Goal: Task Accomplishment & Management: Manage account settings

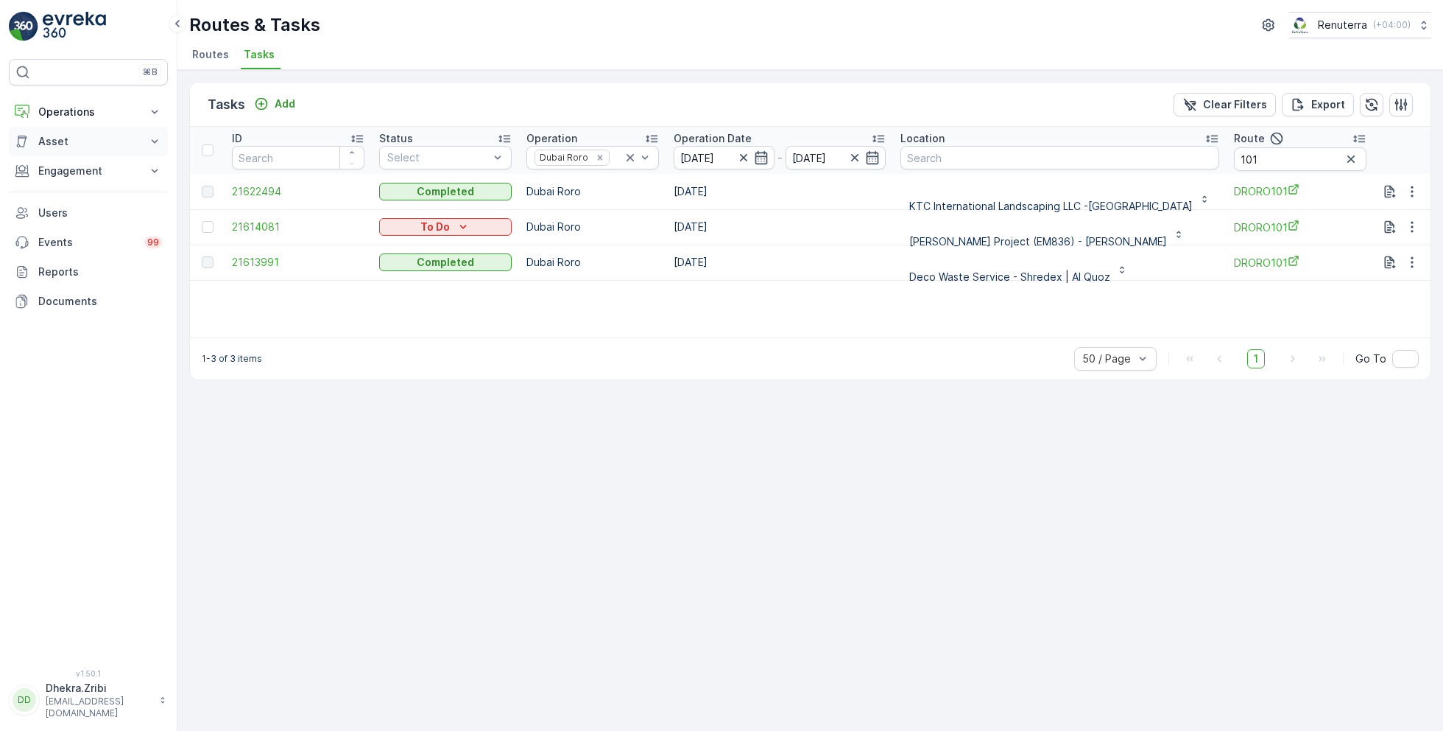
click at [84, 127] on button "Asset" at bounding box center [88, 141] width 159 height 29
click at [78, 116] on p "Operations" at bounding box center [88, 112] width 100 height 15
click at [71, 180] on p "Routes & Tasks" at bounding box center [76, 178] width 76 height 15
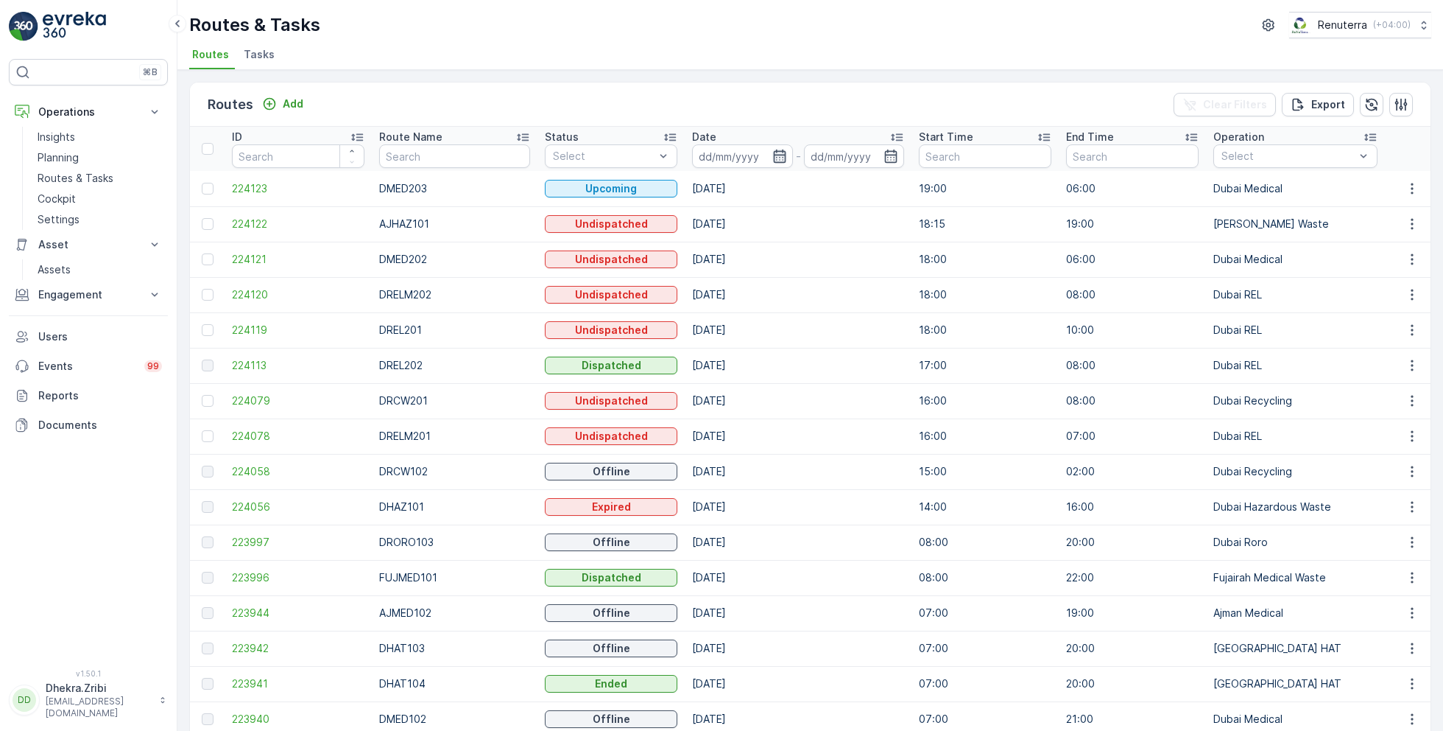
click at [773, 155] on icon "button" at bounding box center [779, 155] width 13 height 13
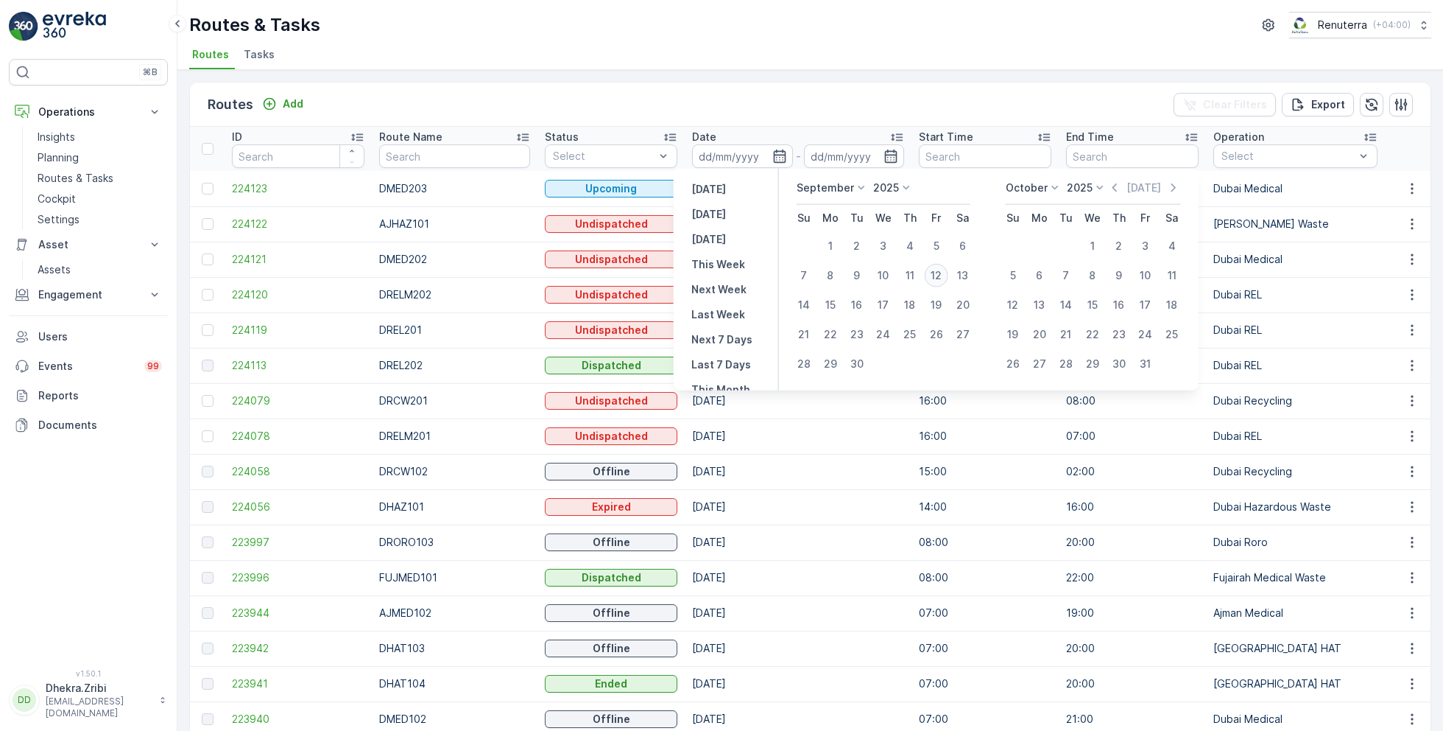
click at [934, 275] on div "12" at bounding box center [937, 276] width 24 height 24
type input "[DATE]"
click at [934, 275] on div "12" at bounding box center [937, 276] width 24 height 24
type input "[DATE]"
click at [837, 33] on div "Routes & Tasks Renuterra ( +04:00 )" at bounding box center [810, 25] width 1242 height 27
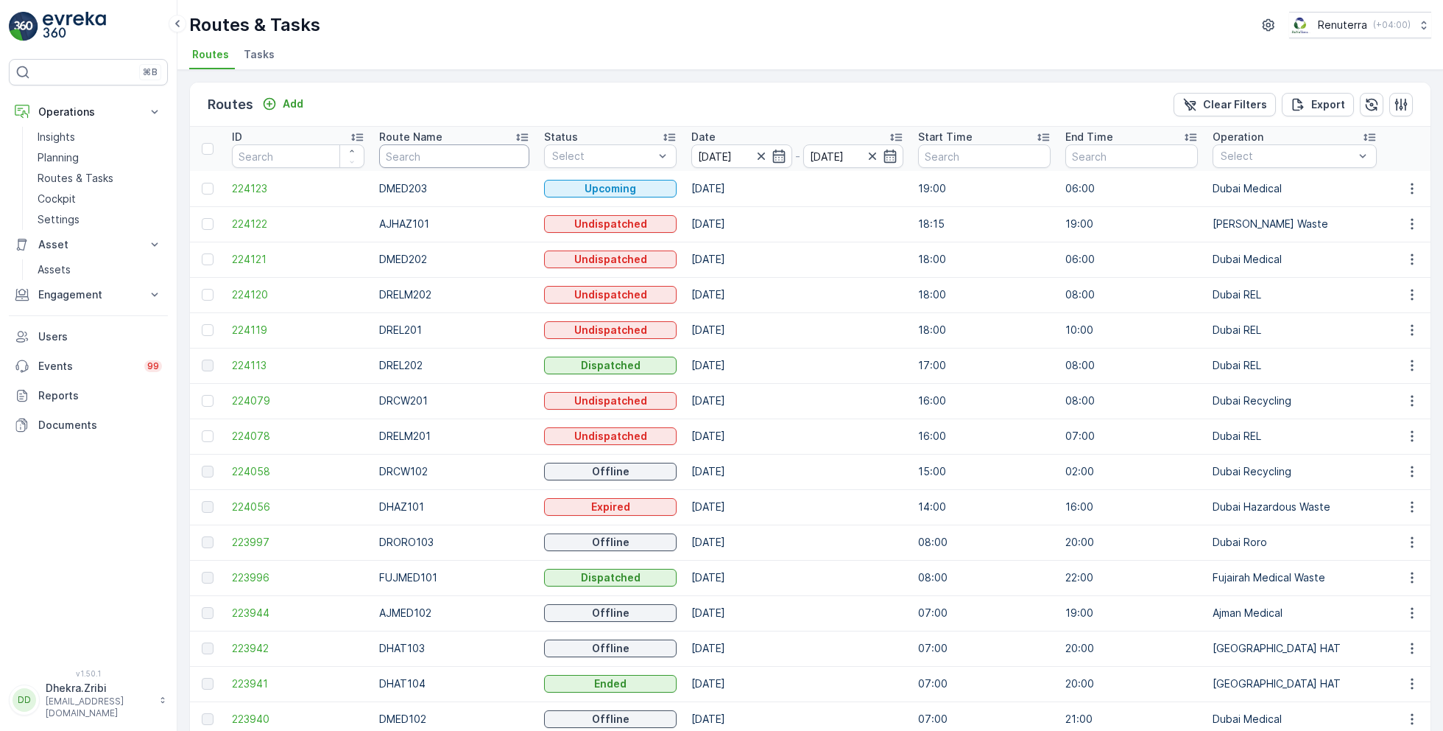
click at [462, 157] on input "text" at bounding box center [454, 156] width 150 height 24
type input "med"
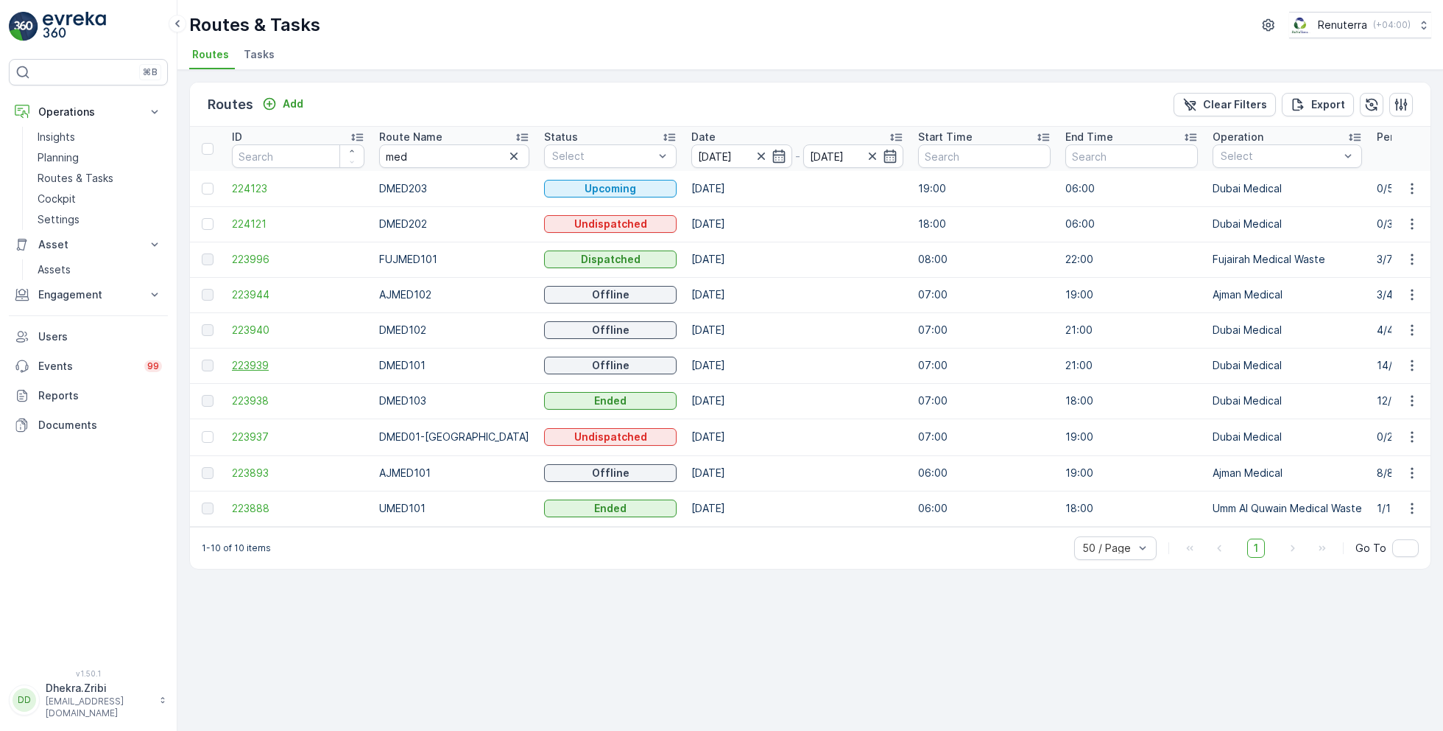
click at [258, 359] on span "223939" at bounding box center [298, 365] width 133 height 15
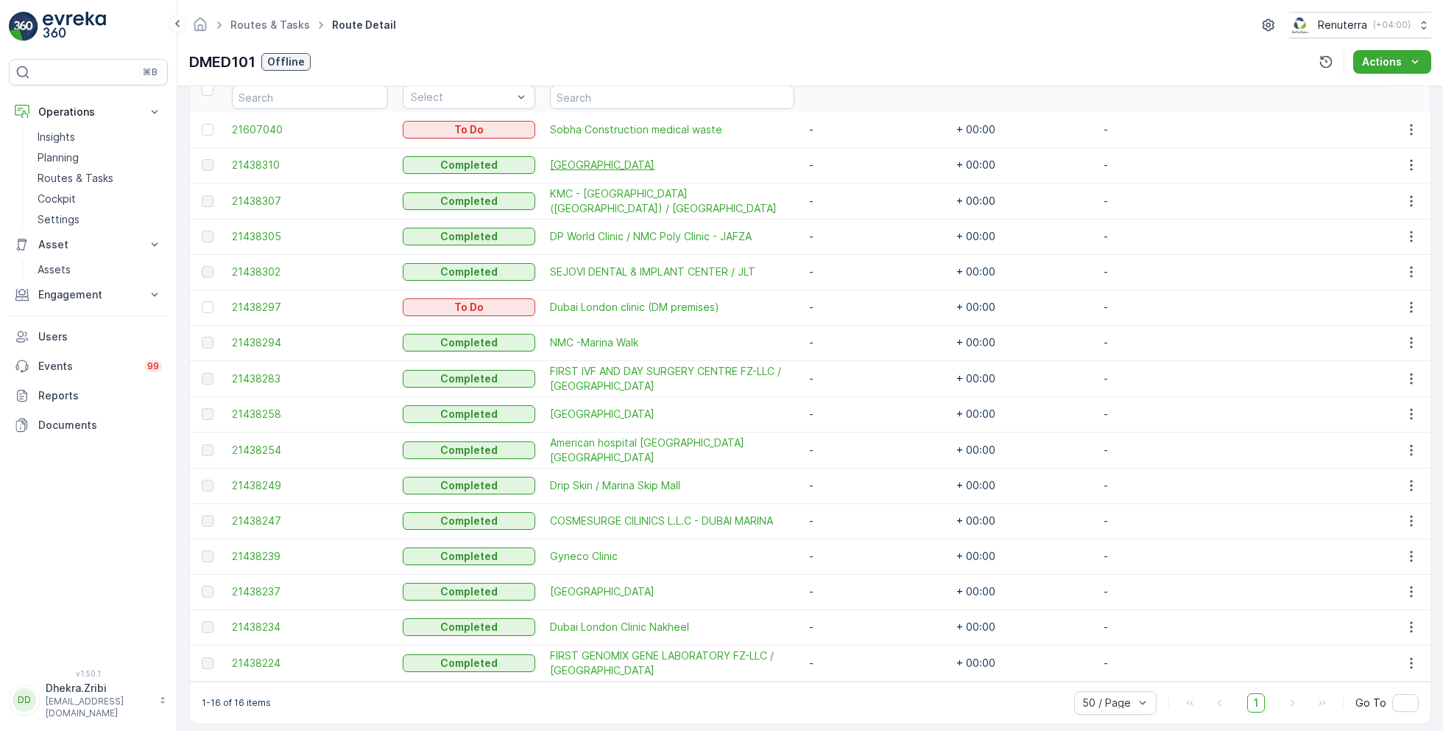
scroll to position [426, 0]
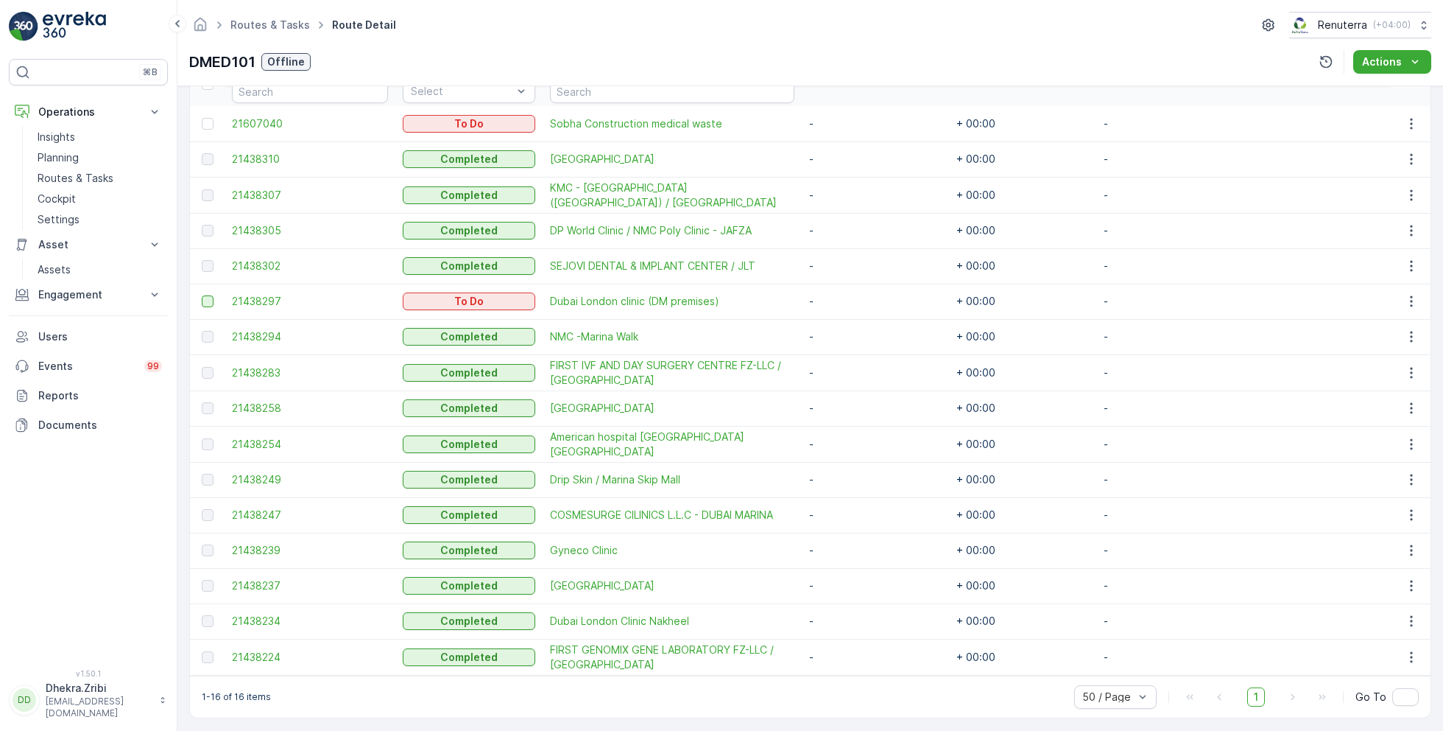
click at [205, 300] on div at bounding box center [208, 301] width 12 height 12
click at [202, 295] on input "checkbox" at bounding box center [202, 295] width 0 height 0
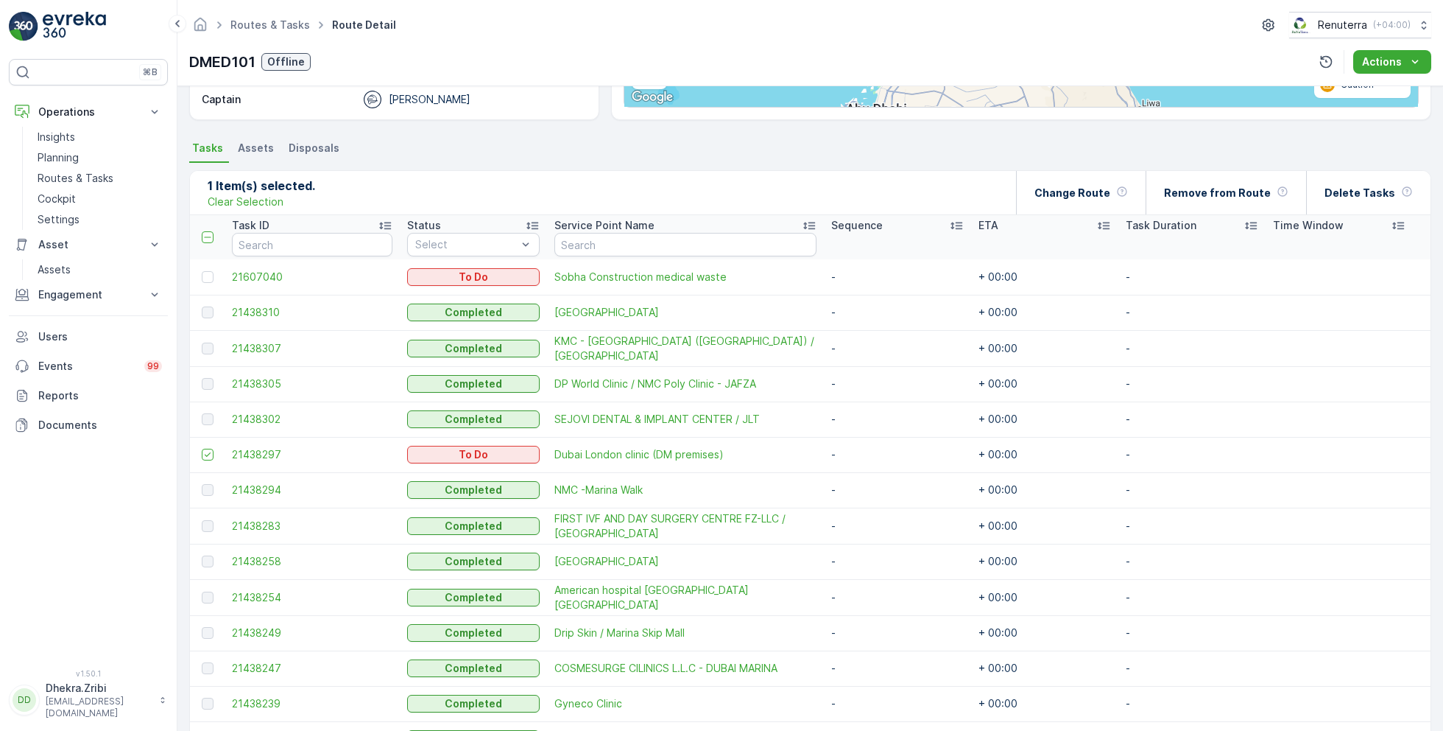
scroll to position [153, 0]
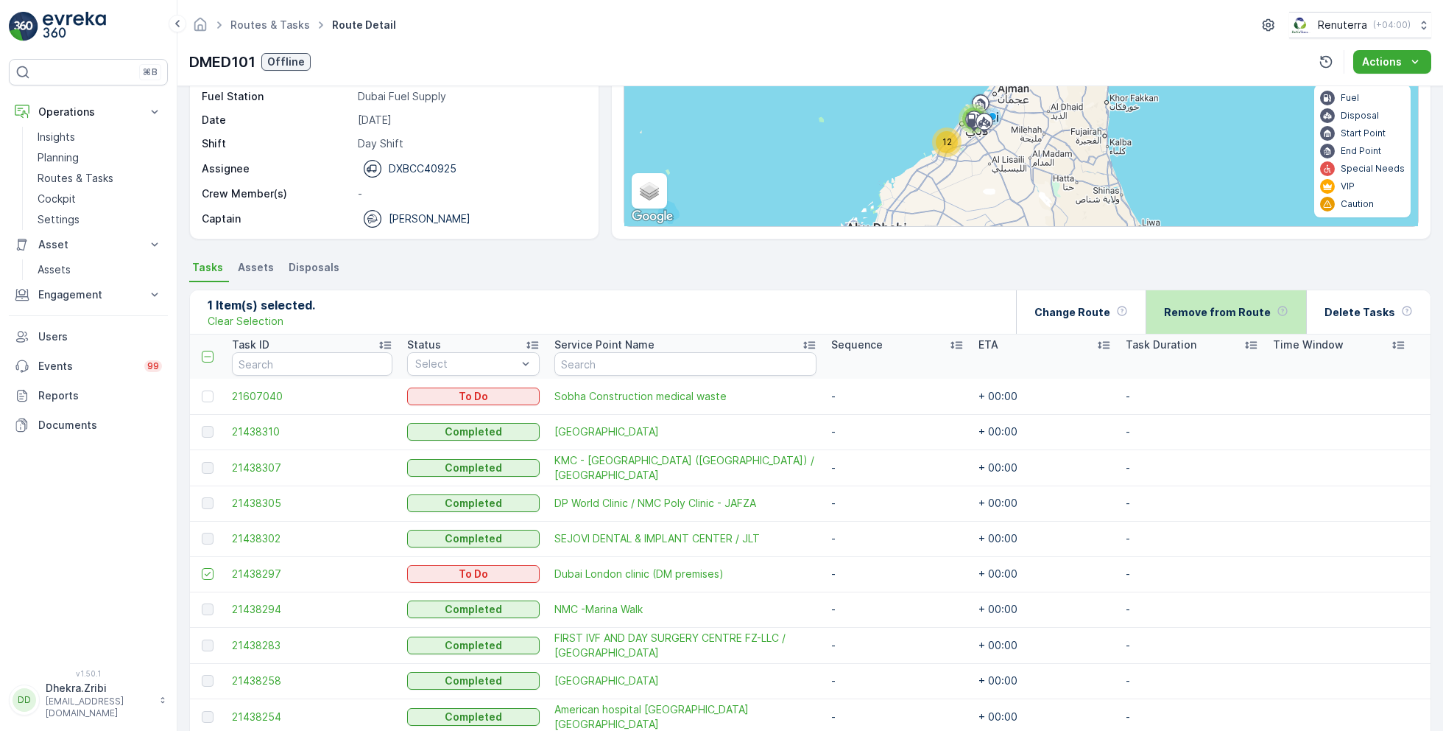
click at [1199, 314] on p "Remove from Route" at bounding box center [1217, 312] width 107 height 15
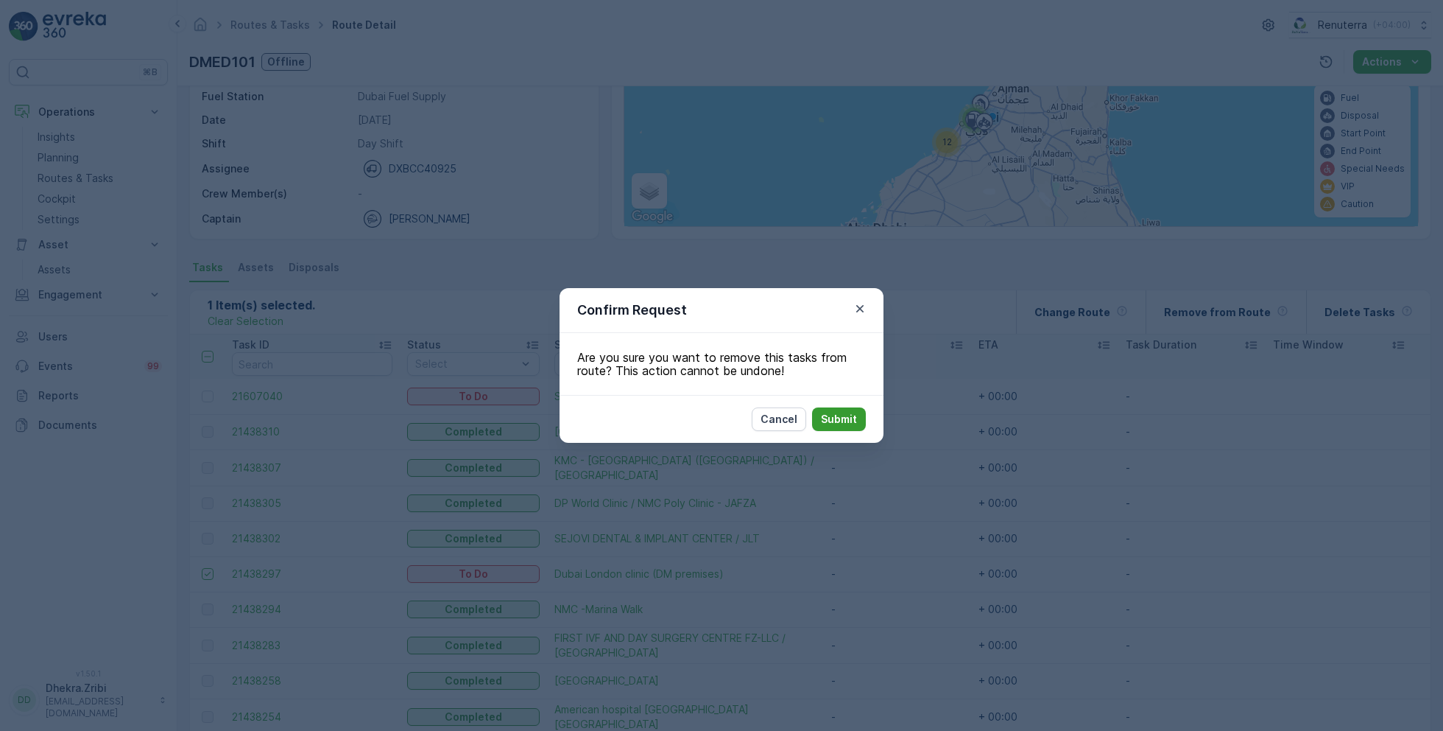
click at [839, 418] on p "Submit" at bounding box center [839, 419] width 36 height 15
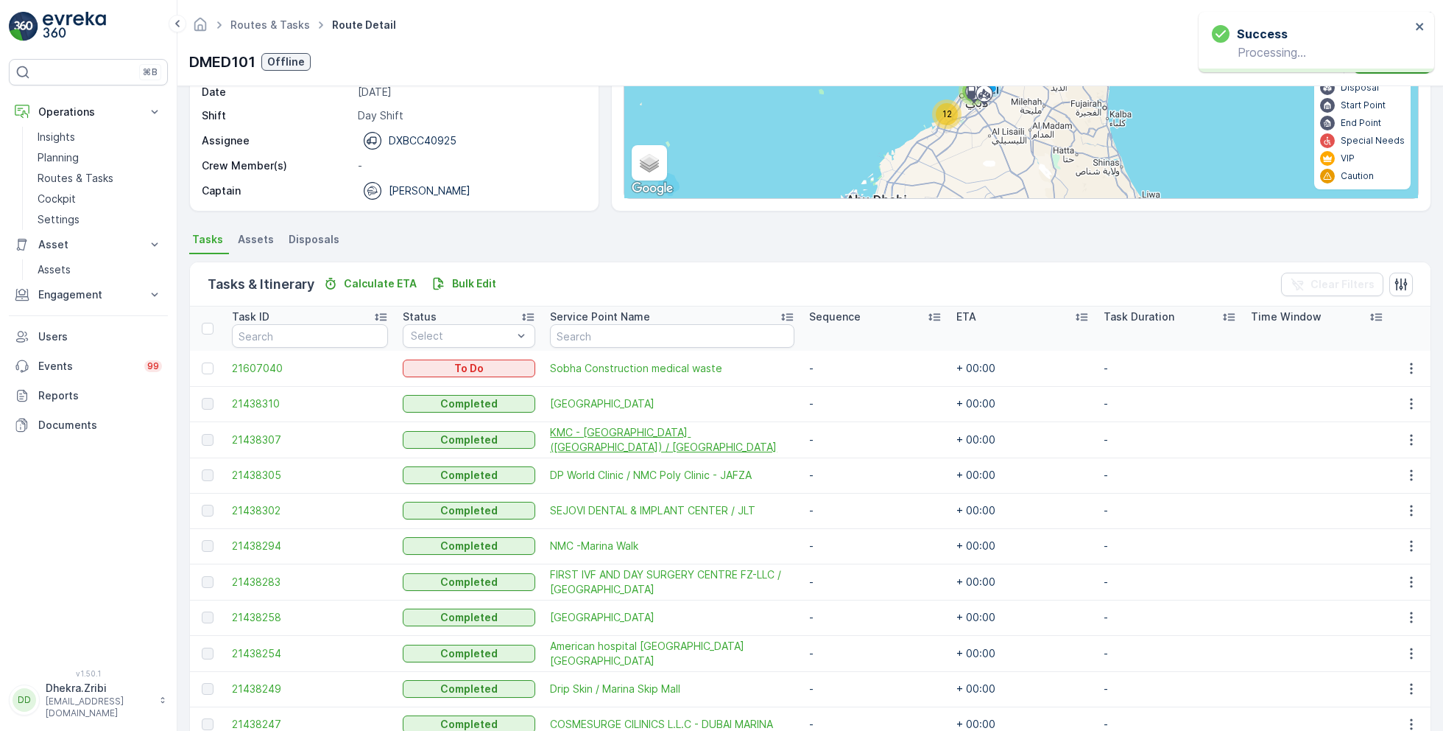
scroll to position [192, 0]
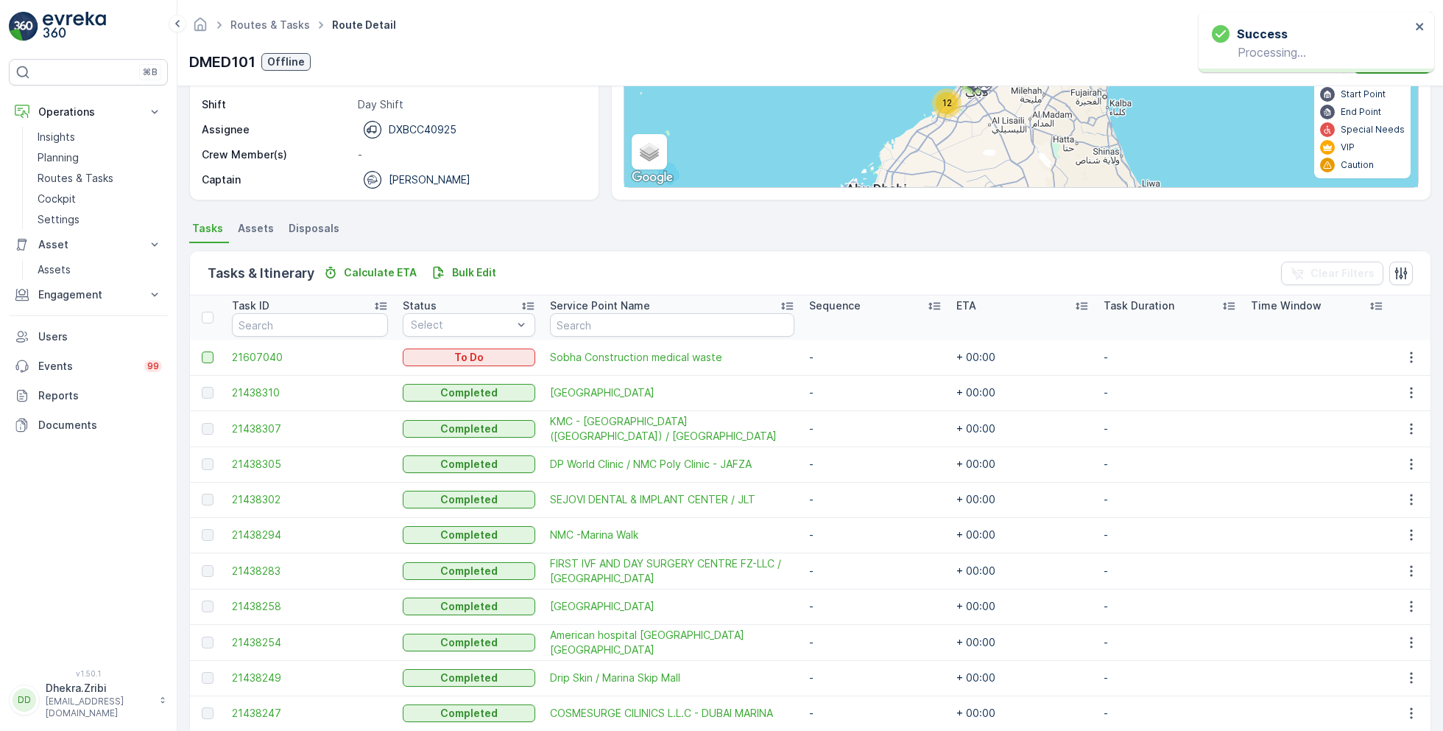
click at [208, 358] on div at bounding box center [208, 357] width 12 height 12
click at [202, 351] on input "checkbox" at bounding box center [202, 351] width 0 height 0
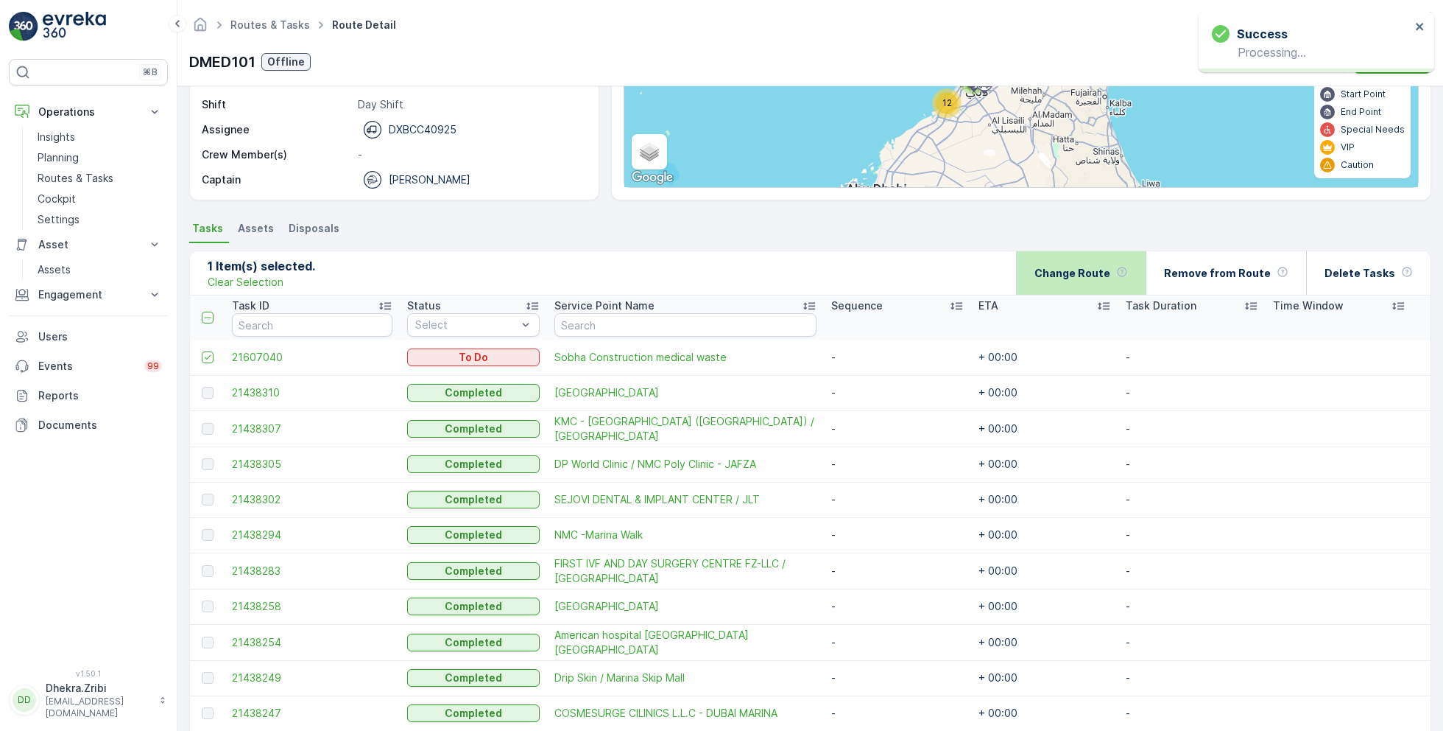
click at [1096, 272] on p "Change Route" at bounding box center [1073, 273] width 76 height 15
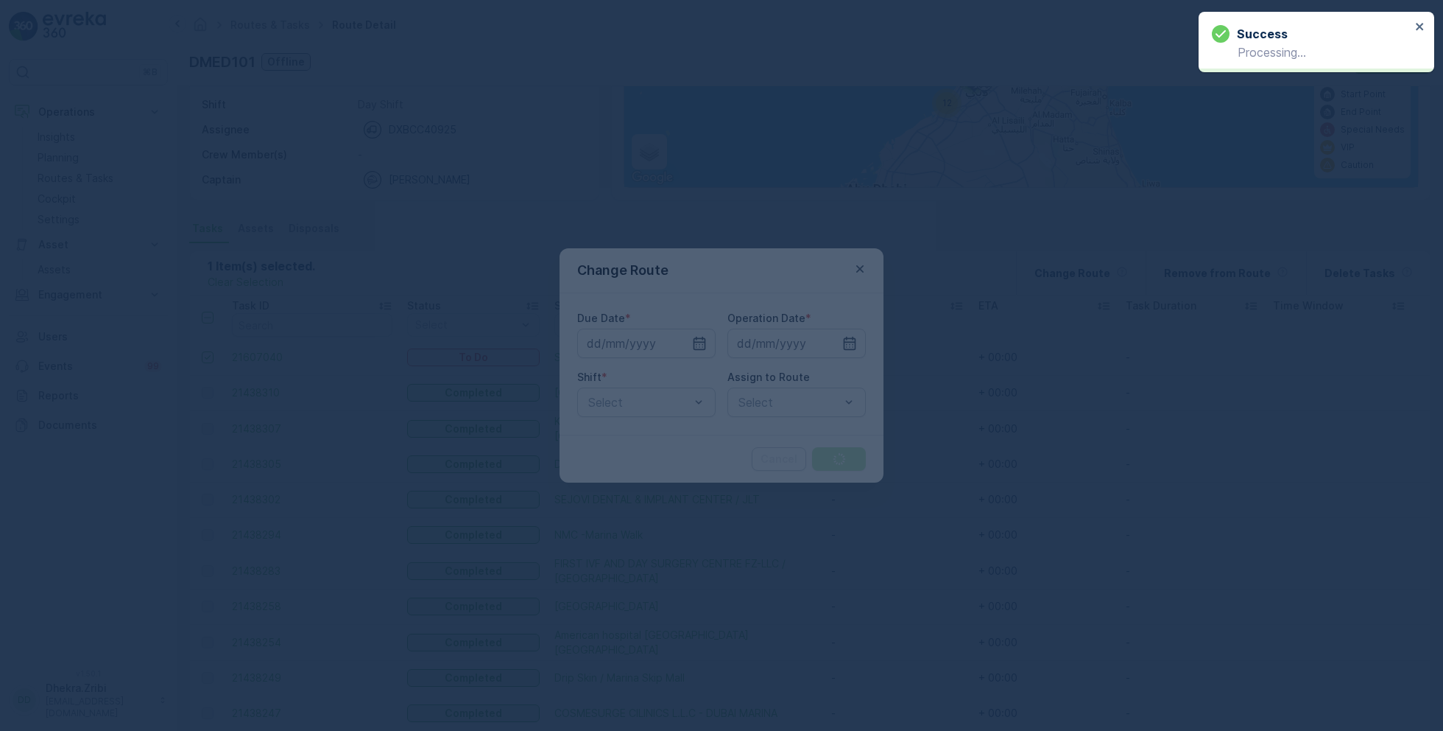
type input "[DATE]"
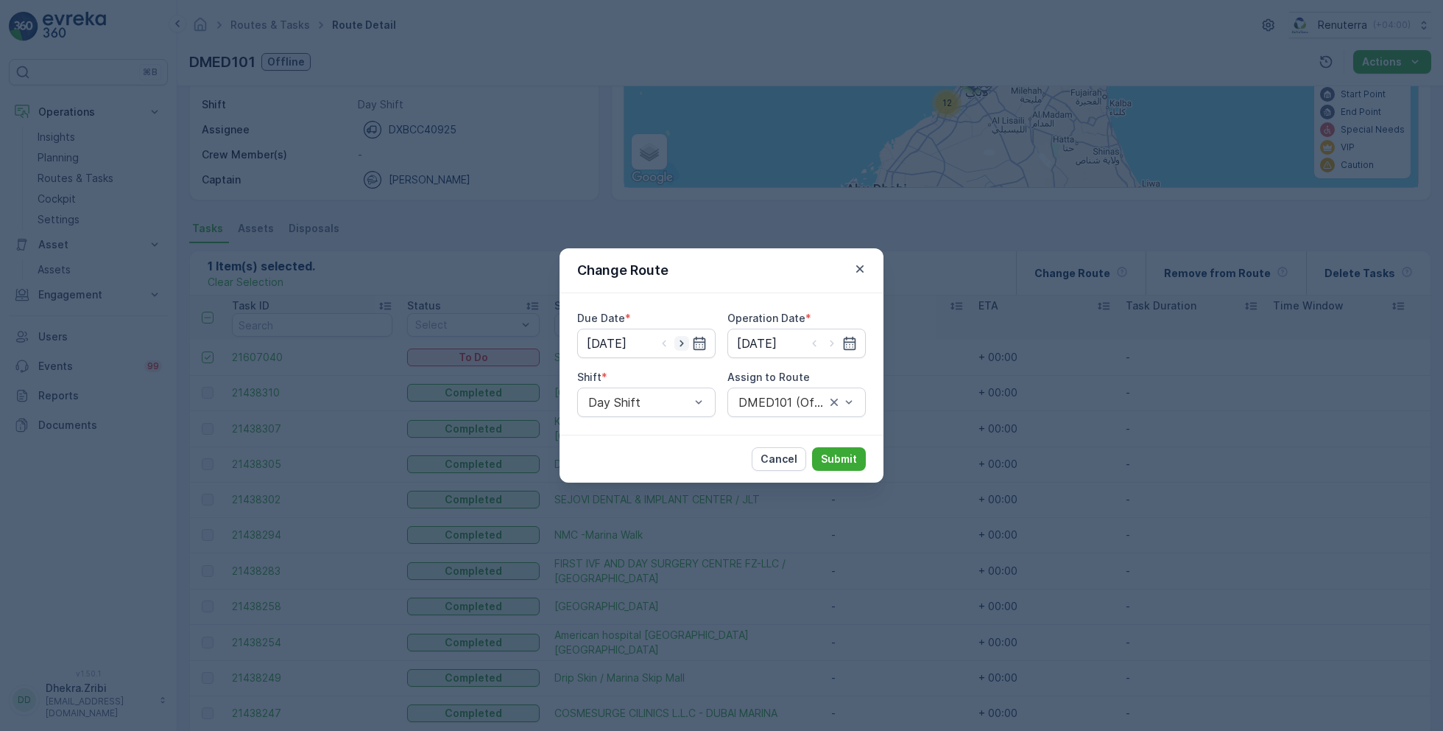
click at [686, 346] on icon "button" at bounding box center [682, 343] width 15 height 15
type input "13.09.2025"
click at [831, 345] on icon "button" at bounding box center [832, 343] width 15 height 15
type input "13.09.2025"
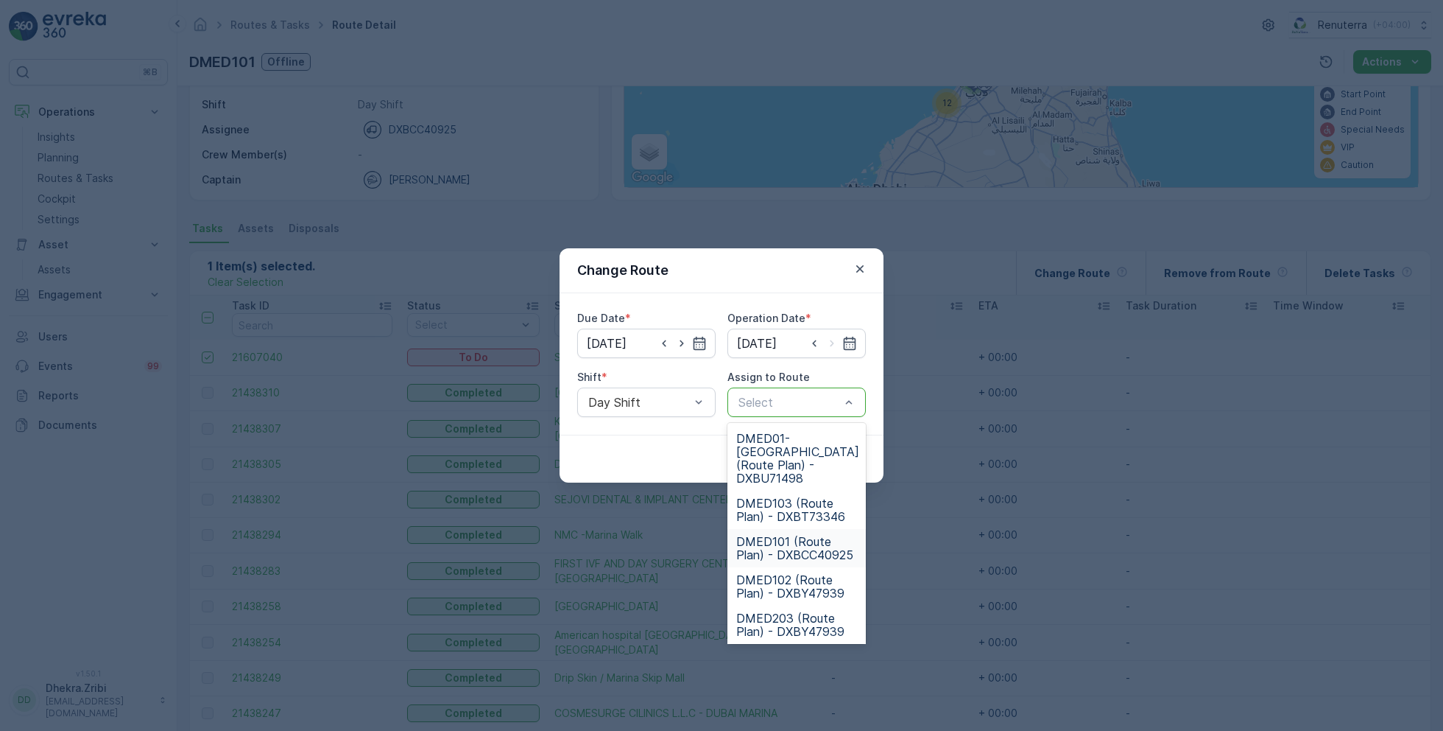
click at [792, 535] on span "DMED101 (Route Plan) - DXBCC40925" at bounding box center [796, 548] width 121 height 27
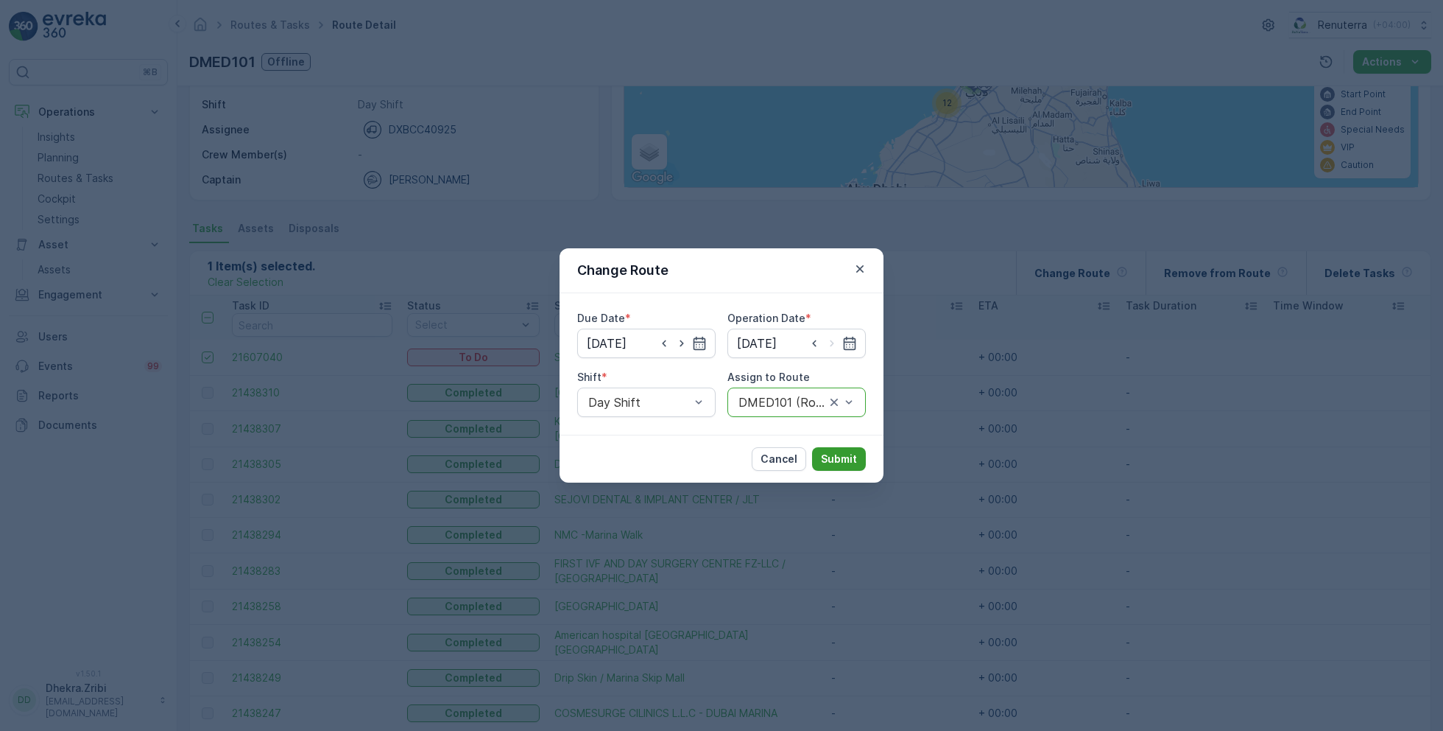
click at [843, 458] on p "Submit" at bounding box center [839, 458] width 36 height 15
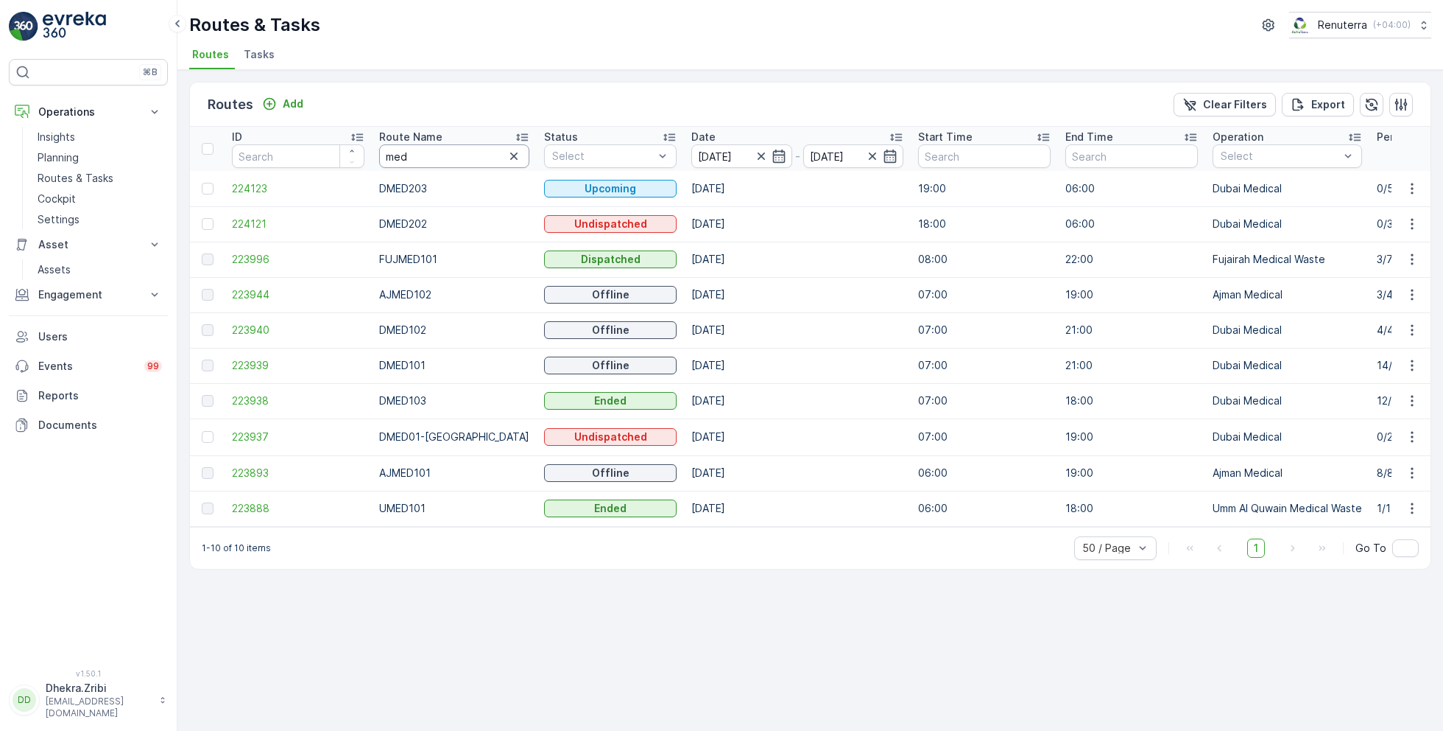
click at [425, 158] on input "med" at bounding box center [454, 156] width 150 height 24
type input "roro"
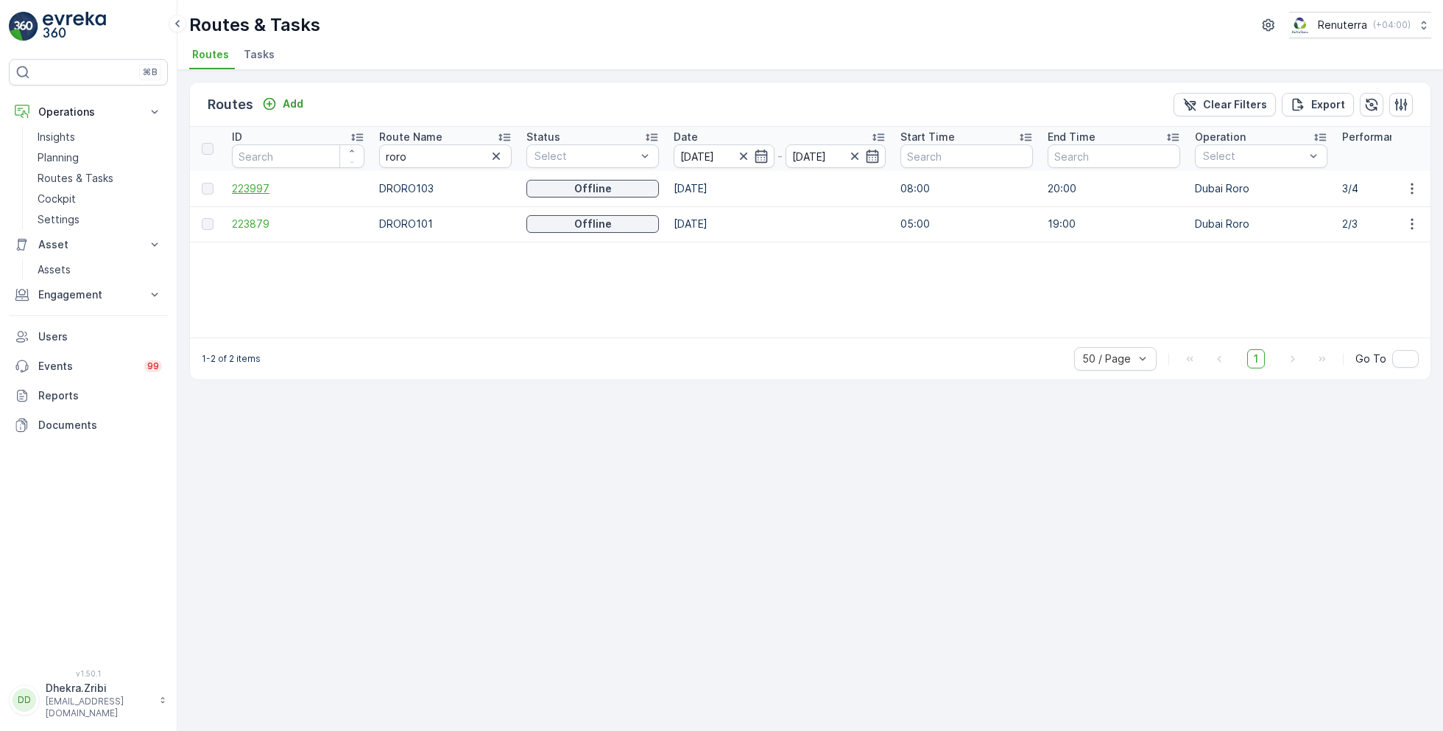
click at [252, 184] on span "223997" at bounding box center [298, 188] width 133 height 15
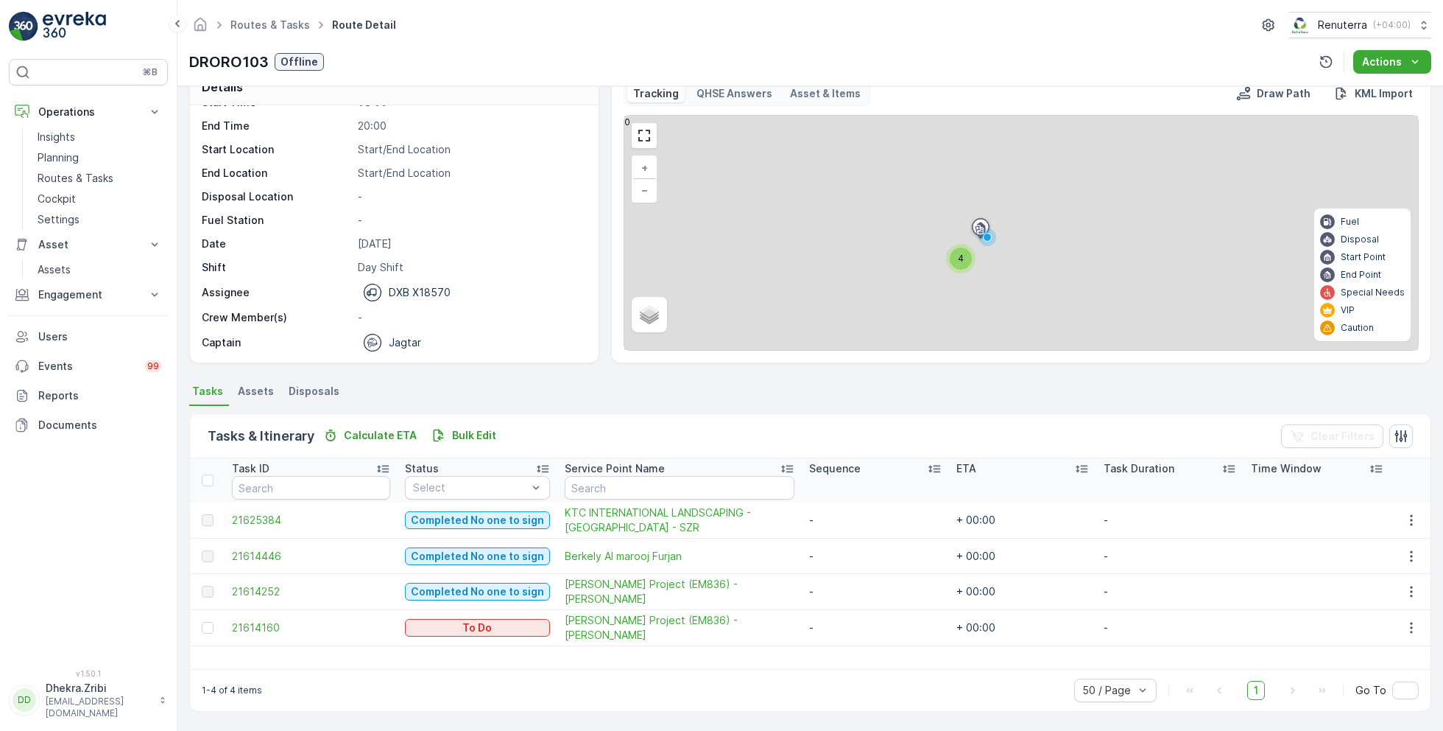
scroll to position [28, 0]
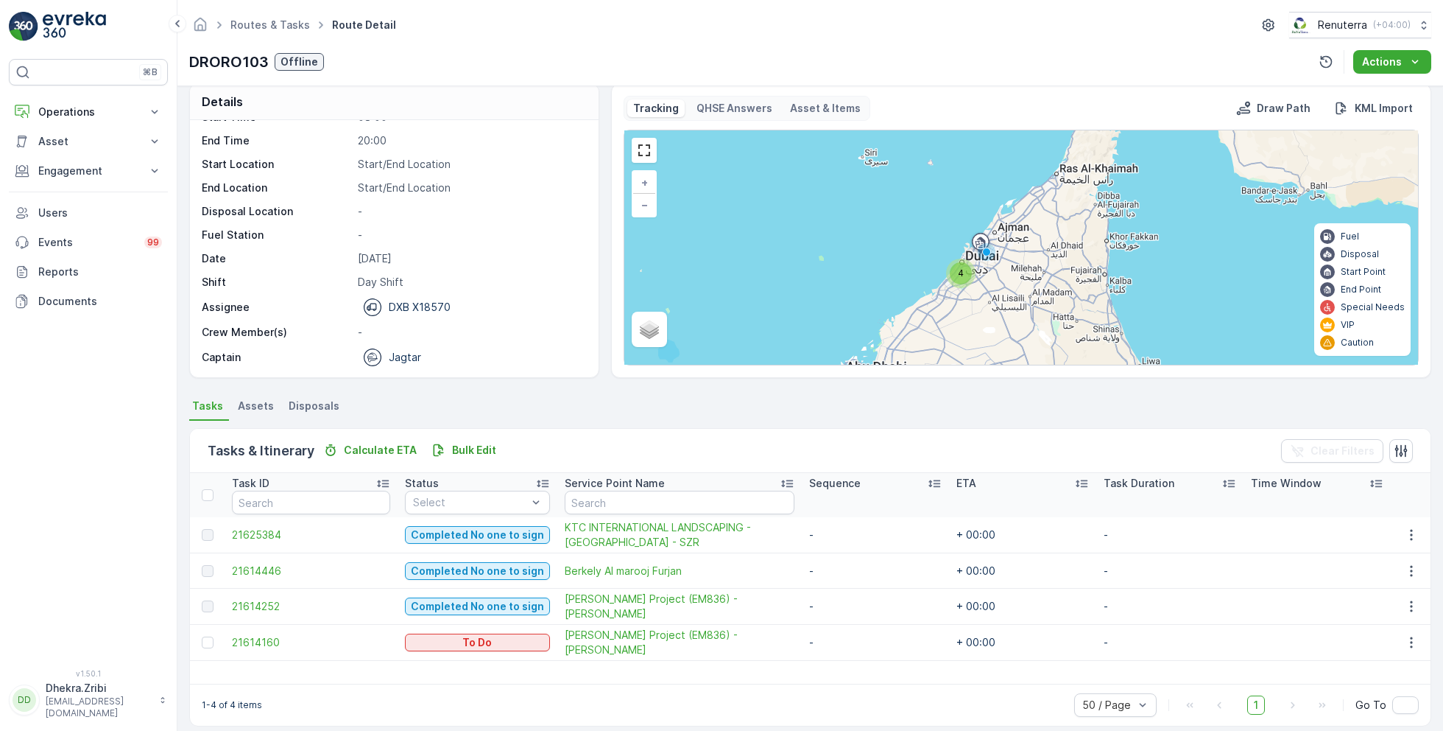
scroll to position [28, 0]
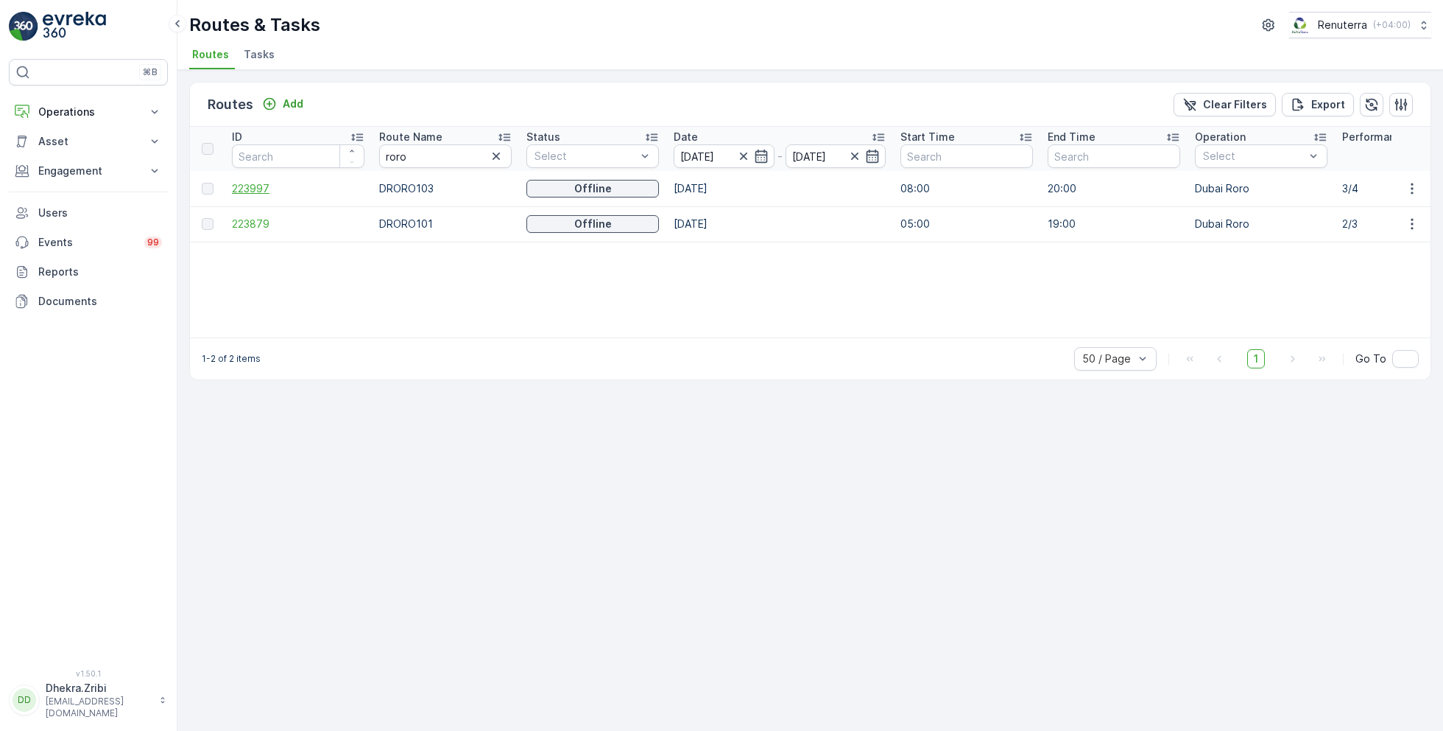
click at [251, 185] on span "223997" at bounding box center [298, 188] width 133 height 15
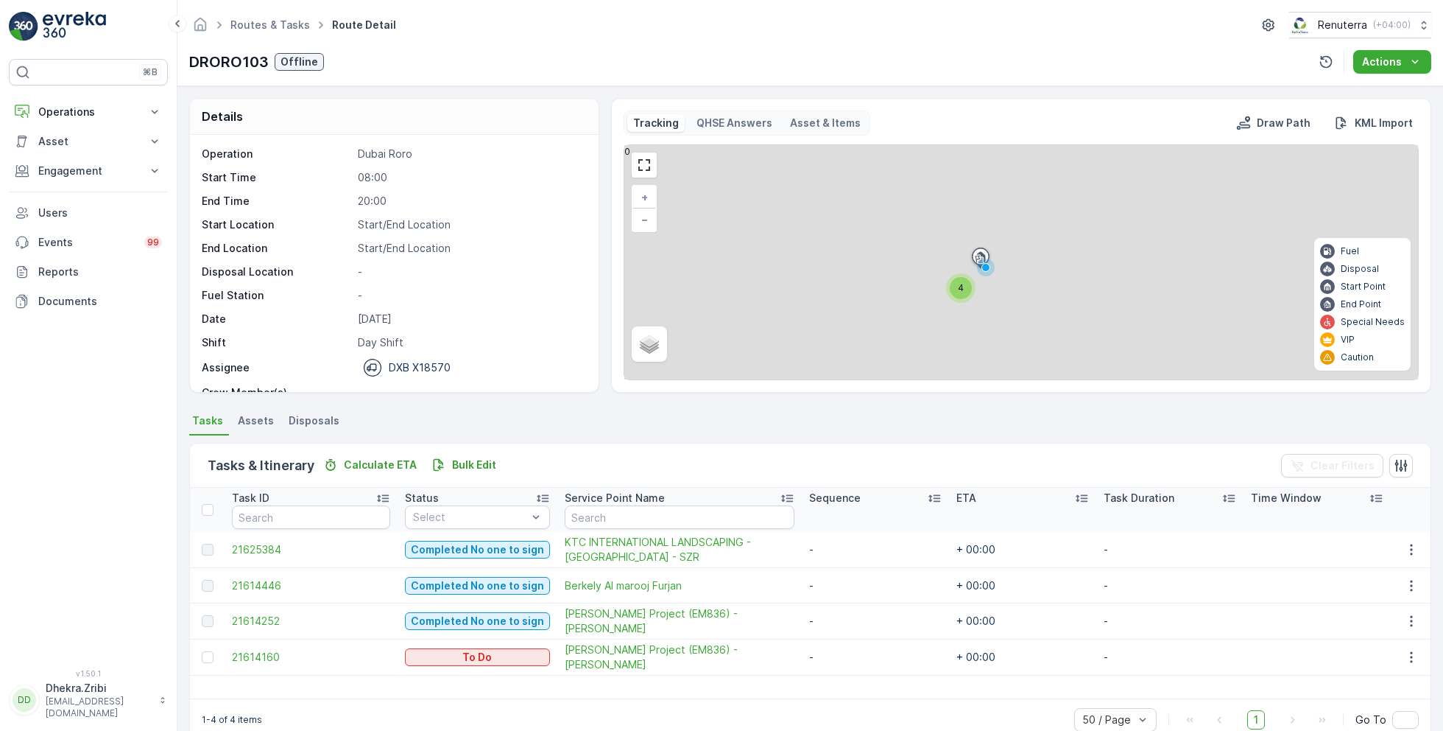
scroll to position [28, 0]
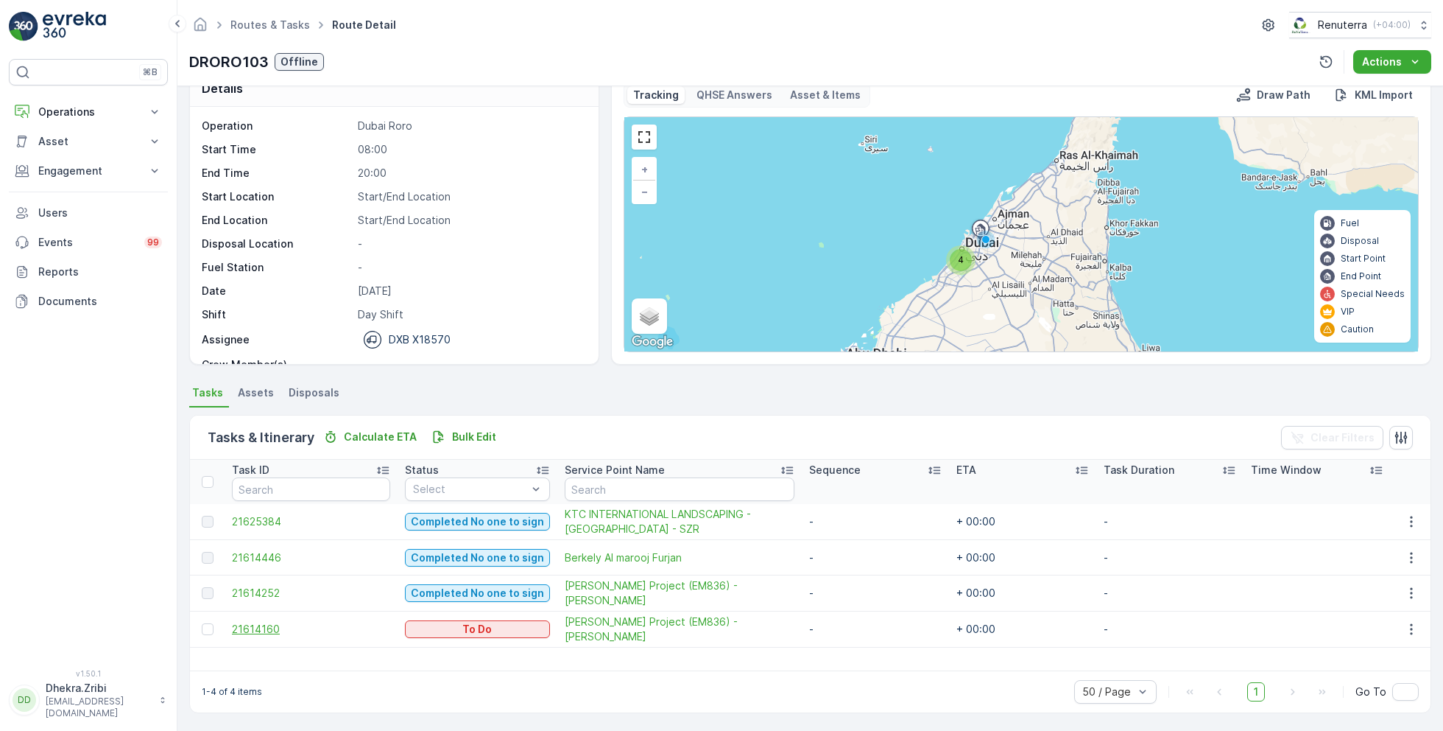
click at [262, 624] on span "21614160" at bounding box center [311, 629] width 158 height 15
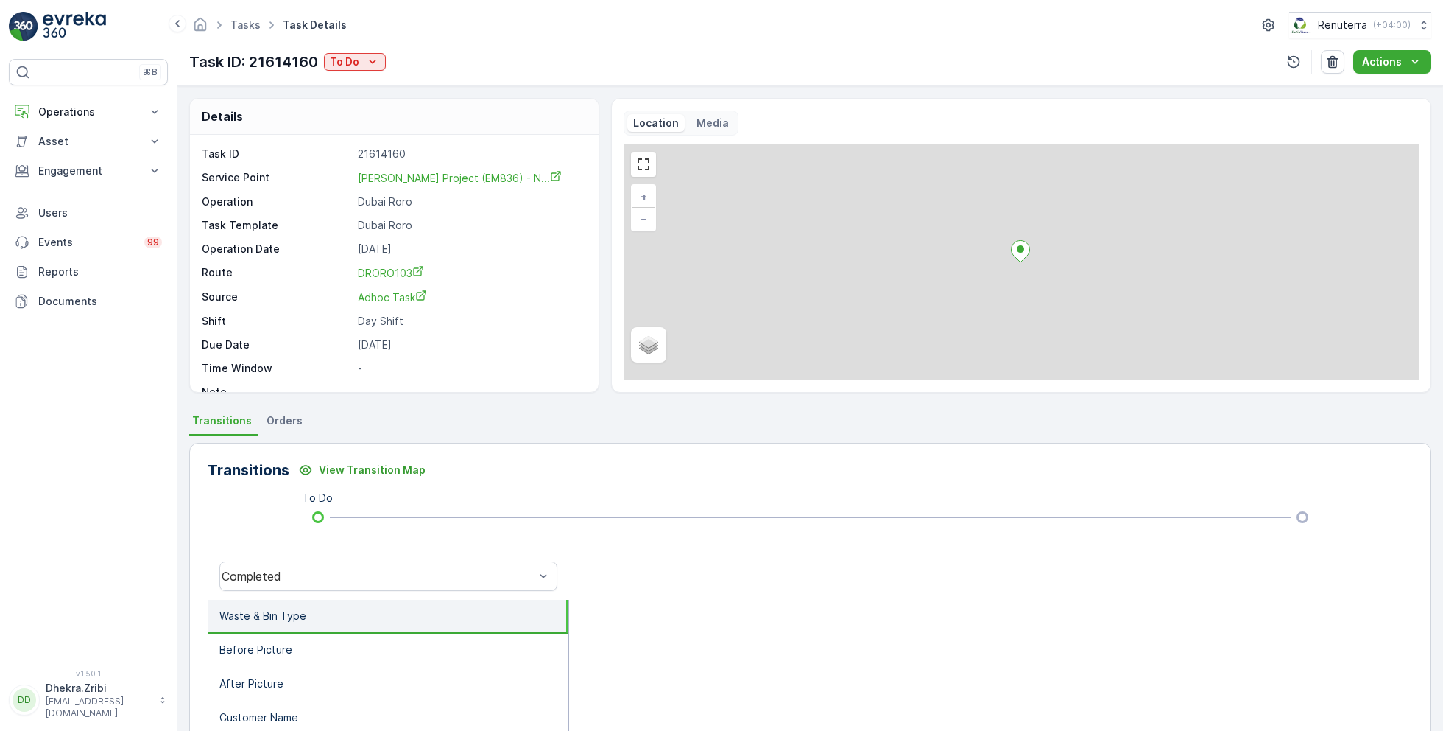
click at [367, 49] on div "Tasks Task Details Renuterra ( +04:00 ) Task ID: 21614160 To Do Actions" at bounding box center [810, 43] width 1266 height 86
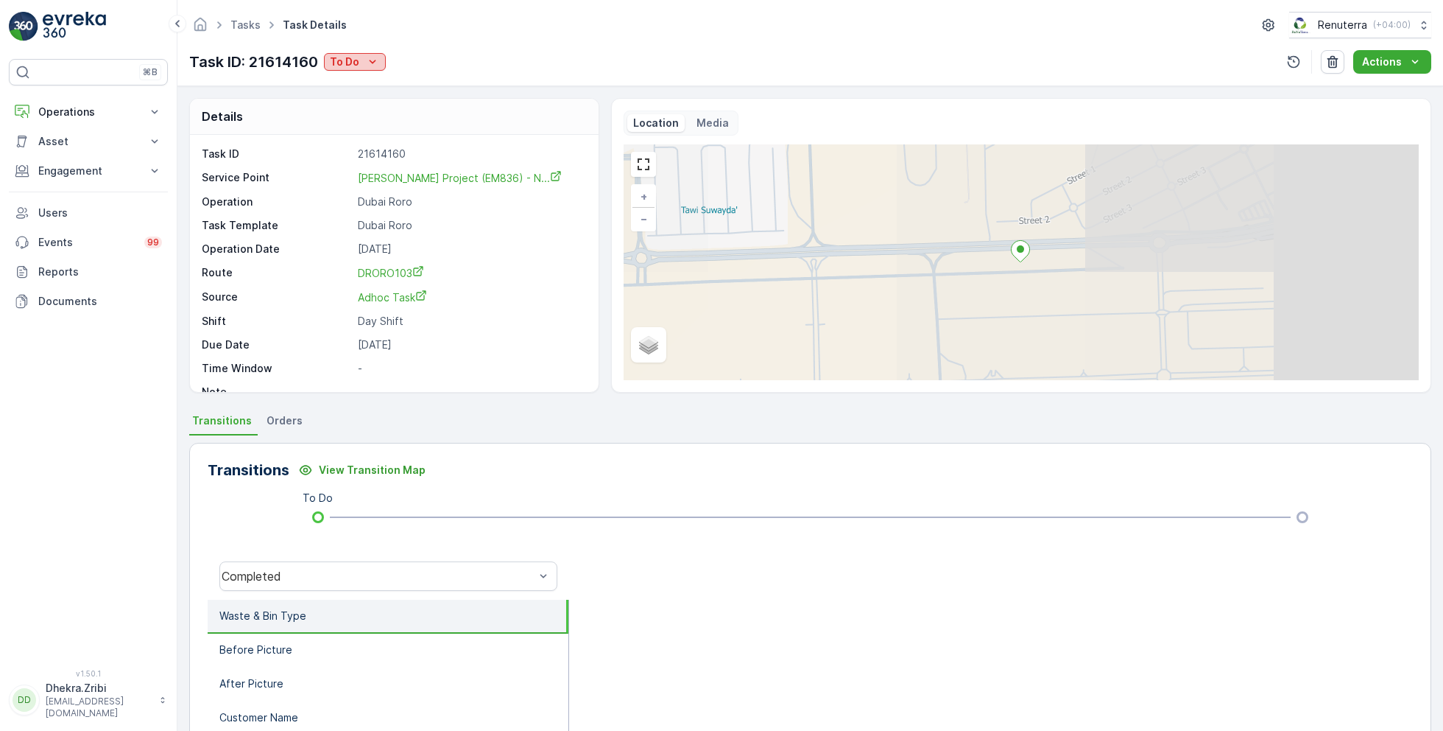
click at [365, 61] on icon "To Do" at bounding box center [372, 61] width 15 height 15
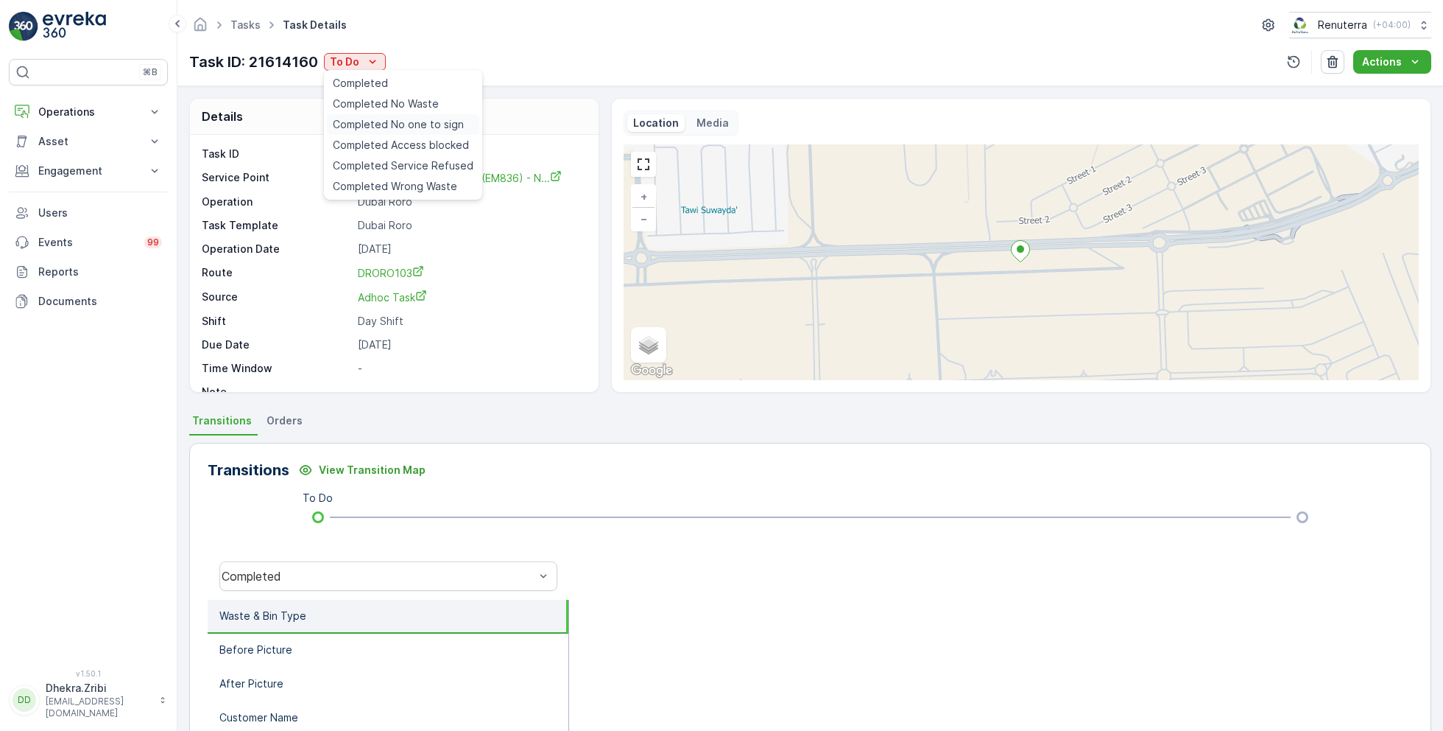
click at [417, 127] on span "Completed No one to sign" at bounding box center [398, 124] width 131 height 15
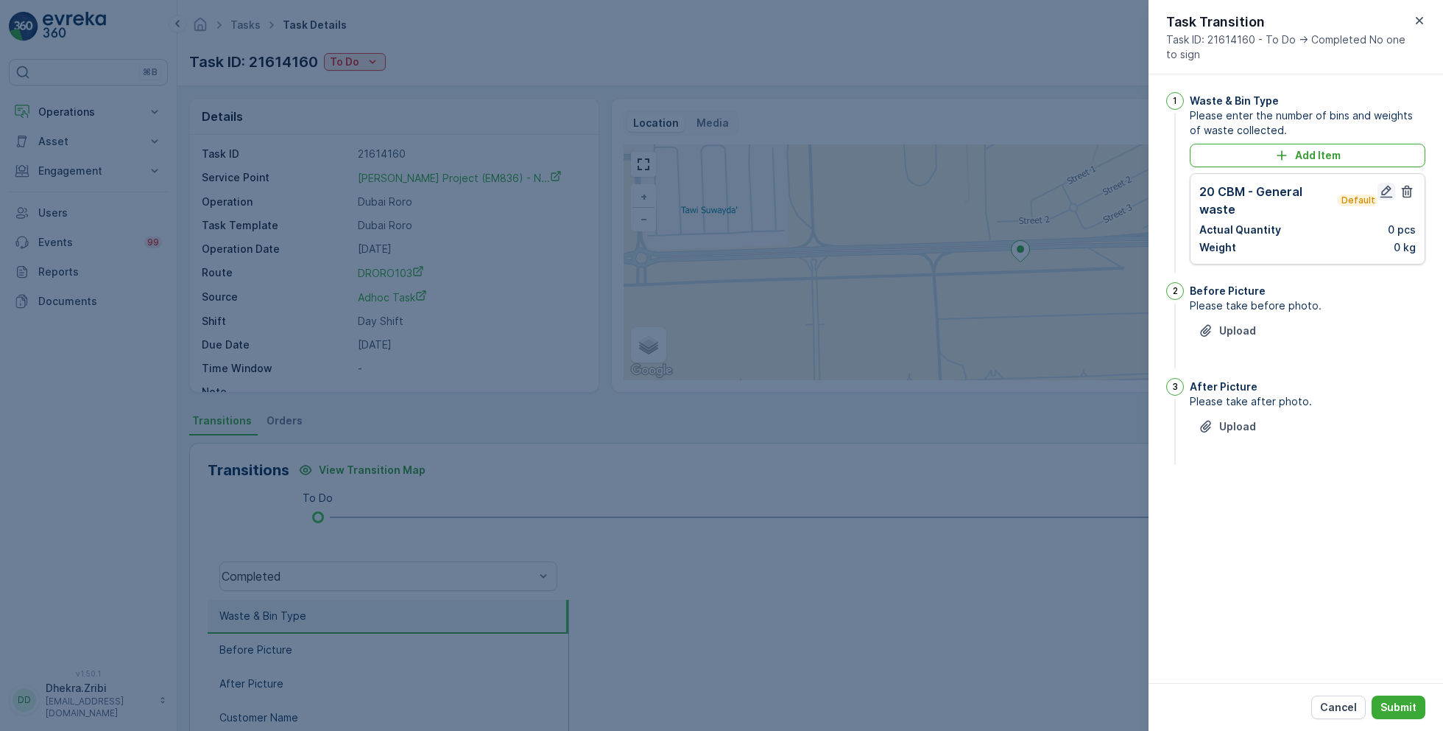
click at [1380, 189] on icon "button" at bounding box center [1386, 191] width 15 height 15
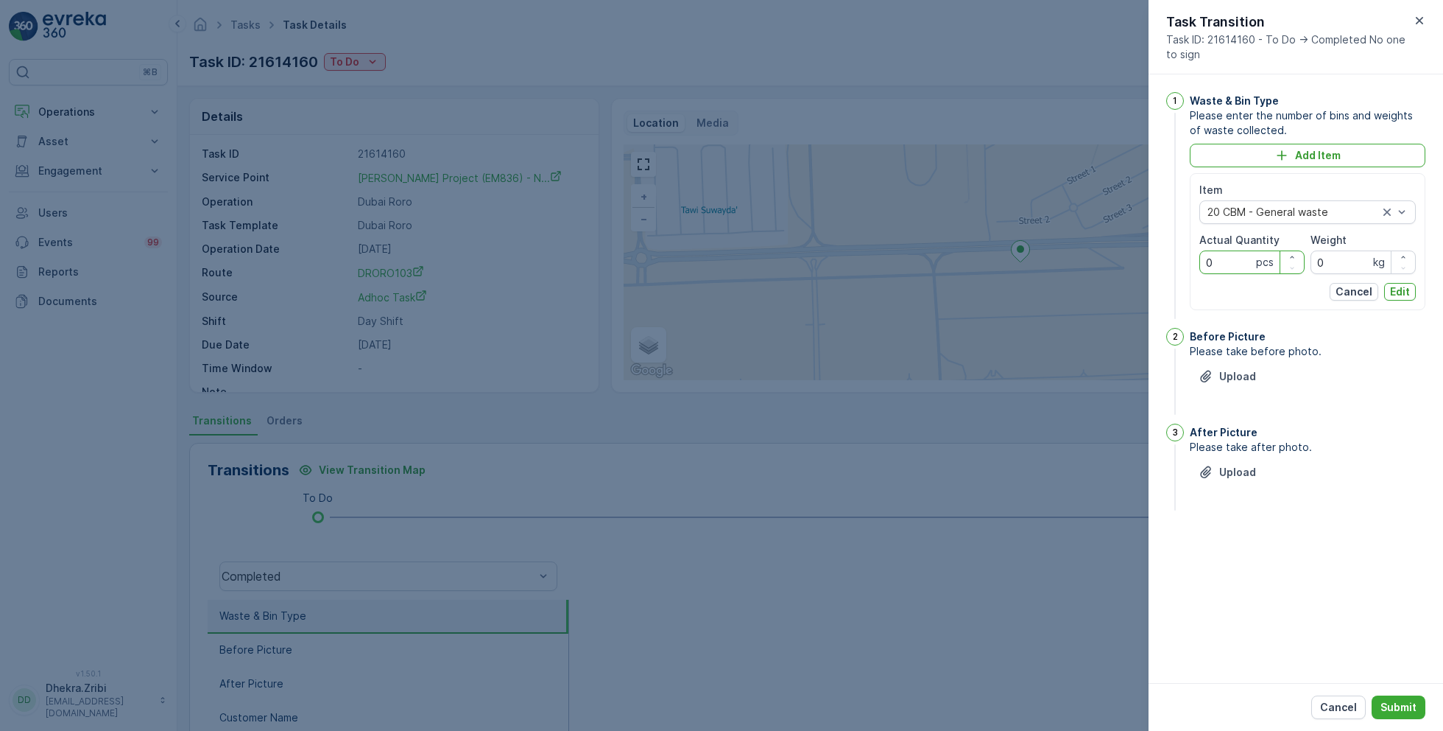
drag, startPoint x: 1228, startPoint y: 260, endPoint x: 1165, endPoint y: 259, distance: 63.3
click at [1165, 259] on div "1 Waste & Bin Type Please enter the number of bins and weights of waste collect…" at bounding box center [1296, 378] width 295 height 608
type Quantity "1"
click at [1397, 291] on p "Edit" at bounding box center [1400, 291] width 20 height 15
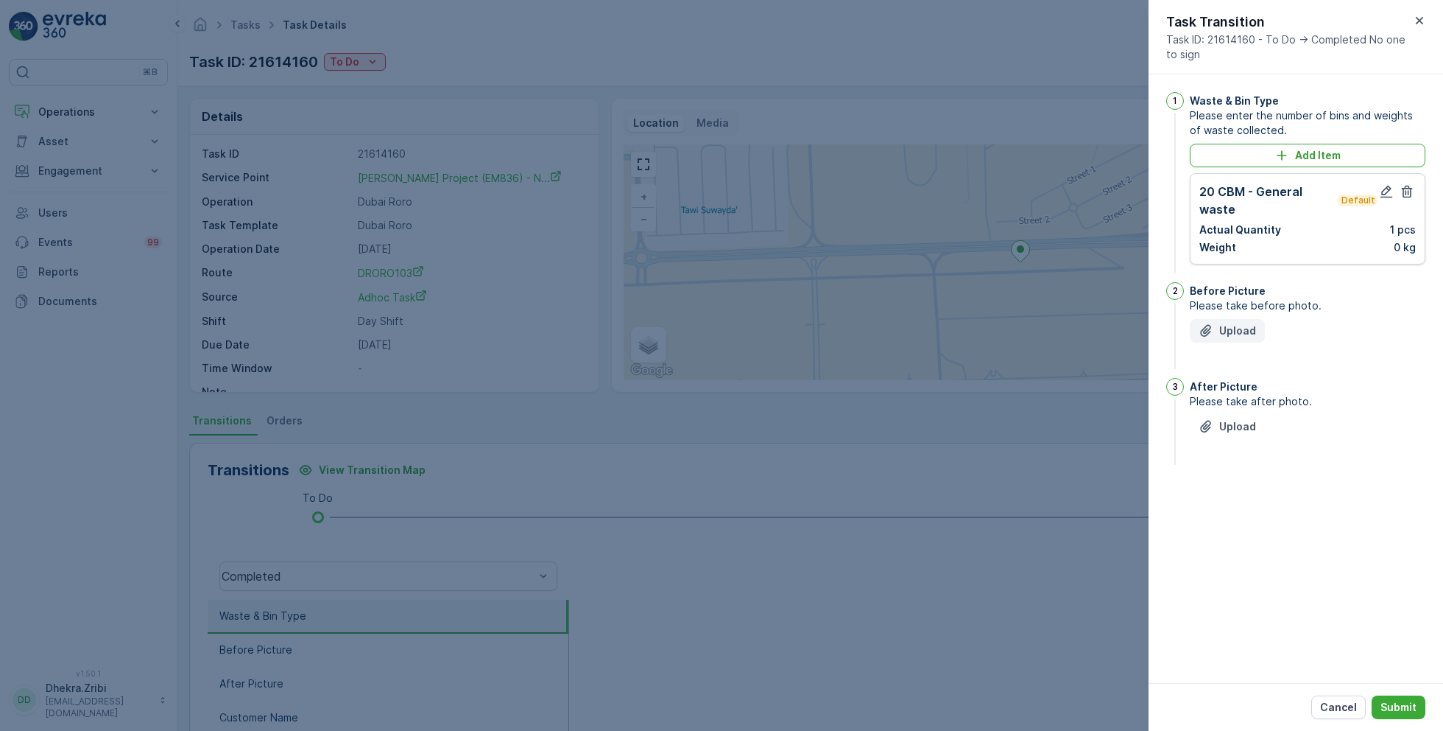
click at [1243, 328] on p "Upload" at bounding box center [1237, 330] width 37 height 15
click at [1284, 395] on icon "button" at bounding box center [1284, 397] width 15 height 15
click at [1233, 330] on p "Upload" at bounding box center [1237, 330] width 37 height 15
click at [1249, 502] on p "Upload" at bounding box center [1237, 500] width 37 height 15
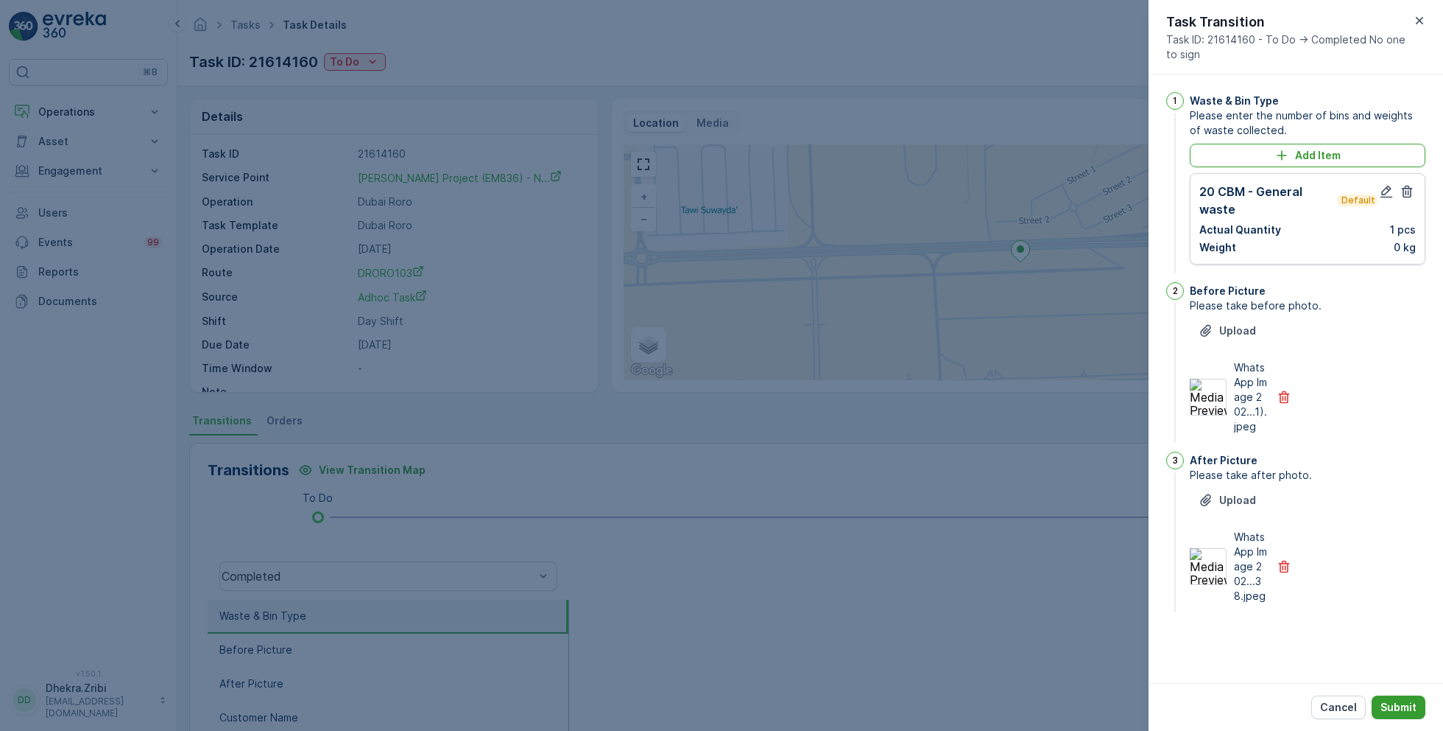
click at [1376, 708] on button "Submit" at bounding box center [1399, 707] width 54 height 24
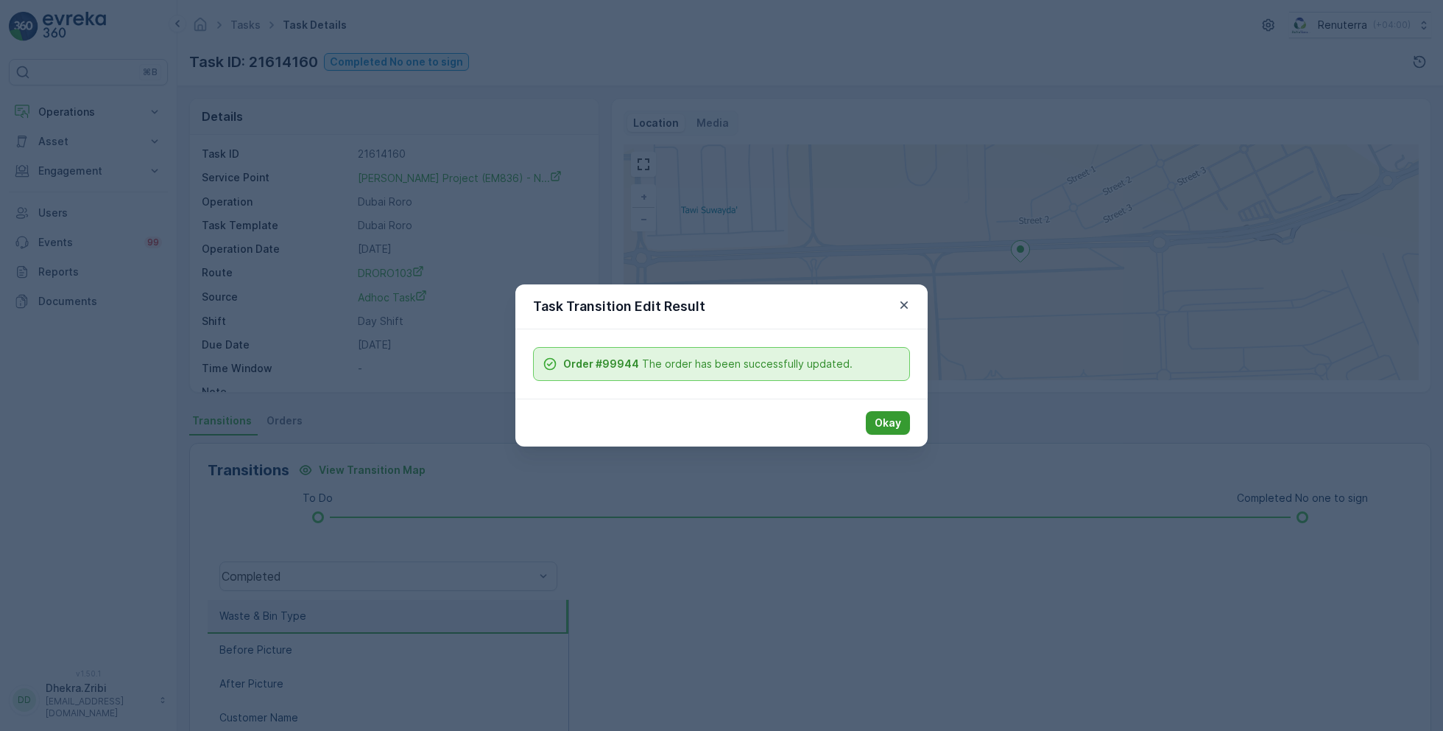
click at [887, 418] on p "Okay" at bounding box center [888, 422] width 27 height 15
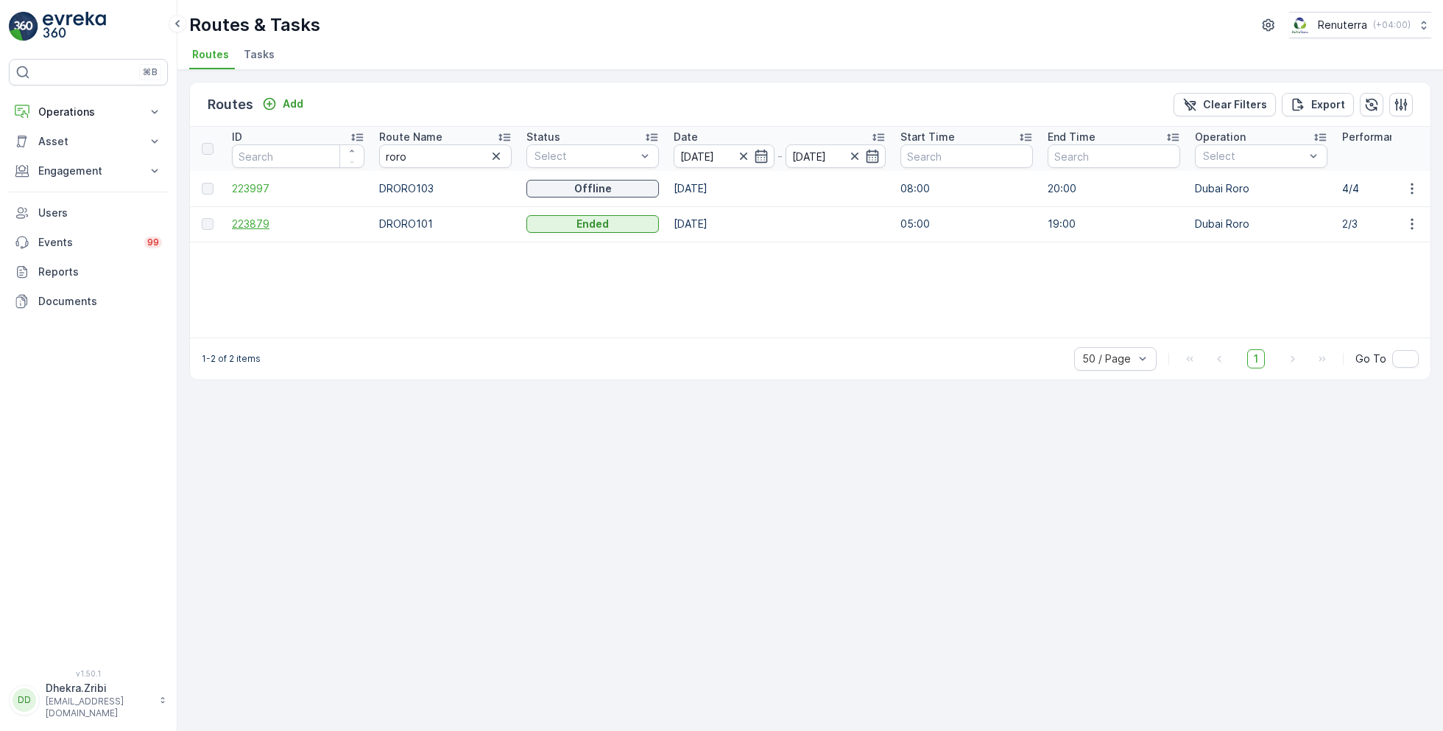
click at [245, 219] on span "223879" at bounding box center [298, 224] width 133 height 15
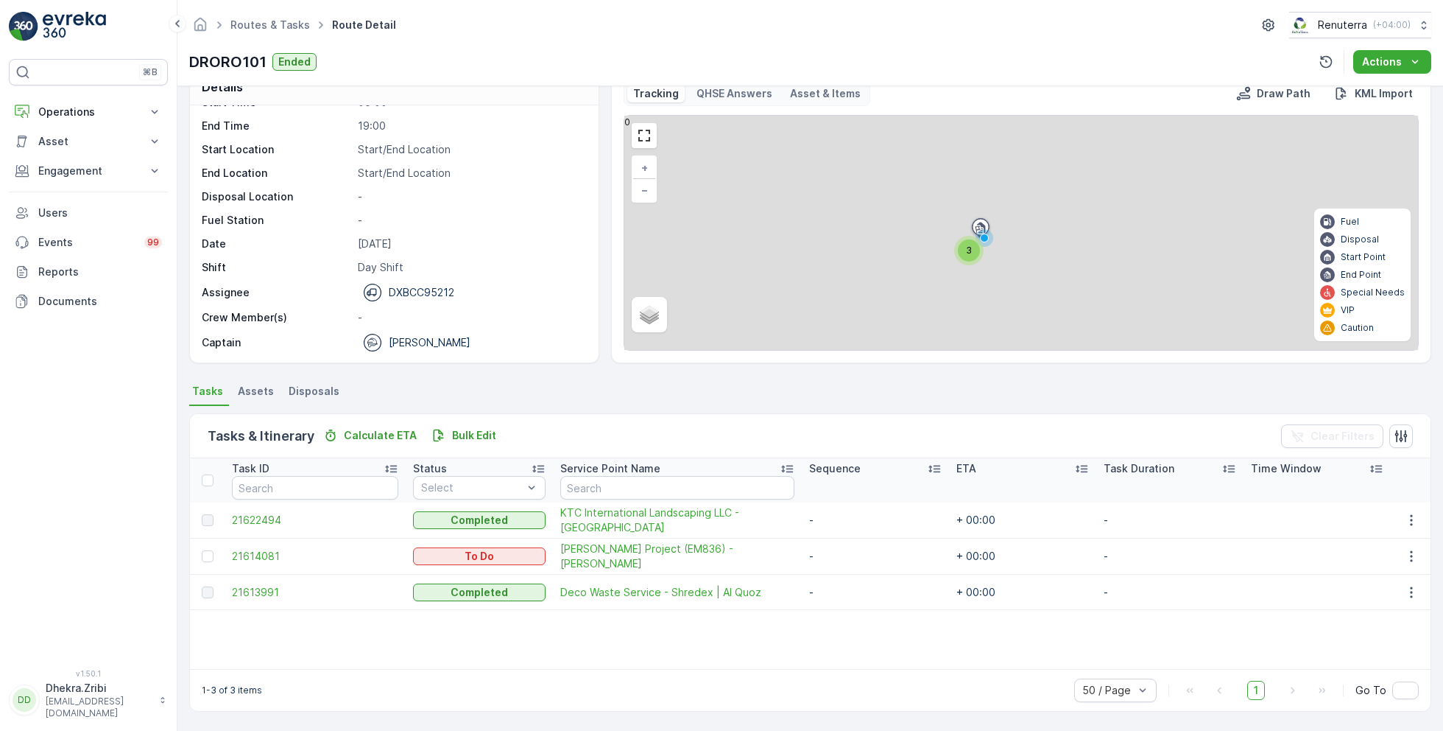
scroll to position [28, 0]
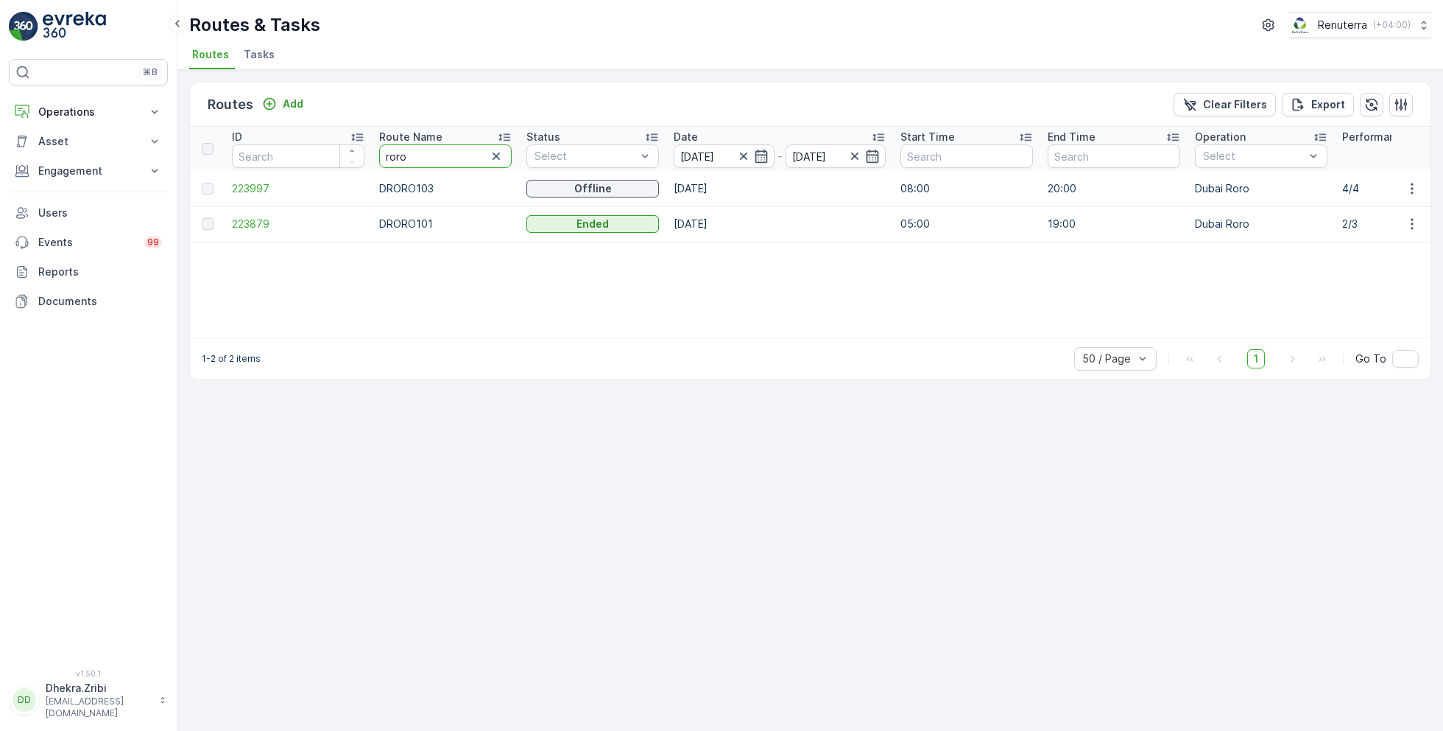
type input "hat"
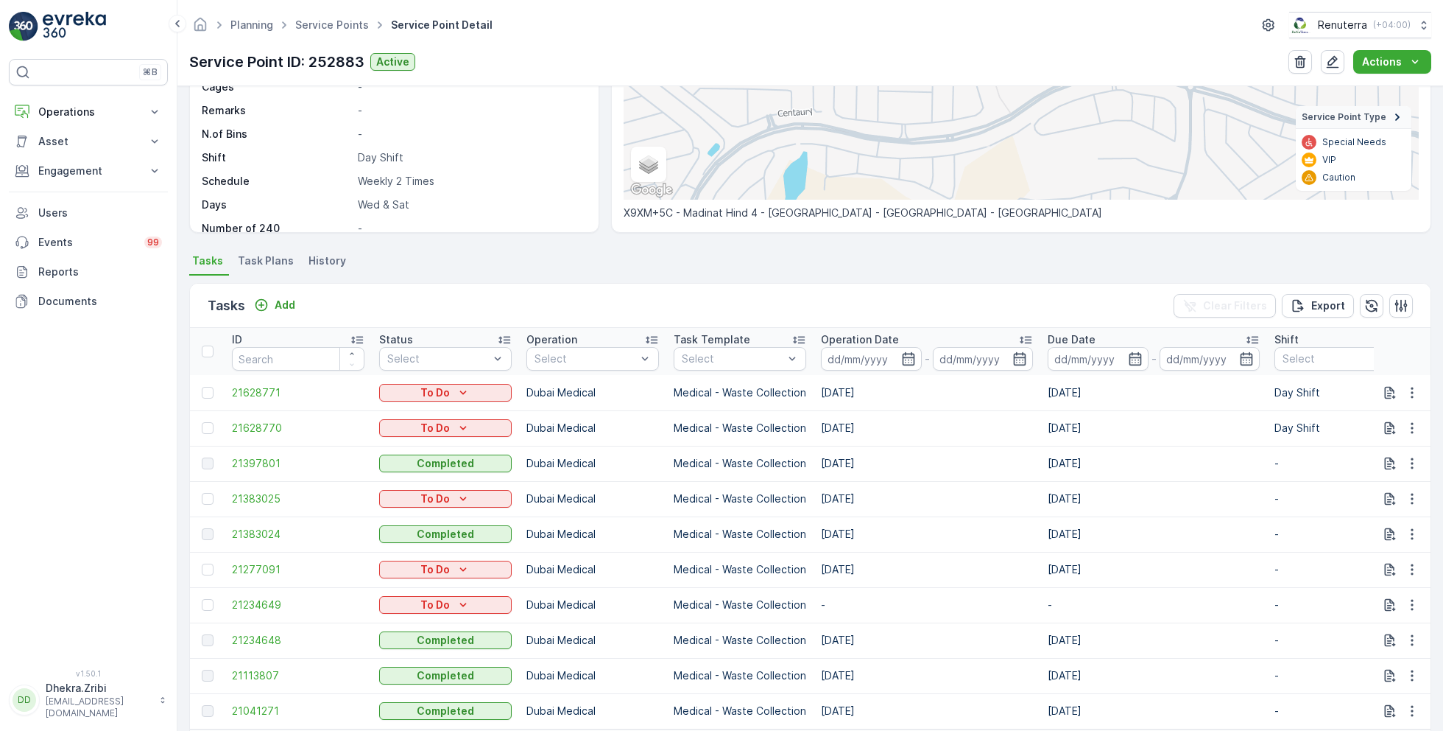
scroll to position [234, 0]
click at [1405, 423] on icon "button" at bounding box center [1412, 427] width 15 height 15
click at [1361, 491] on span "Change Route" at bounding box center [1374, 489] width 71 height 15
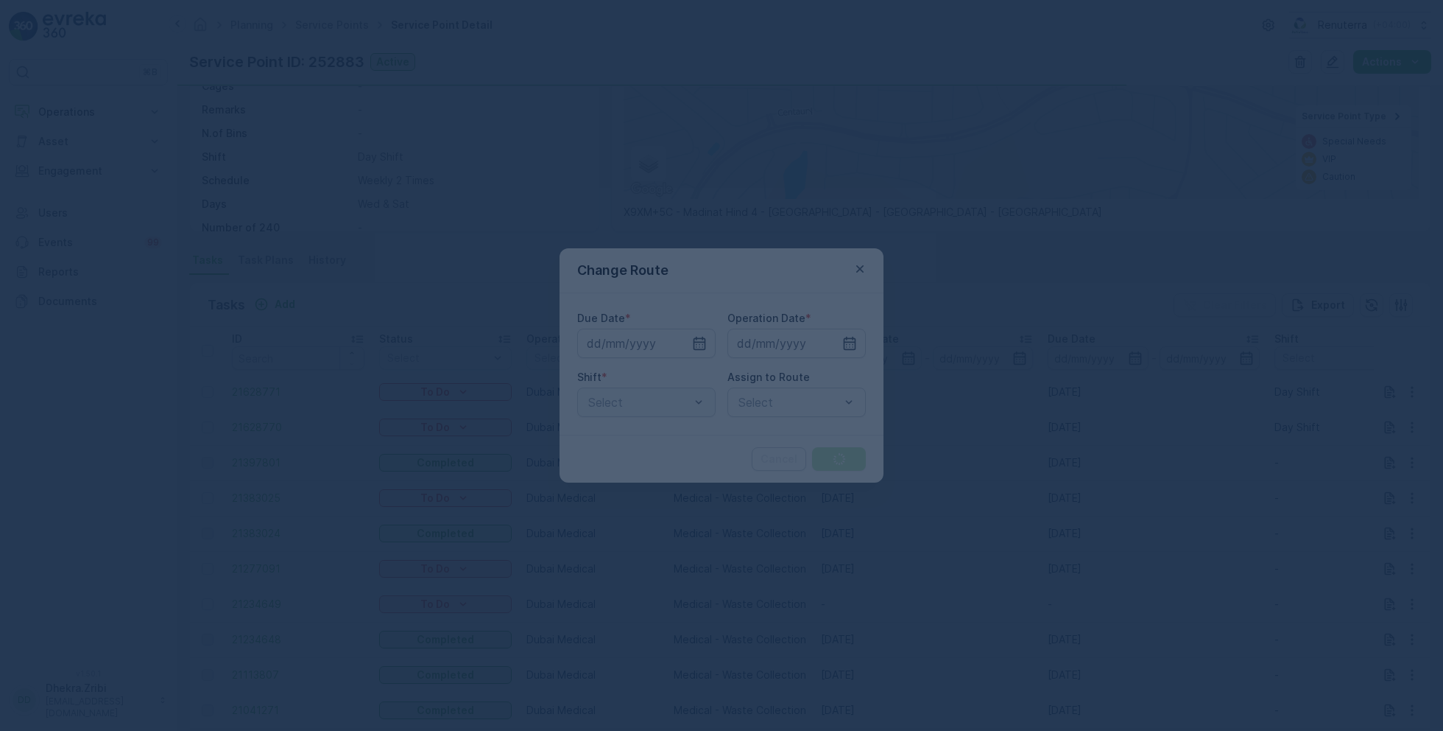
type input "13.09.2025"
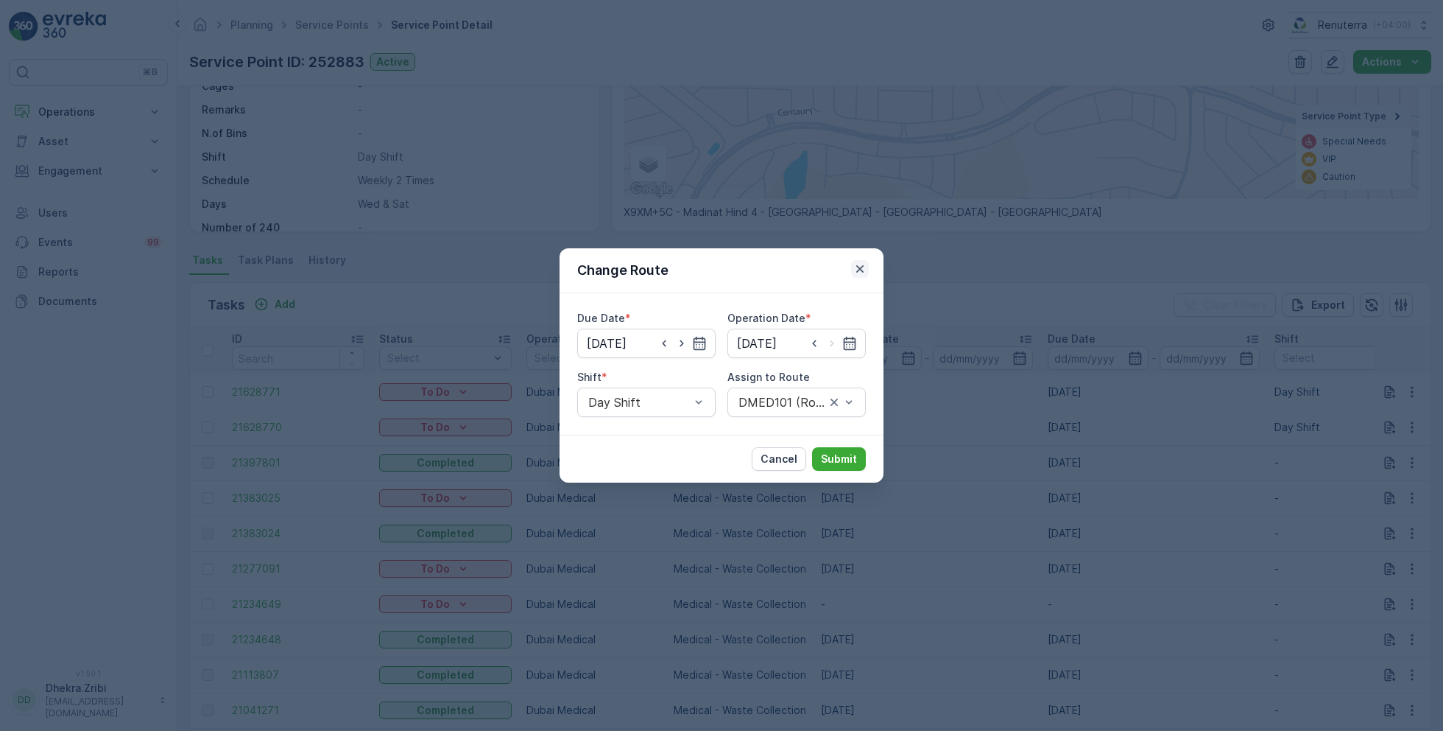
click at [862, 270] on icon "button" at bounding box center [860, 268] width 15 height 15
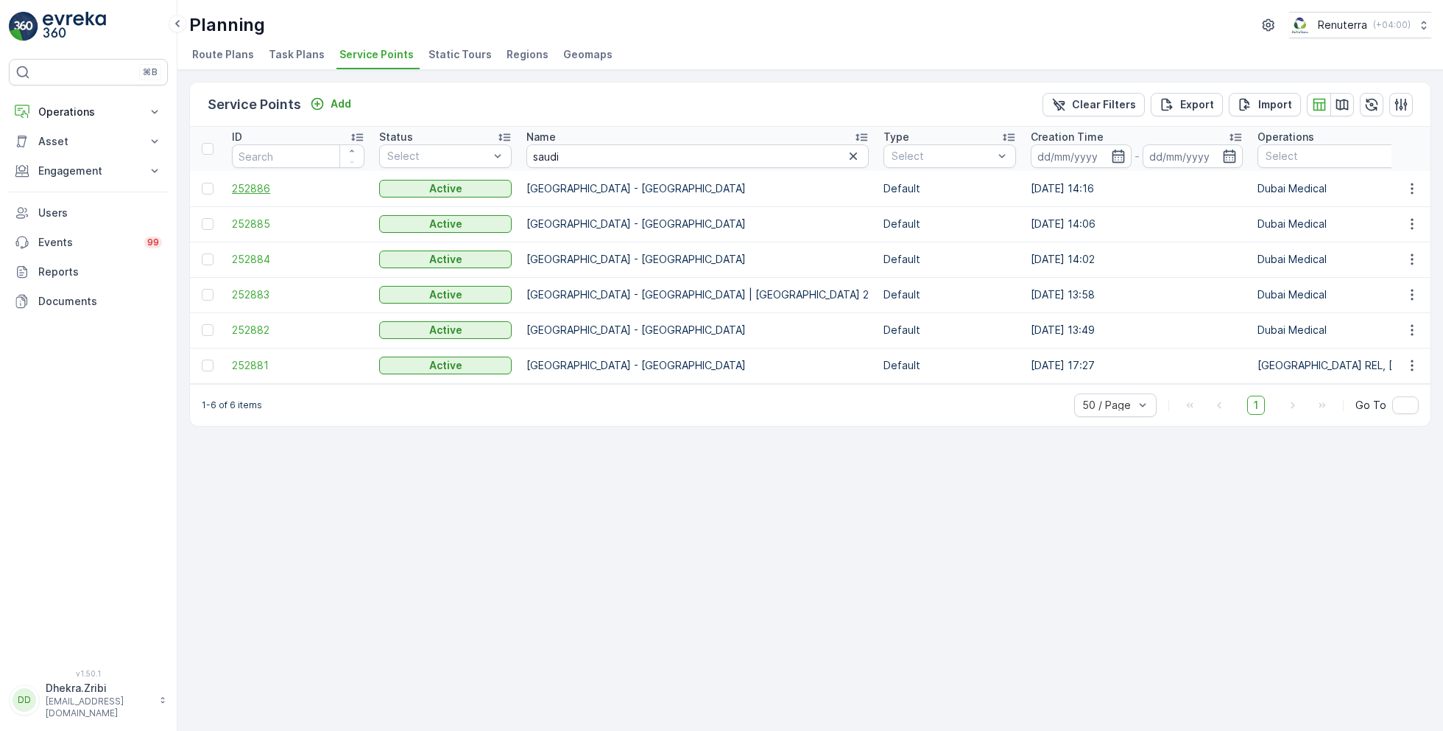
click at [263, 186] on span "252886" at bounding box center [298, 188] width 133 height 15
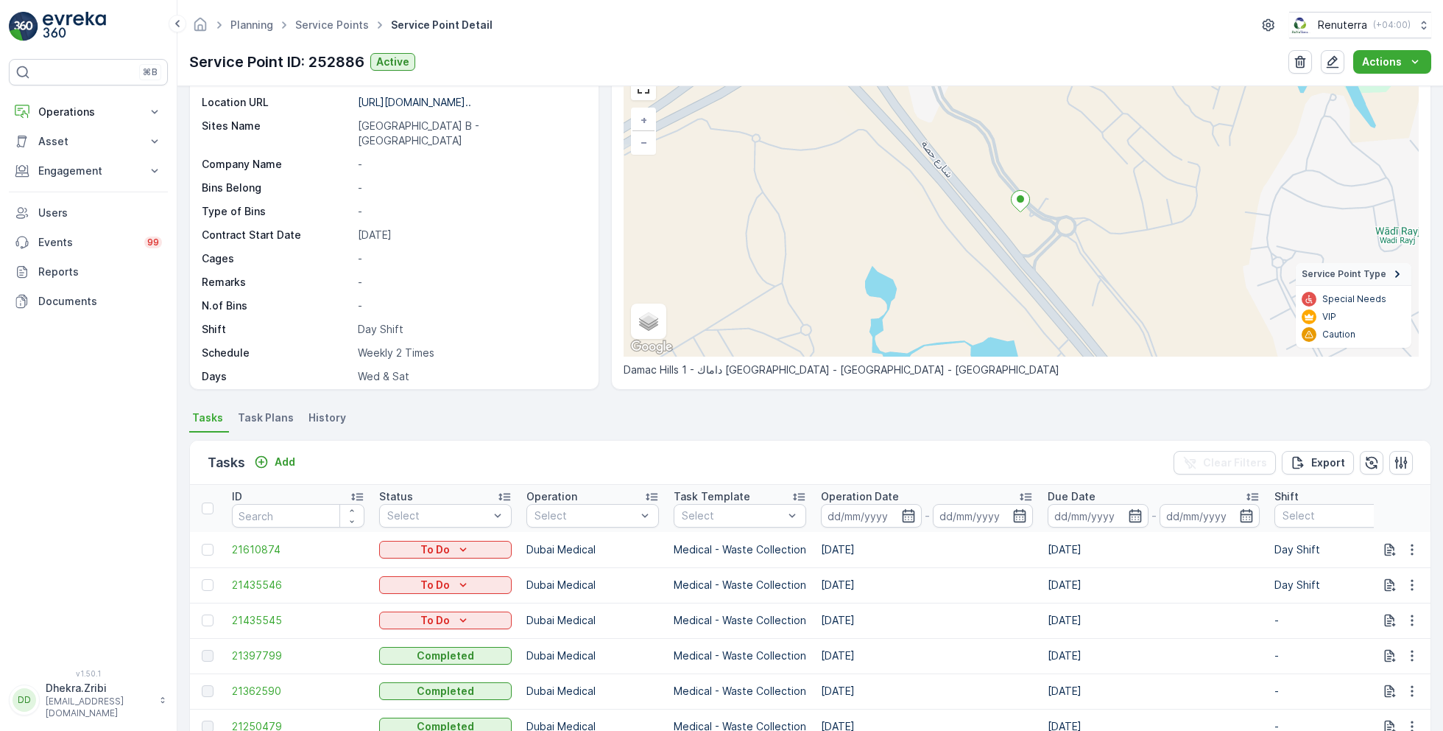
scroll to position [228, 0]
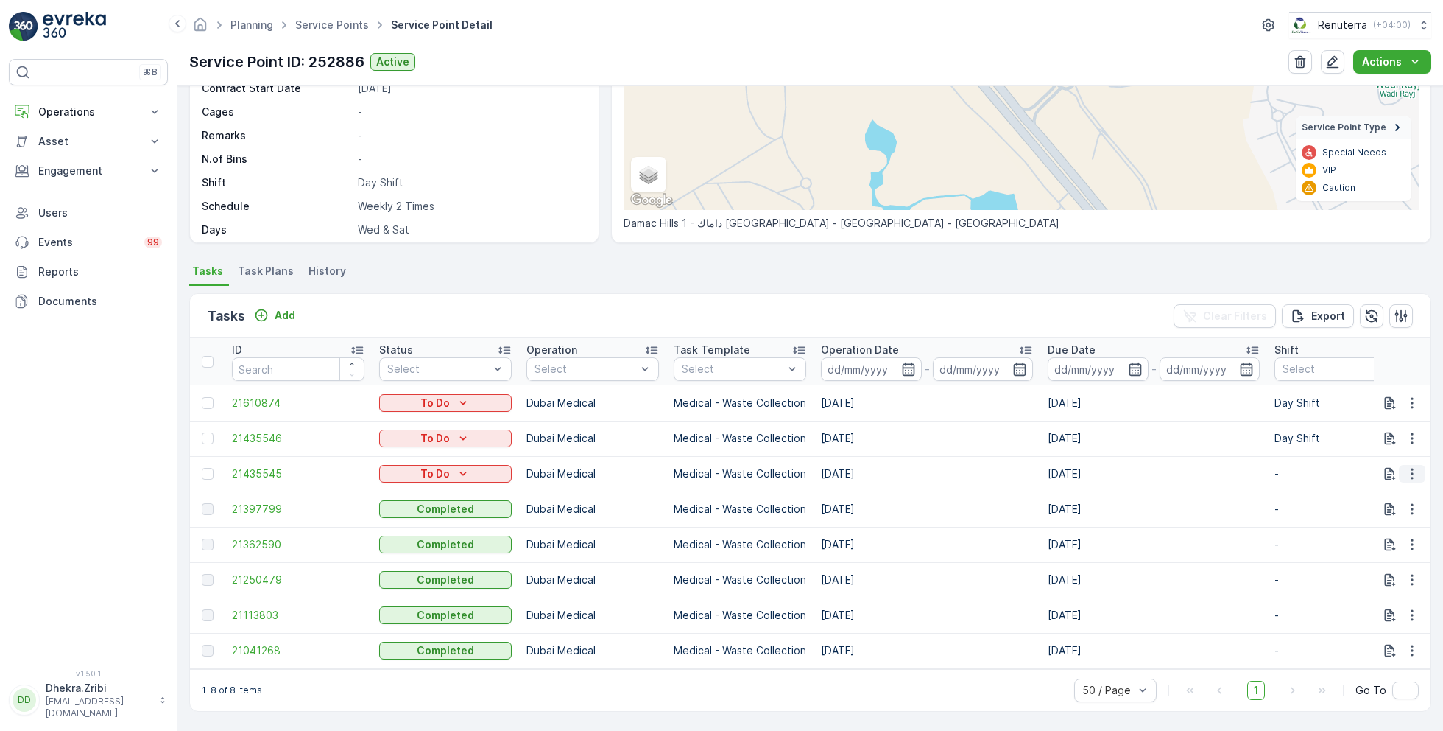
click at [1405, 466] on icon "button" at bounding box center [1412, 473] width 15 height 15
click at [1359, 533] on span "Change Route" at bounding box center [1374, 530] width 71 height 15
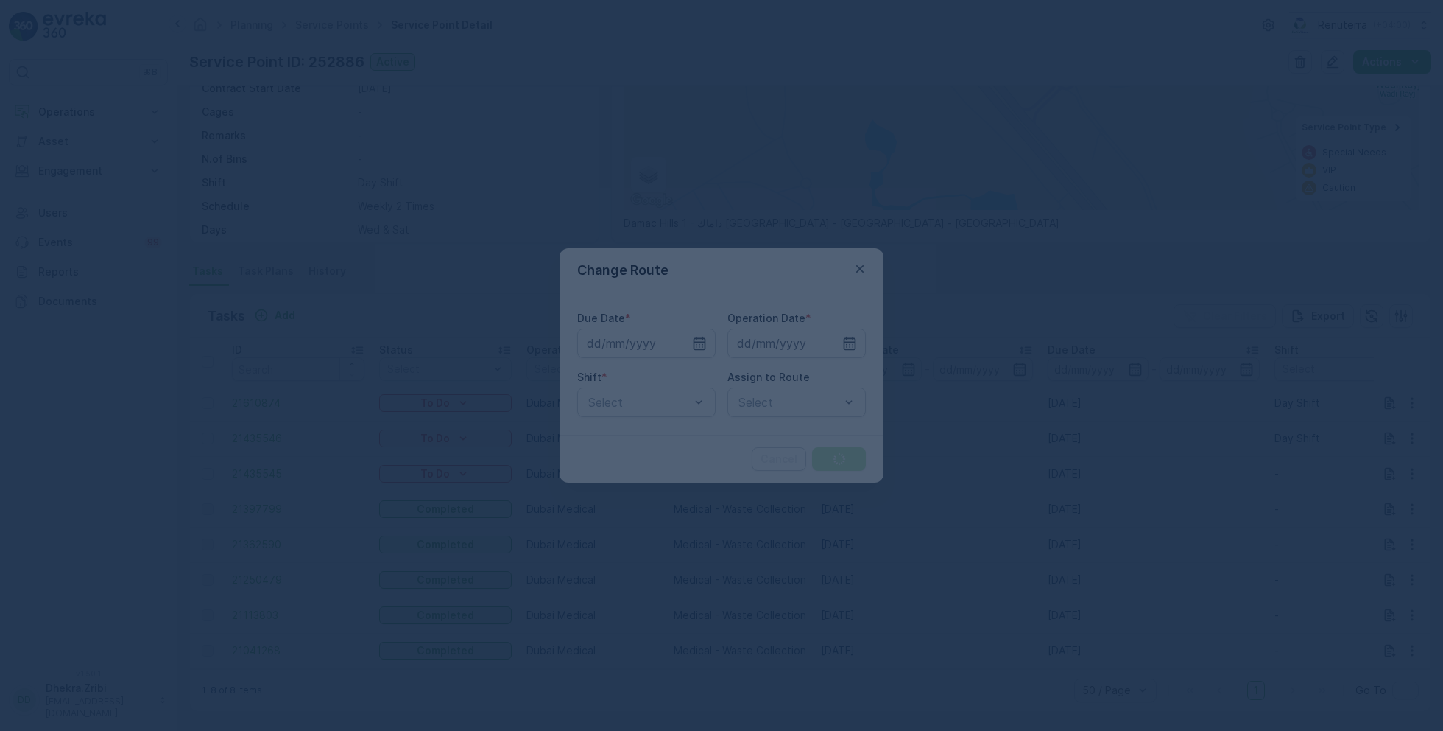
type input "10.09.2025"
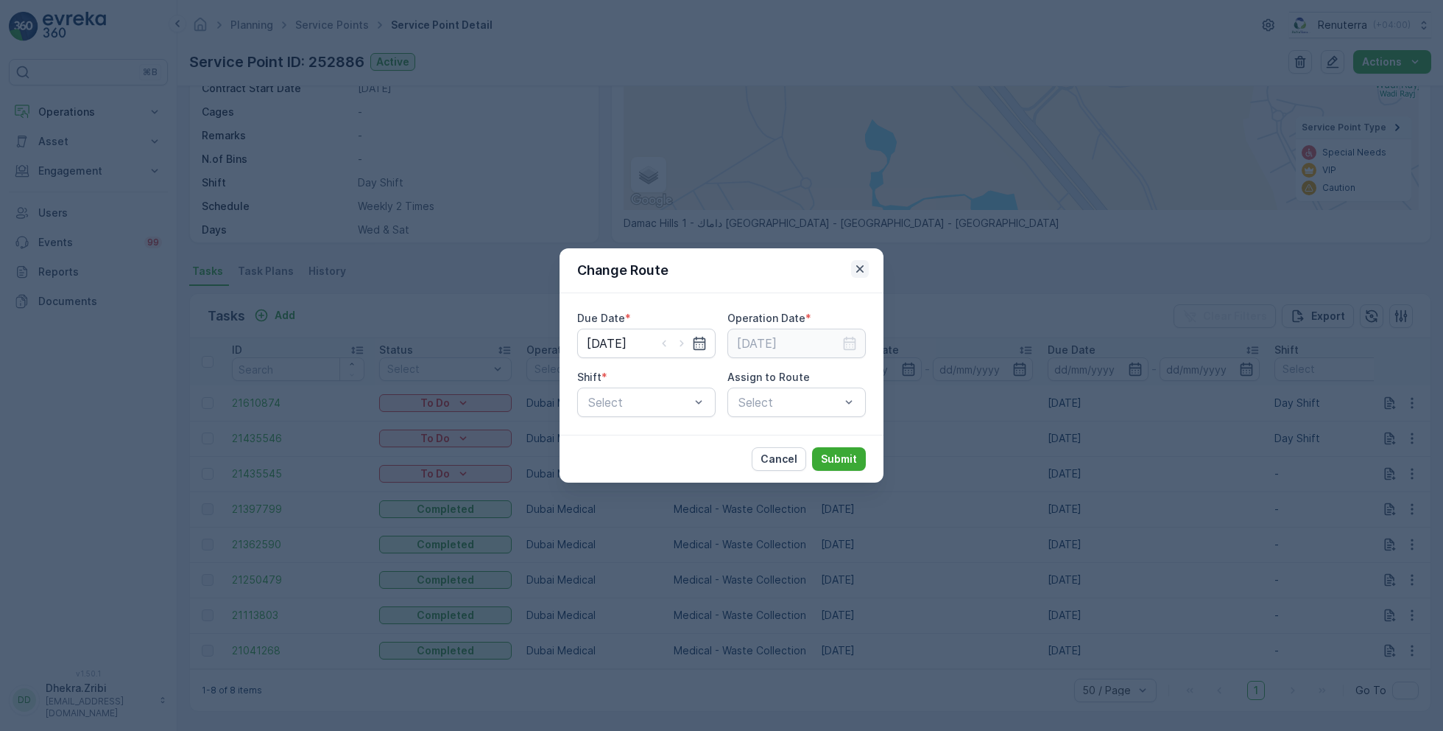
click at [859, 270] on icon "button" at bounding box center [860, 268] width 15 height 15
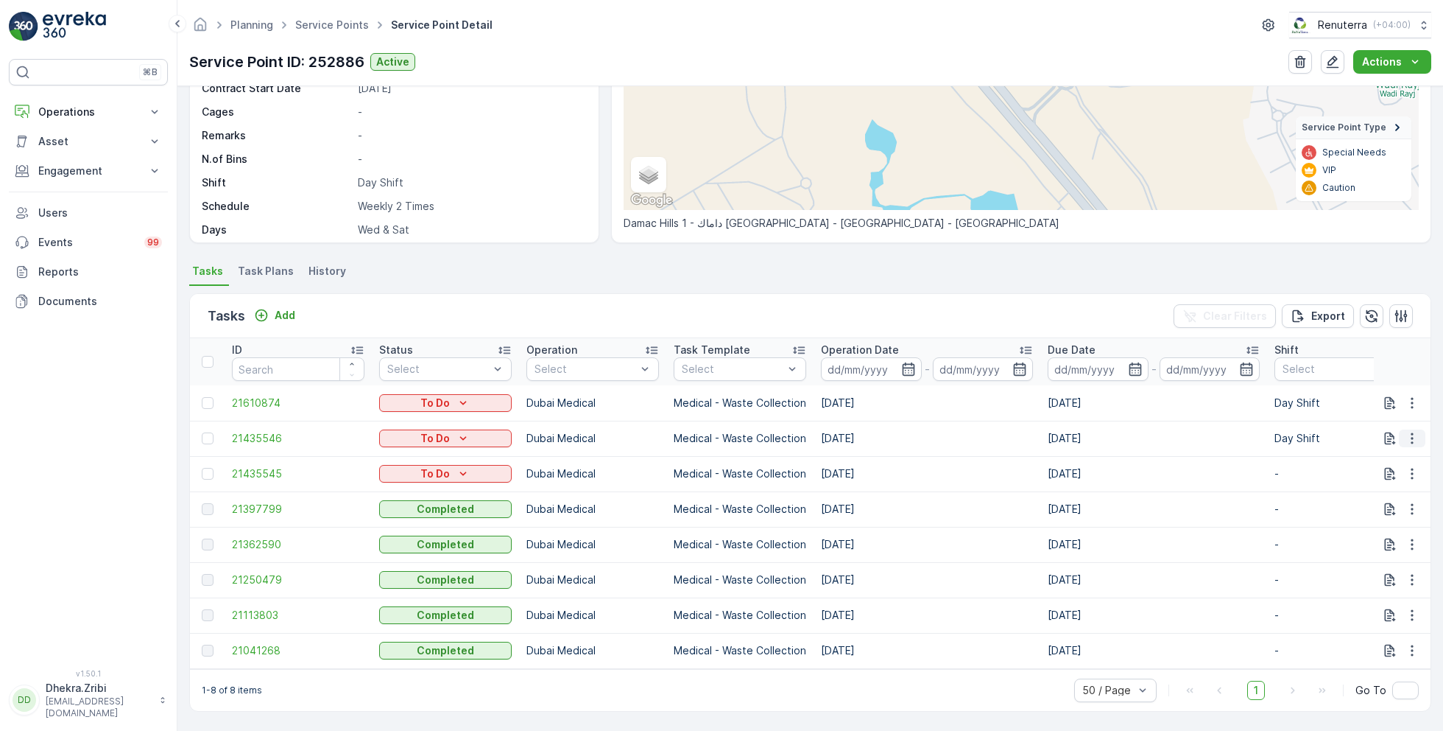
click at [1411, 431] on icon "button" at bounding box center [1412, 438] width 15 height 15
click at [1367, 492] on span "Change Route" at bounding box center [1374, 494] width 71 height 15
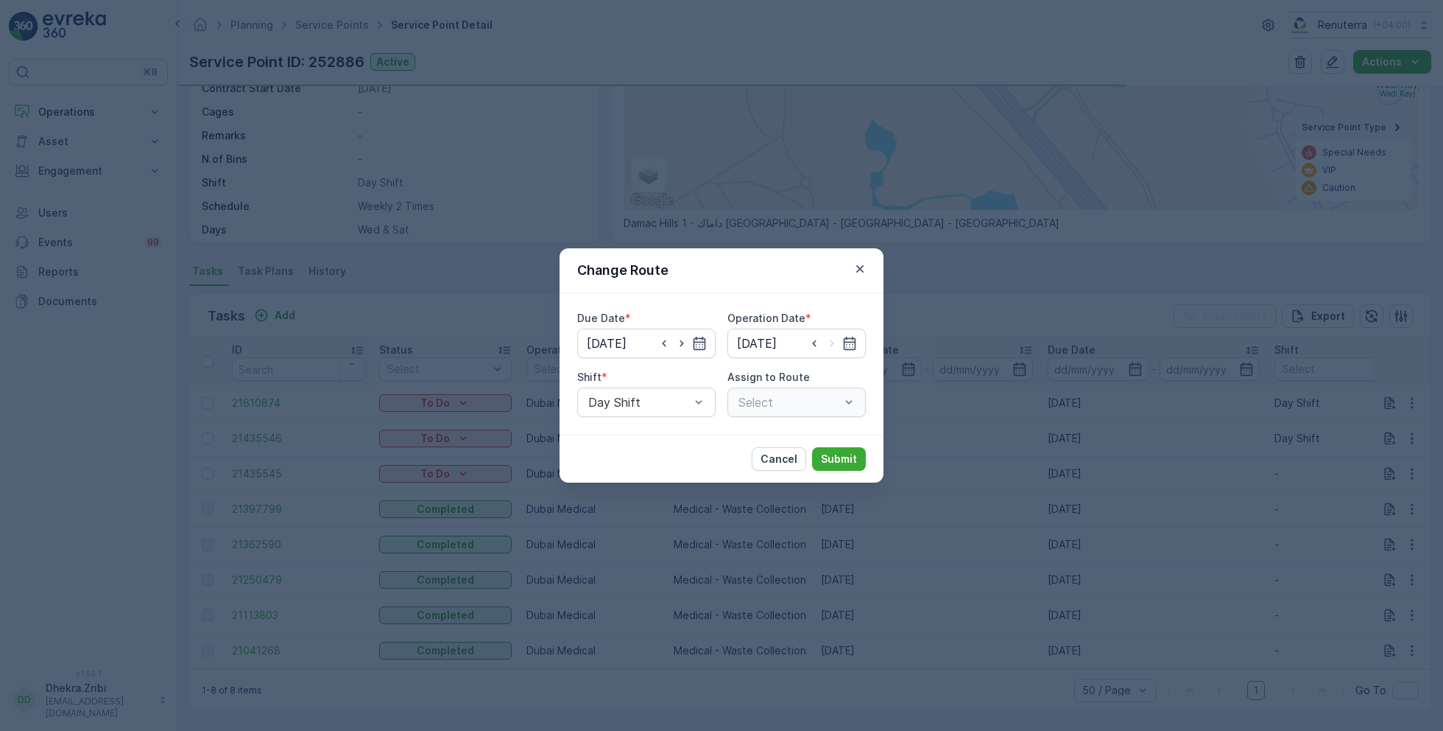
type input "13.09.2025"
click at [864, 264] on icon "button" at bounding box center [860, 268] width 15 height 15
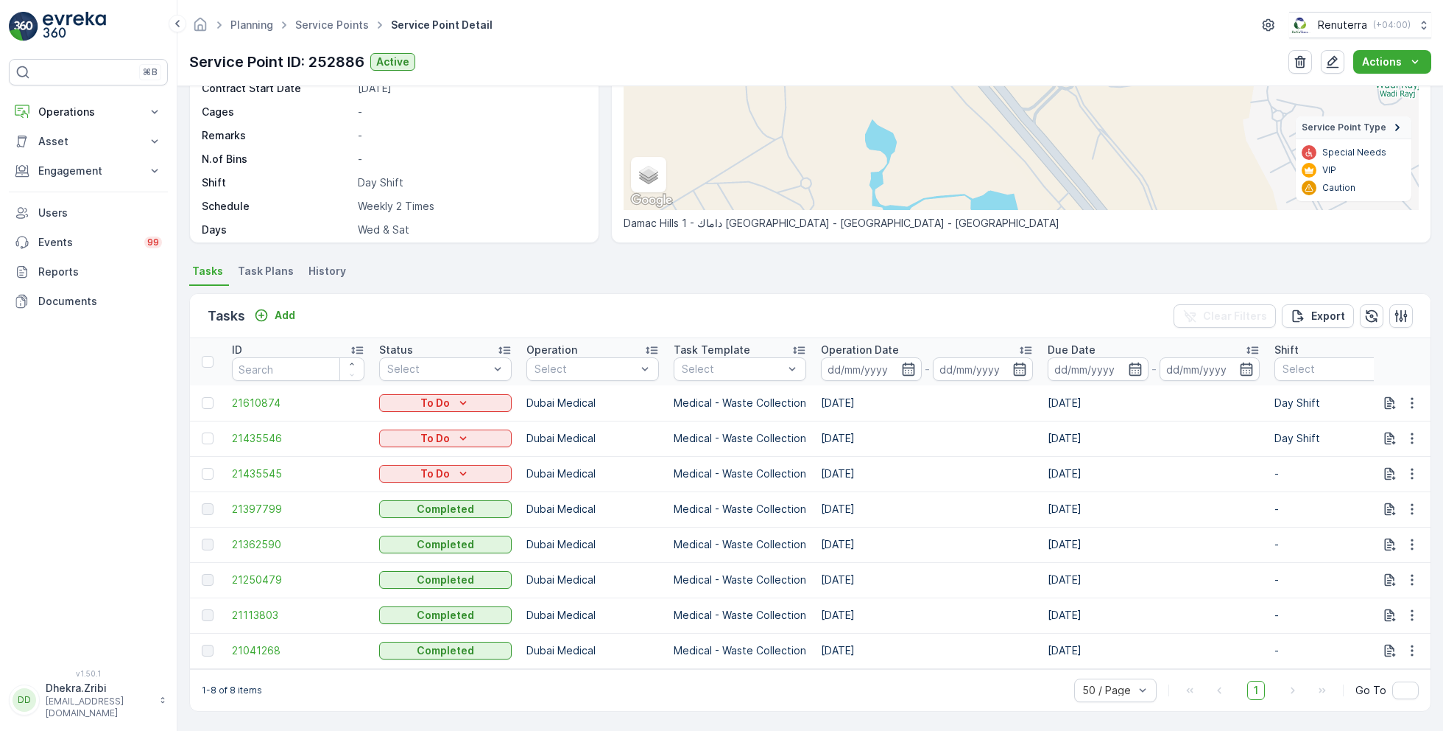
click at [252, 264] on span "Task Plans" at bounding box center [266, 271] width 56 height 15
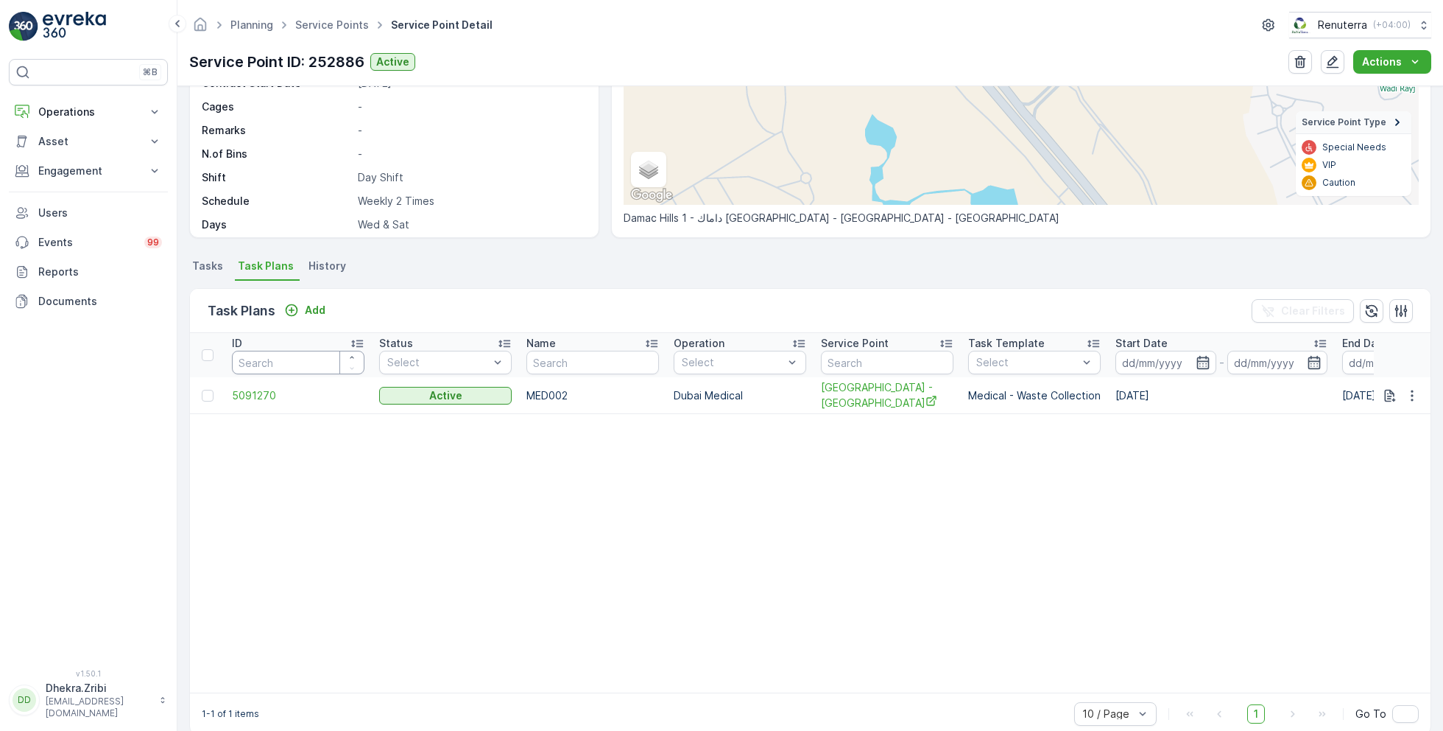
scroll to position [228, 0]
click at [253, 393] on span "5091270" at bounding box center [298, 395] width 133 height 15
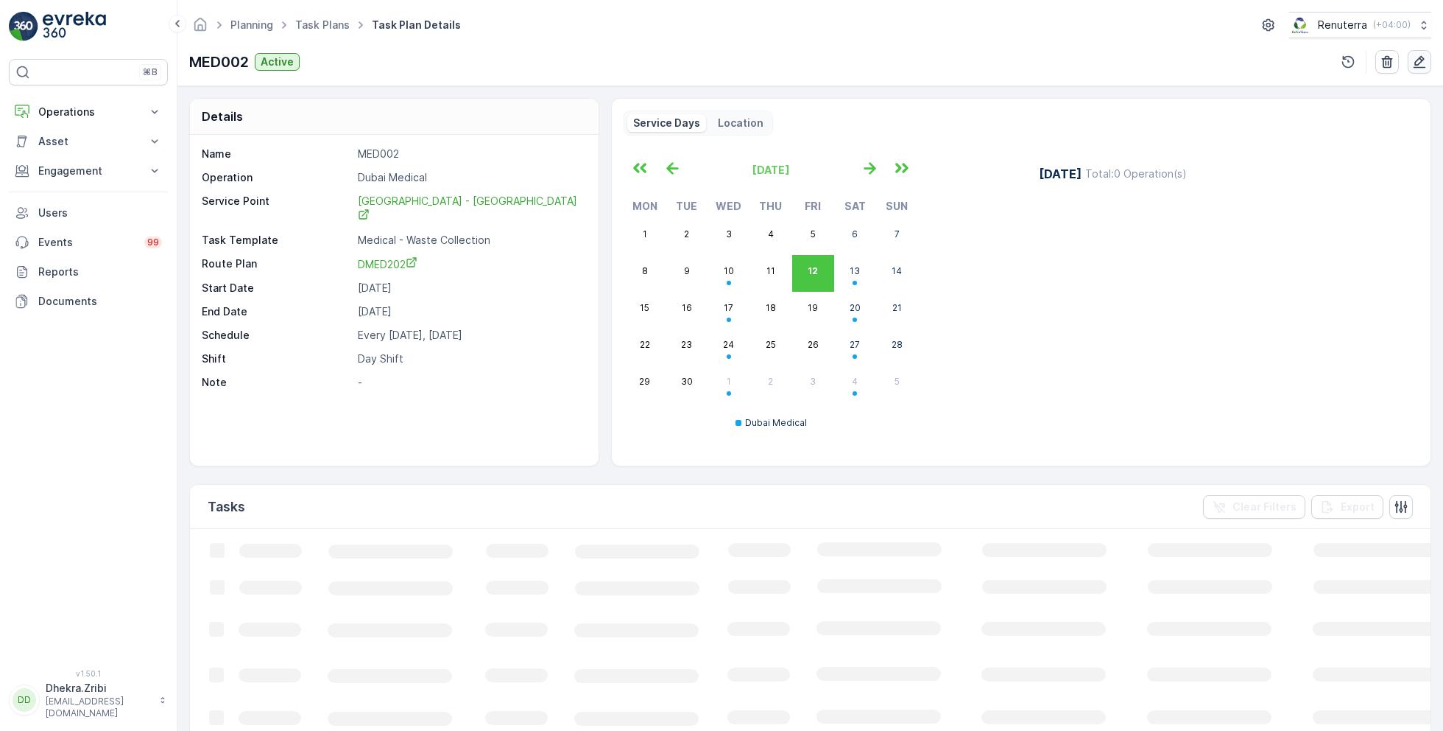
click at [1421, 63] on icon "button" at bounding box center [1419, 61] width 15 height 15
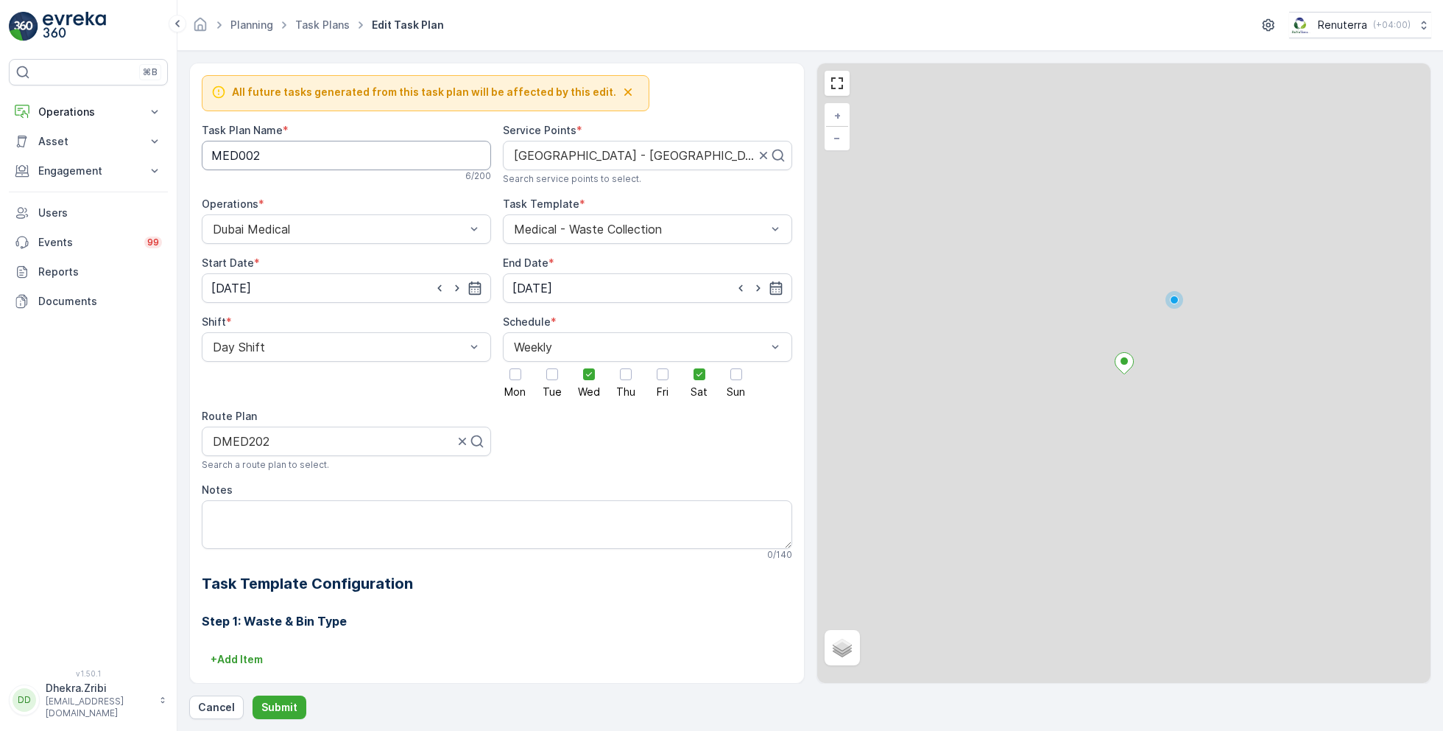
click at [286, 147] on Name "MED002" at bounding box center [346, 155] width 289 height 29
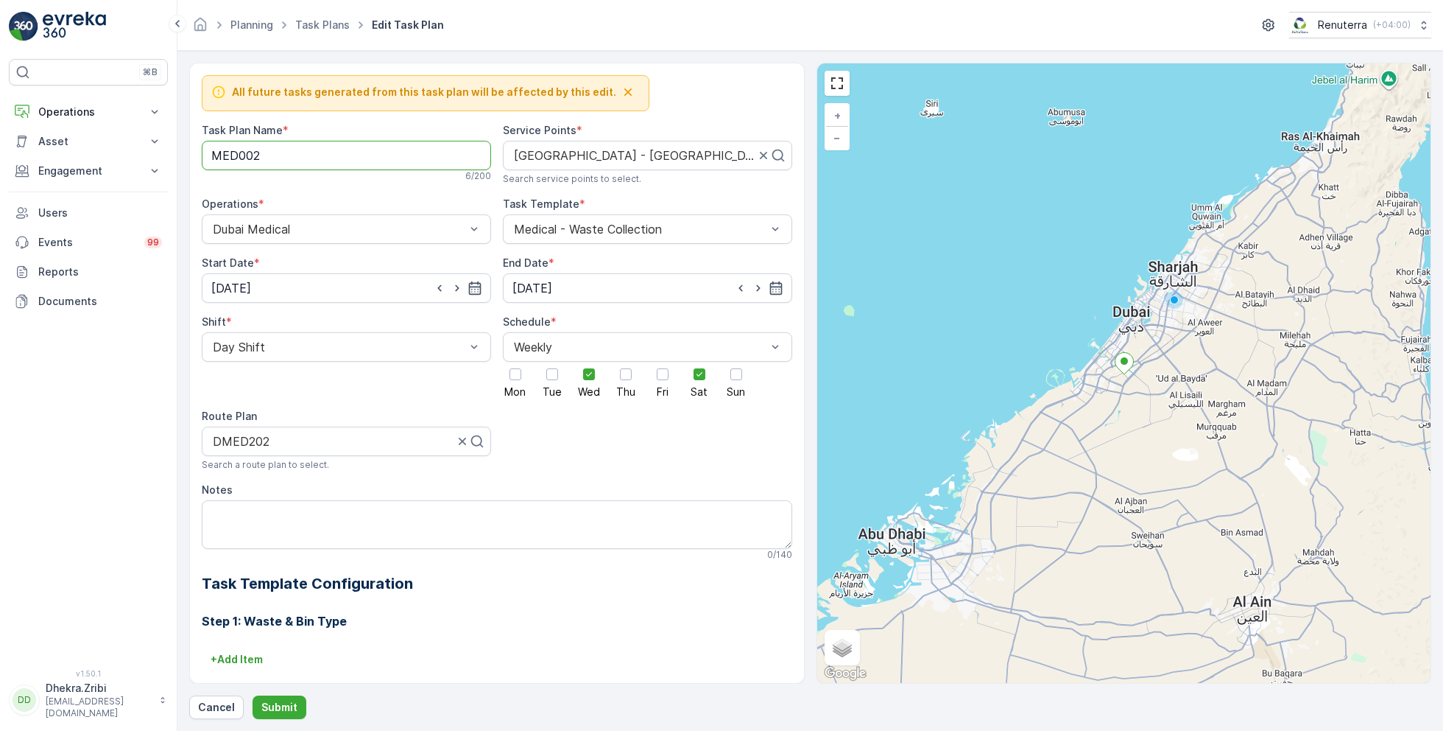
click at [286, 147] on Name "MED002" at bounding box center [346, 155] width 289 height 29
click at [268, 152] on Name "MED002" at bounding box center [346, 155] width 289 height 29
type Name "MED001"
click at [373, 284] on input "07.09.2025" at bounding box center [346, 287] width 289 height 29
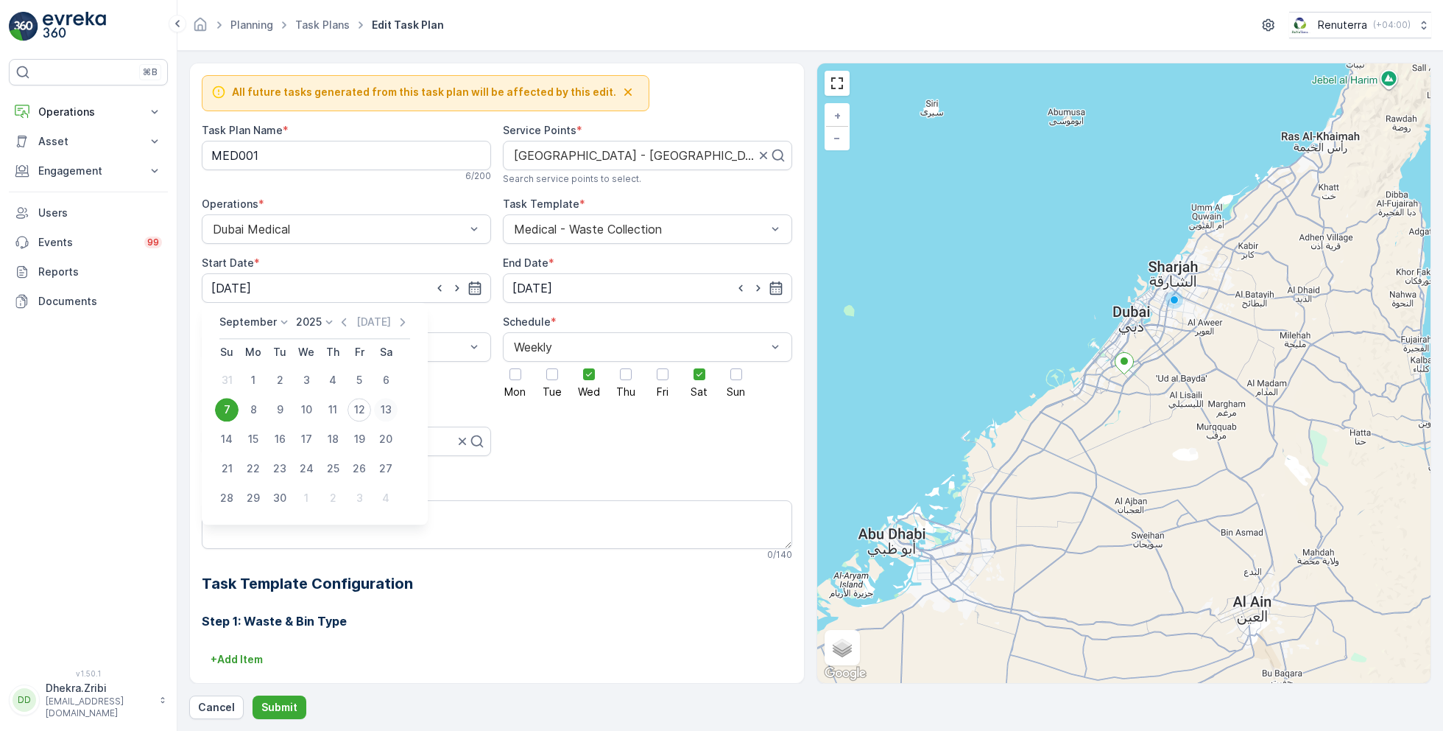
click at [392, 404] on div "13" at bounding box center [386, 410] width 24 height 24
type input "13.09.2025"
click at [357, 439] on div at bounding box center [340, 440] width 258 height 13
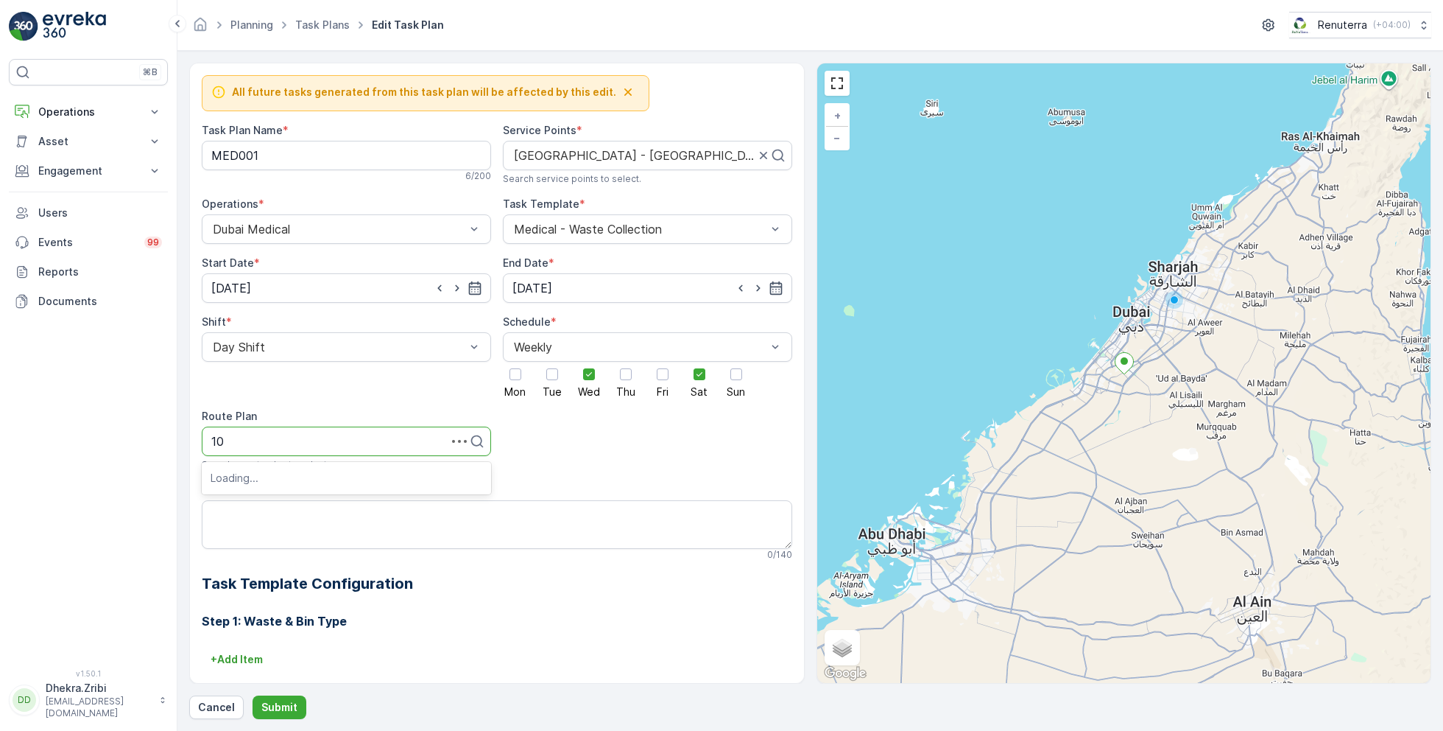
type input "101"
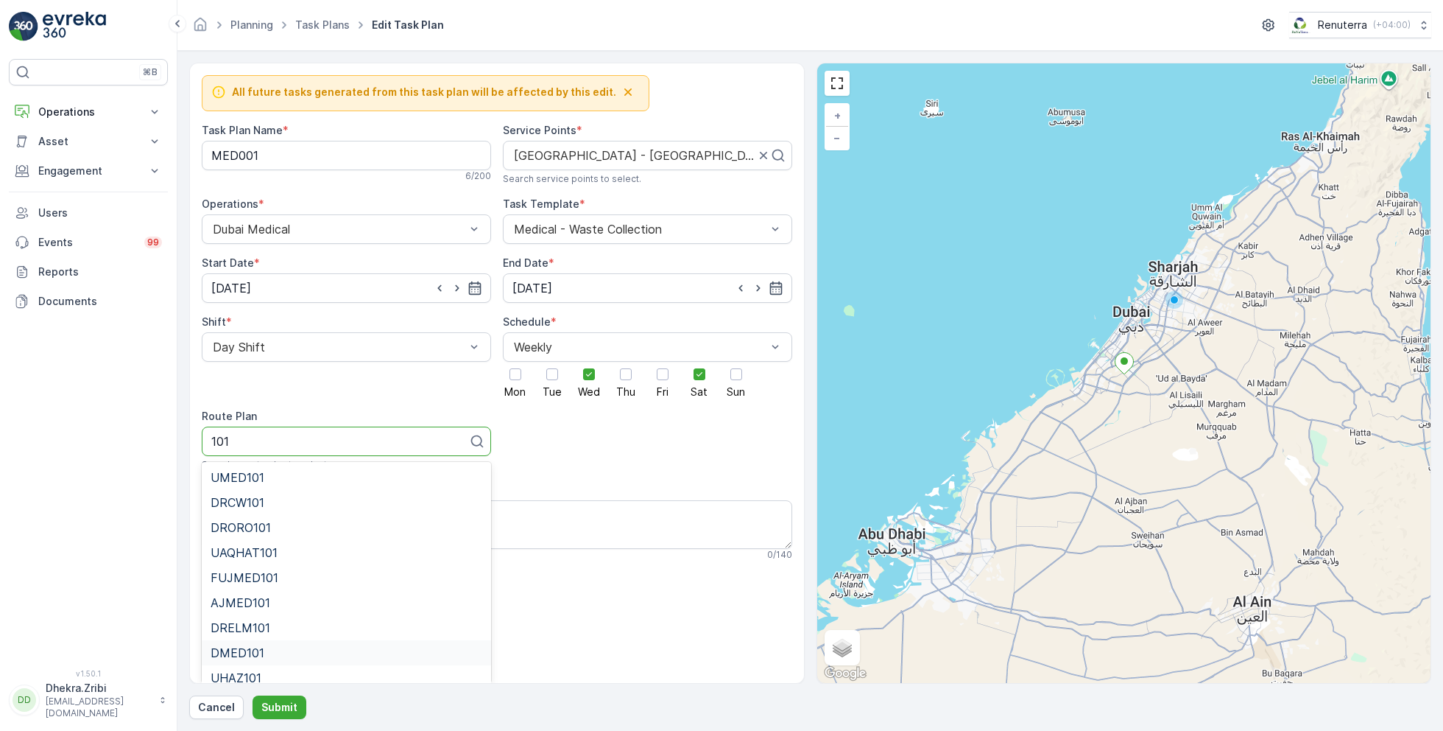
click at [253, 649] on span "DMED101" at bounding box center [238, 652] width 54 height 13
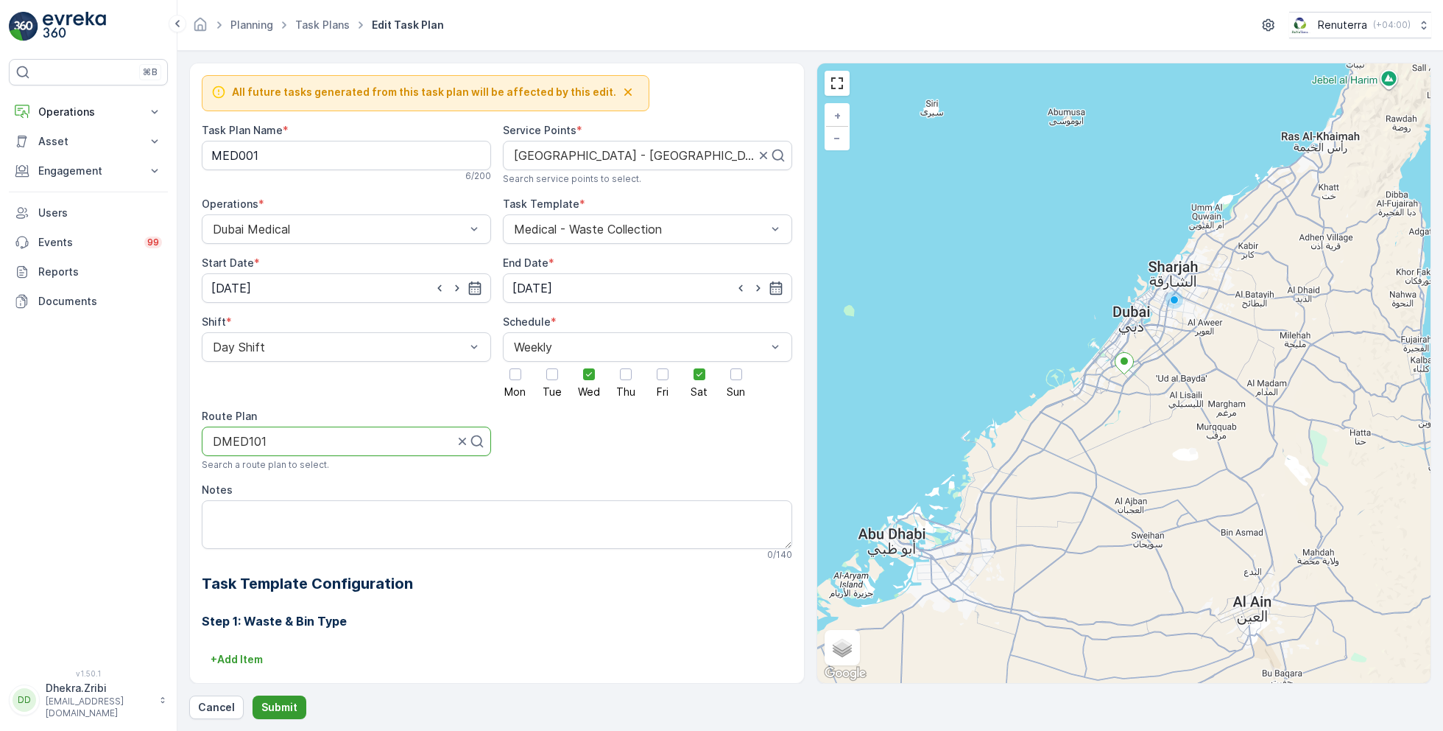
click at [275, 704] on p "Submit" at bounding box center [279, 707] width 36 height 15
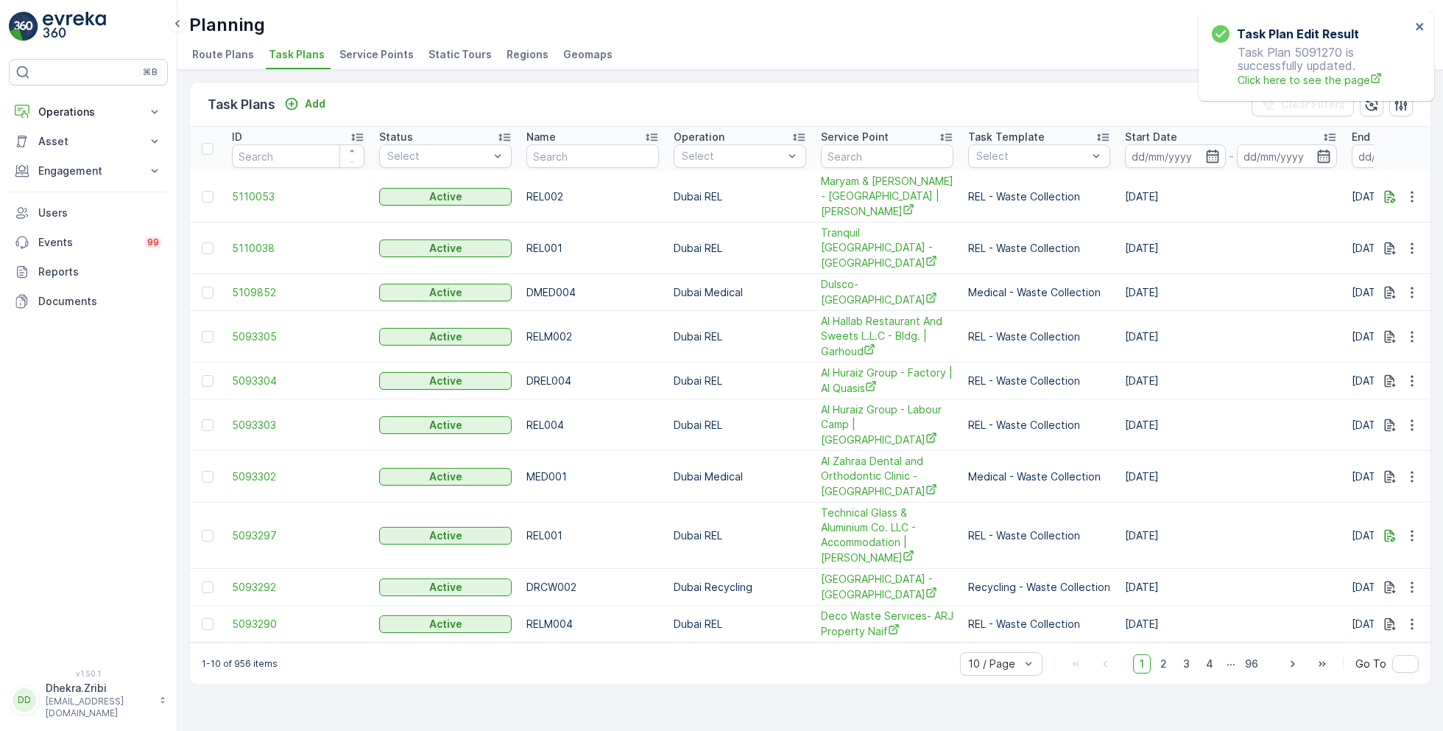
click at [372, 57] on span "Service Points" at bounding box center [376, 54] width 74 height 15
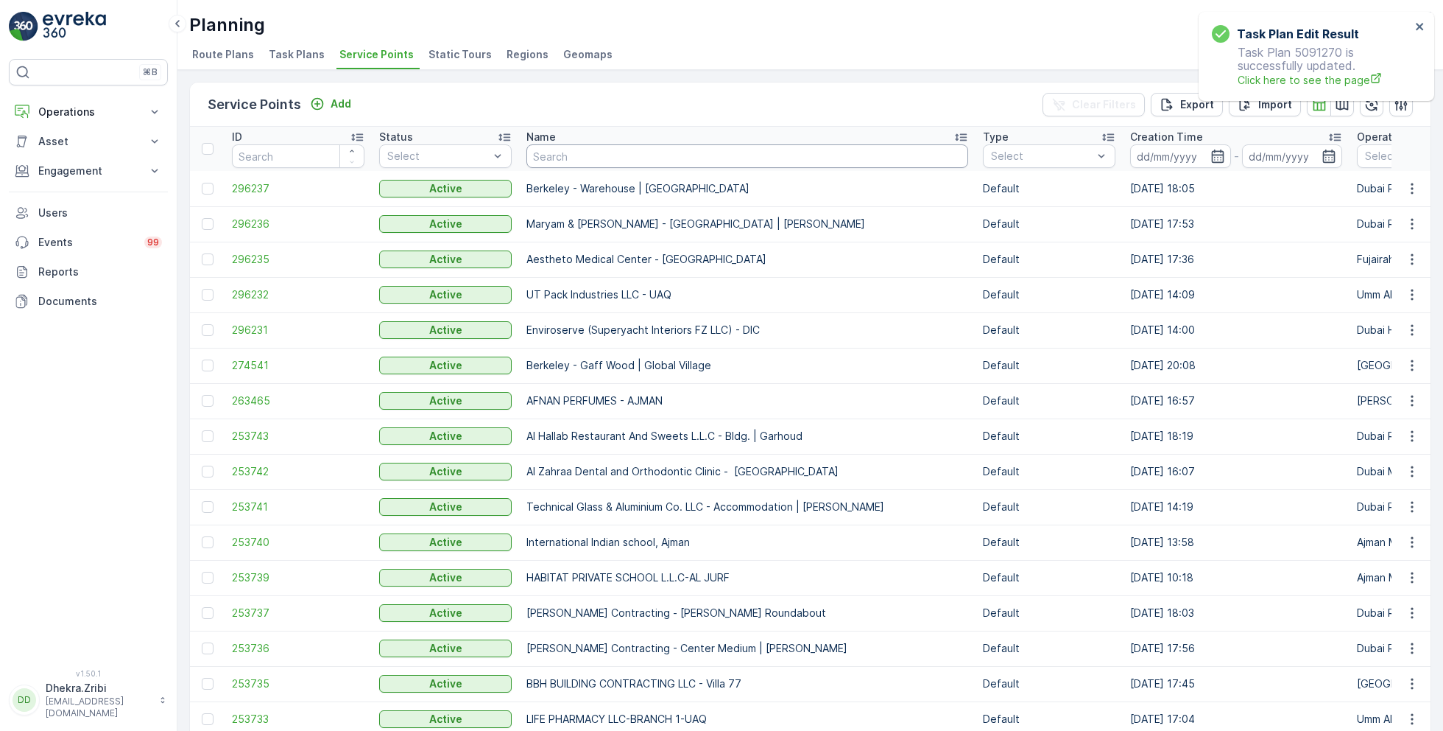
click at [567, 155] on input "text" at bounding box center [748, 156] width 442 height 24
type input "saudi"
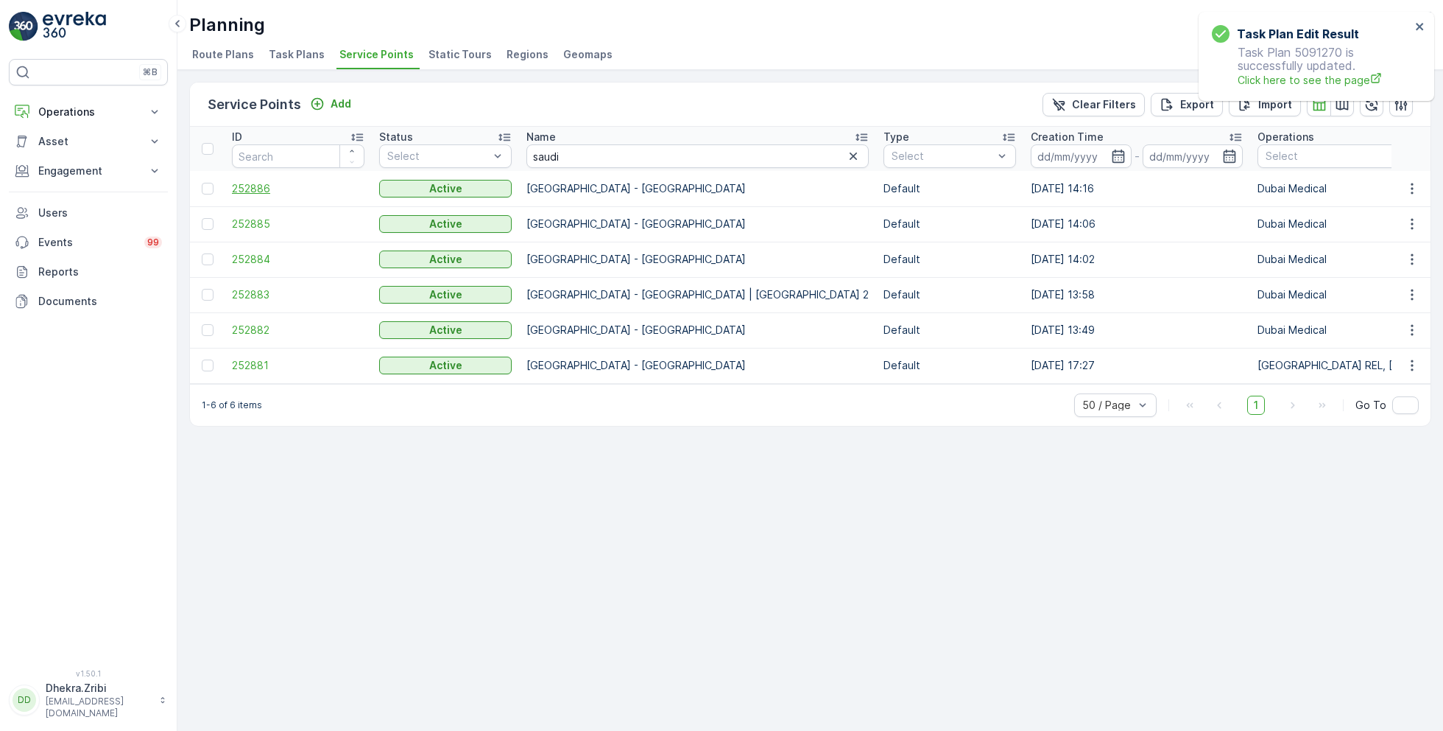
click at [266, 191] on span "252886" at bounding box center [298, 188] width 133 height 15
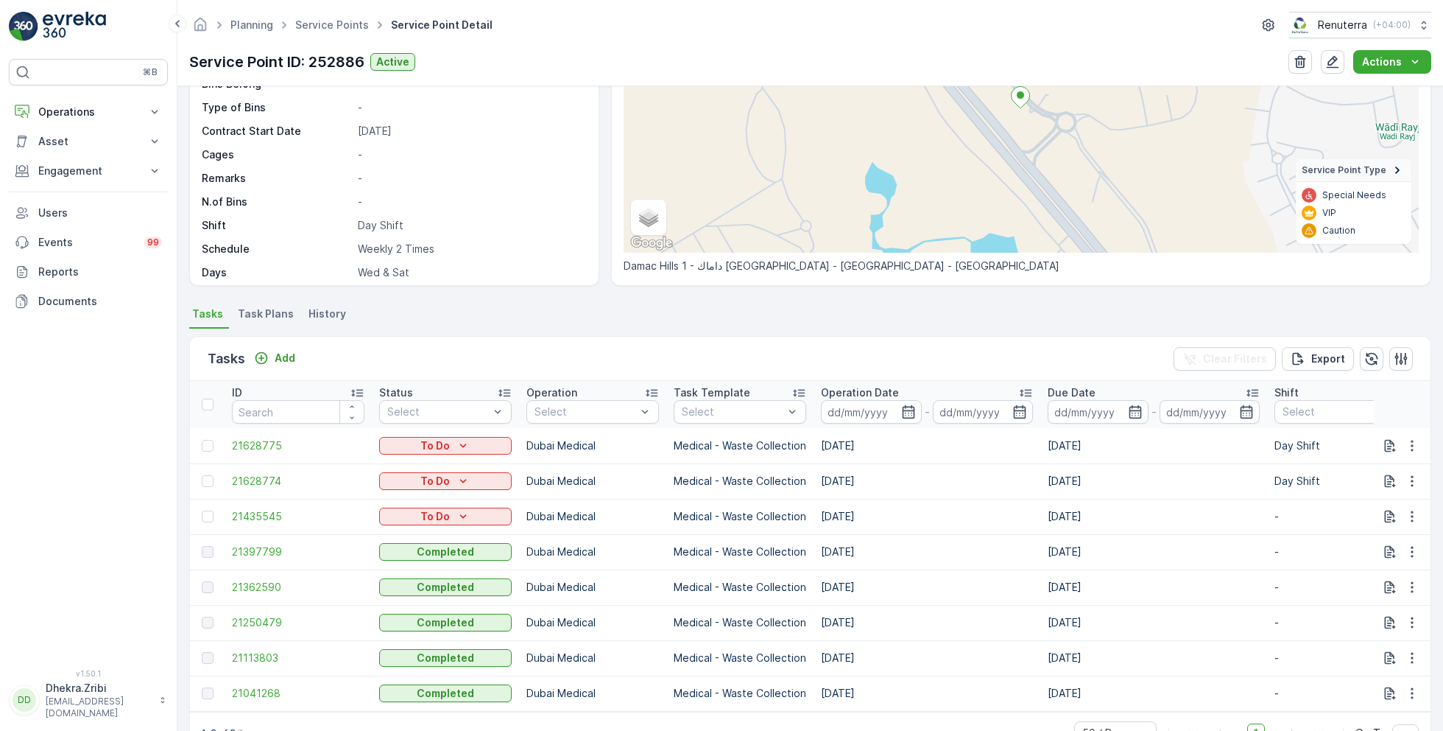
scroll to position [193, 0]
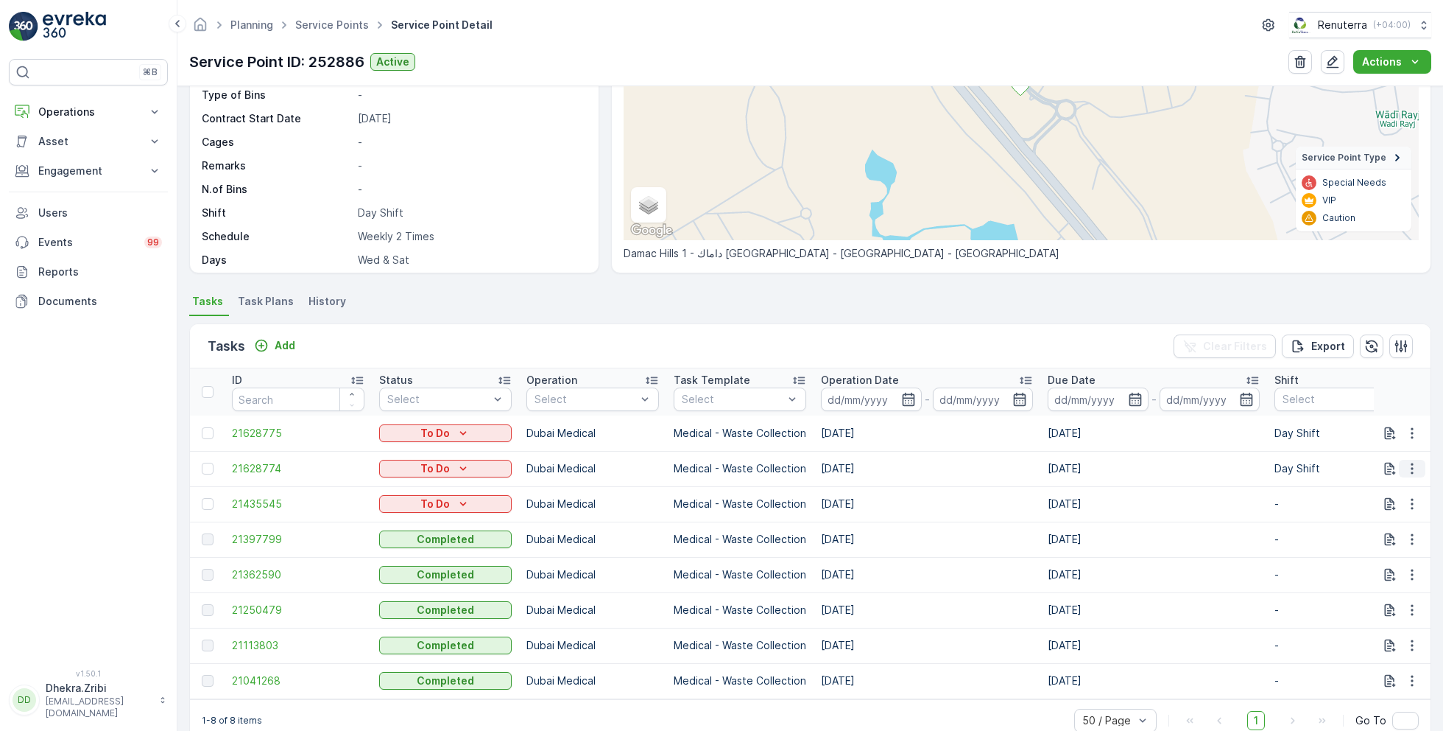
click at [1412, 465] on icon "button" at bounding box center [1412, 468] width 15 height 15
click at [1367, 533] on span "Change Route" at bounding box center [1374, 530] width 71 height 15
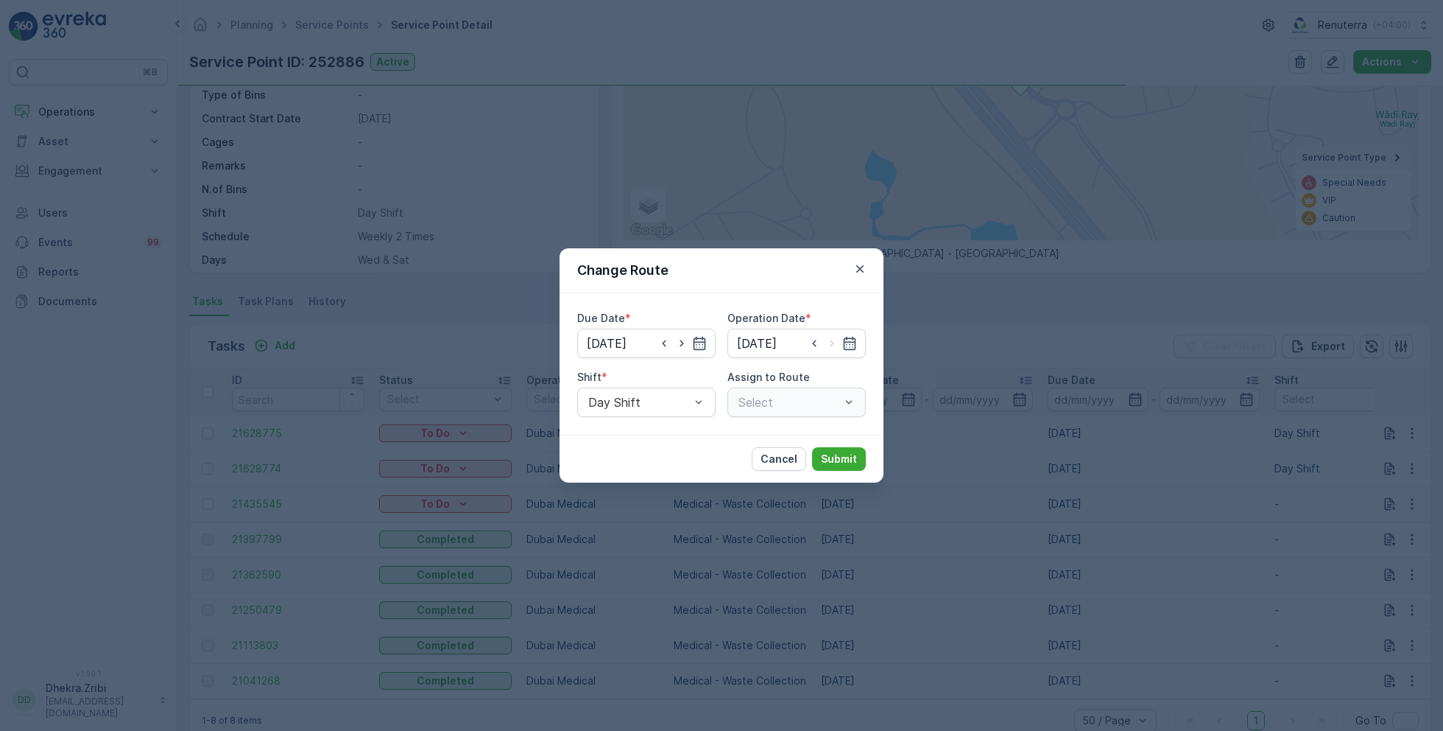
type input "13.09.2025"
click at [862, 271] on icon "button" at bounding box center [859, 268] width 7 height 7
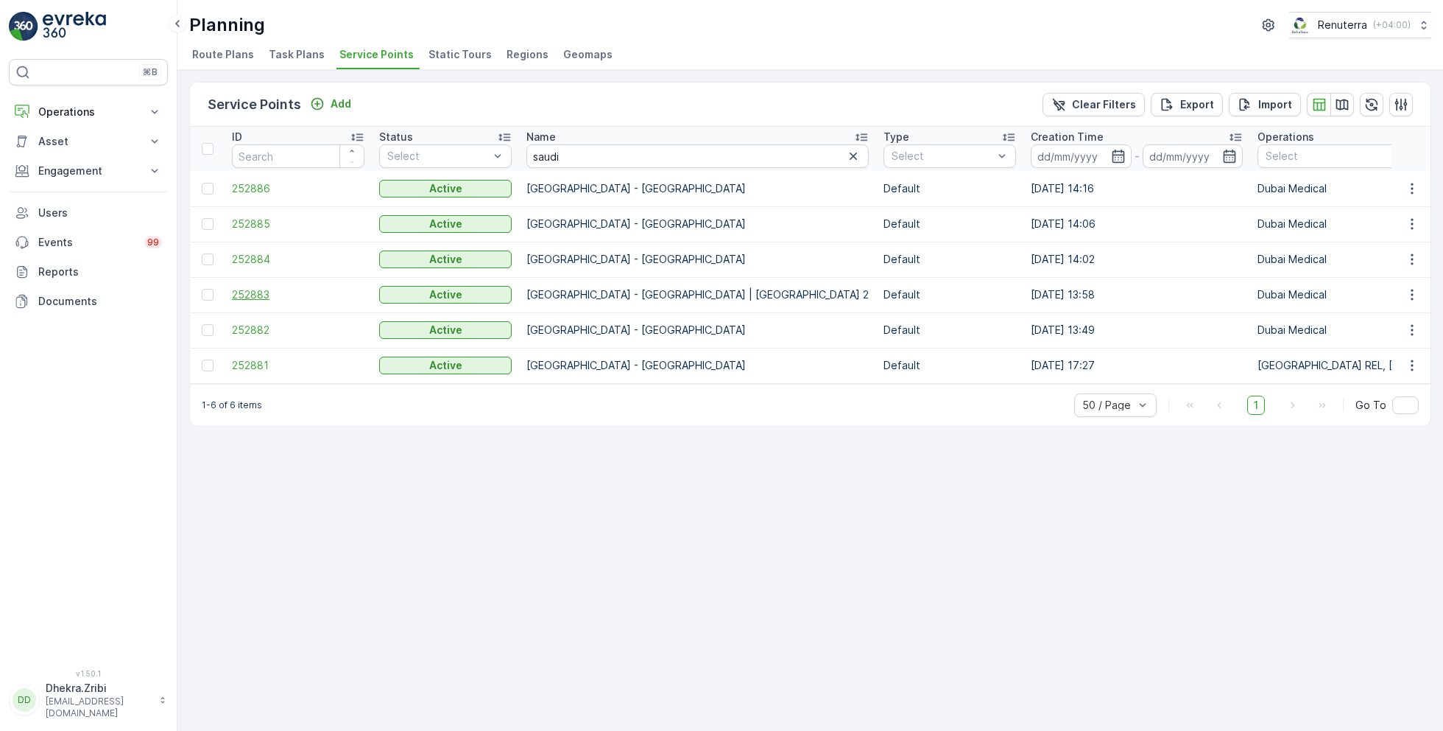
click at [249, 289] on span "252883" at bounding box center [298, 294] width 133 height 15
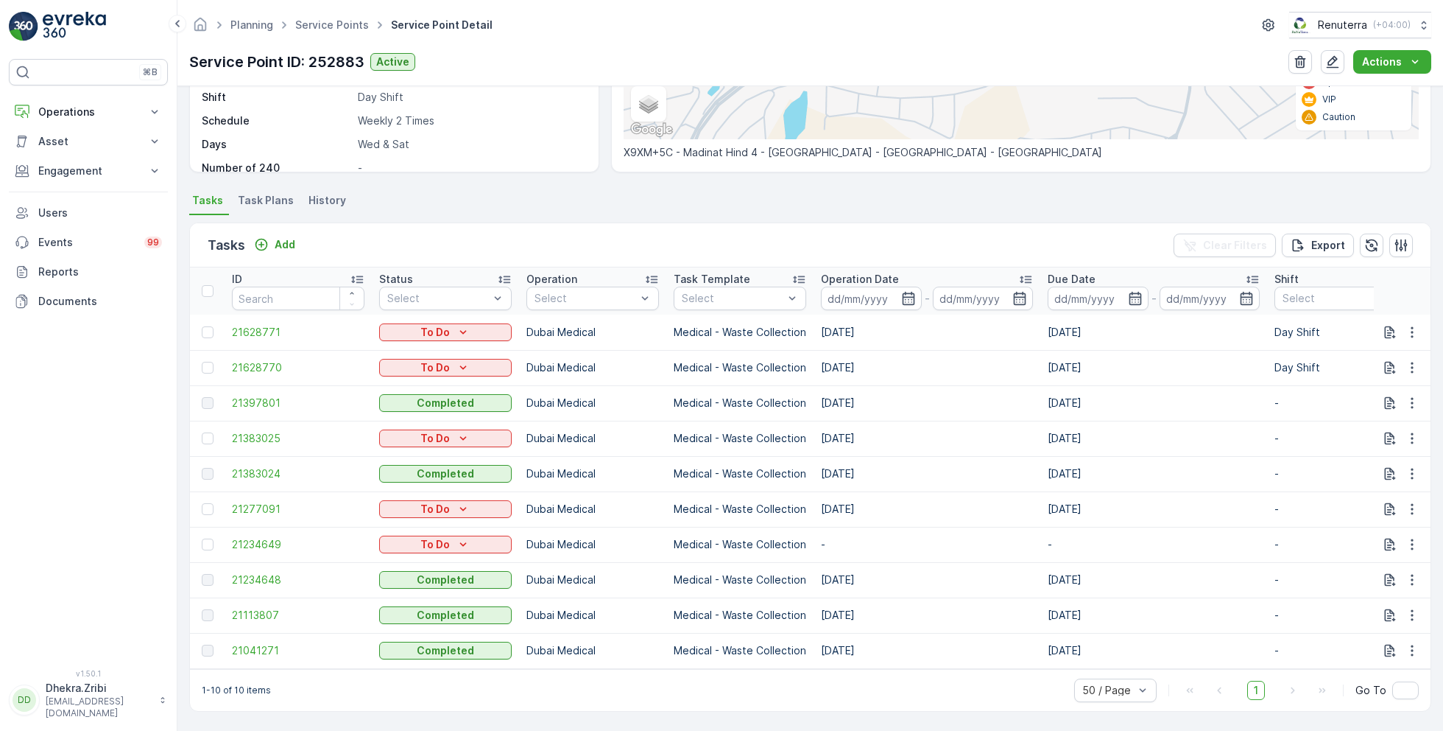
scroll to position [299, 0]
click at [1407, 362] on icon "button" at bounding box center [1412, 367] width 15 height 15
click at [1368, 420] on span "Change Route" at bounding box center [1374, 424] width 71 height 15
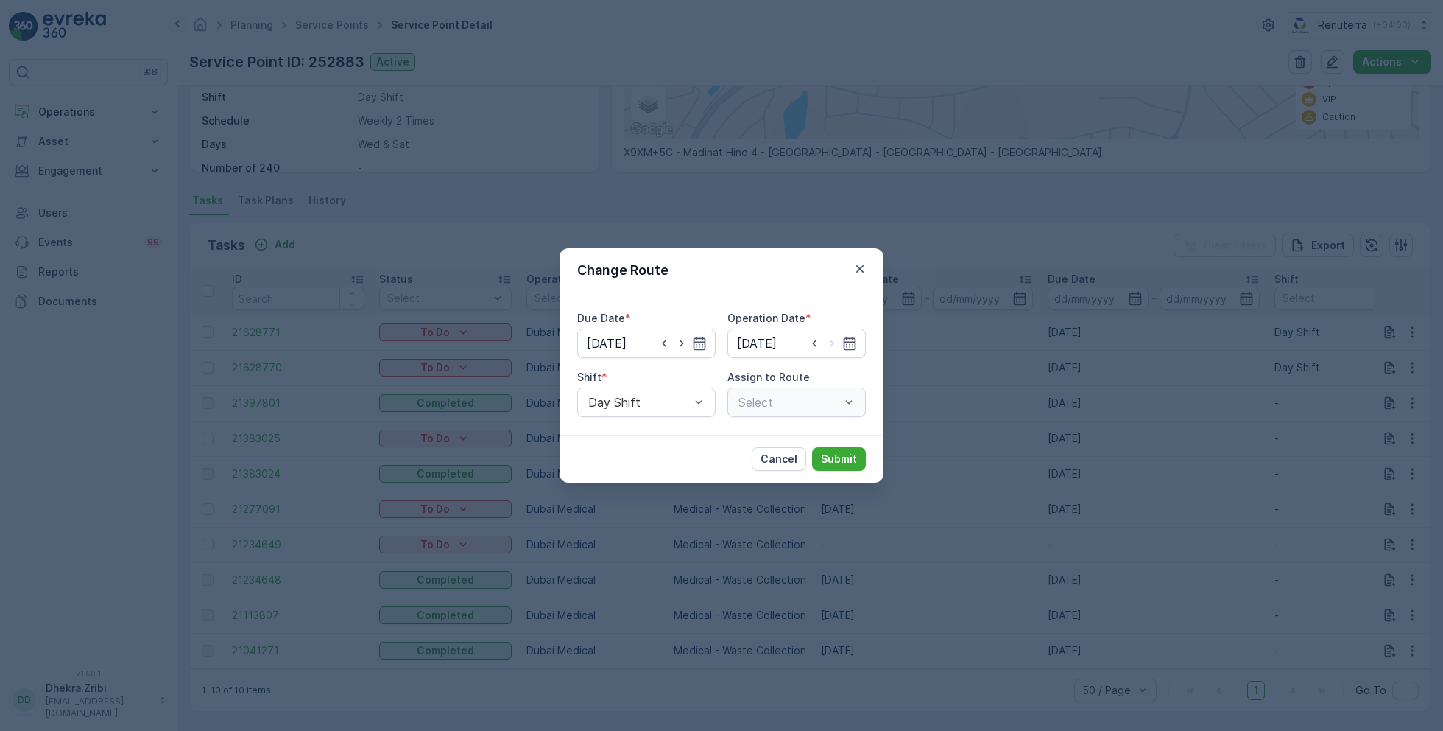
type input "13.09.2025"
click at [862, 268] on icon "button" at bounding box center [860, 268] width 15 height 15
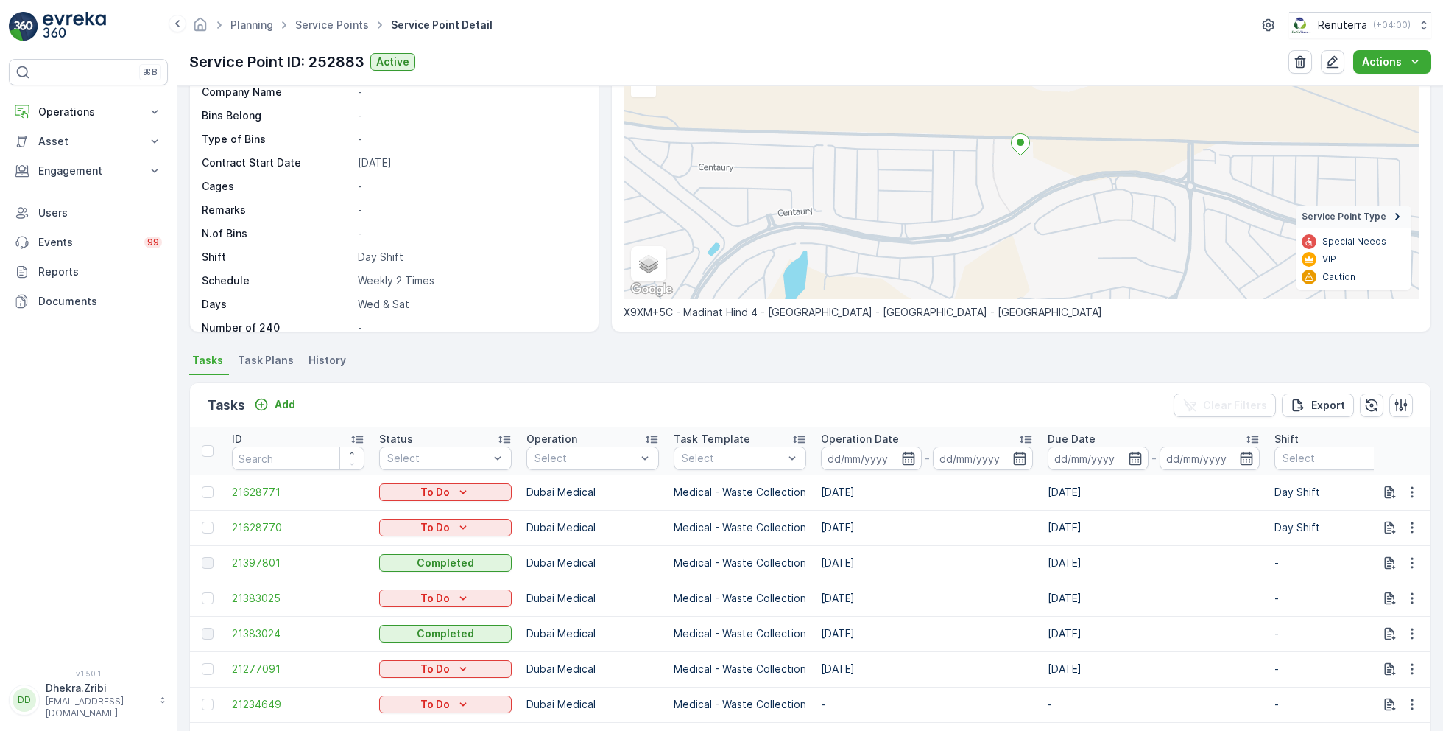
scroll to position [0, 0]
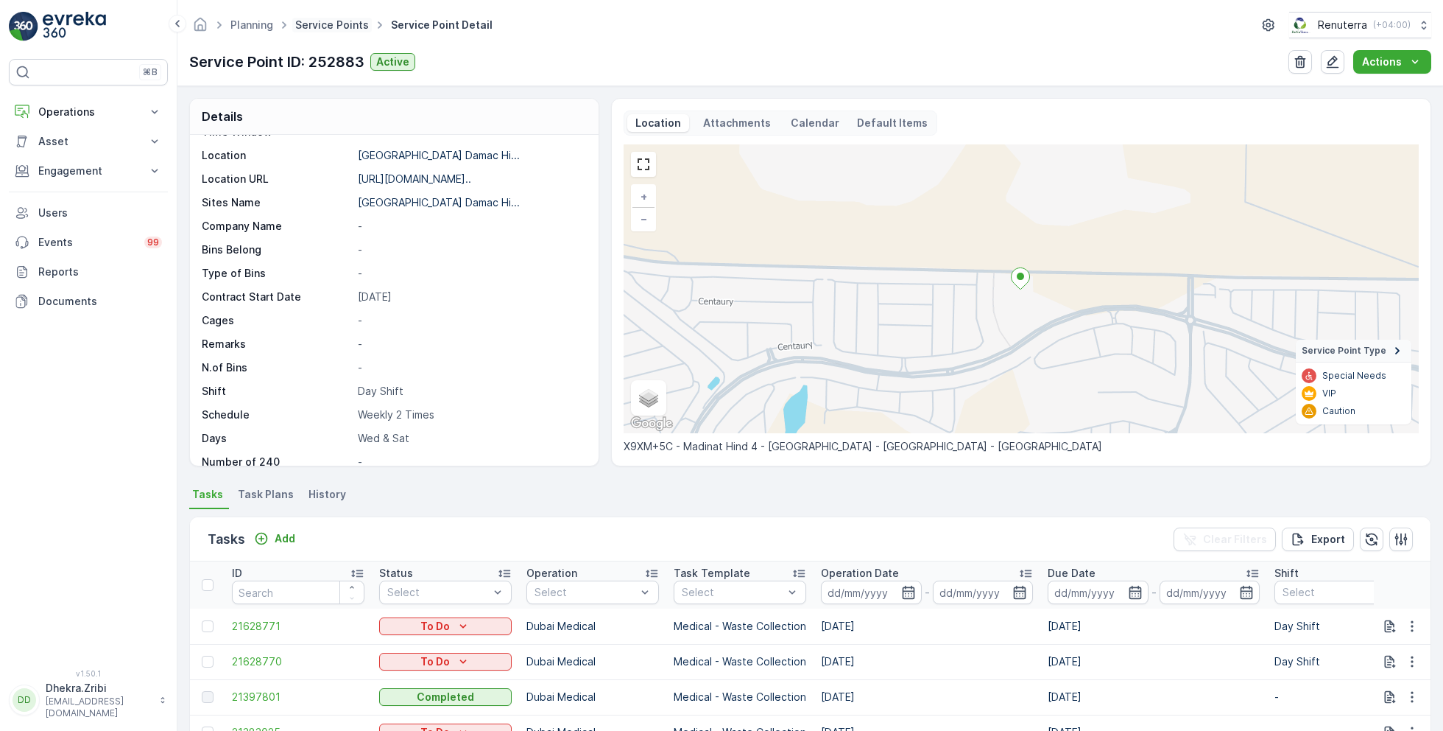
click at [326, 28] on link "Service Points" at bounding box center [332, 24] width 74 height 13
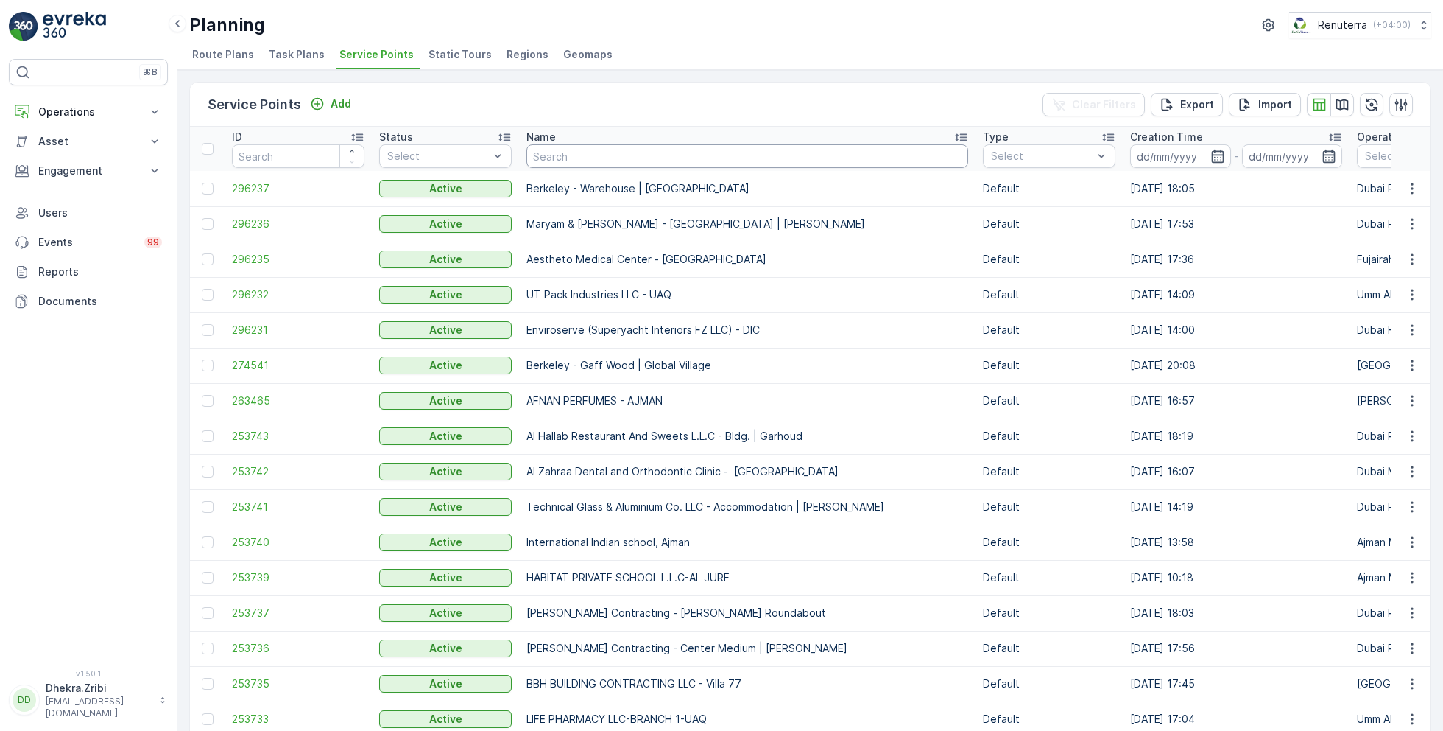
click at [590, 154] on input "text" at bounding box center [748, 156] width 442 height 24
type input "bud"
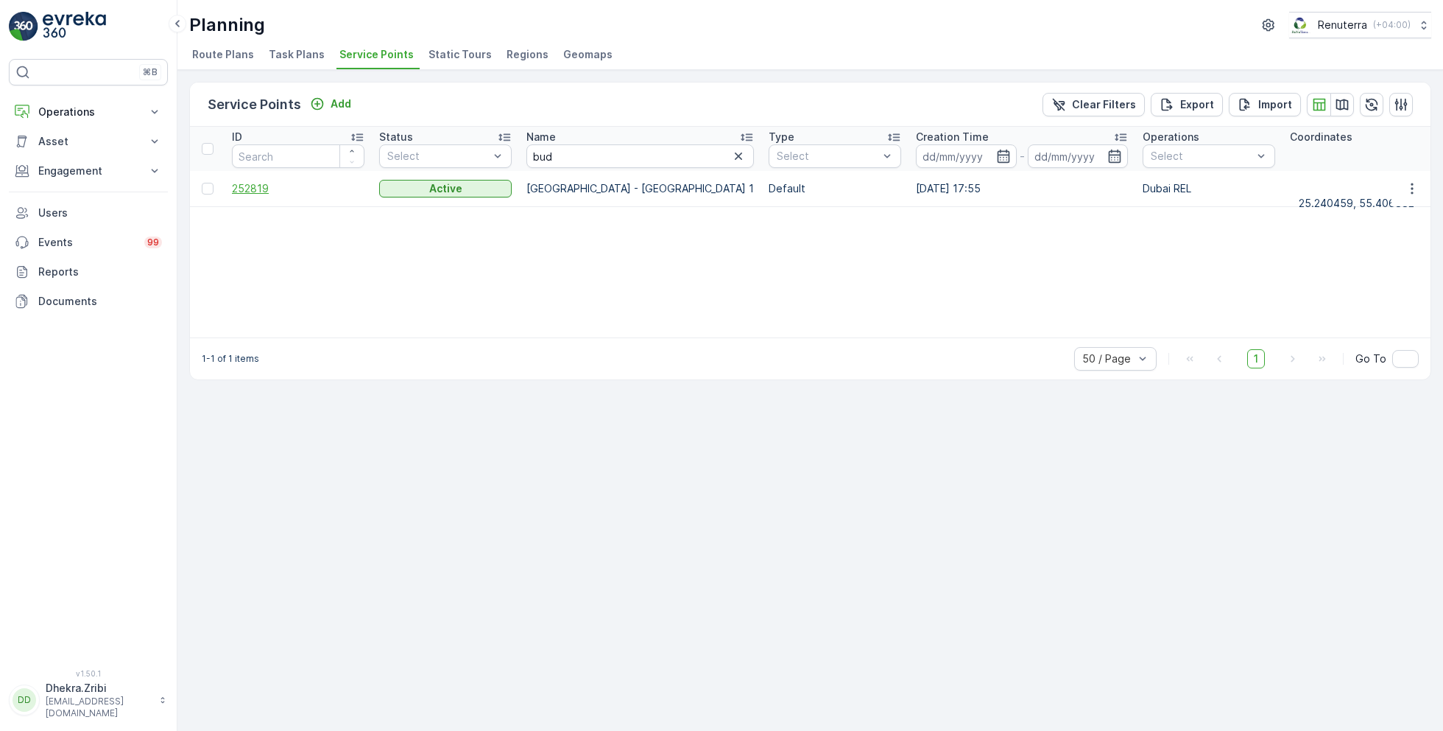
click at [264, 186] on span "252819" at bounding box center [298, 188] width 133 height 15
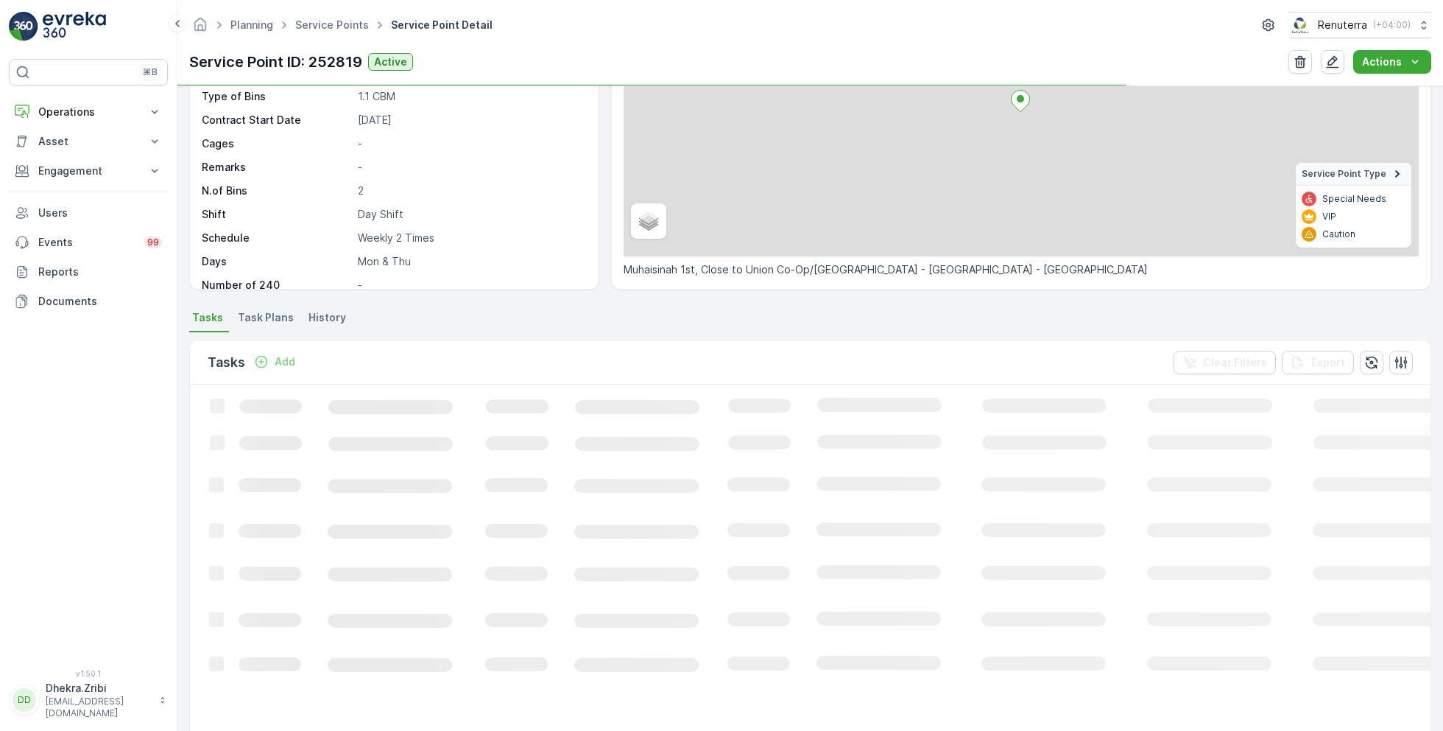
scroll to position [177, 0]
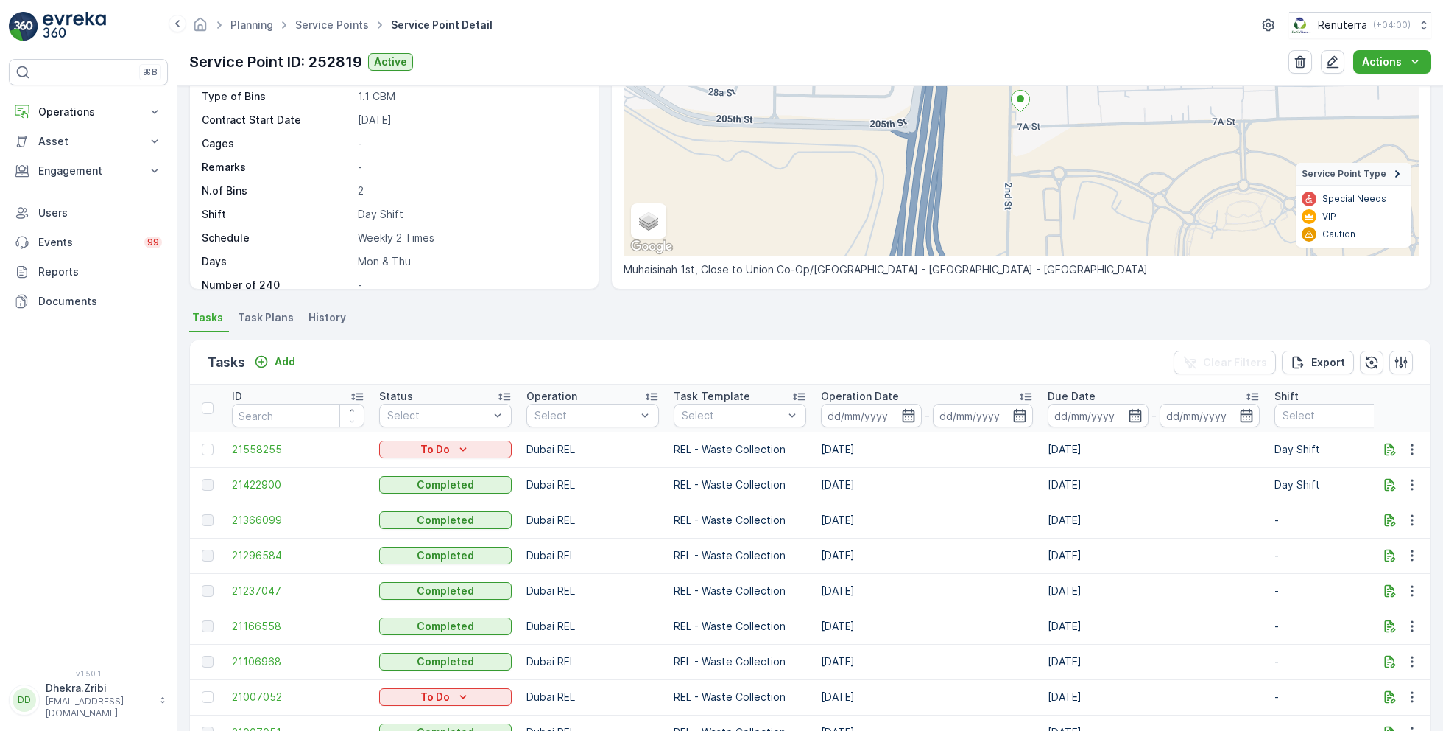
click at [259, 474] on td "21422900" at bounding box center [298, 484] width 147 height 35
click at [263, 482] on span "21422900" at bounding box center [298, 484] width 133 height 15
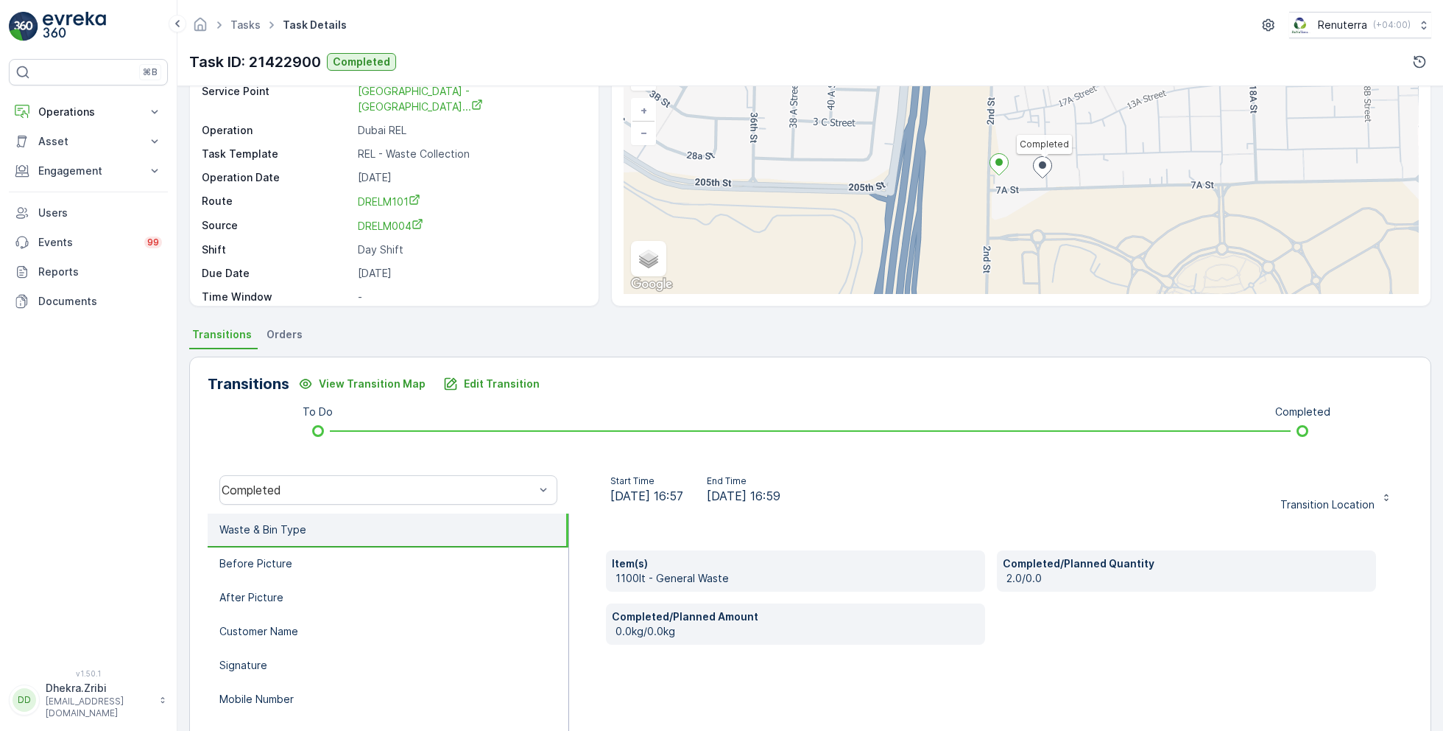
scroll to position [89, 0]
click at [67, 110] on p "Operations" at bounding box center [88, 112] width 100 height 15
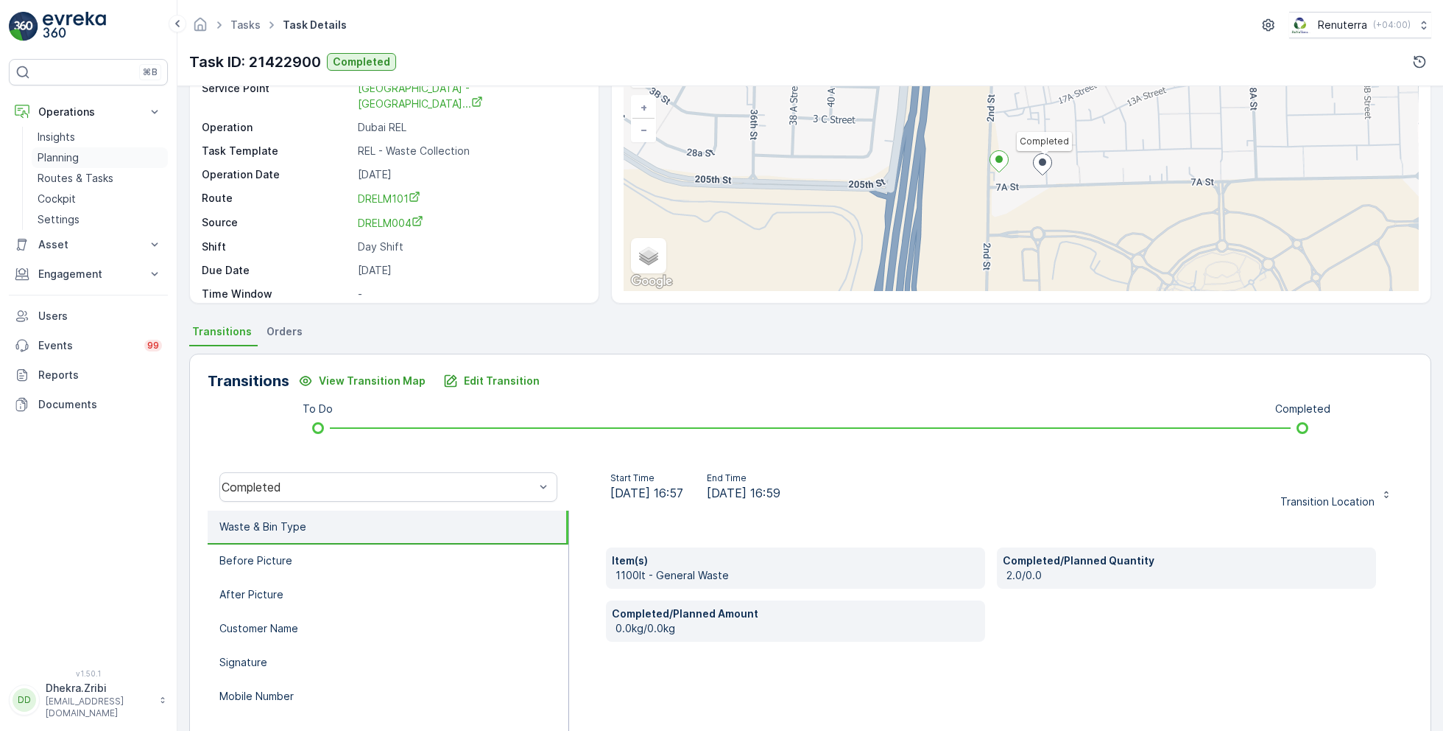
click at [70, 155] on p "Planning" at bounding box center [58, 157] width 41 height 15
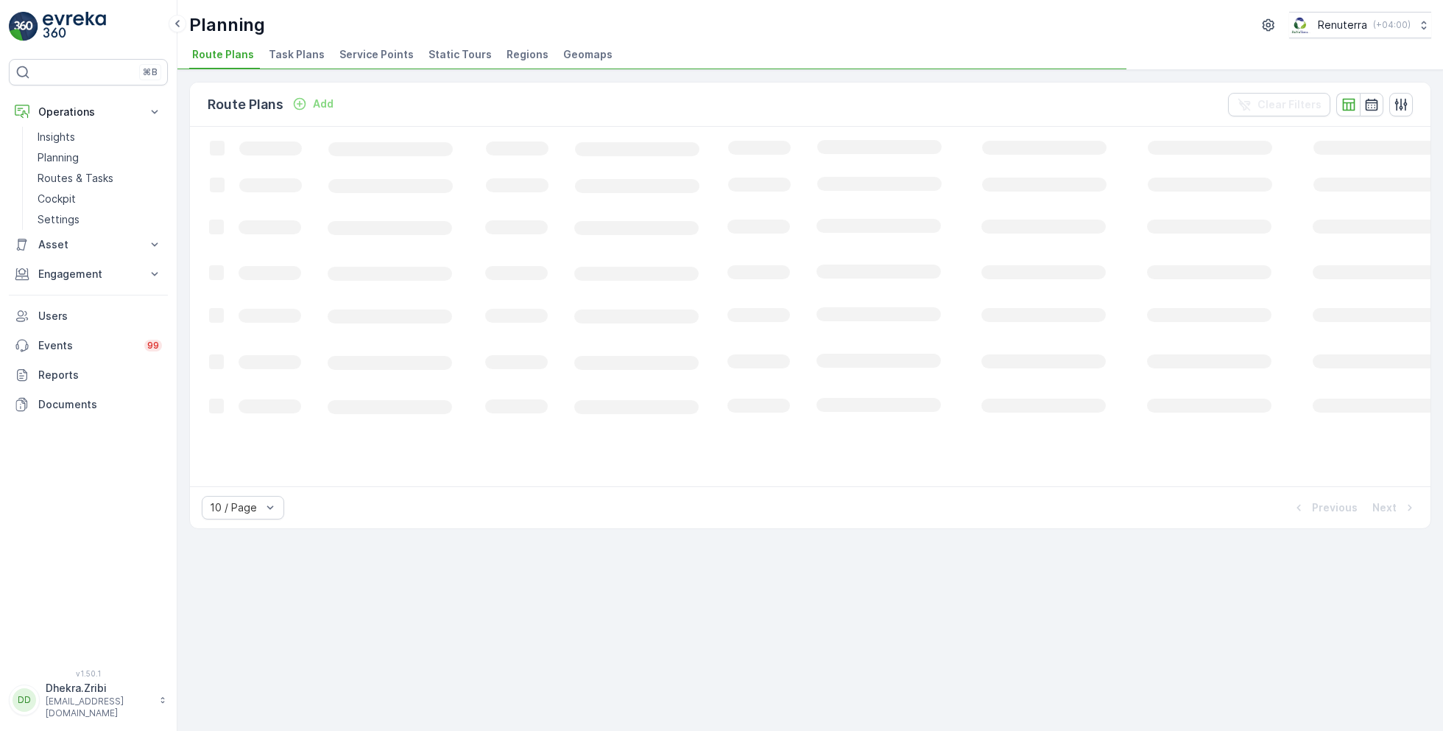
click at [390, 54] on span "Service Points" at bounding box center [376, 54] width 74 height 15
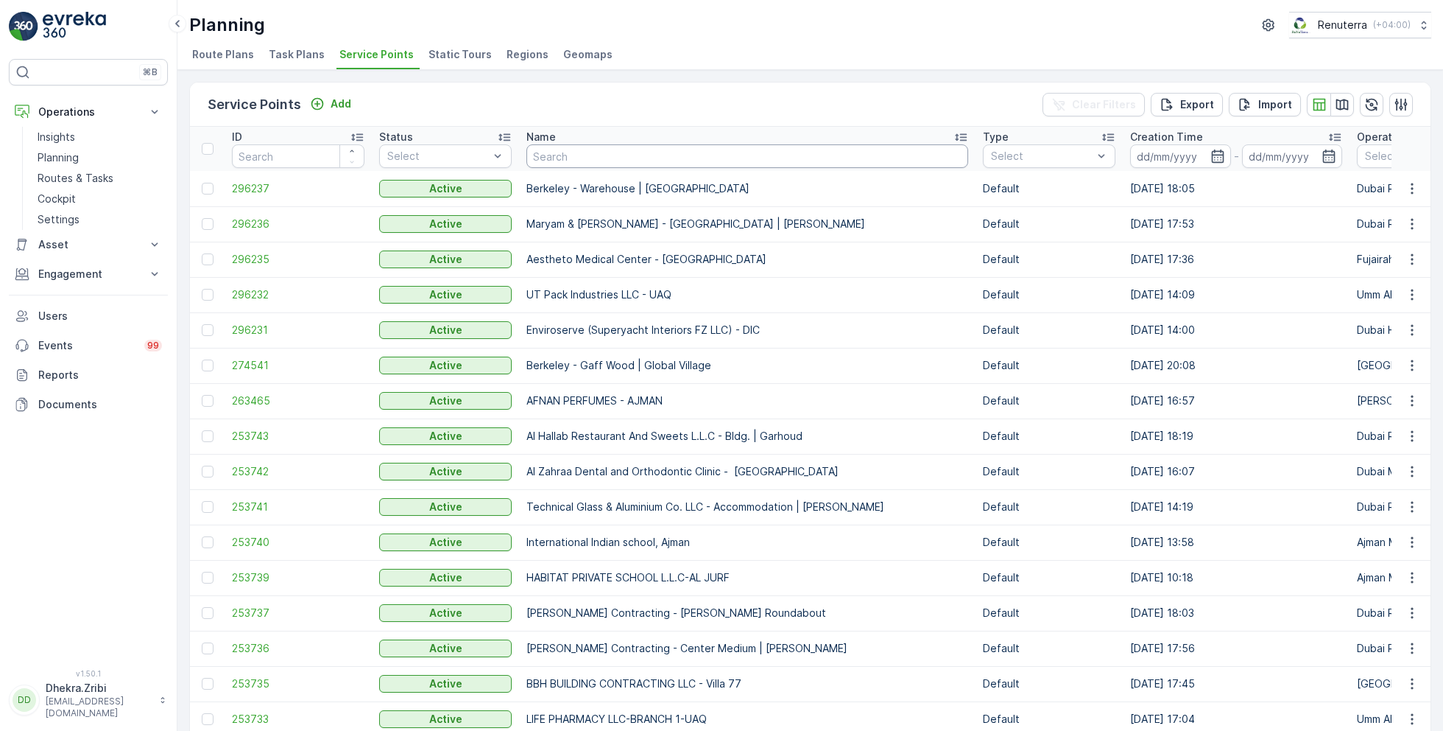
click at [572, 154] on input "text" at bounding box center [748, 156] width 442 height 24
type input "mas"
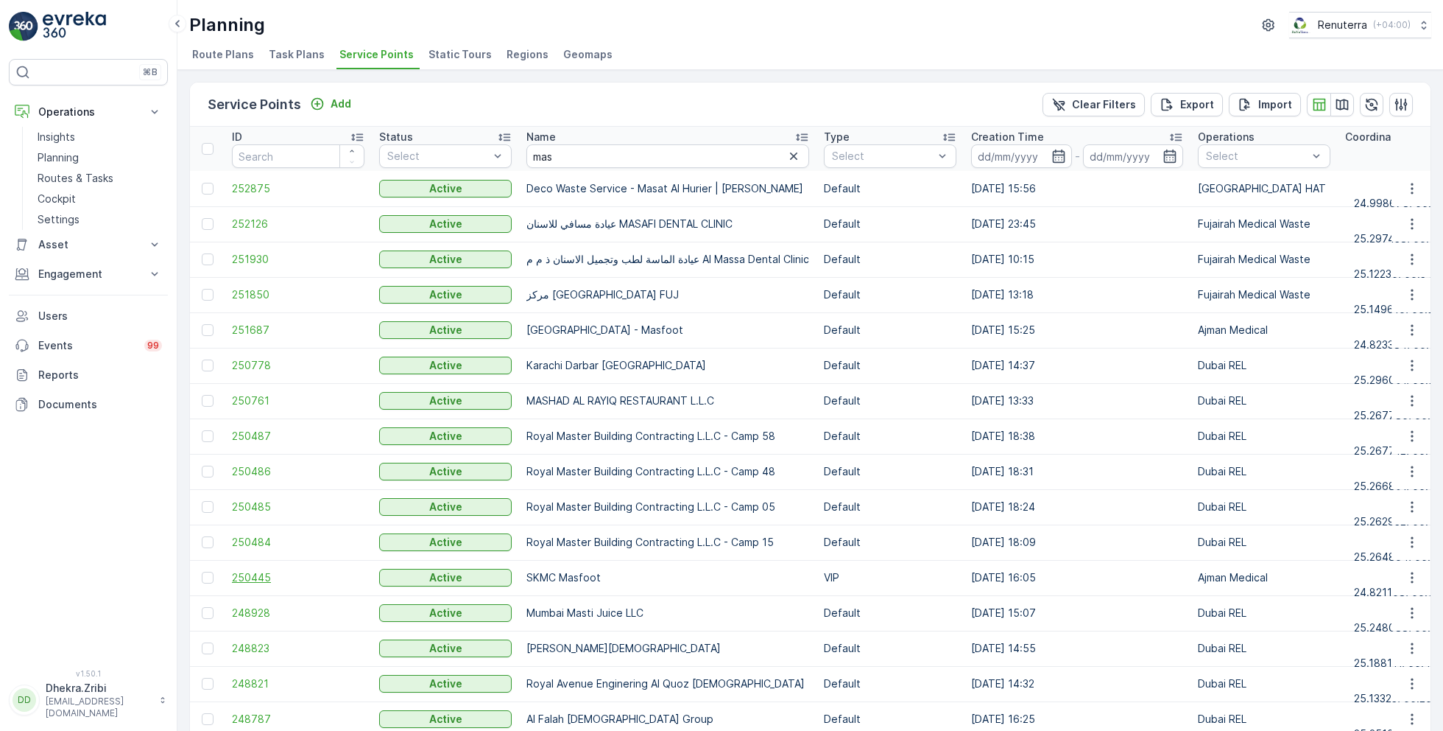
click at [249, 579] on span "250445" at bounding box center [298, 577] width 133 height 15
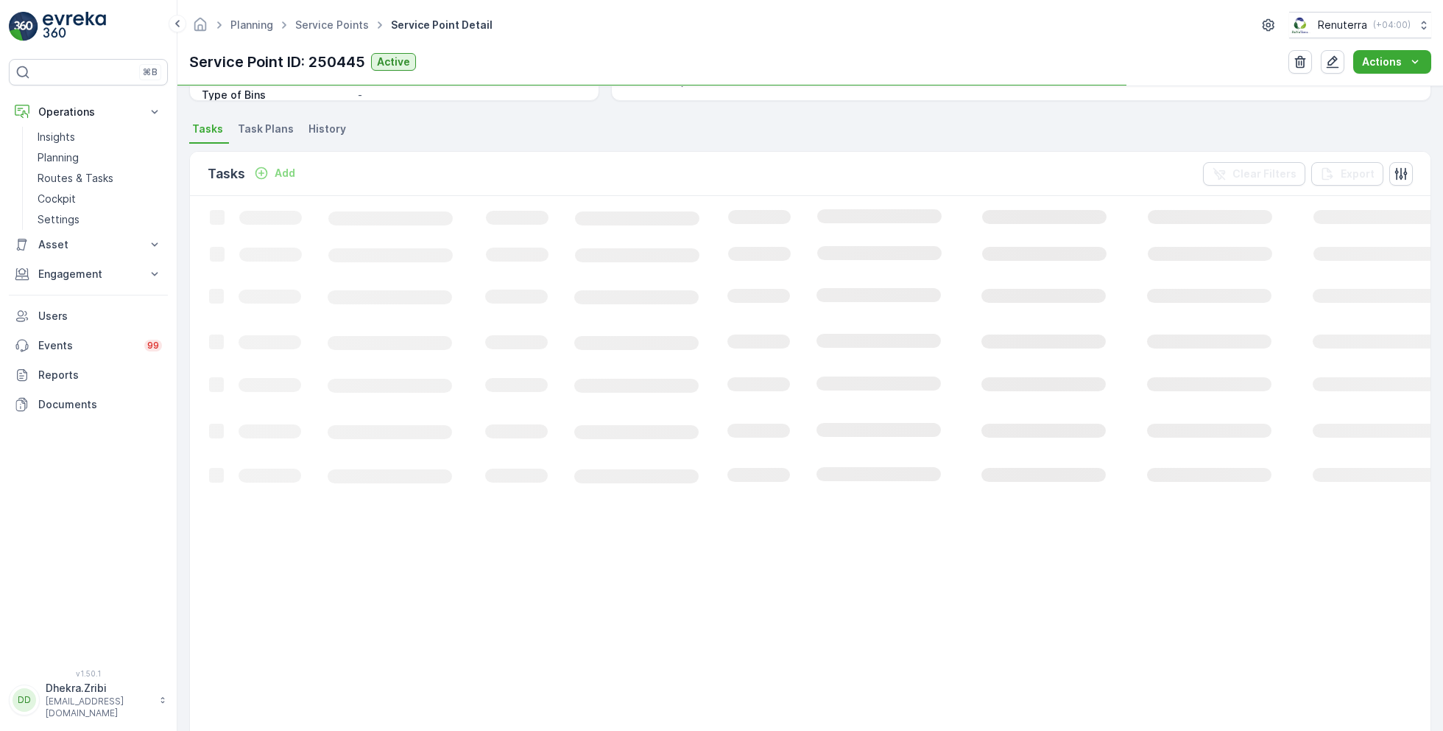
scroll to position [365, 0]
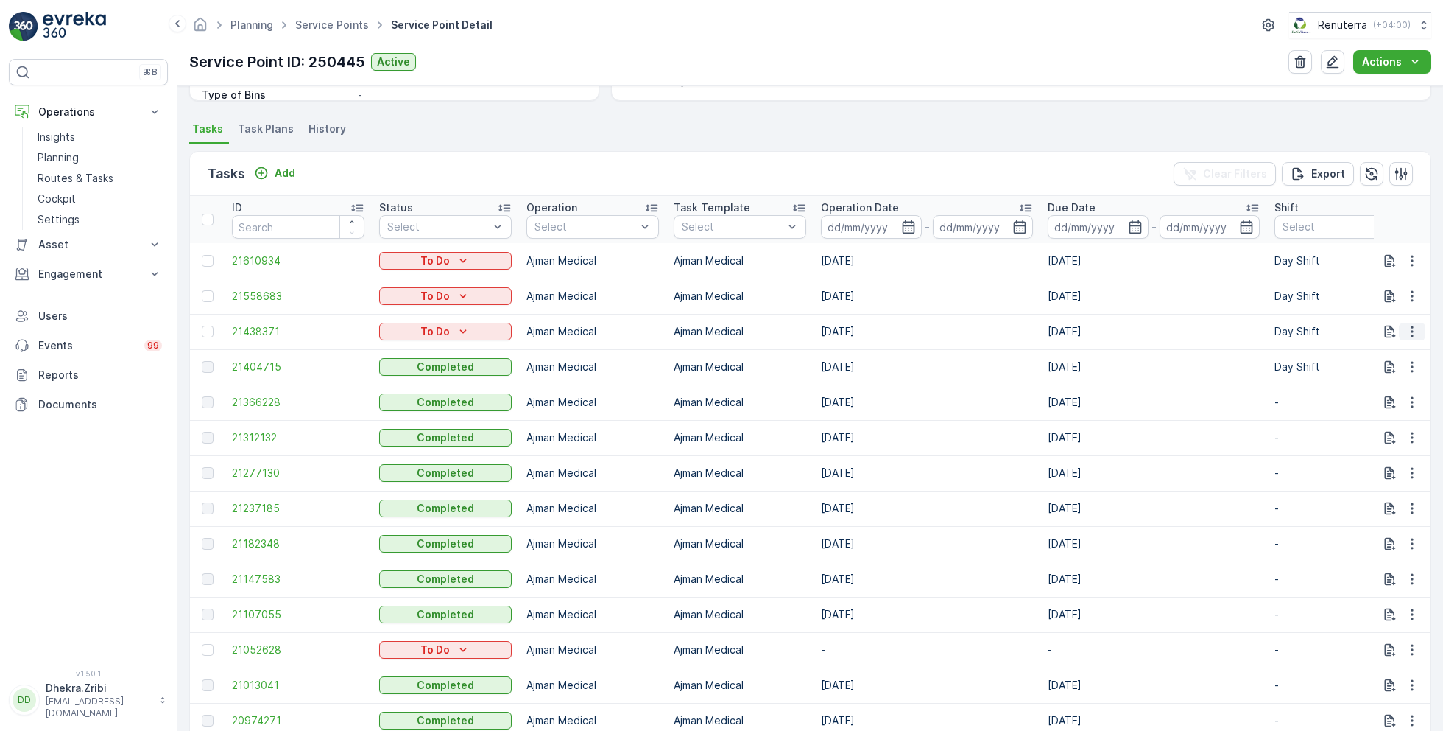
click at [1407, 329] on icon "button" at bounding box center [1412, 331] width 15 height 15
click at [1369, 398] on span "Change Route" at bounding box center [1374, 394] width 71 height 15
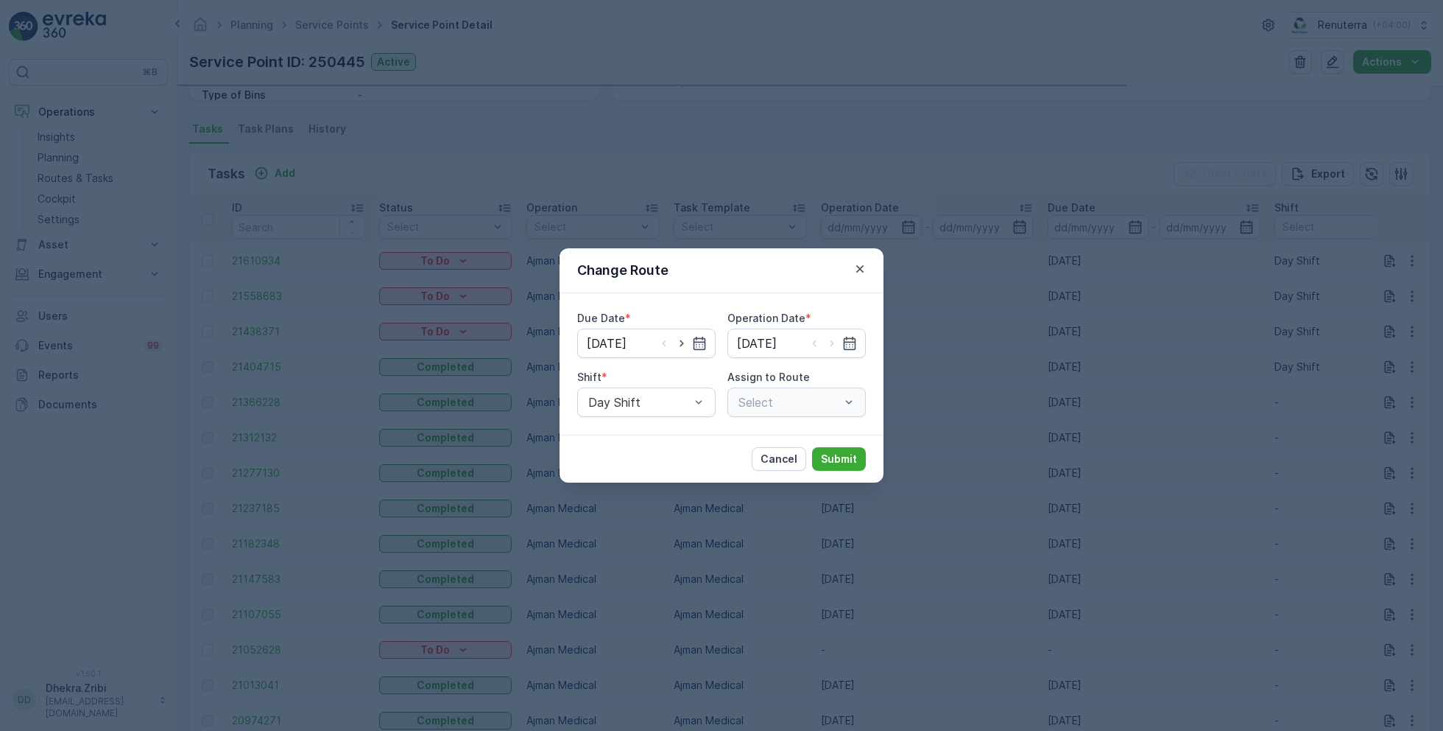
type input "[DATE]"
click at [685, 340] on icon "button" at bounding box center [682, 343] width 15 height 15
type input "13.09.2025"
click at [830, 345] on icon "button" at bounding box center [832, 343] width 15 height 15
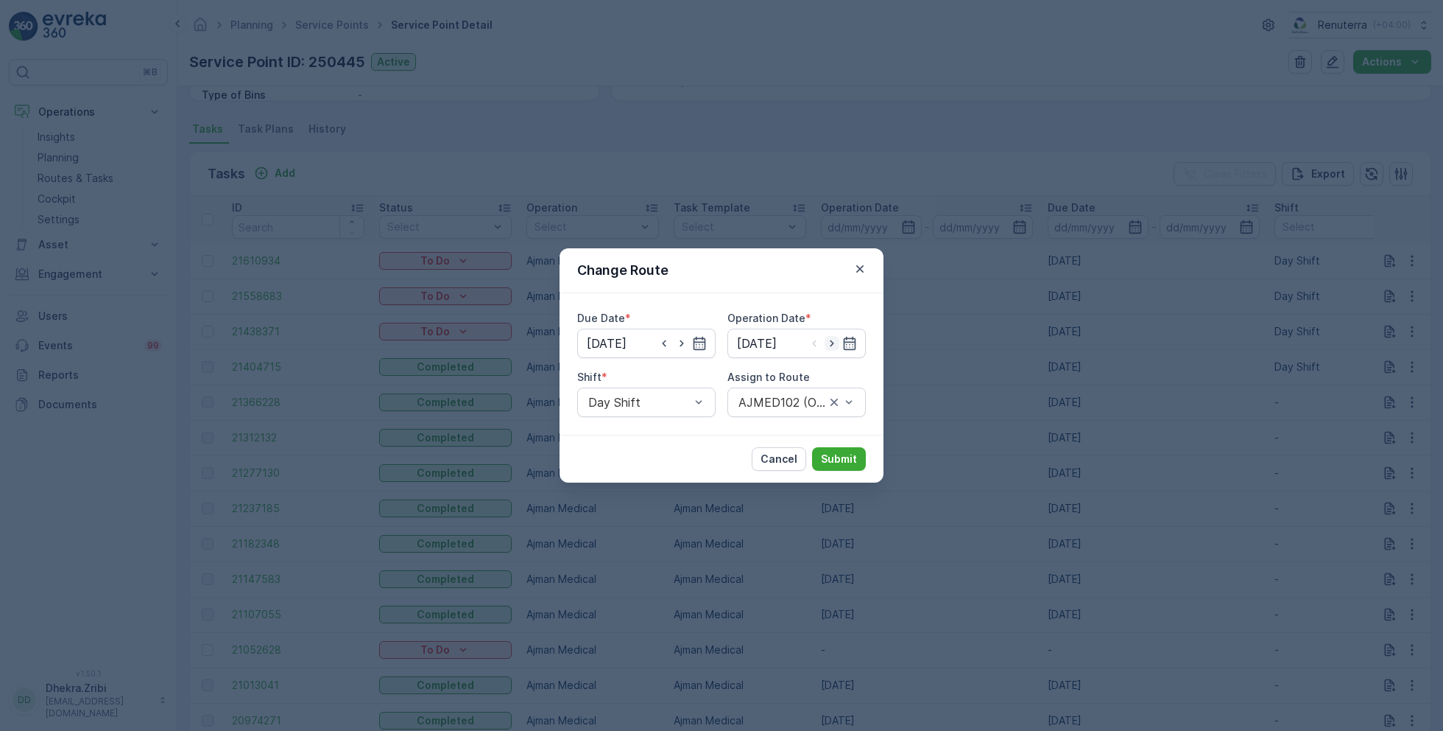
type input "13.09.2025"
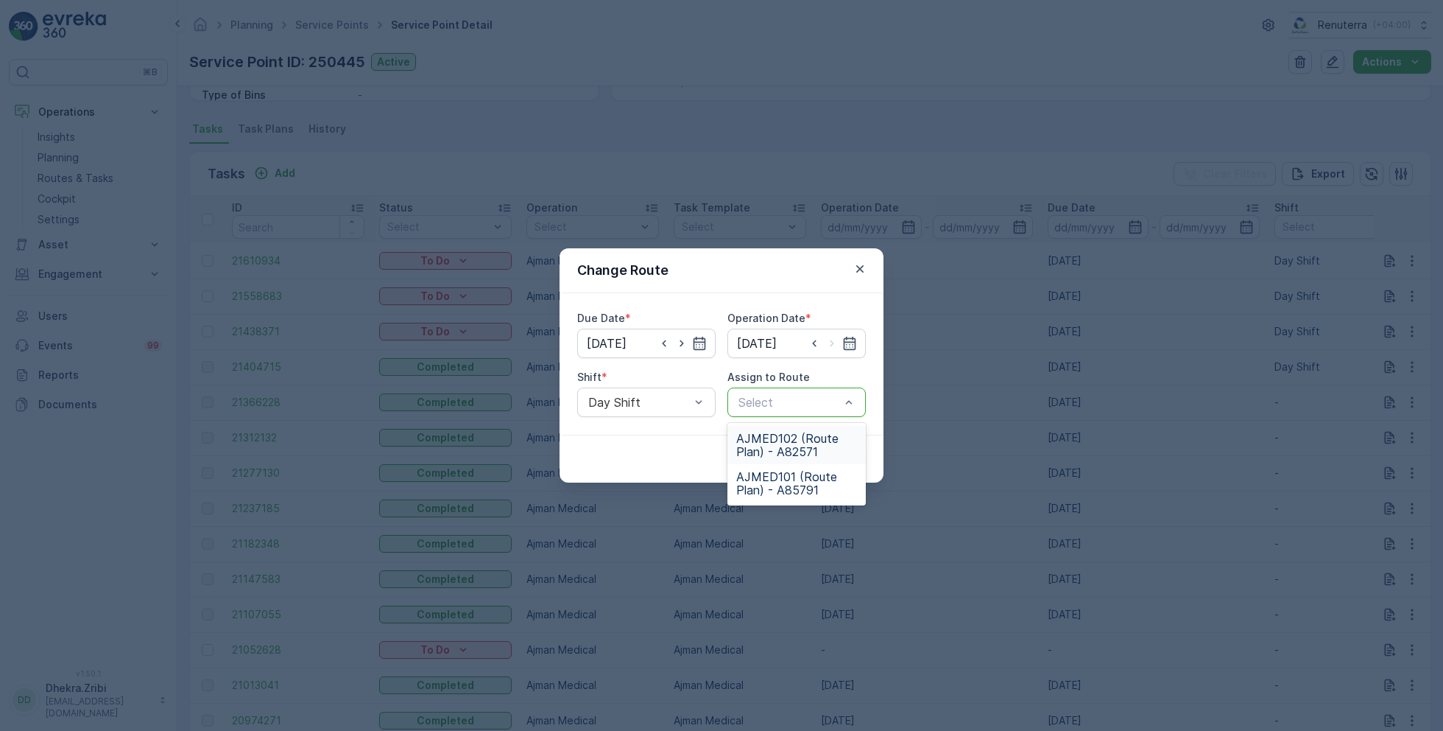
click at [799, 446] on span "AJMED102 (Route Plan) - A82571" at bounding box center [796, 445] width 121 height 27
click at [850, 462] on p "Submit" at bounding box center [839, 458] width 36 height 15
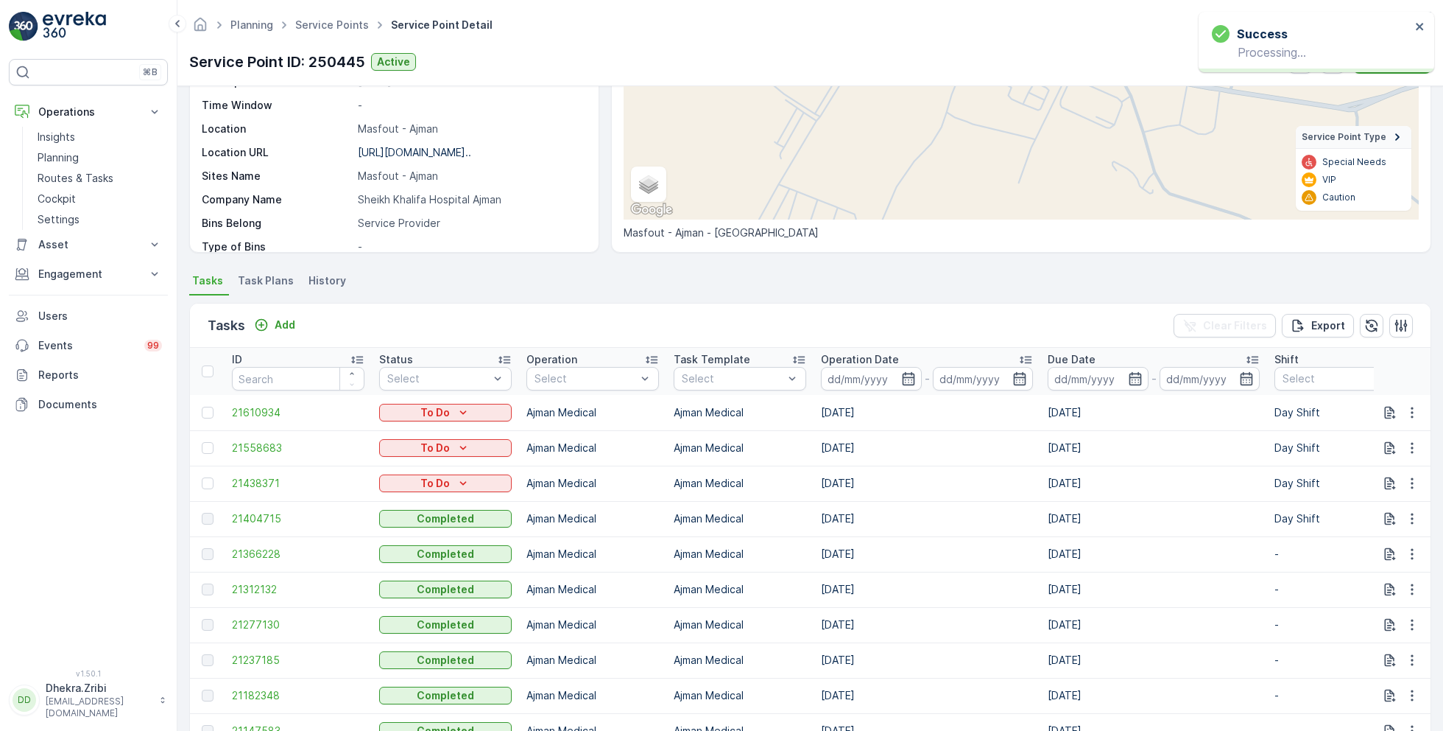
scroll to position [0, 0]
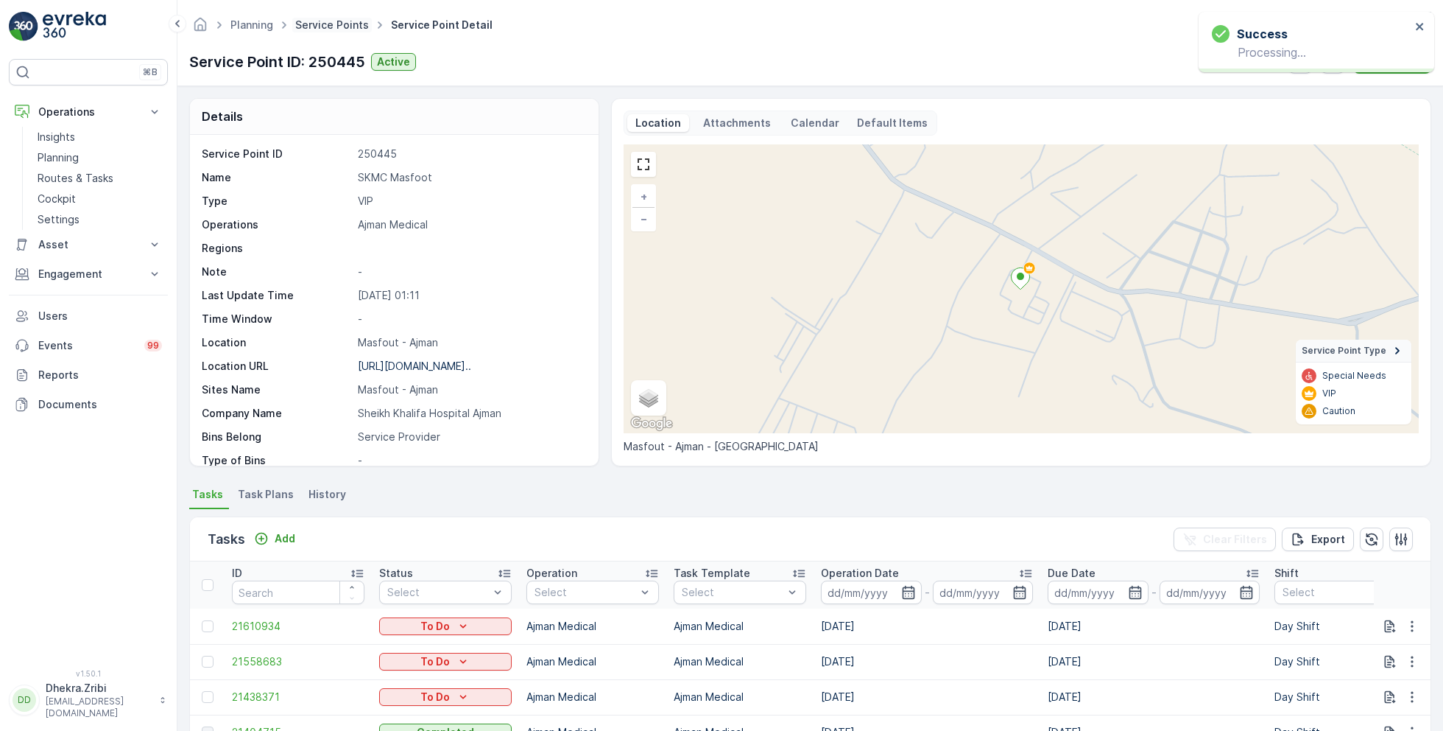
click at [328, 28] on link "Service Points" at bounding box center [332, 24] width 74 height 13
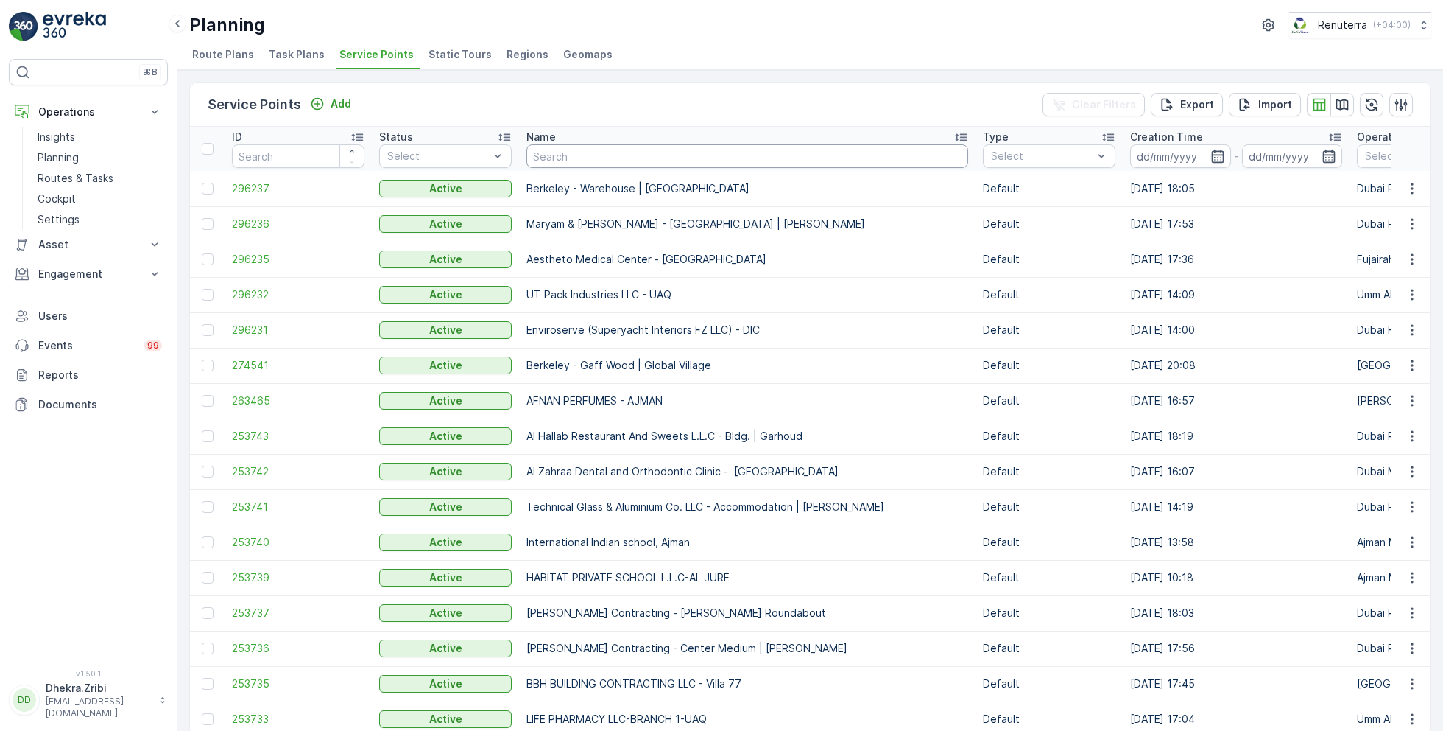
click at [600, 155] on input "text" at bounding box center [748, 156] width 442 height 24
type input "khk"
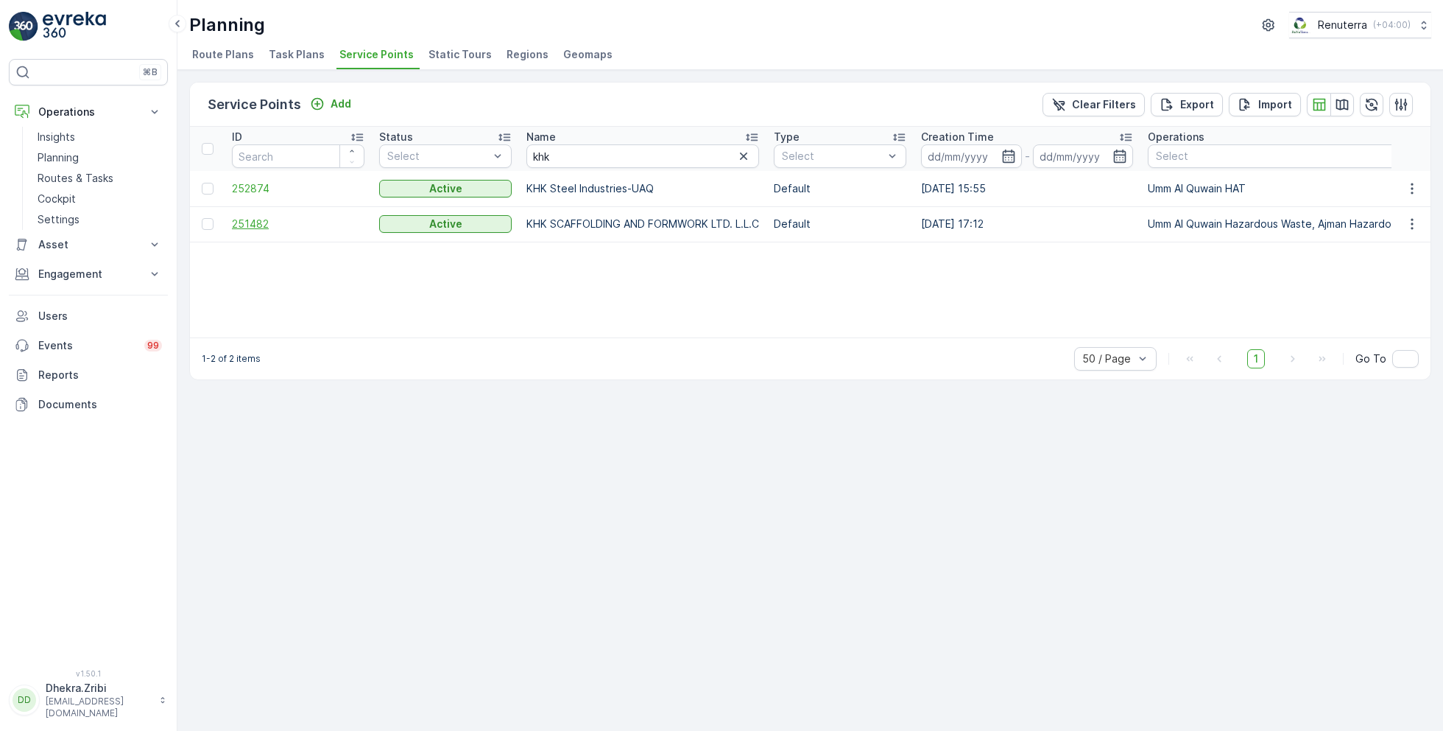
click at [255, 219] on span "251482" at bounding box center [298, 224] width 133 height 15
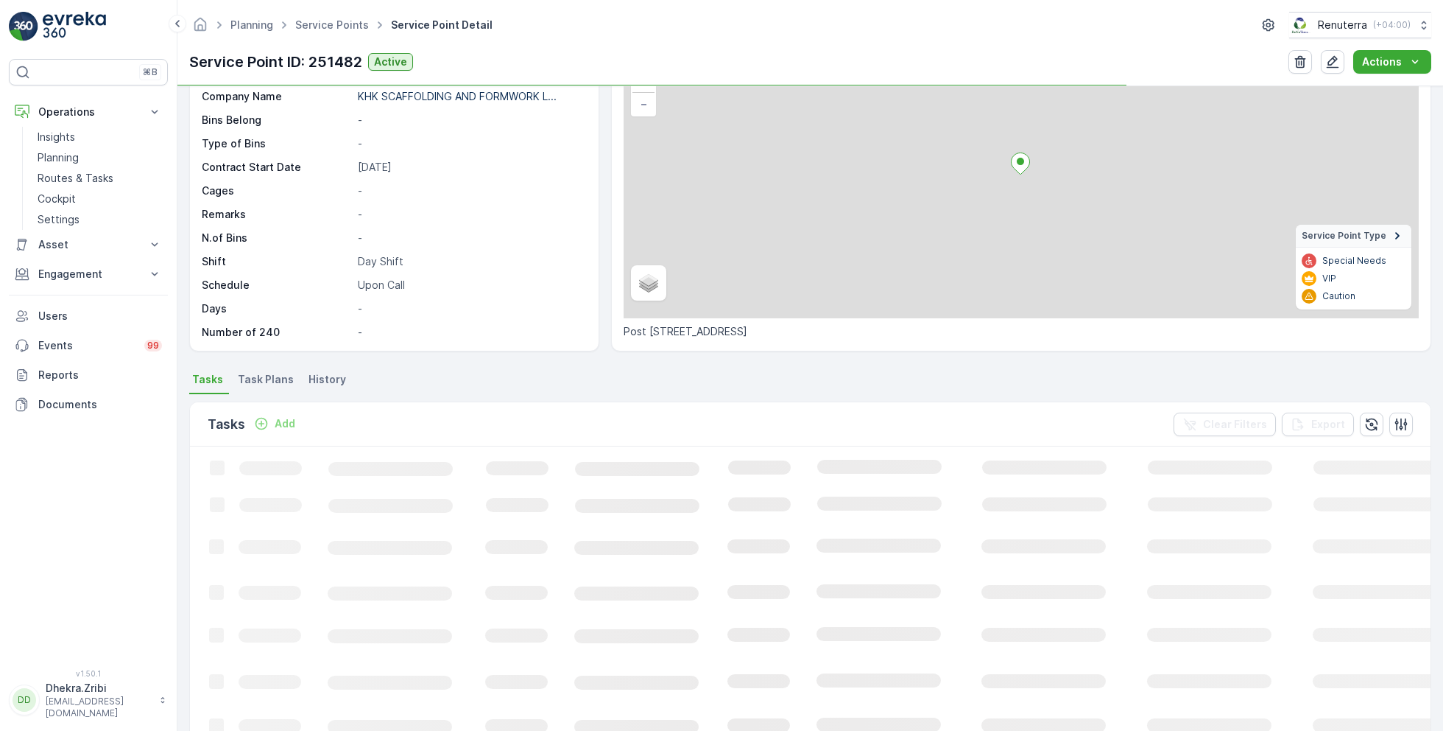
scroll to position [115, 0]
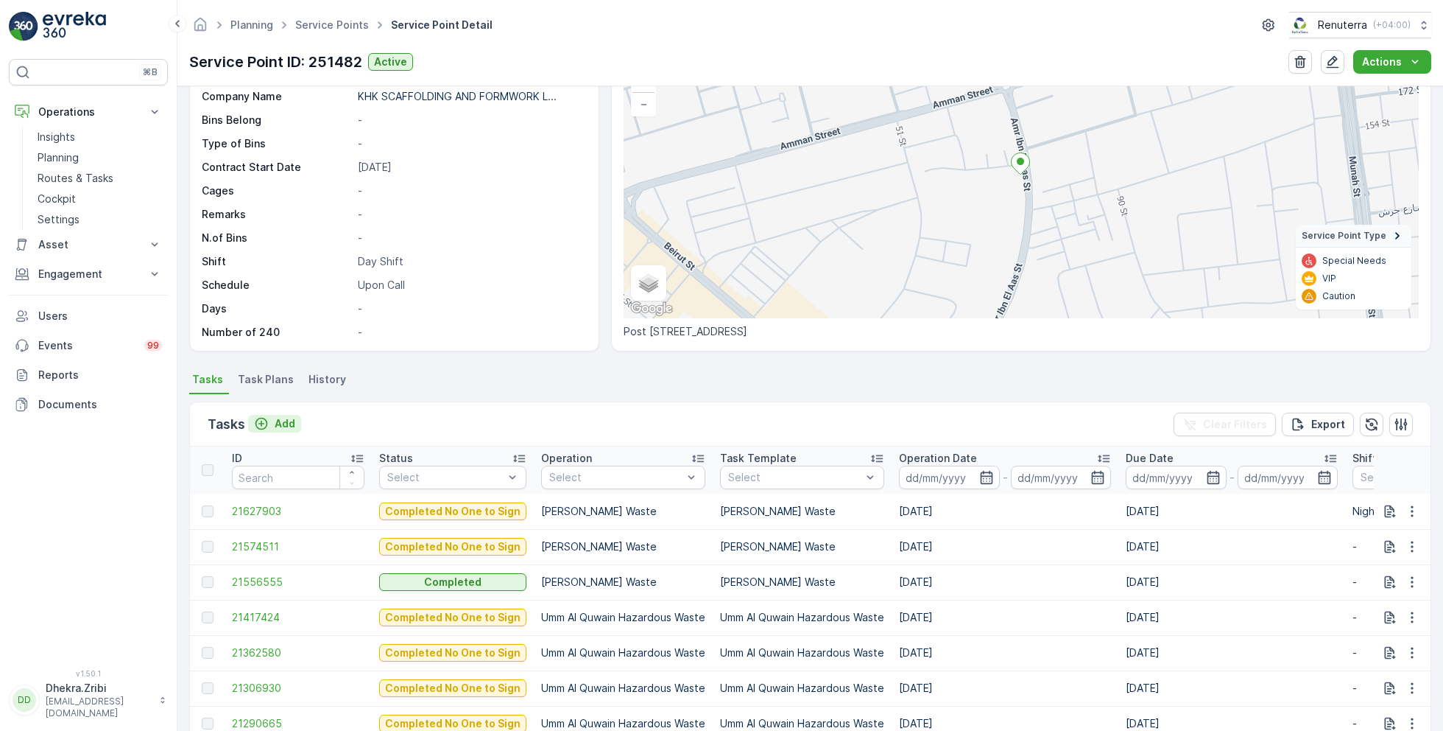
click at [284, 419] on p "Add" at bounding box center [285, 423] width 21 height 15
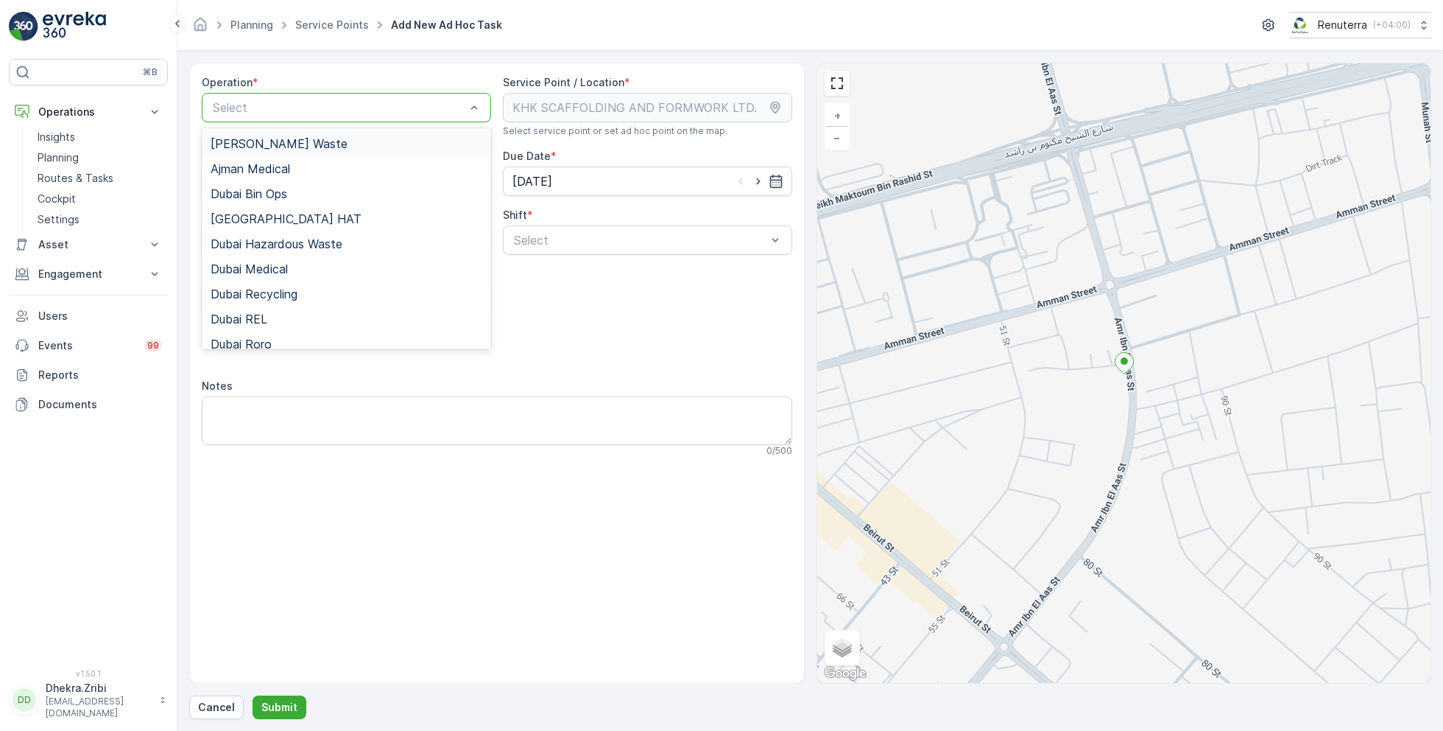
click at [271, 144] on span "[PERSON_NAME] Waste" at bounding box center [279, 143] width 137 height 13
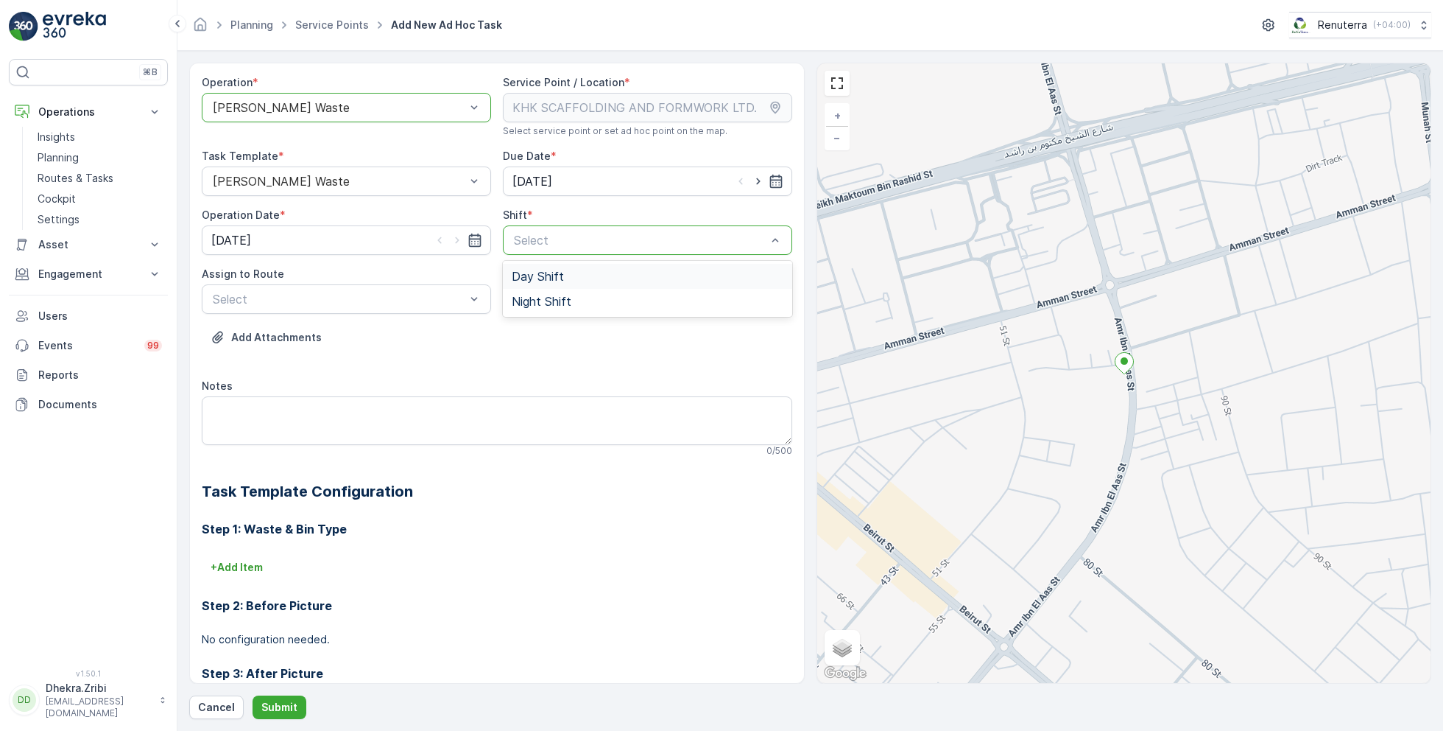
click at [526, 272] on span "Day Shift" at bounding box center [538, 276] width 52 height 13
click at [399, 295] on div at bounding box center [339, 298] width 256 height 13
click at [606, 230] on div "Day Shift" at bounding box center [647, 239] width 289 height 29
click at [563, 300] on span "Night Shift" at bounding box center [542, 301] width 60 height 13
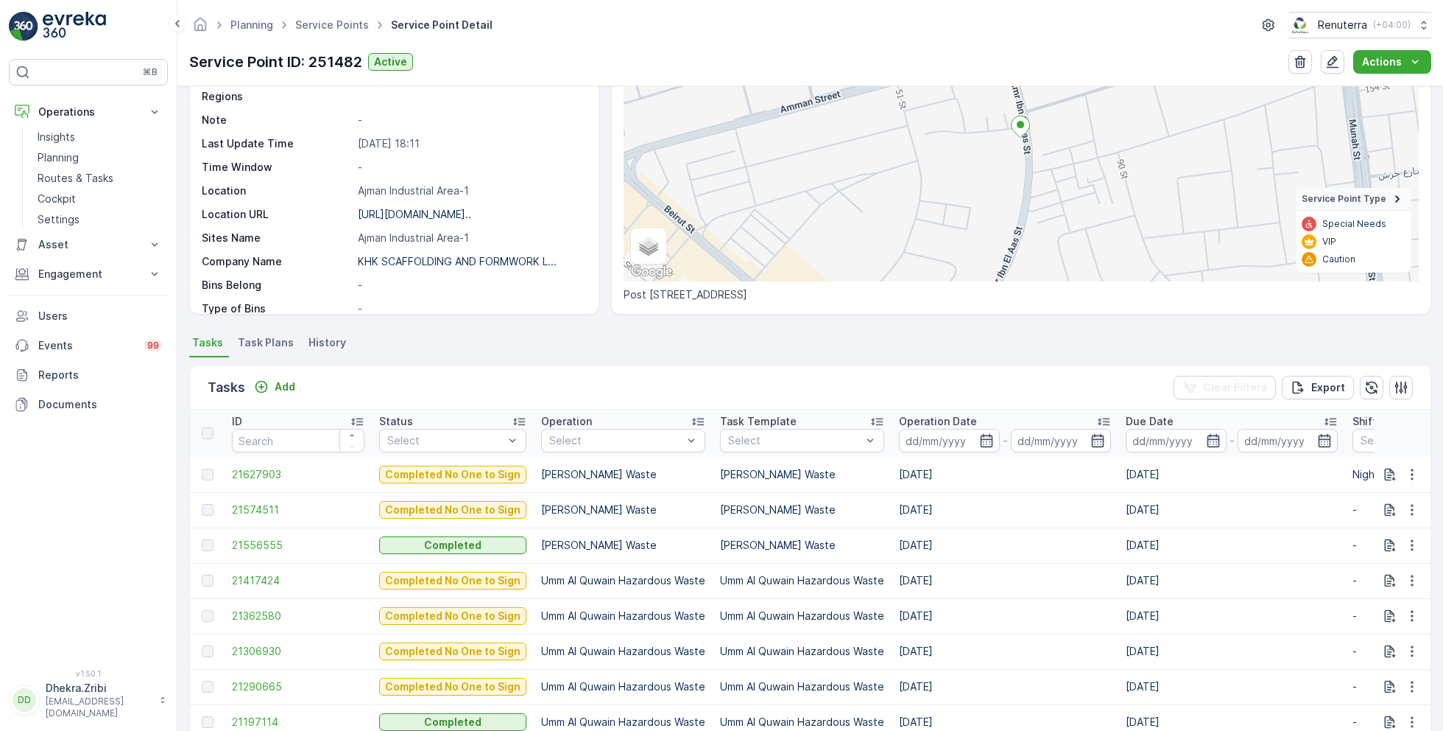
scroll to position [155, 0]
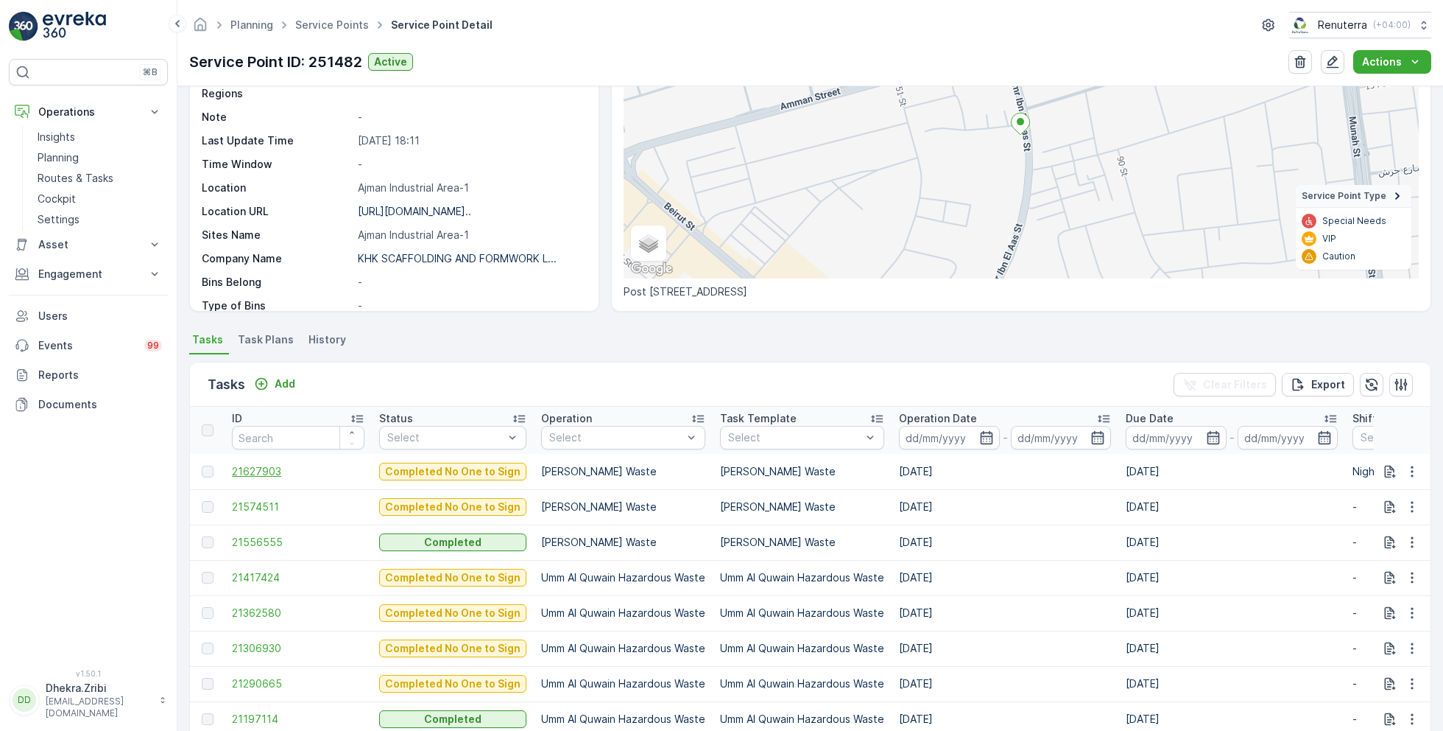
click at [283, 471] on span "21627903" at bounding box center [298, 471] width 133 height 15
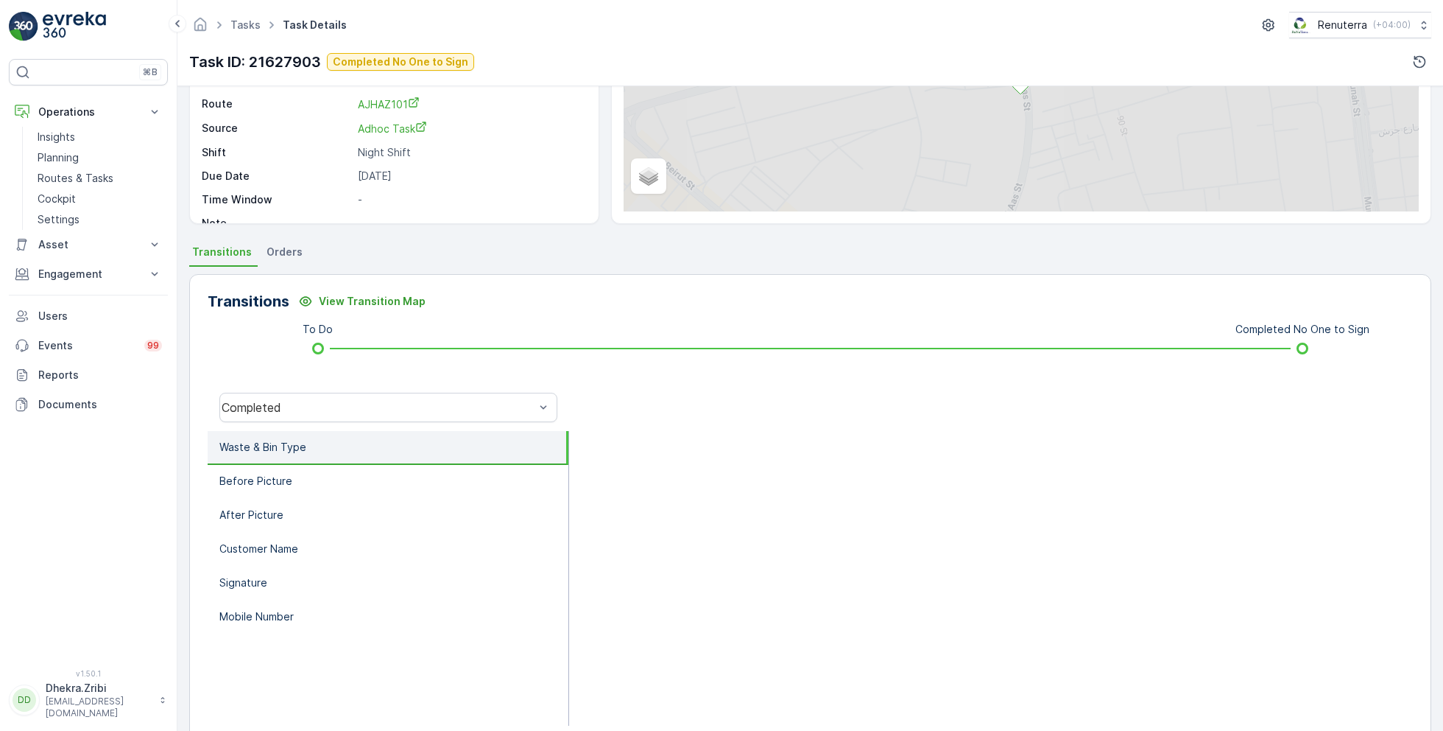
scroll to position [197, 0]
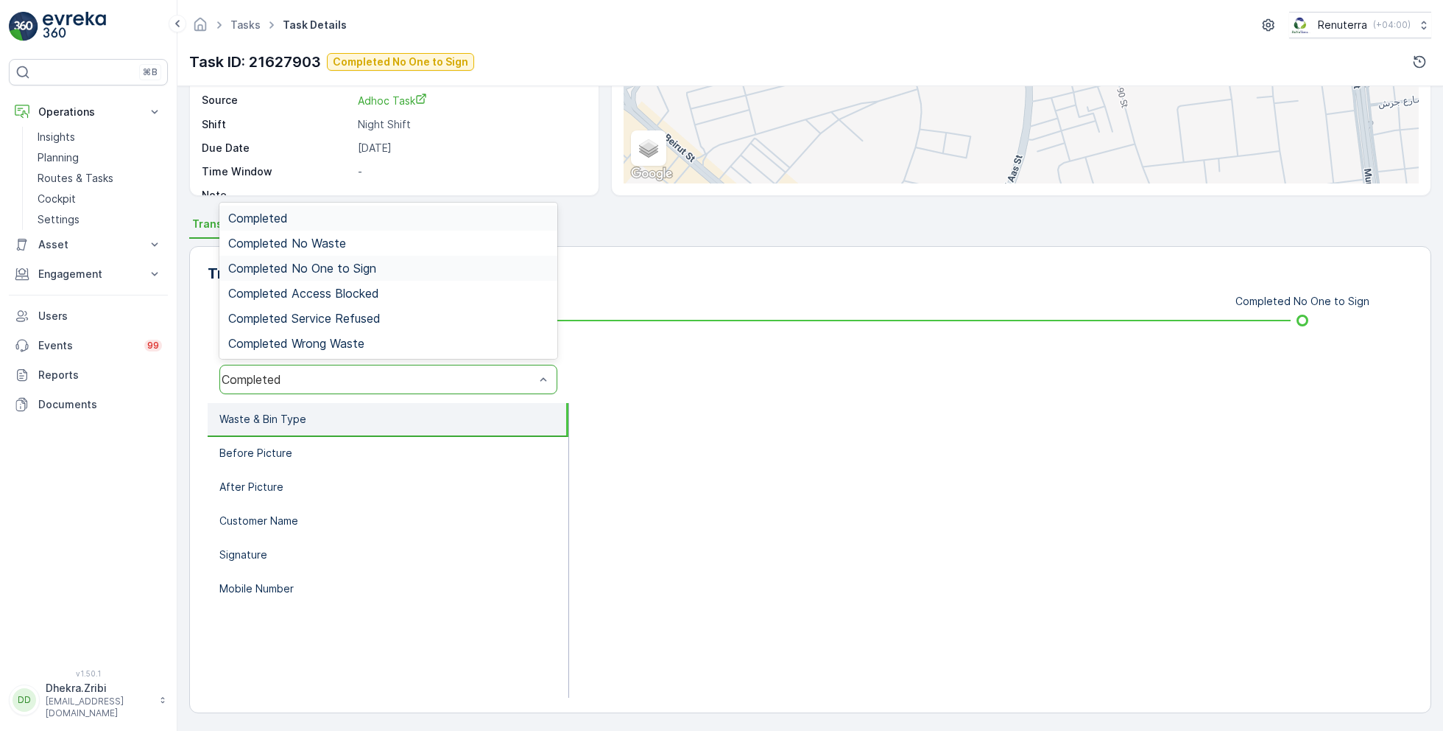
click at [376, 263] on div "Completed No One to Sign" at bounding box center [388, 267] width 320 height 13
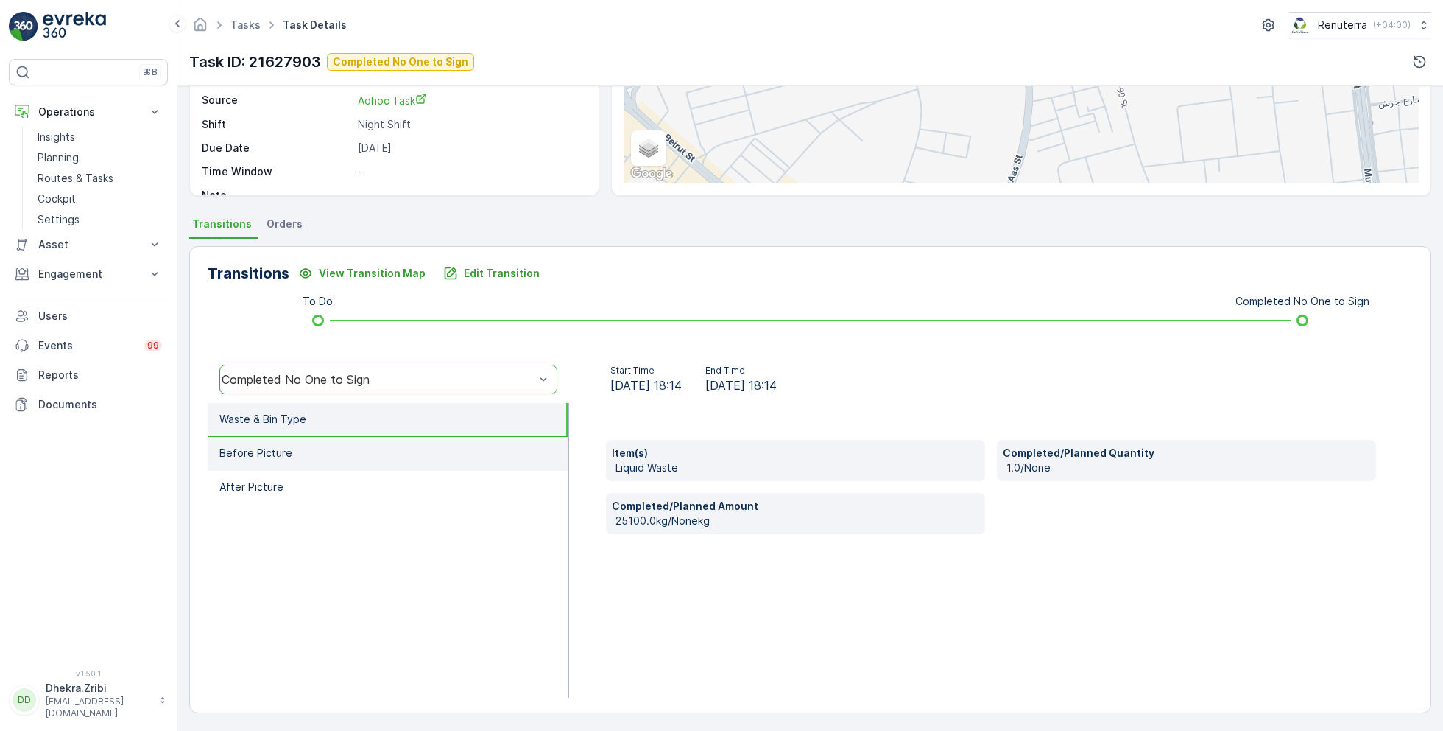
click at [327, 449] on li "Before Picture" at bounding box center [388, 454] width 361 height 34
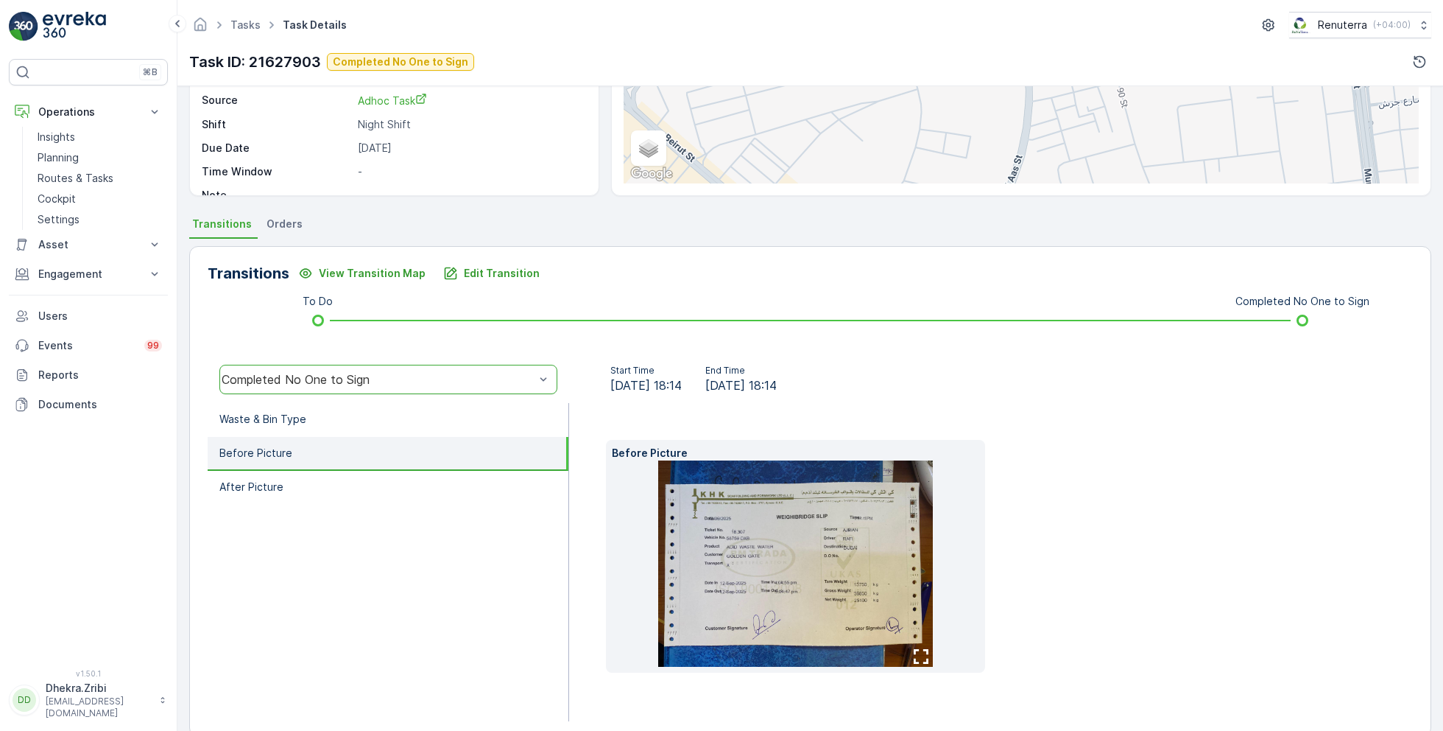
click at [800, 514] on img at bounding box center [795, 563] width 275 height 206
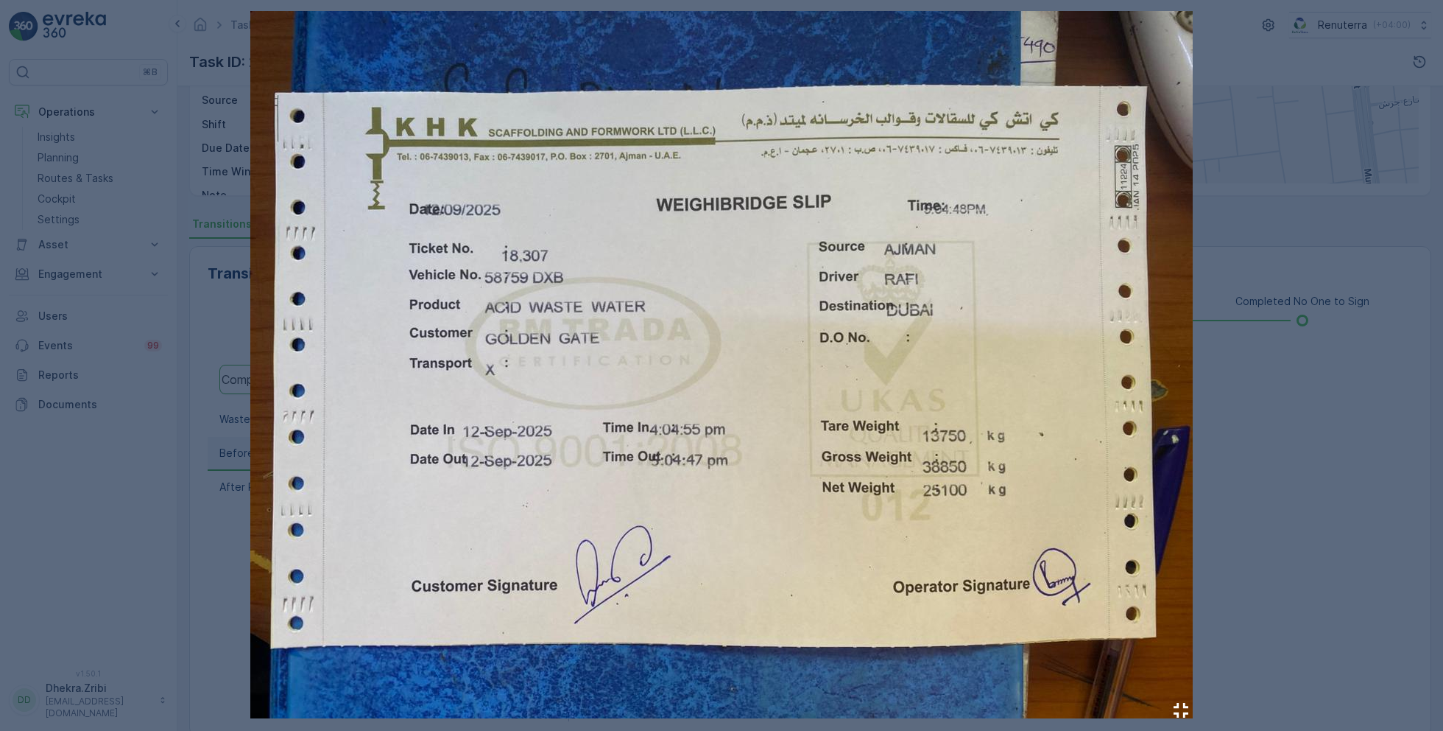
click at [1301, 413] on div at bounding box center [721, 365] width 1443 height 731
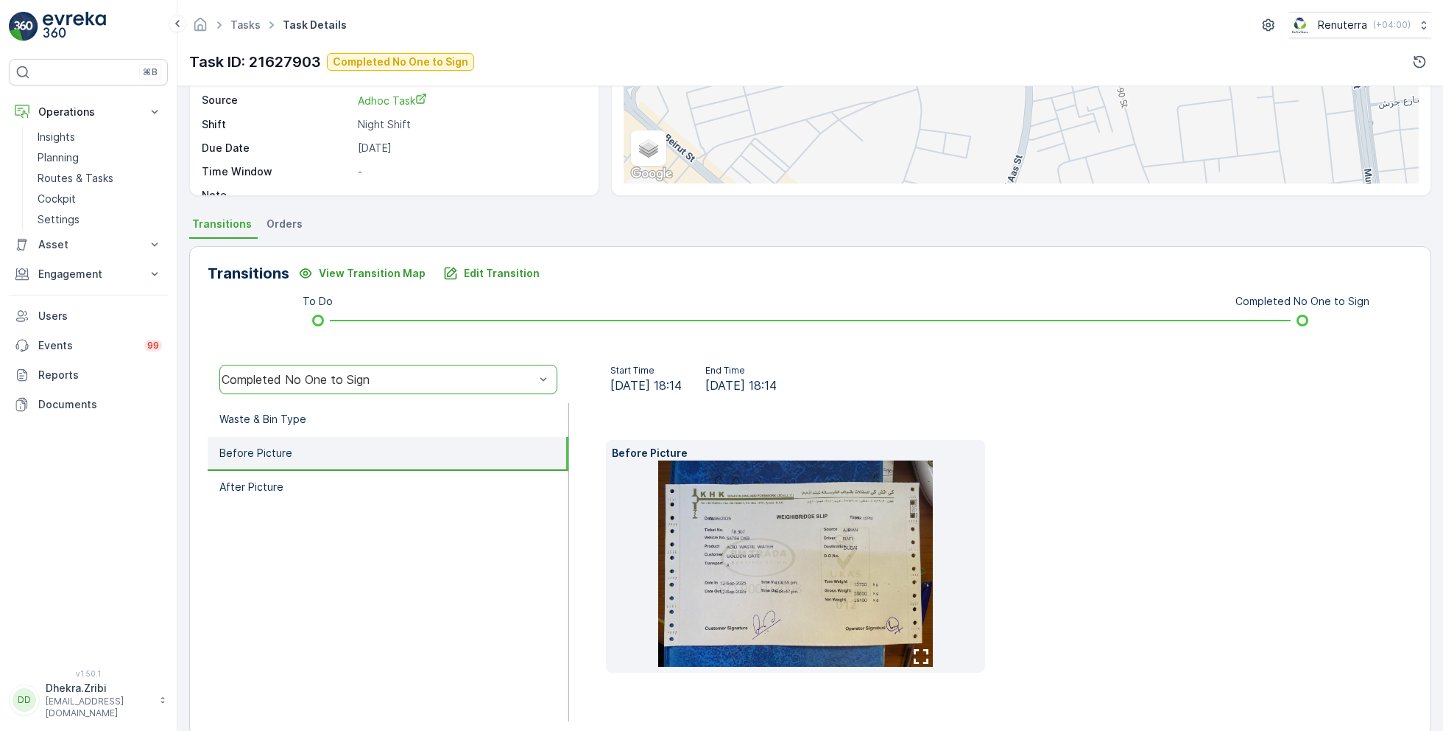
click at [881, 532] on img at bounding box center [795, 563] width 275 height 206
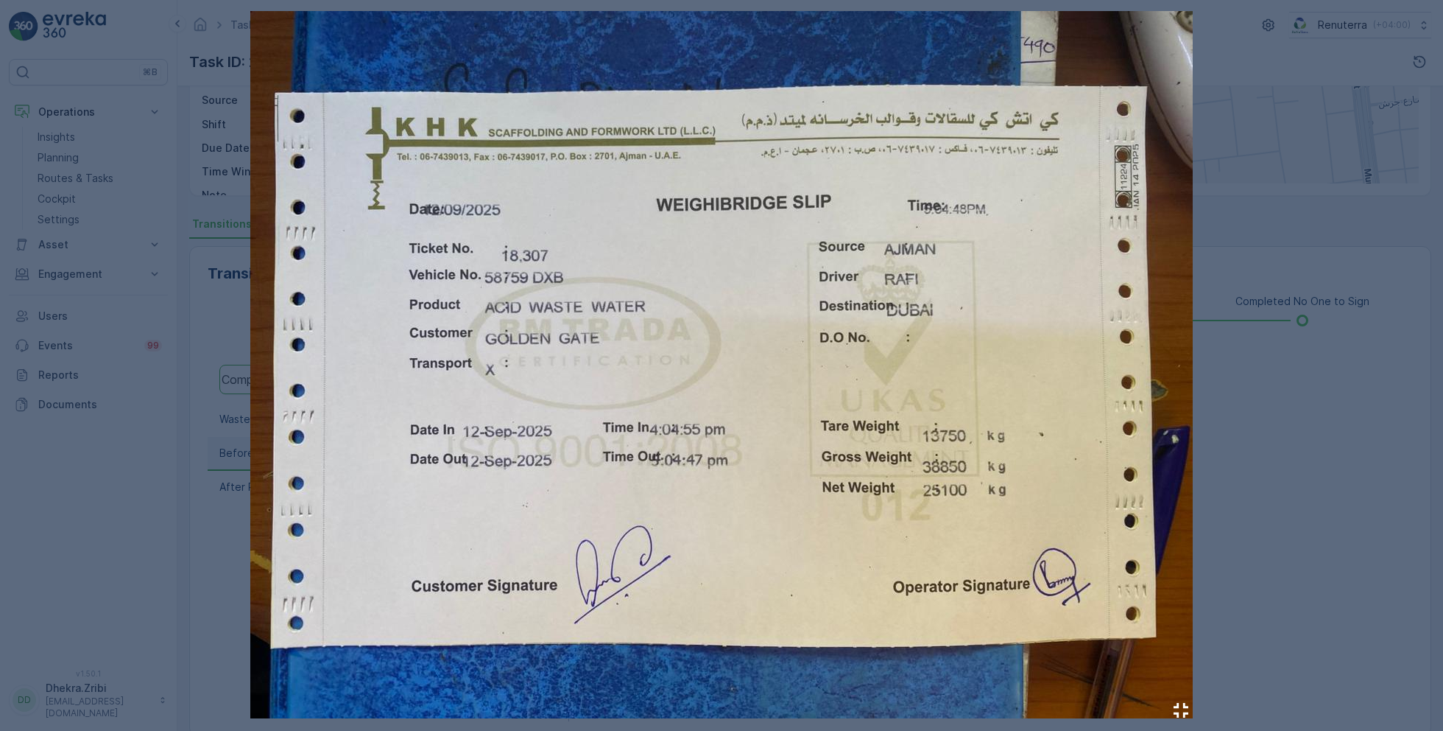
click at [110, 482] on div at bounding box center [721, 365] width 1443 height 731
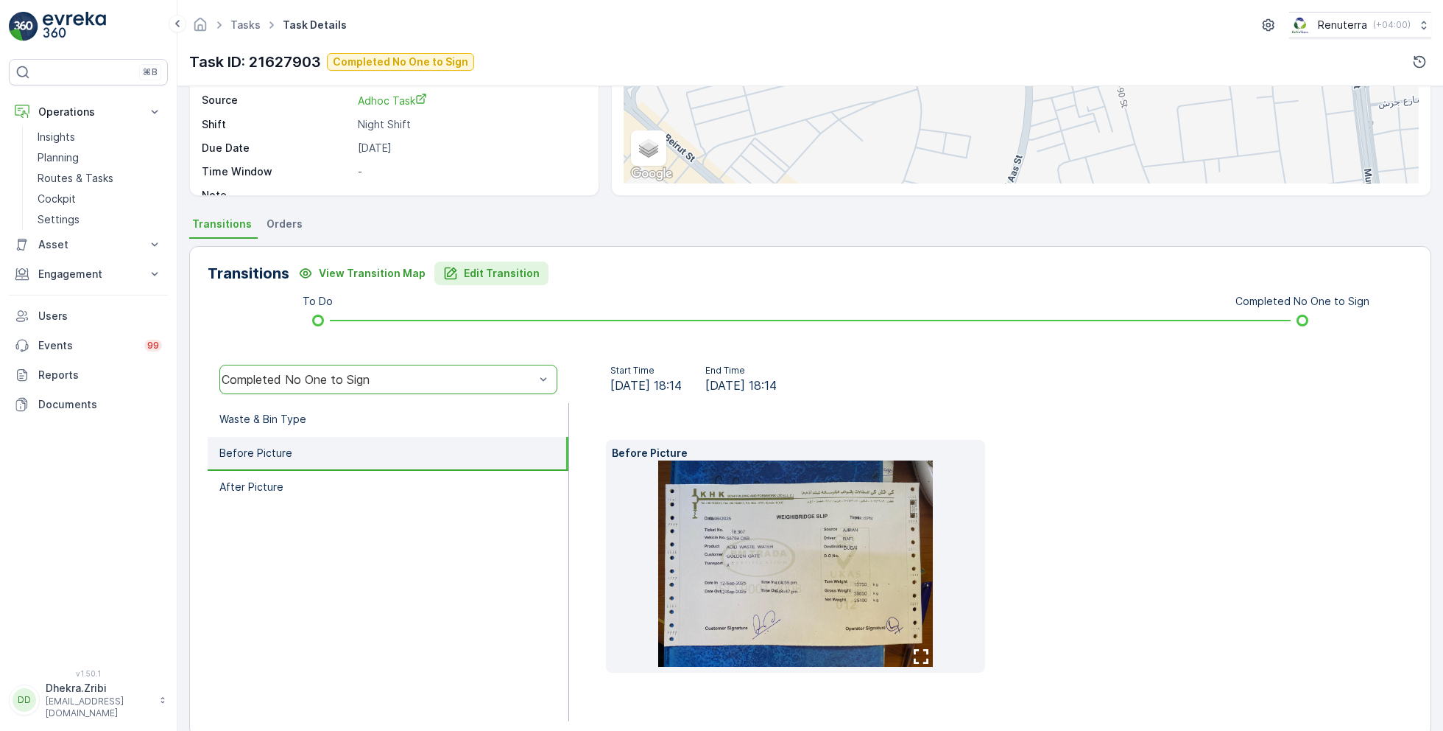
click at [481, 270] on p "Edit Transition" at bounding box center [502, 273] width 76 height 15
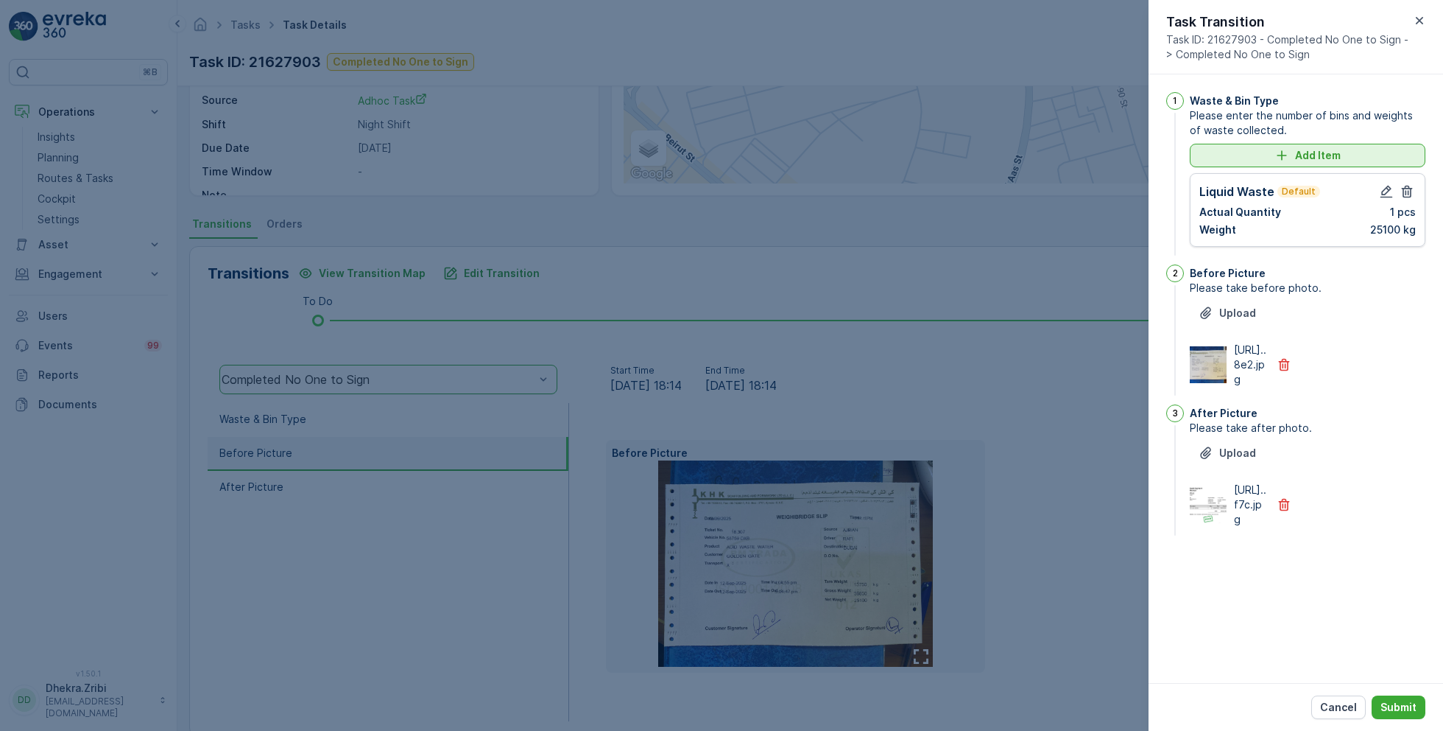
click at [1309, 152] on p "Add Item" at bounding box center [1318, 155] width 46 height 15
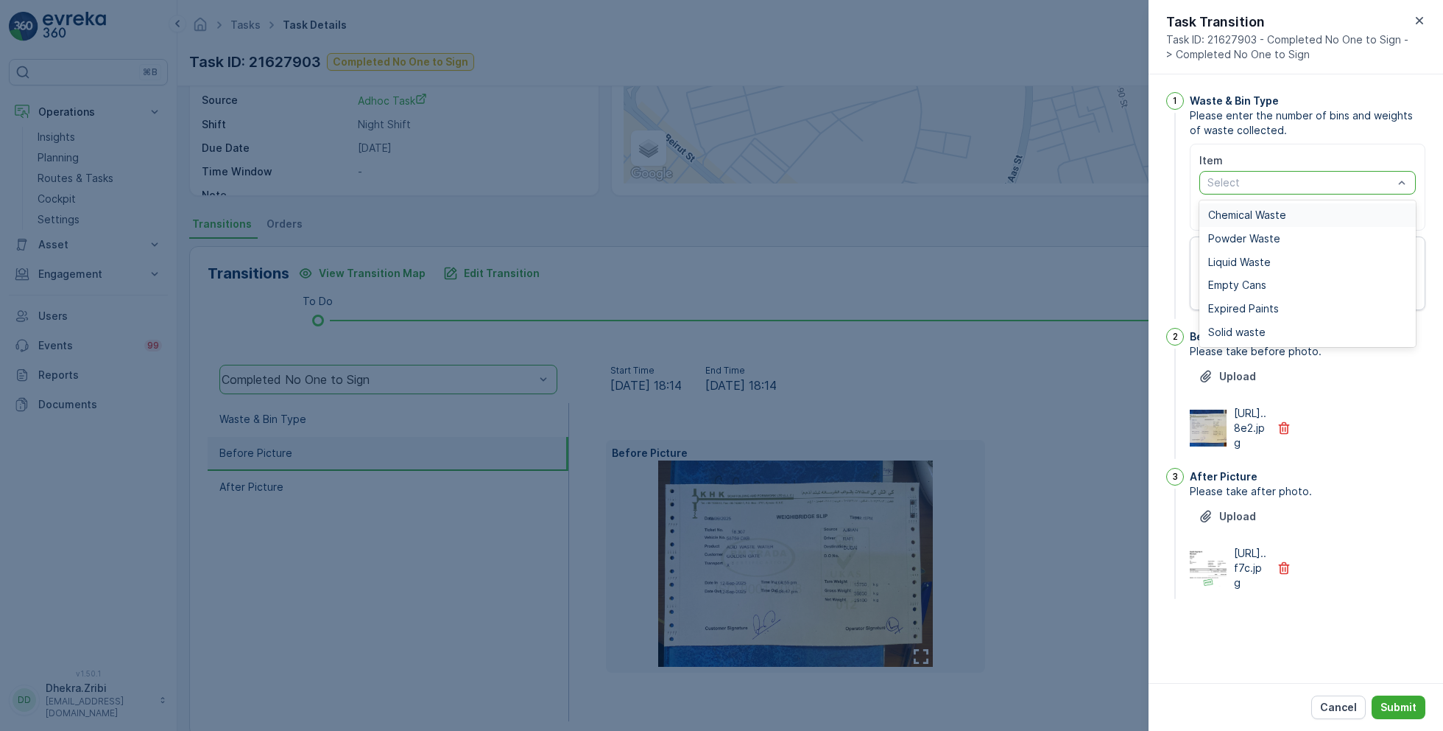
click at [1271, 213] on span "Chemical Waste" at bounding box center [1247, 215] width 78 height 12
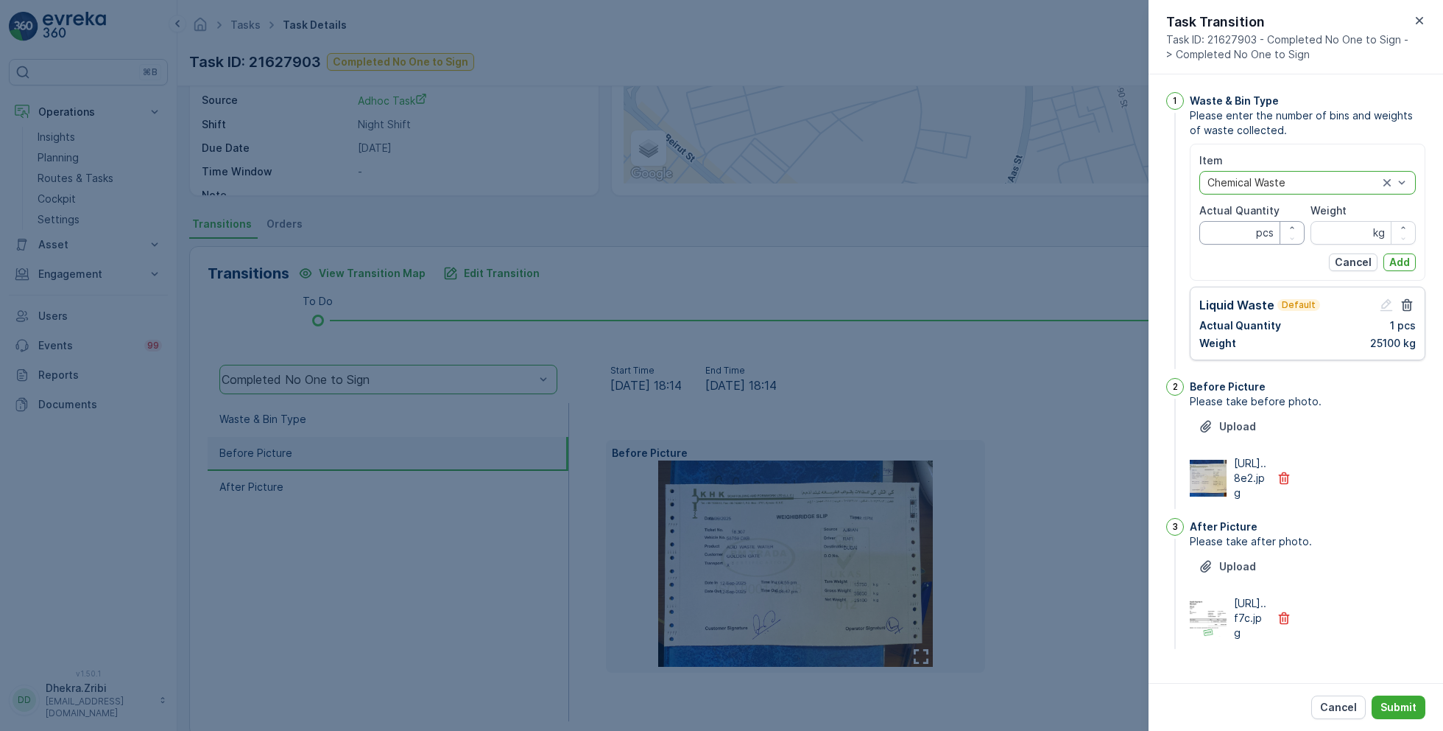
click at [1246, 234] on Quantity "Actual Quantity" at bounding box center [1252, 233] width 105 height 24
type Quantity "1"
click at [1337, 237] on input "Weight" at bounding box center [1363, 233] width 105 height 24
type input "3010"
click at [1397, 263] on p "Add" at bounding box center [1400, 262] width 21 height 15
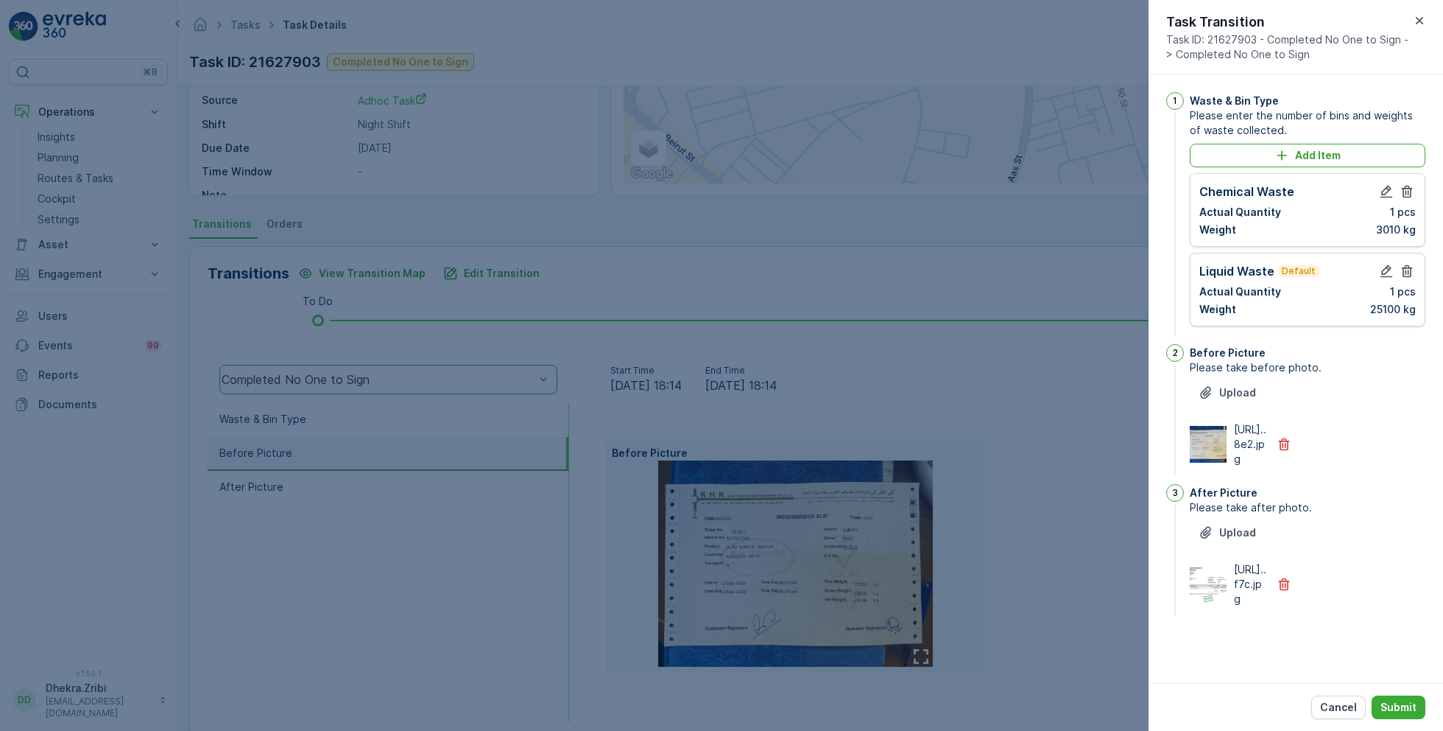
scroll to position [10, 0]
click at [1284, 591] on icon "button" at bounding box center [1284, 584] width 15 height 15
click at [1210, 540] on icon "Upload File" at bounding box center [1206, 532] width 15 height 15
click at [1209, 538] on icon "Upload File" at bounding box center [1205, 533] width 10 height 12
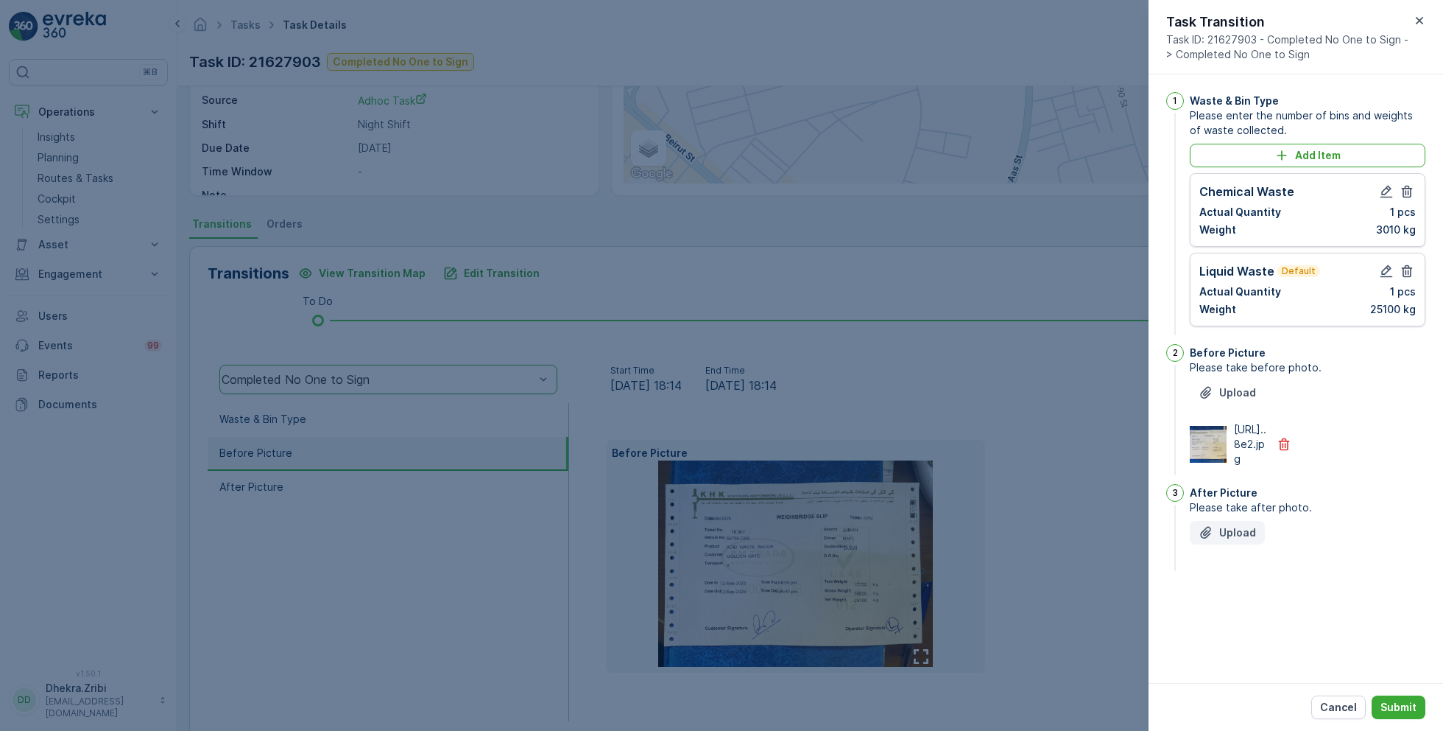
click at [1233, 540] on p "Upload" at bounding box center [1237, 532] width 37 height 15
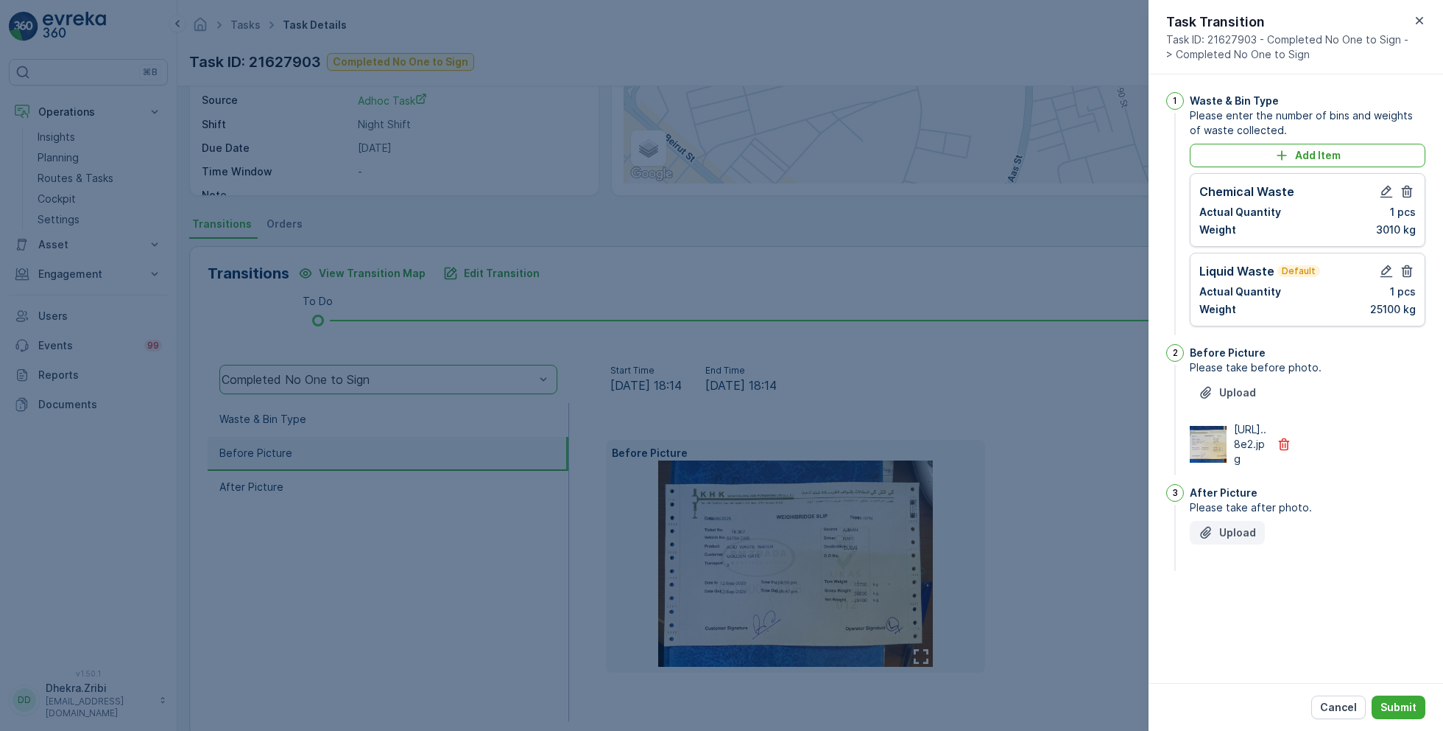
click at [1233, 540] on p "Upload" at bounding box center [1237, 532] width 37 height 15
click at [1342, 710] on p "Cancel" at bounding box center [1338, 707] width 37 height 15
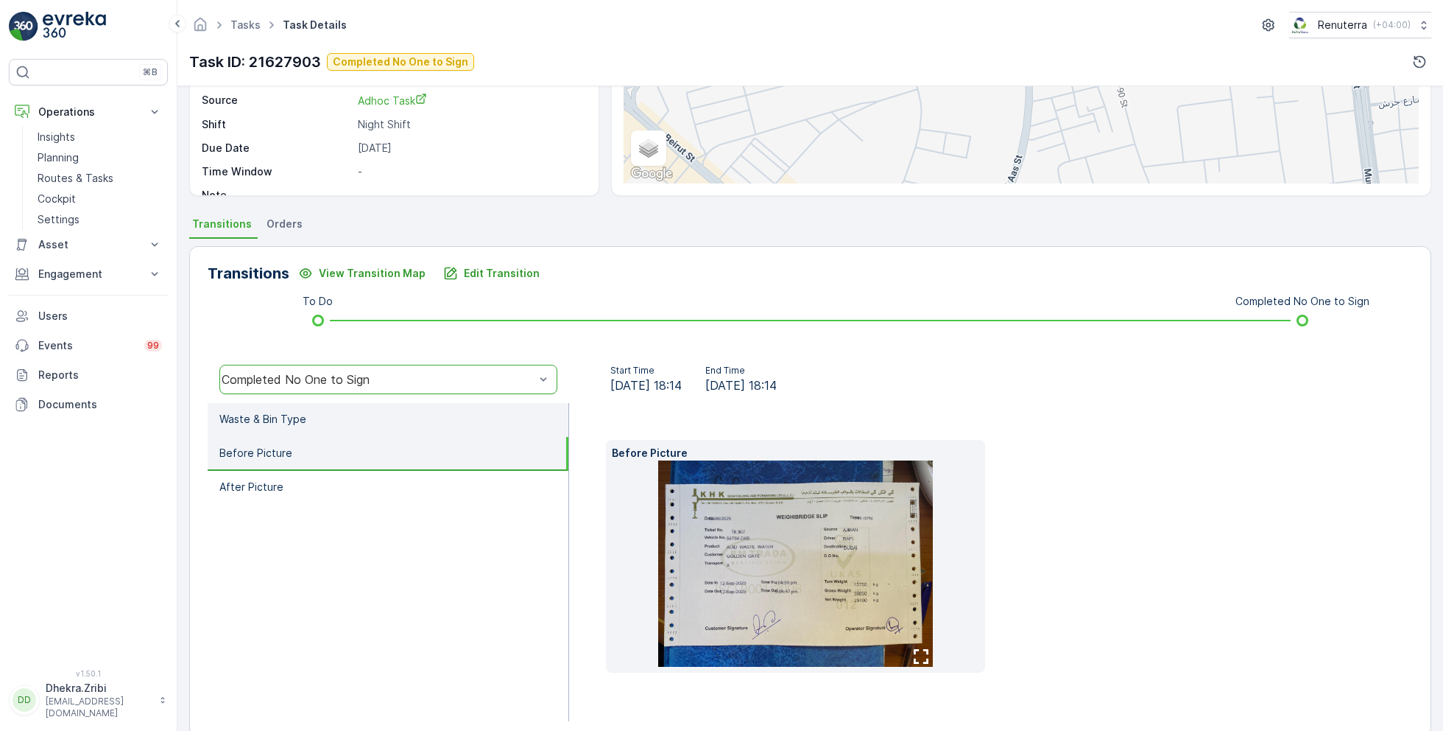
click at [294, 416] on p "Waste & Bin Type" at bounding box center [262, 419] width 87 height 15
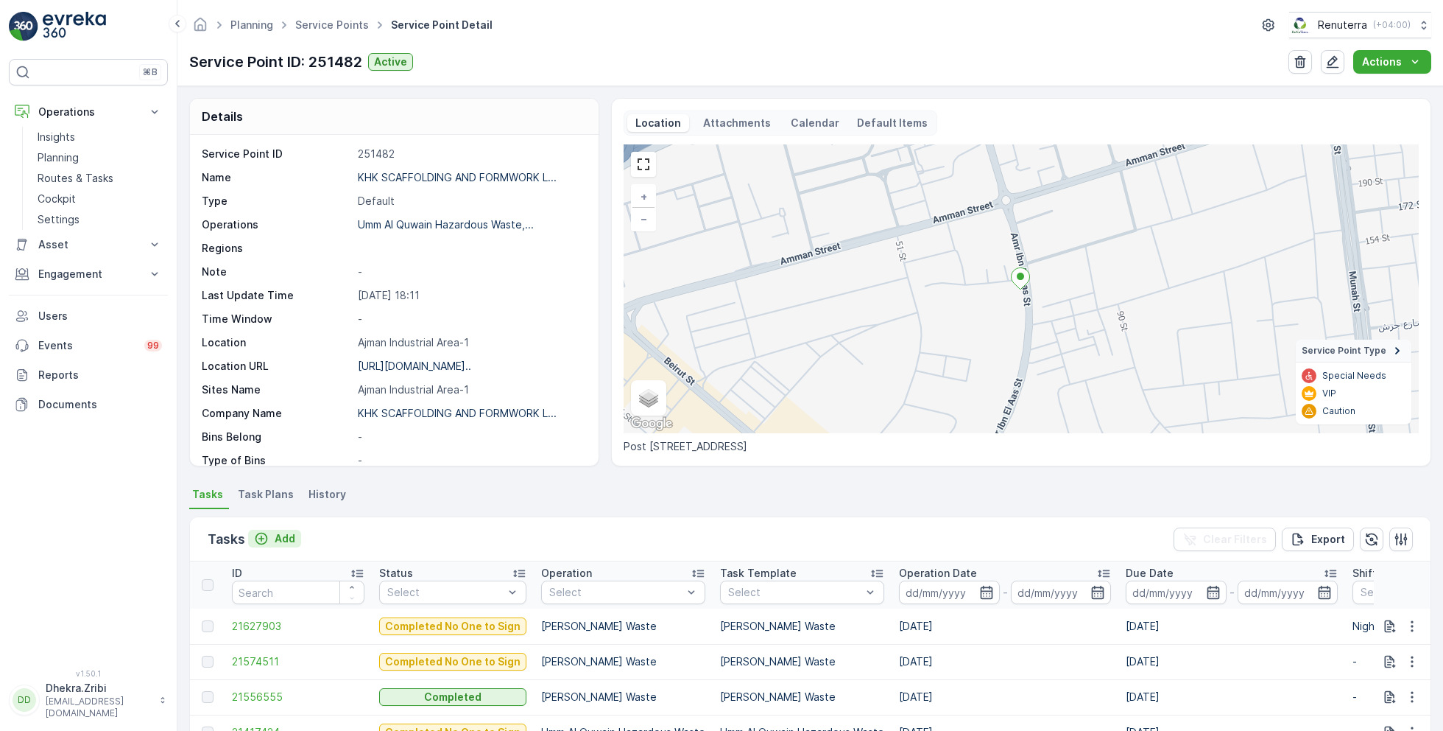
click at [281, 537] on p "Add" at bounding box center [285, 538] width 21 height 15
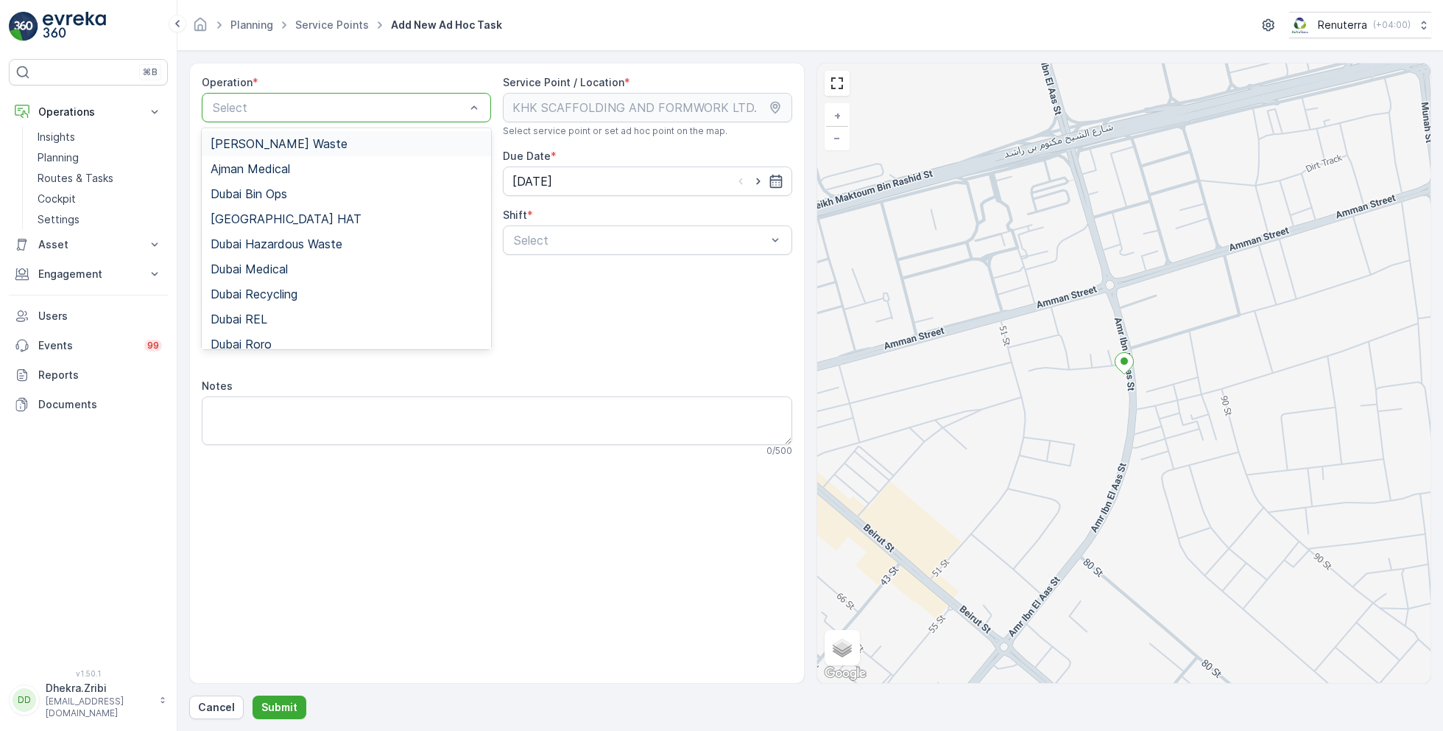
click at [292, 144] on span "[PERSON_NAME] Waste" at bounding box center [279, 143] width 137 height 13
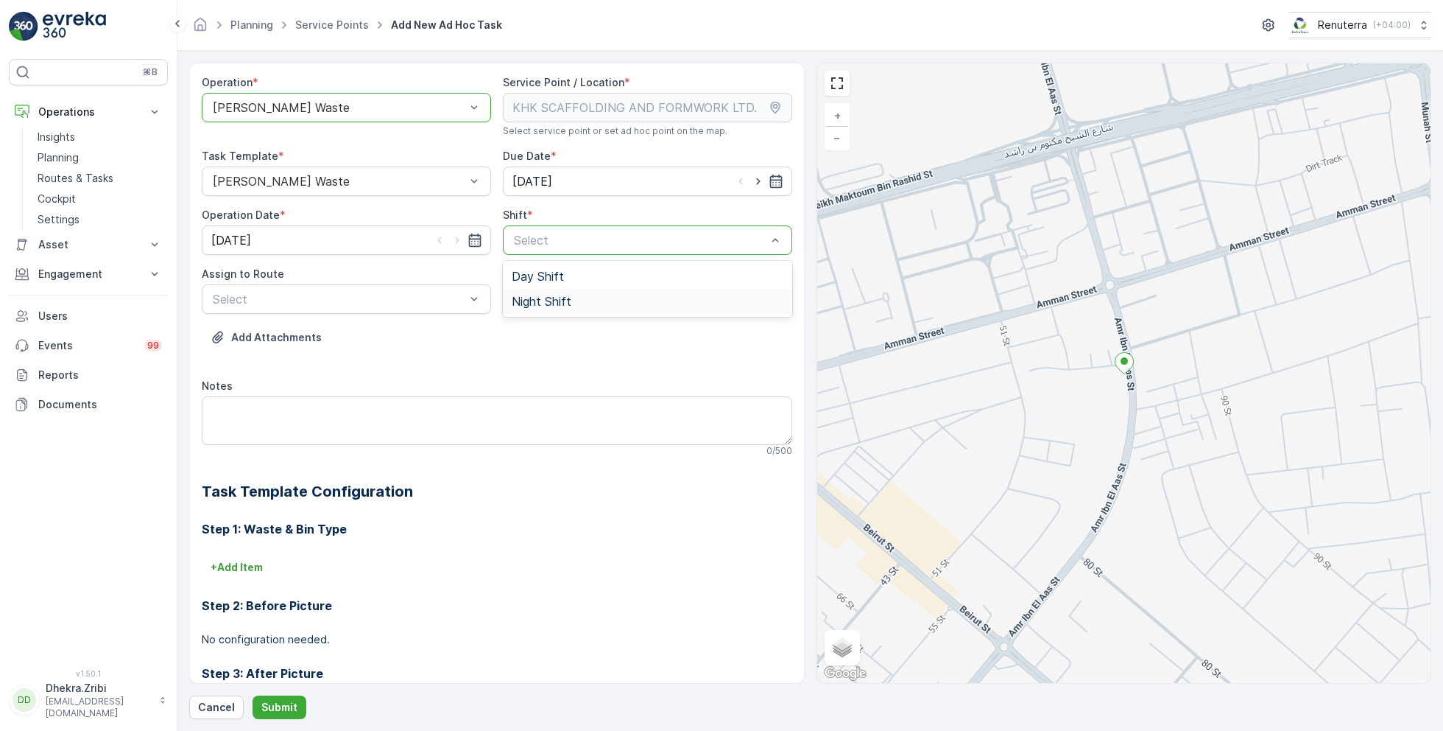
click at [538, 298] on span "Night Shift" at bounding box center [542, 301] width 60 height 13
click at [339, 334] on span "AJHAZ101 (Upcoming) - W35771 DXB" at bounding box center [315, 334] width 208 height 13
click at [279, 703] on p "Submit" at bounding box center [279, 707] width 36 height 15
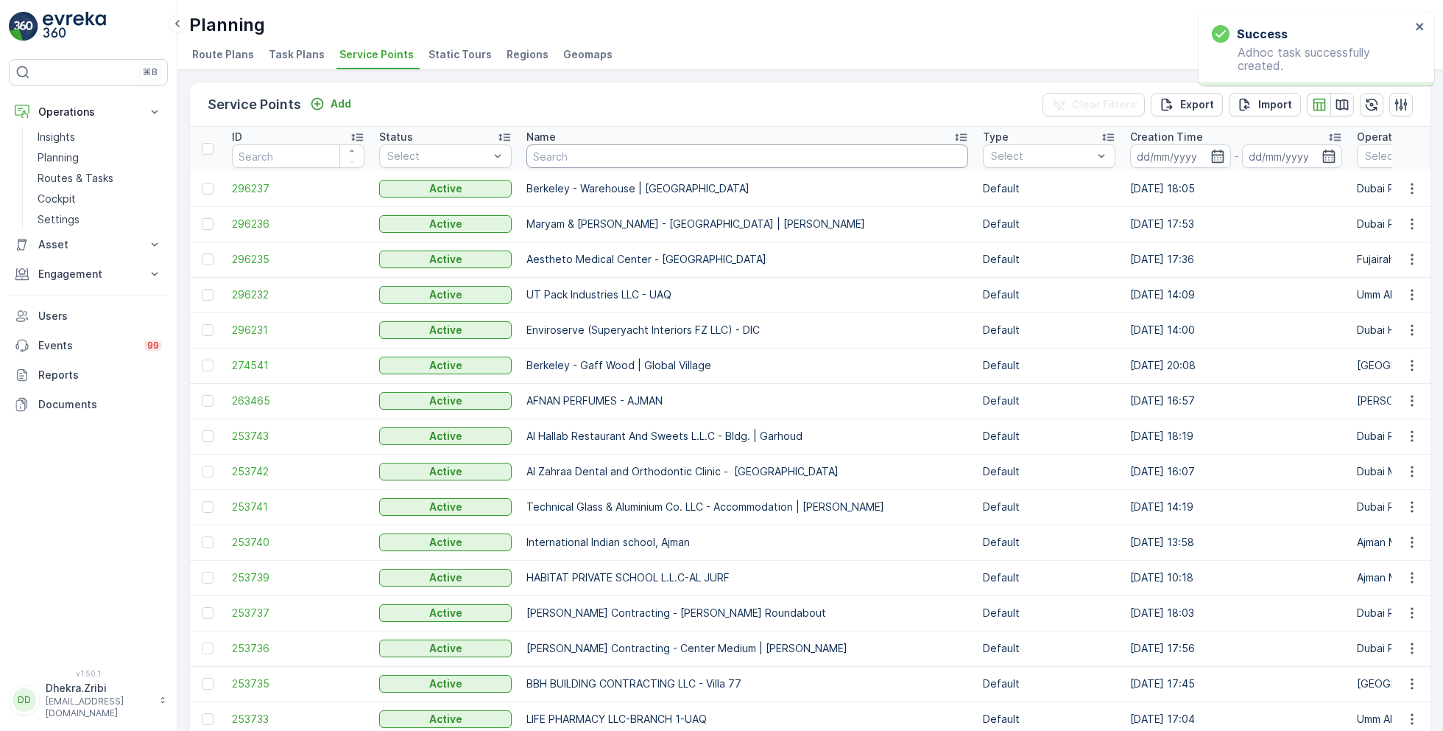
click at [583, 166] on input "text" at bounding box center [748, 156] width 442 height 24
type input "khk"
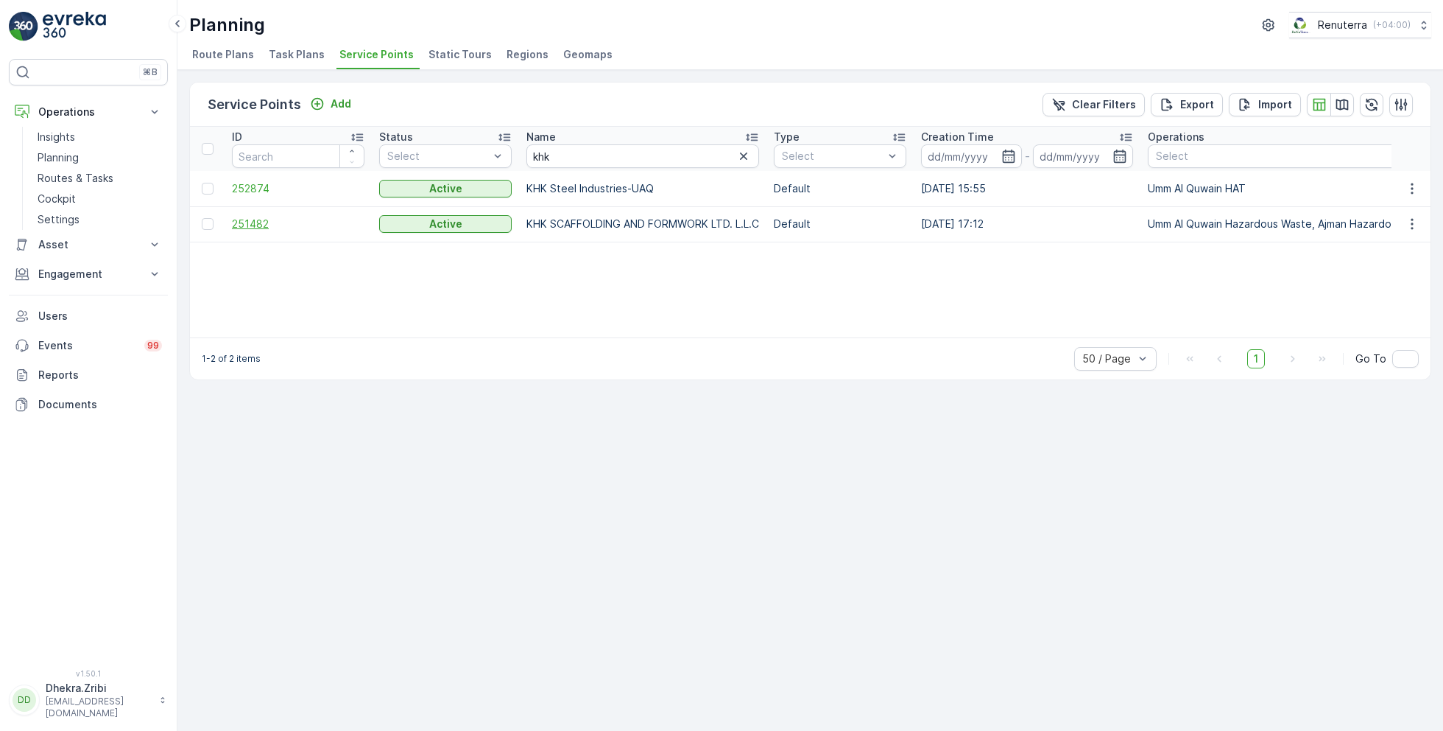
click at [256, 222] on span "251482" at bounding box center [298, 224] width 133 height 15
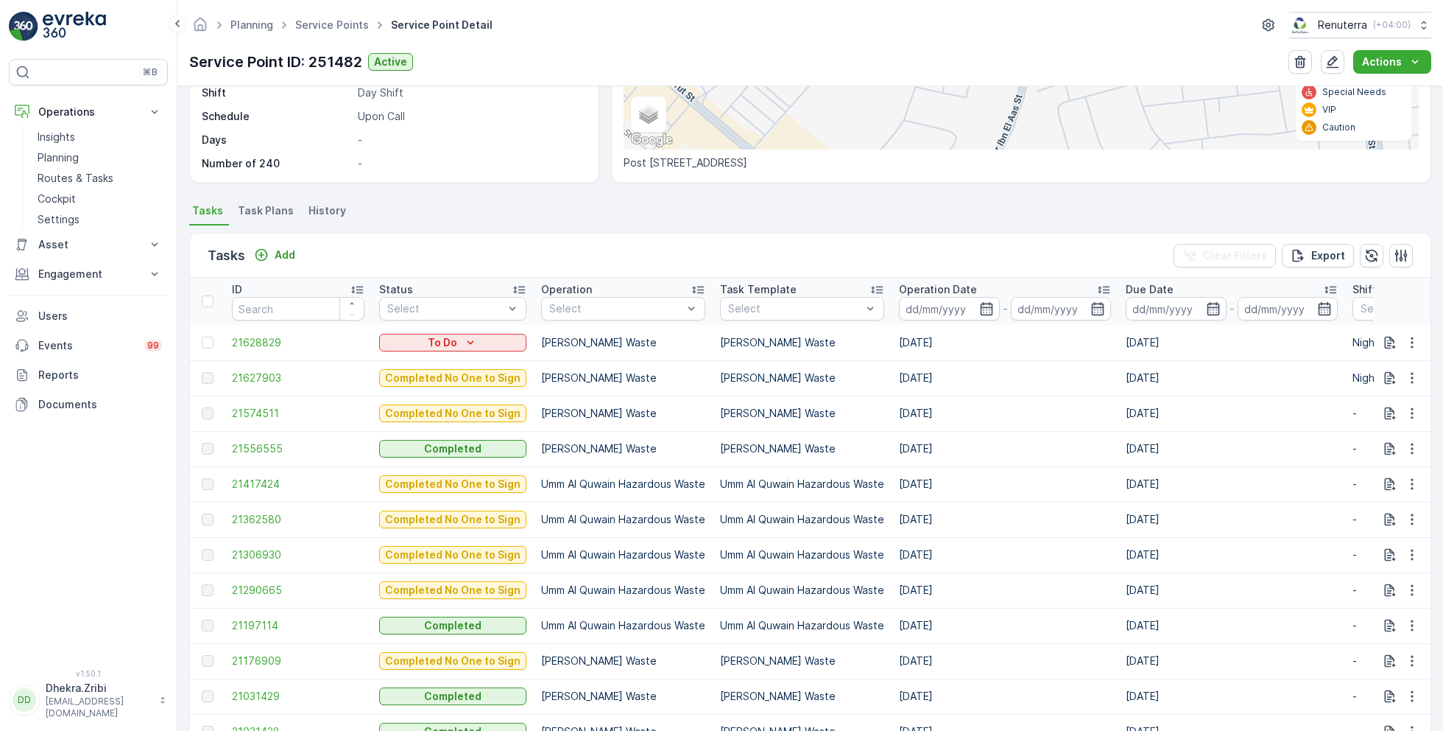
scroll to position [4, 0]
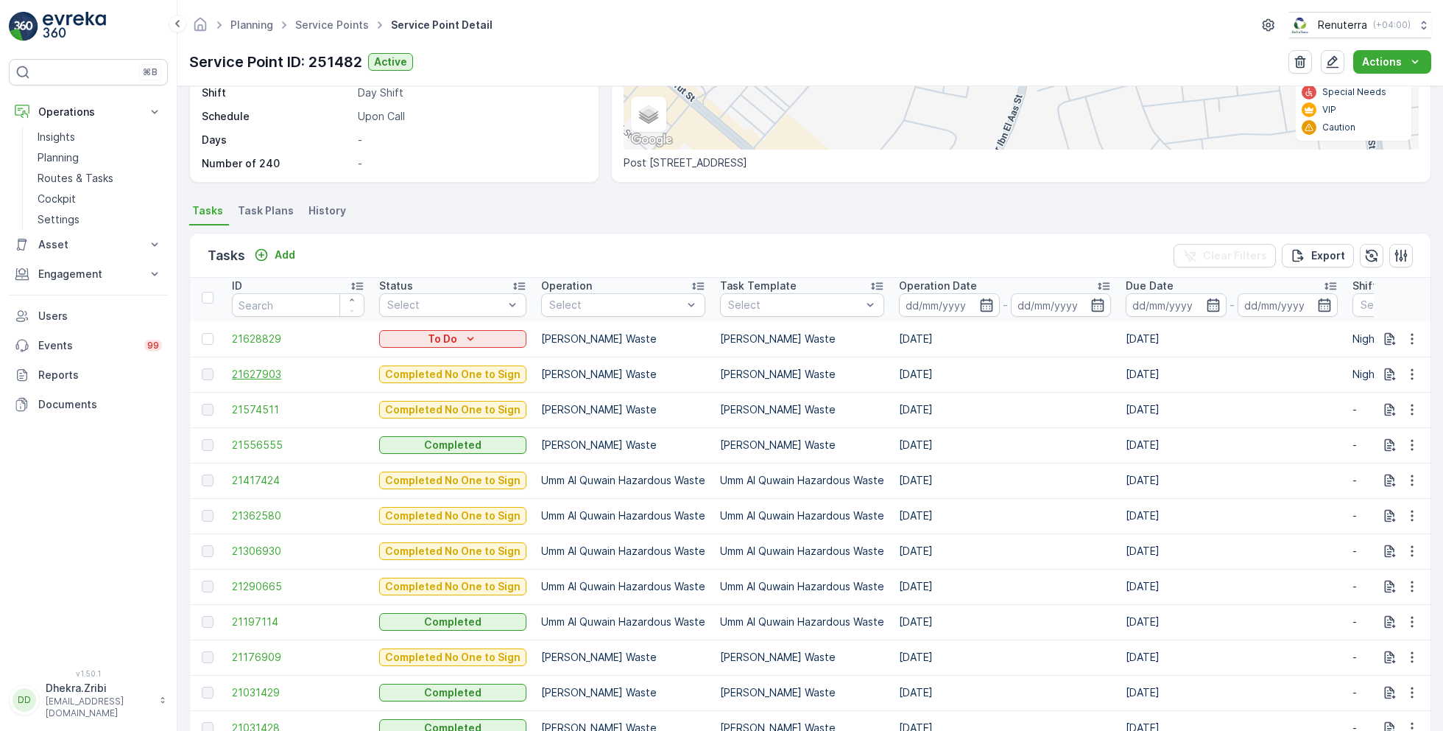
click at [253, 371] on span "21627903" at bounding box center [298, 374] width 133 height 15
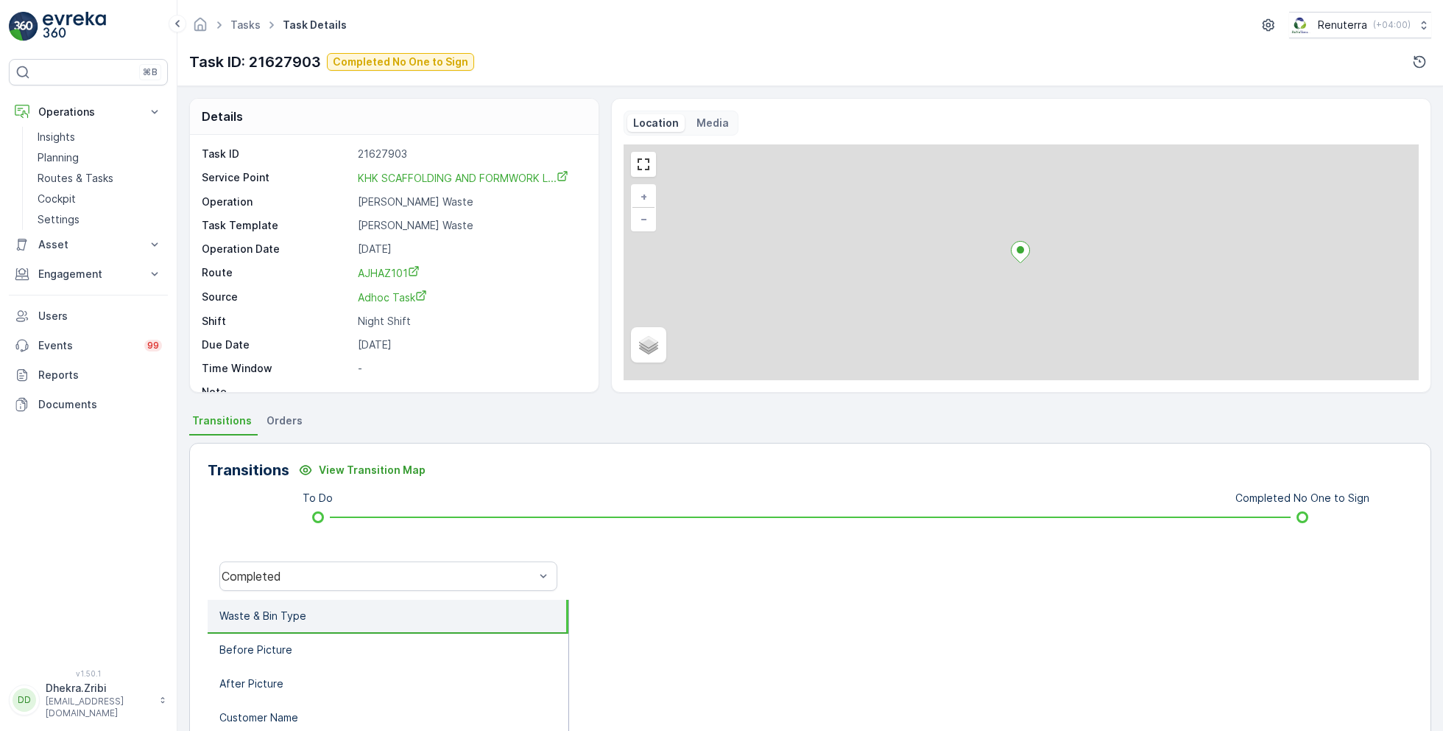
scroll to position [19, 0]
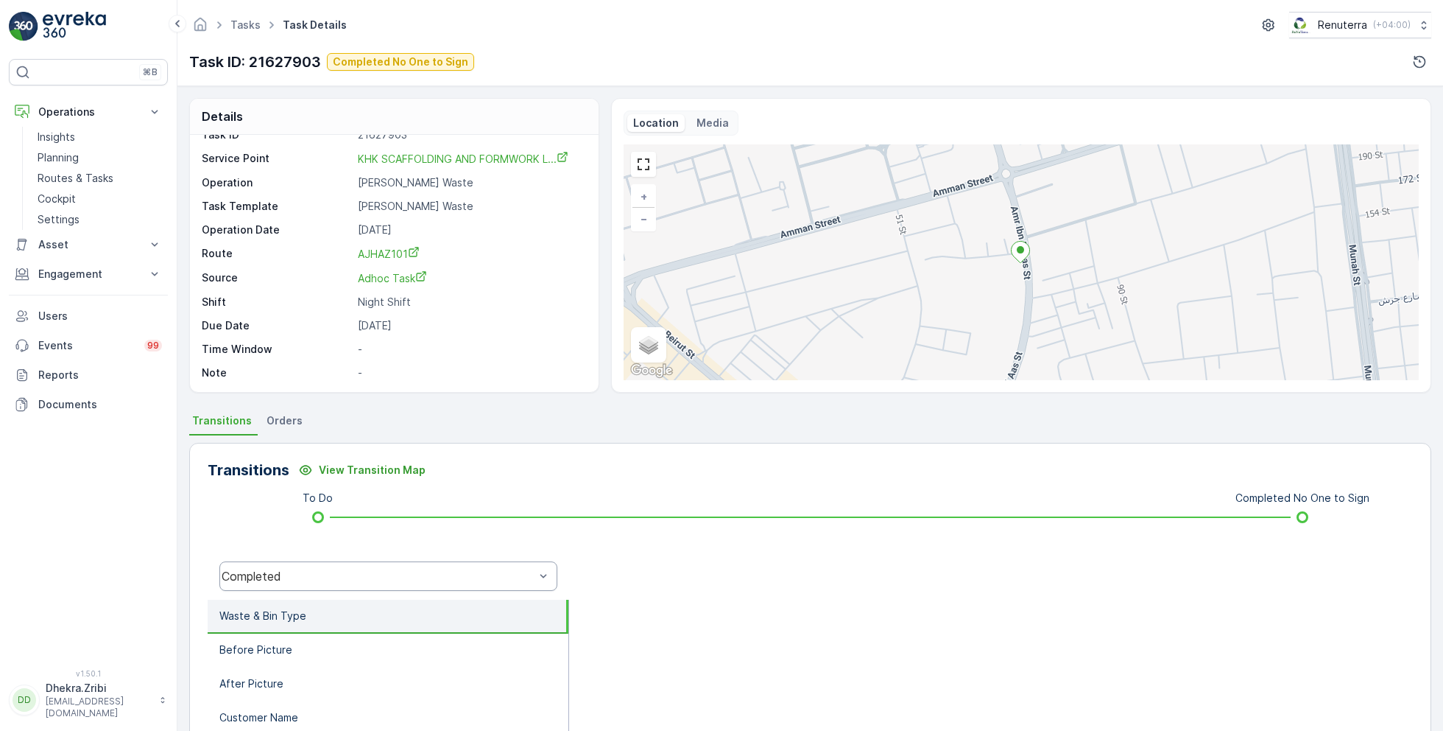
click at [348, 588] on div "Completed" at bounding box center [388, 575] width 338 height 29
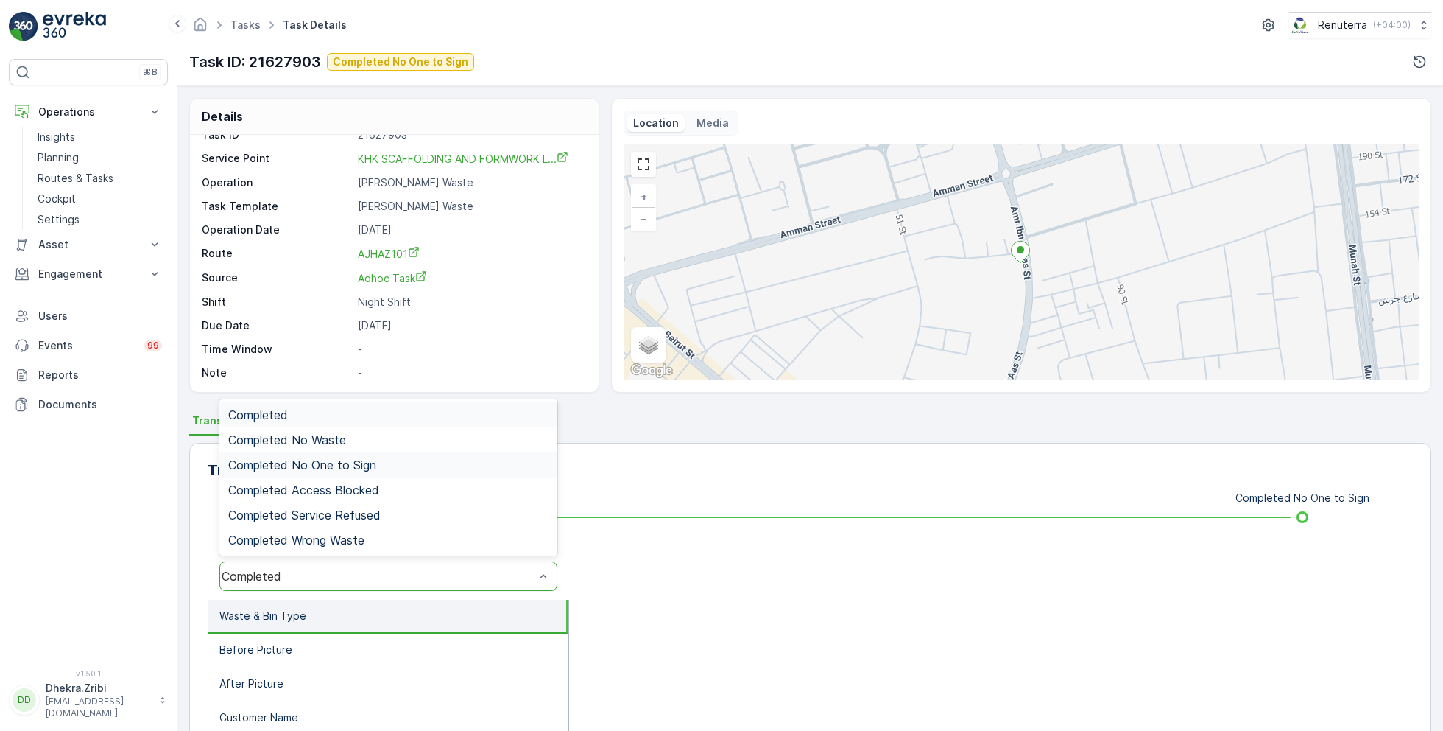
click at [375, 465] on span "Completed No One to Sign" at bounding box center [302, 464] width 148 height 13
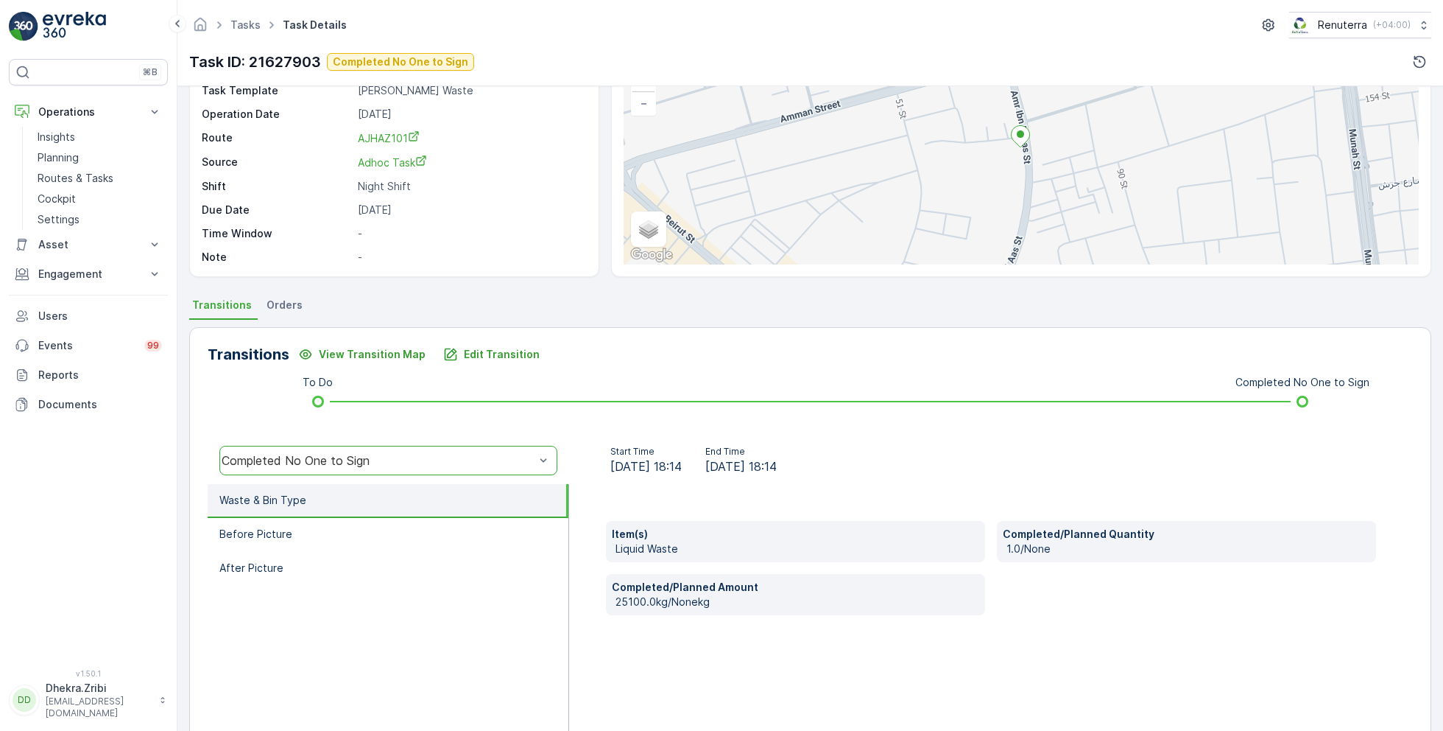
scroll to position [118, 0]
click at [69, 158] on p "Planning" at bounding box center [58, 157] width 41 height 15
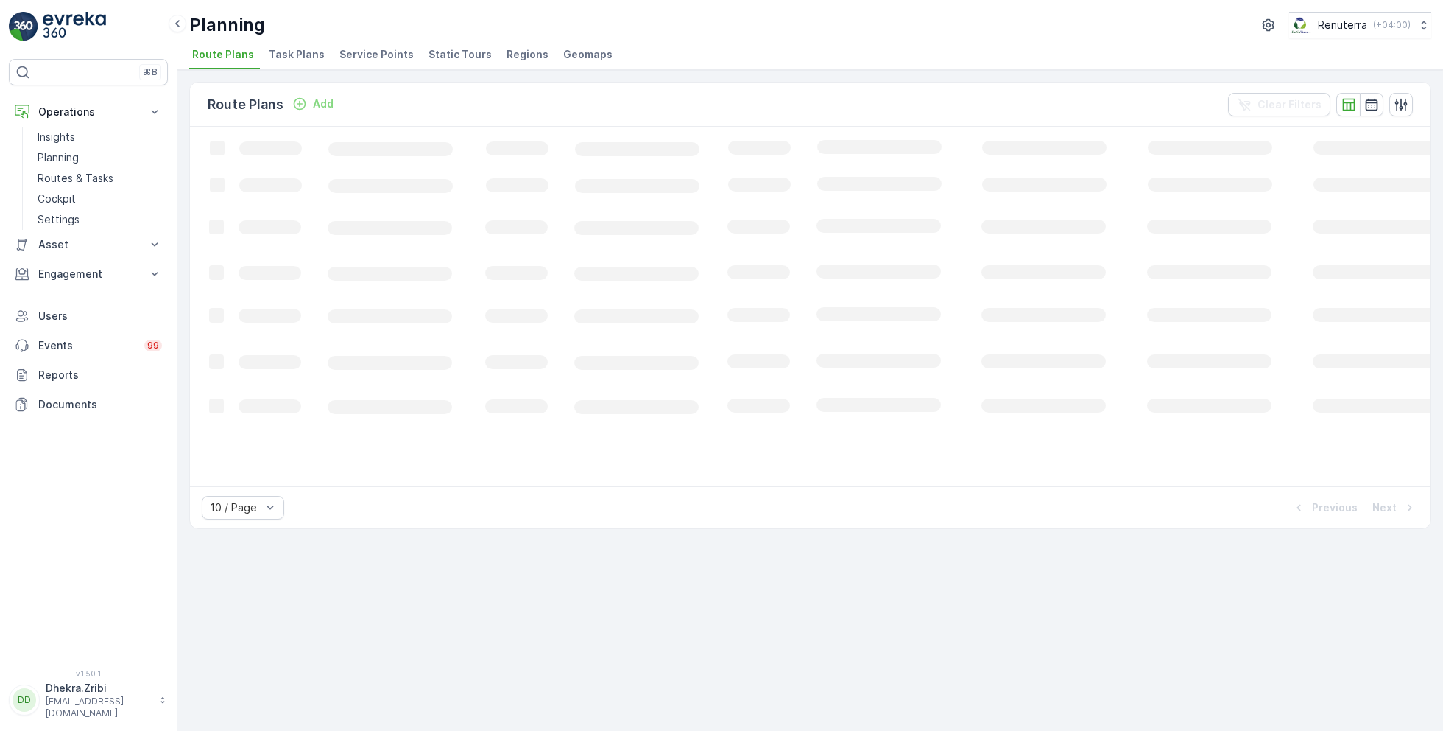
click at [364, 54] on span "Service Points" at bounding box center [376, 54] width 74 height 15
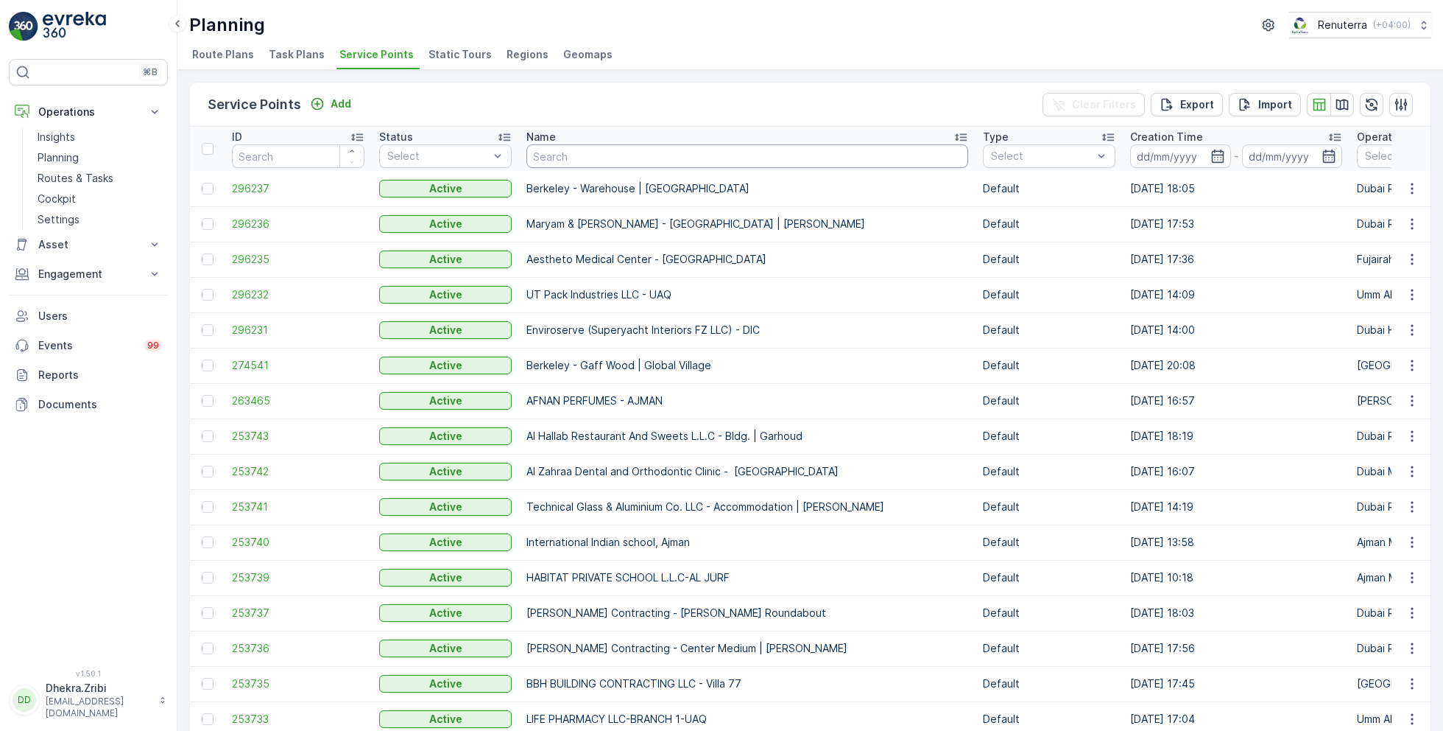
click at [590, 157] on input "text" at bounding box center [748, 156] width 442 height 24
type input "a r j"
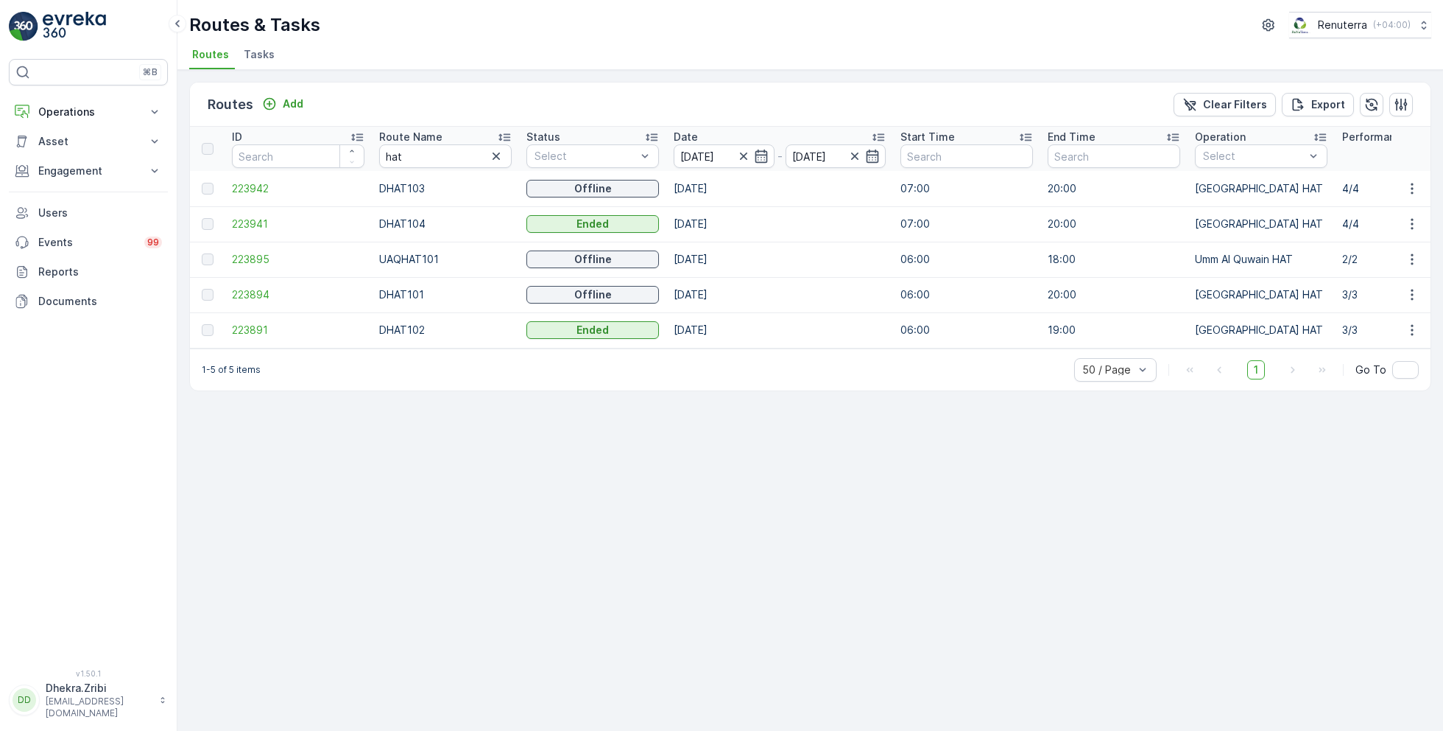
click at [503, 135] on icon at bounding box center [504, 137] width 15 height 15
click at [241, 186] on span "223894" at bounding box center [298, 188] width 133 height 15
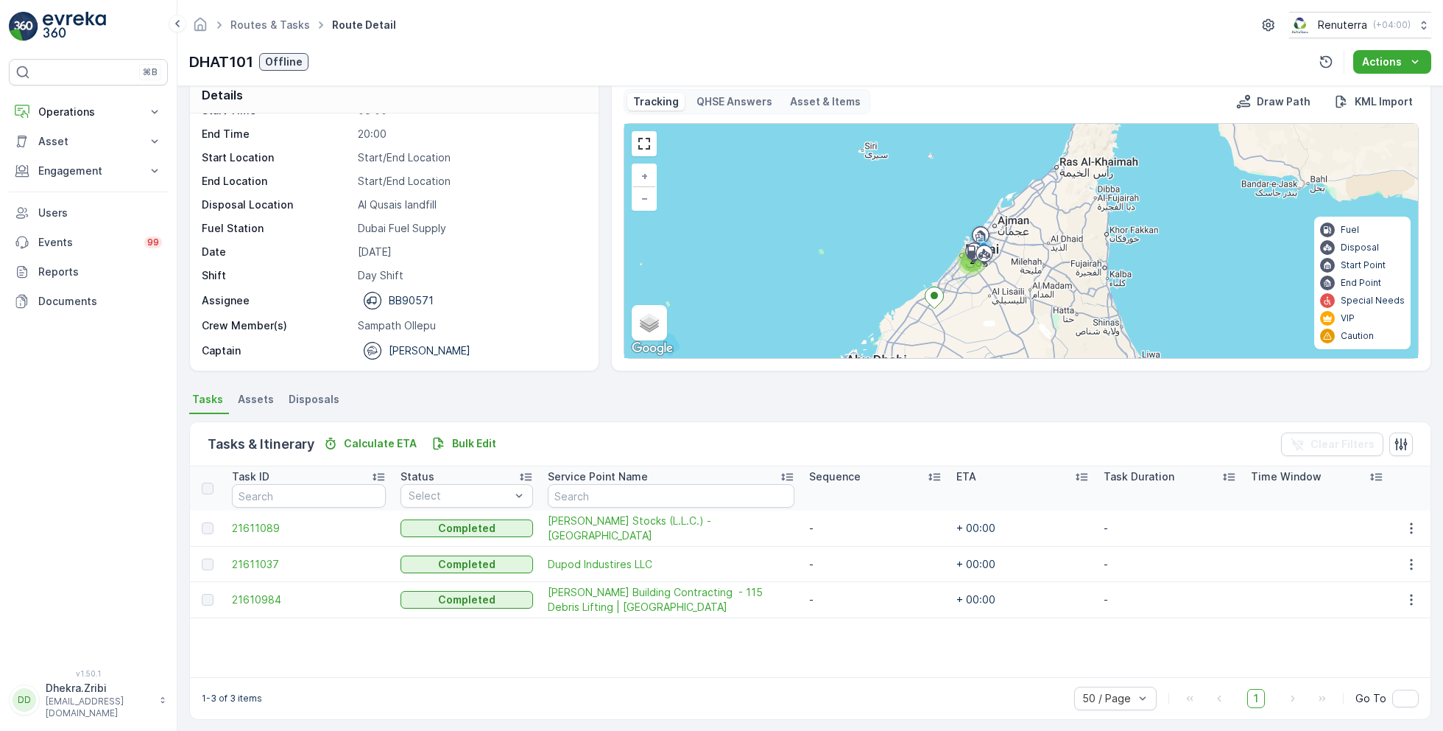
scroll to position [28, 0]
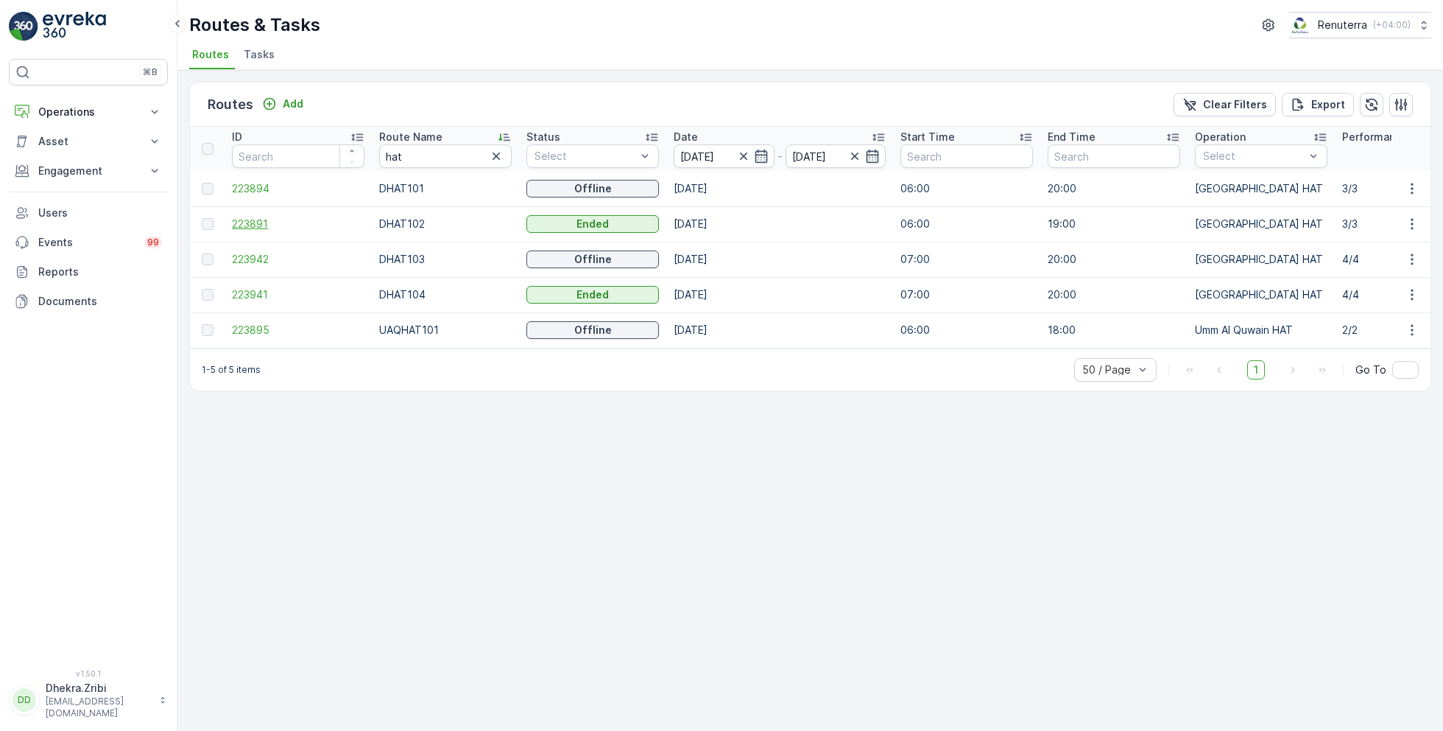
click at [247, 222] on span "223891" at bounding box center [298, 224] width 133 height 15
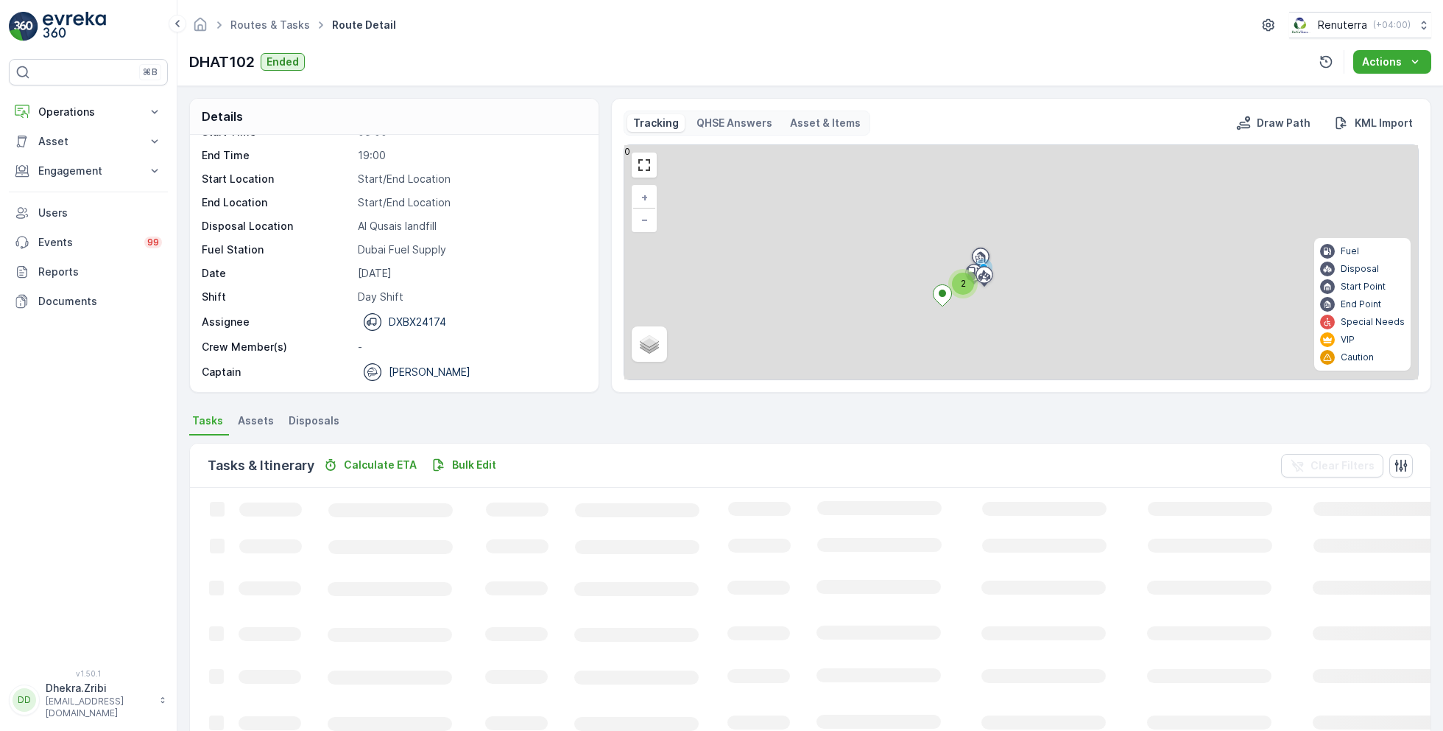
scroll to position [28, 0]
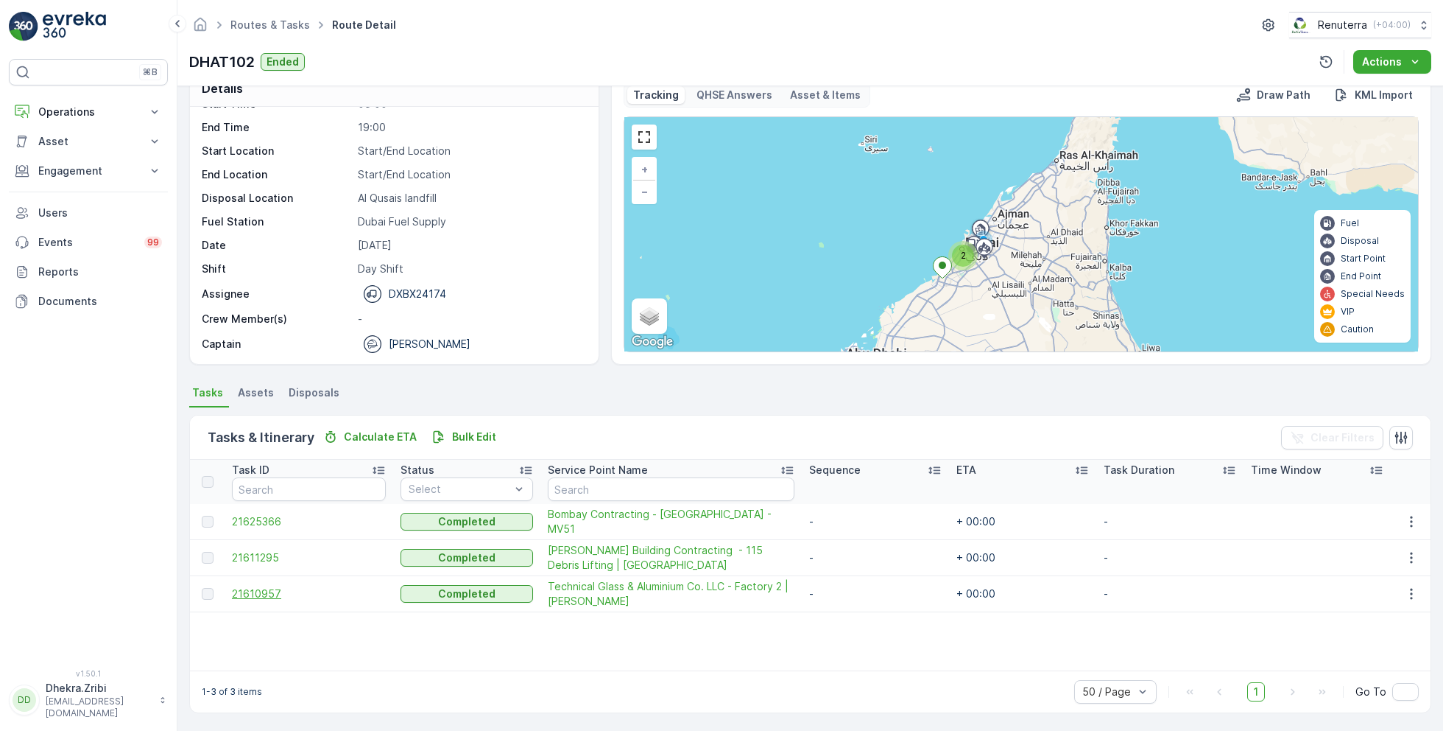
click at [261, 586] on span "21610957" at bounding box center [309, 593] width 154 height 15
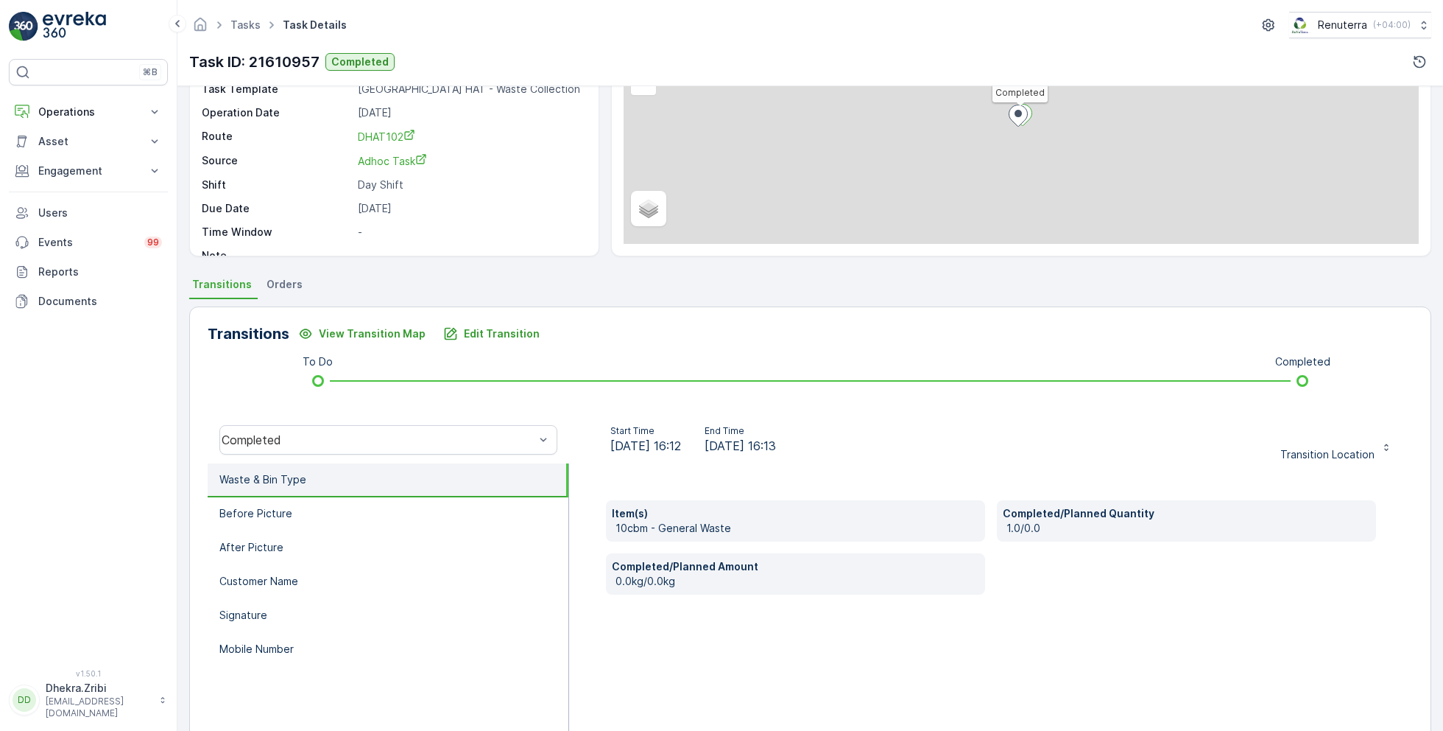
scroll to position [197, 0]
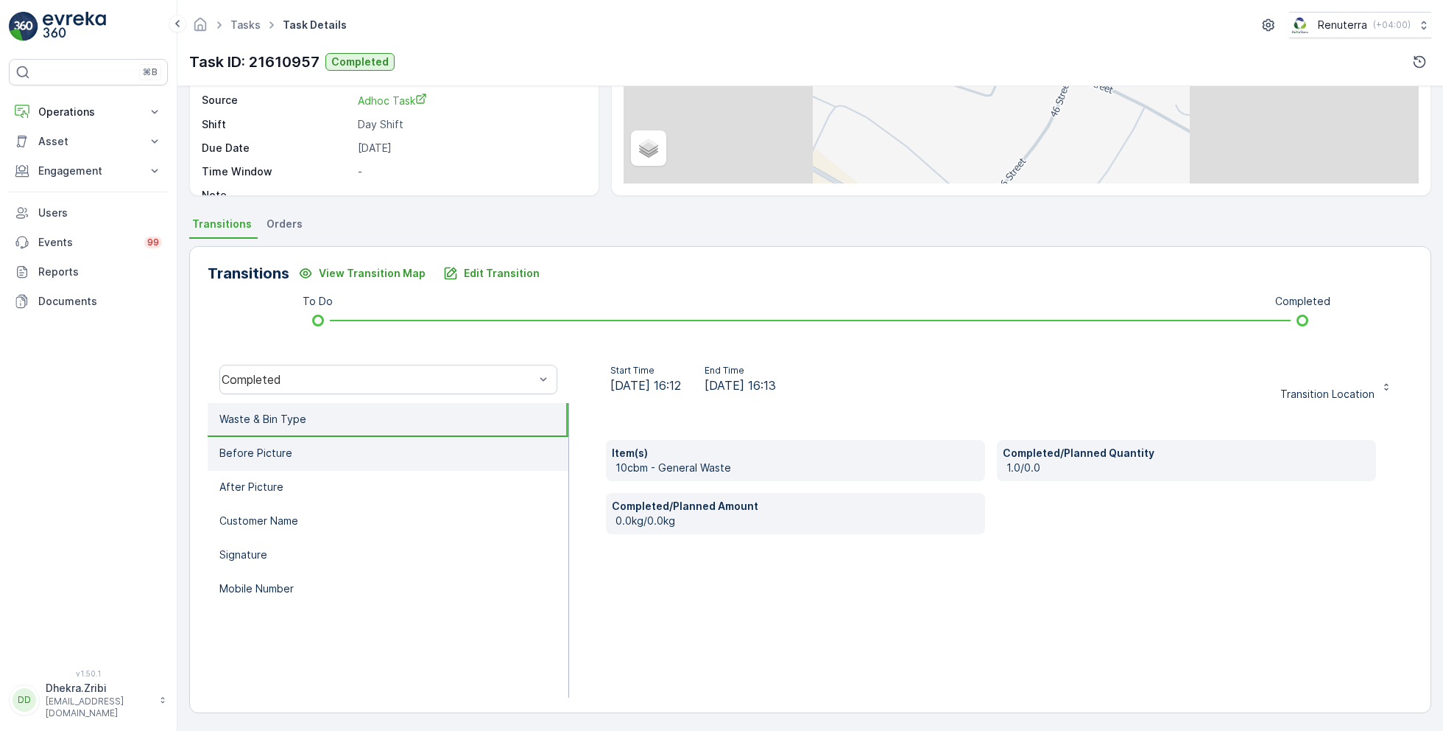
click at [273, 454] on p "Before Picture" at bounding box center [255, 453] width 73 height 15
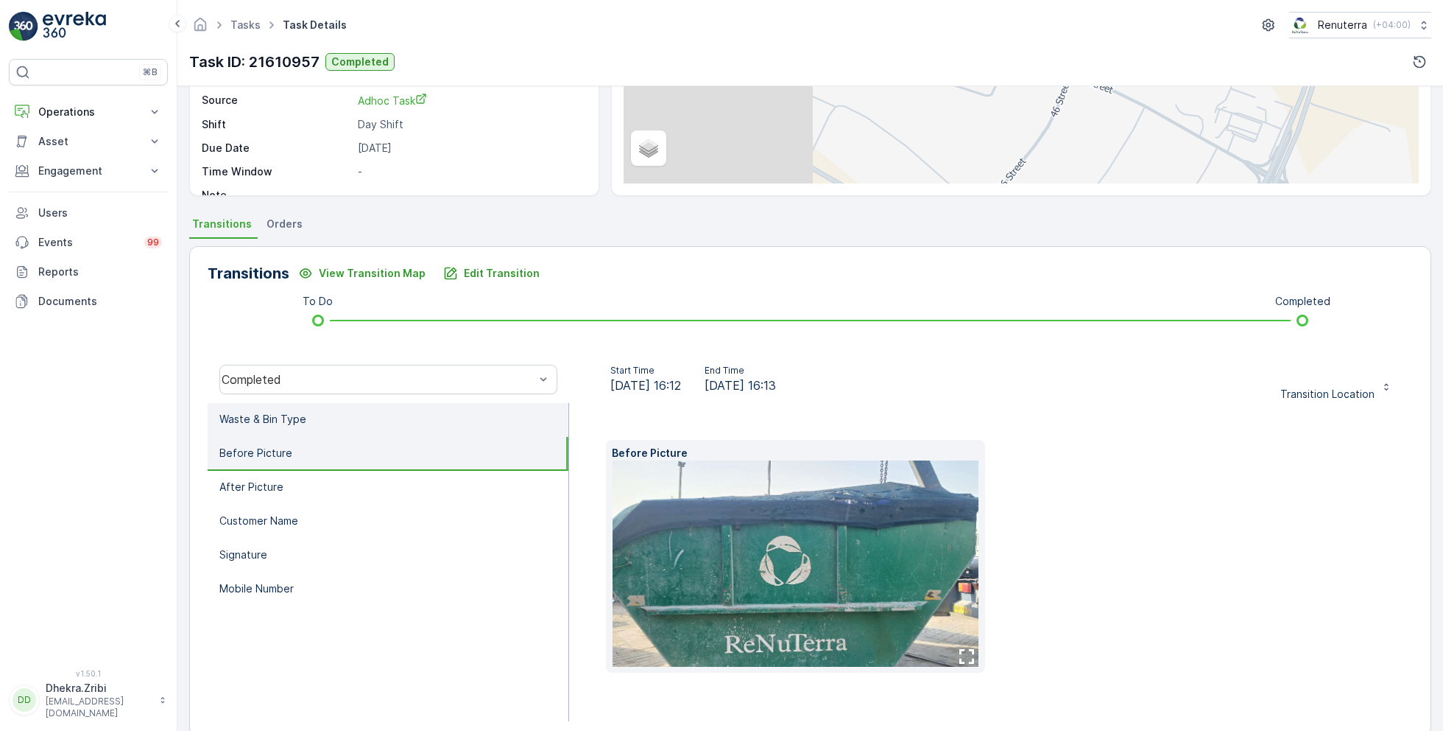
click at [271, 431] on li "Waste & Bin Type" at bounding box center [388, 420] width 361 height 34
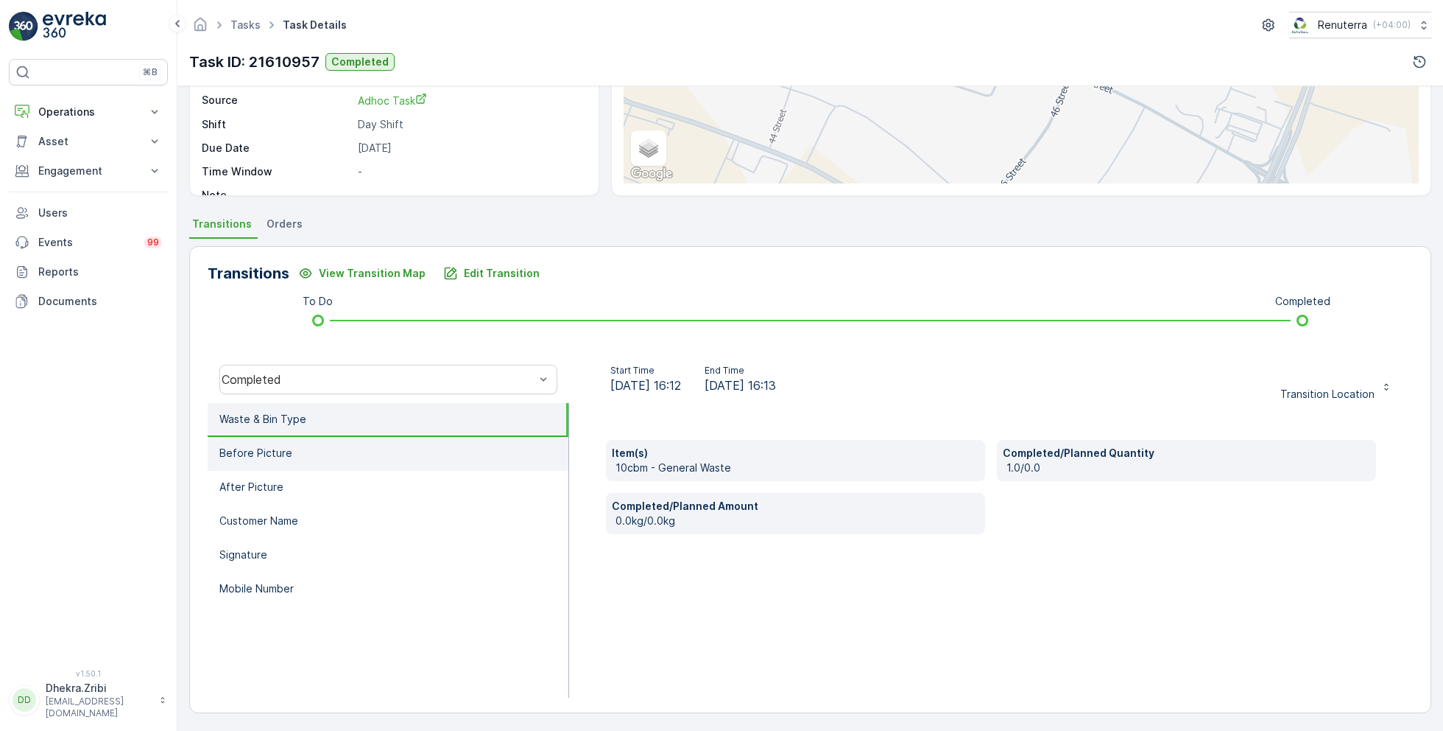
click at [275, 451] on p "Before Picture" at bounding box center [255, 453] width 73 height 15
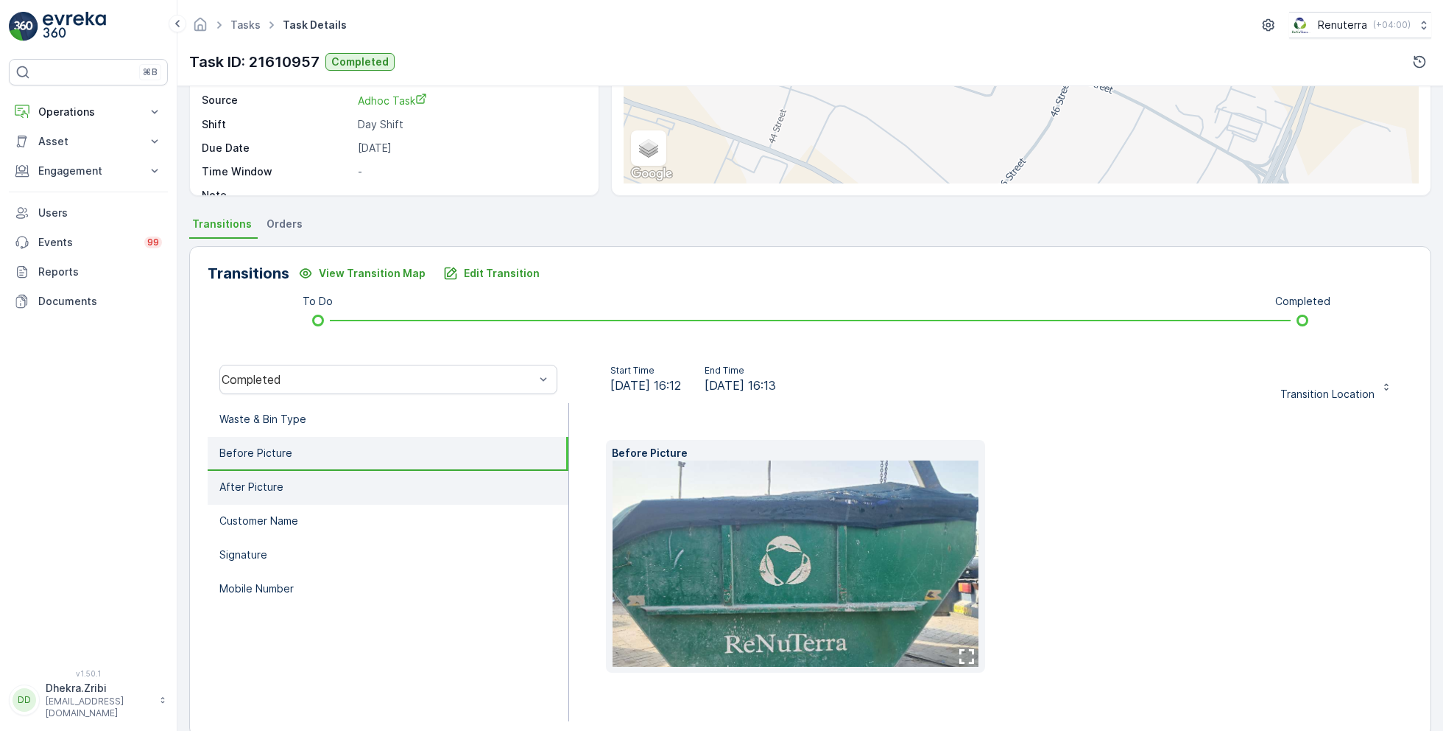
click at [277, 488] on p "After Picture" at bounding box center [251, 486] width 64 height 15
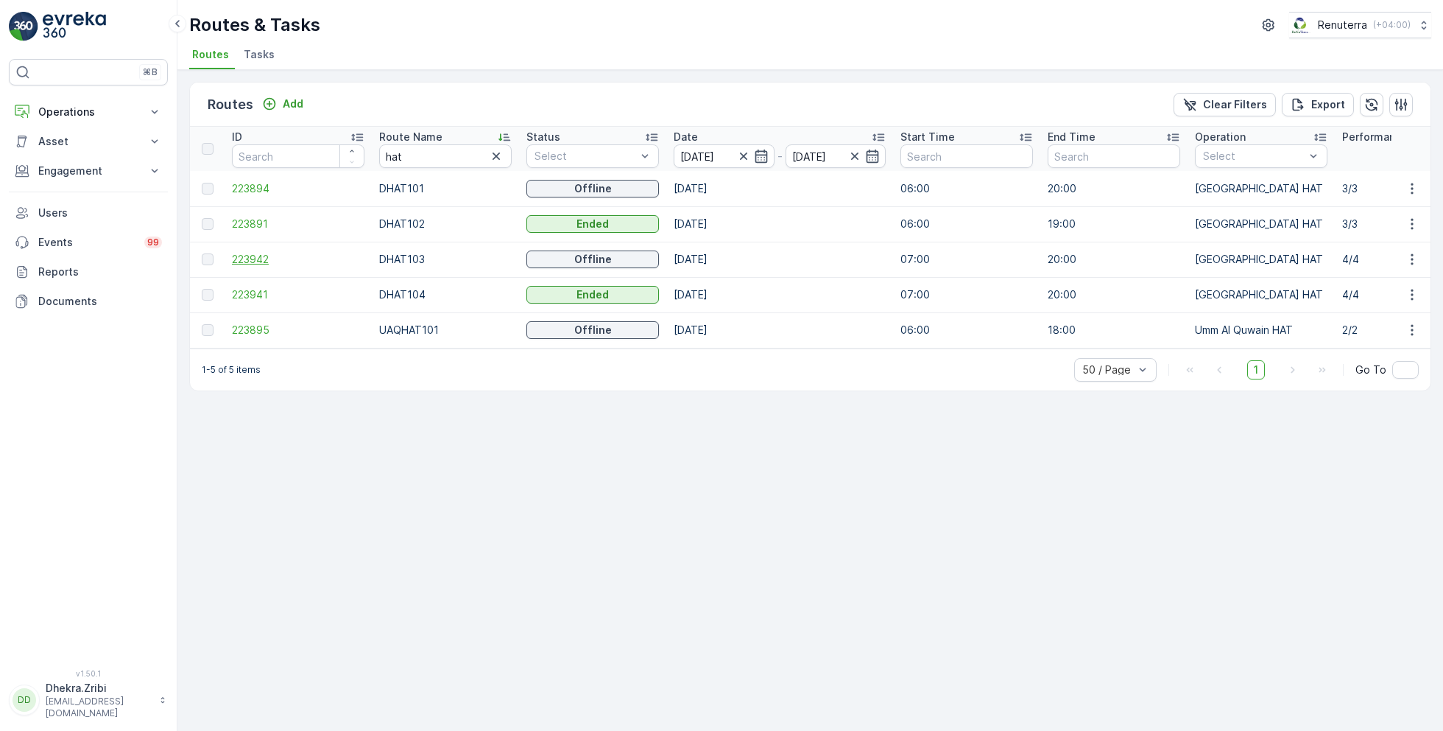
click at [241, 256] on span "223942" at bounding box center [298, 259] width 133 height 15
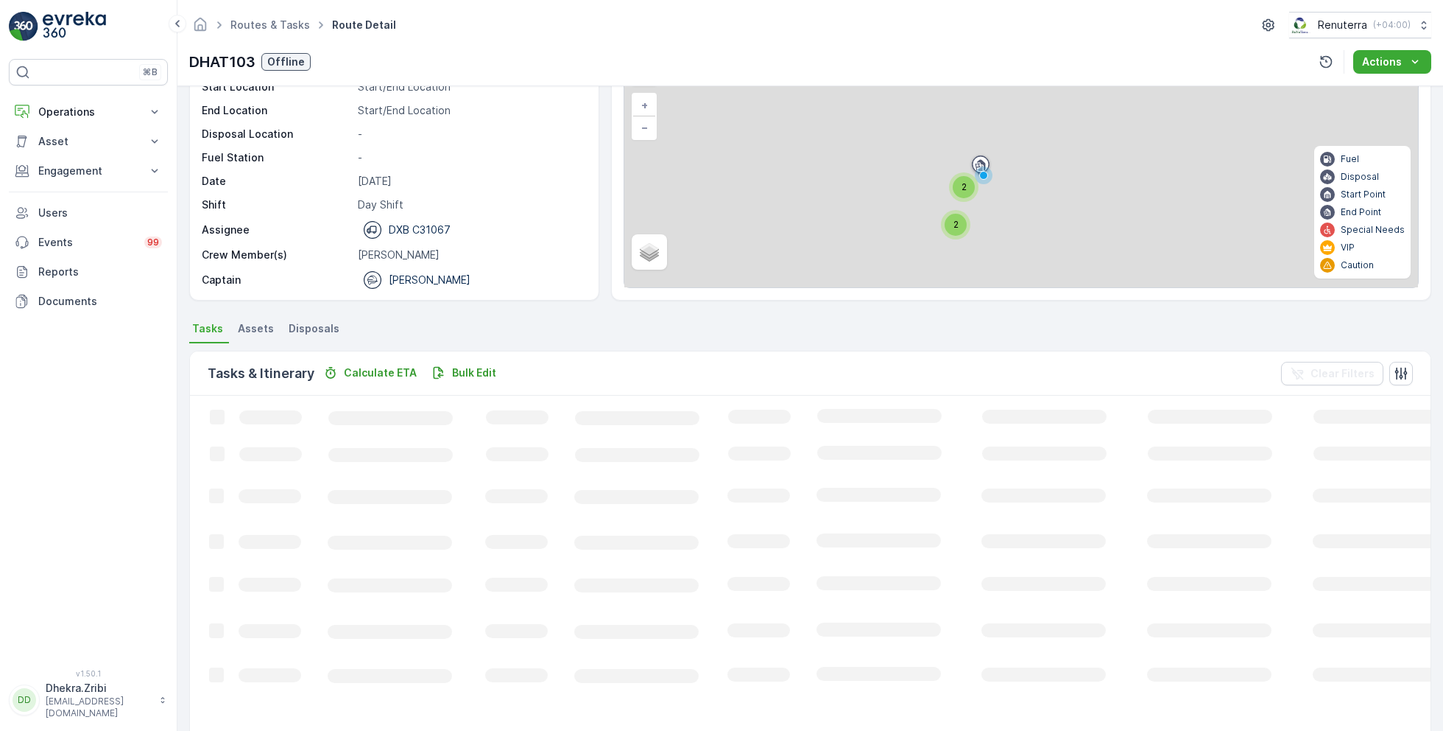
scroll to position [28, 0]
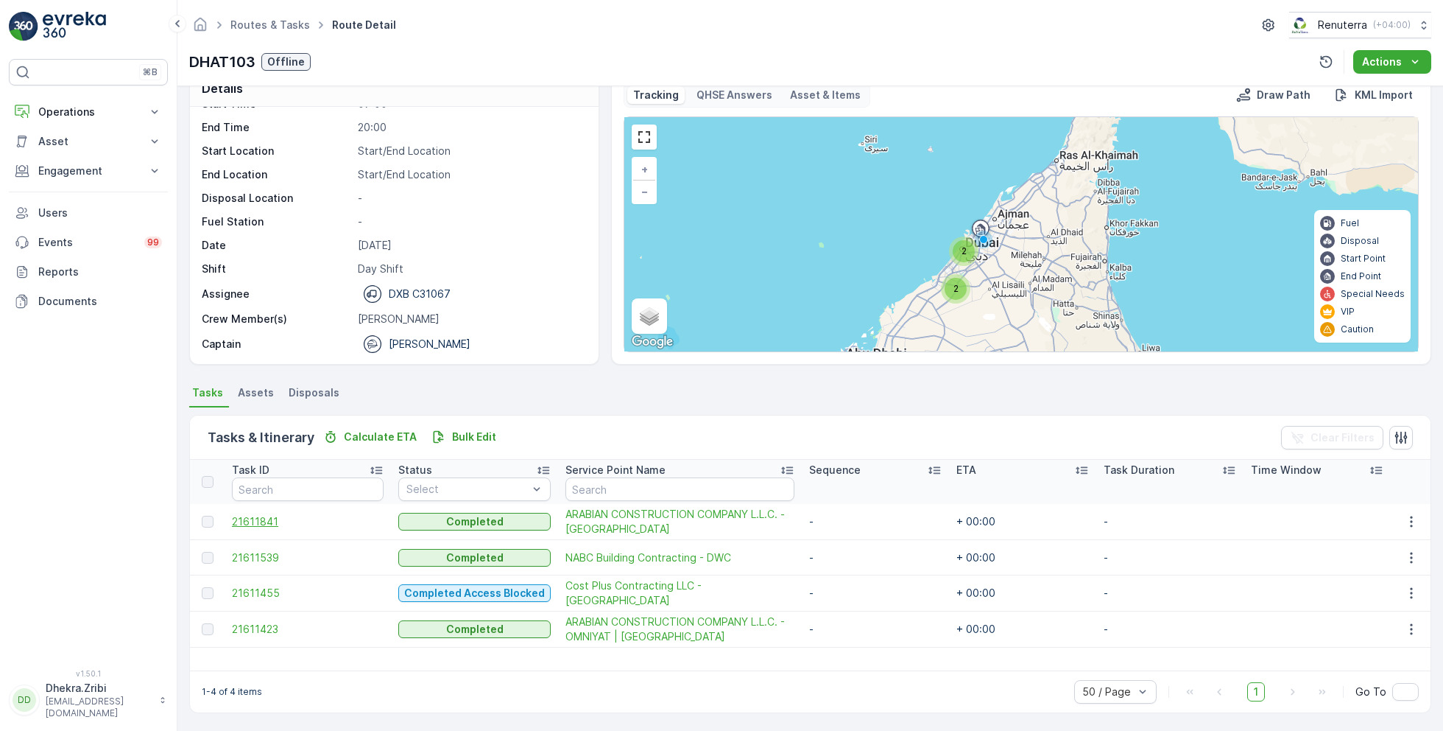
click at [260, 518] on span "21611841" at bounding box center [308, 521] width 152 height 15
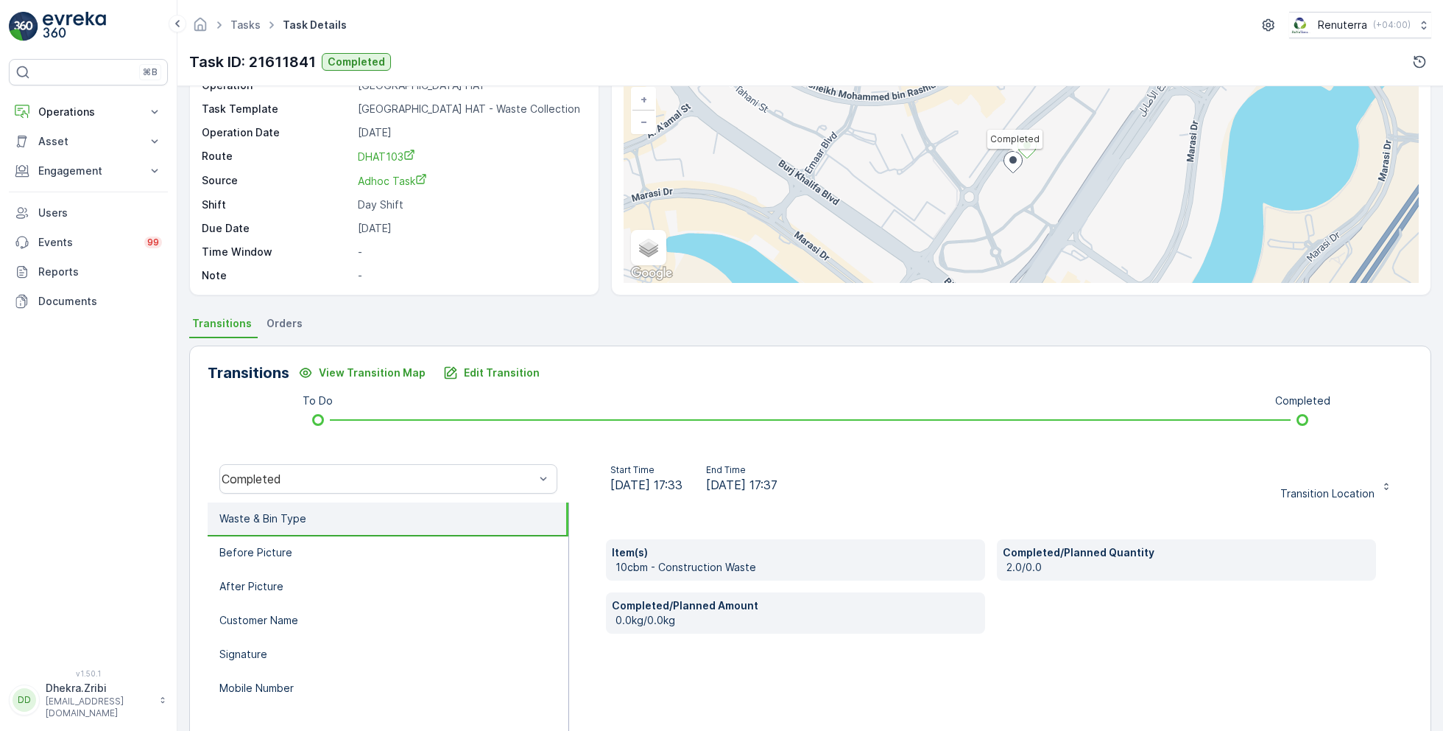
scroll to position [101, 0]
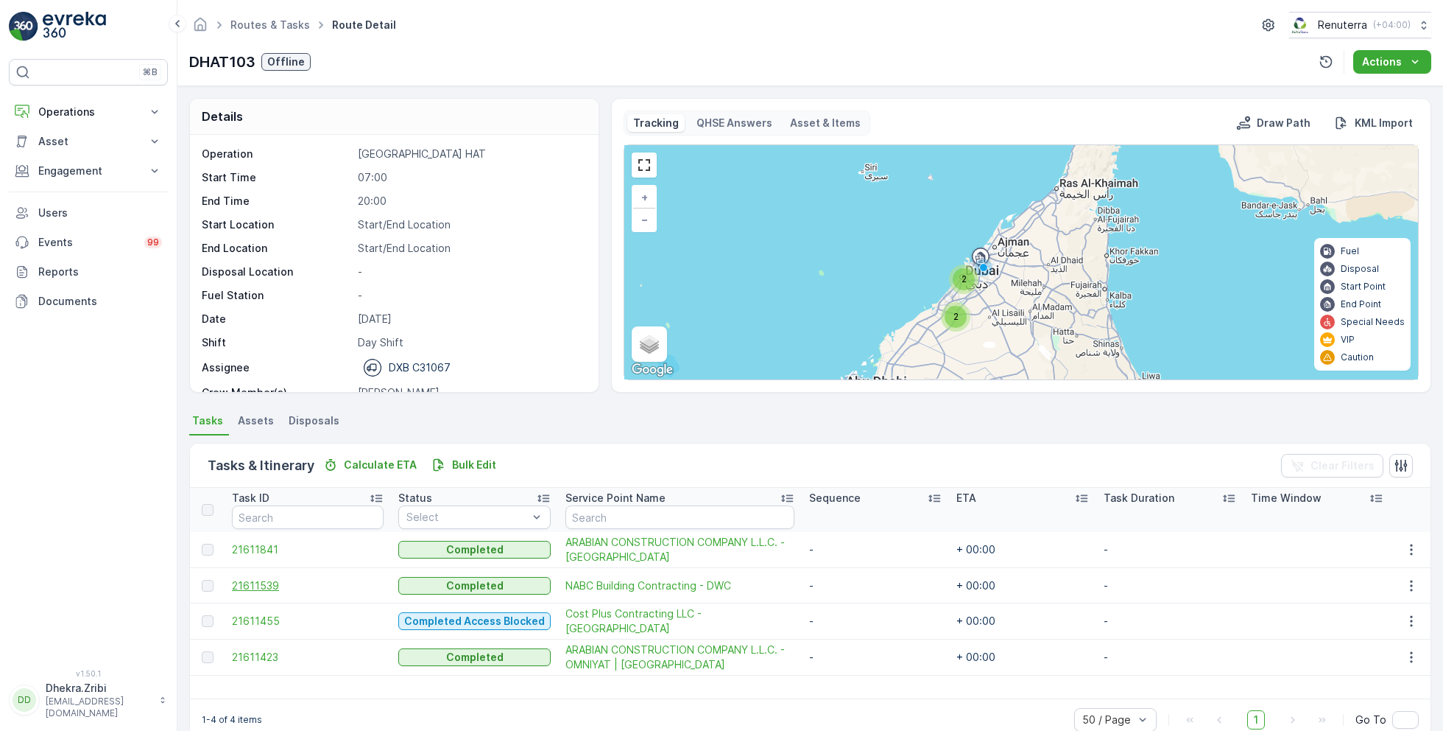
click at [270, 579] on span "21611539" at bounding box center [308, 585] width 152 height 15
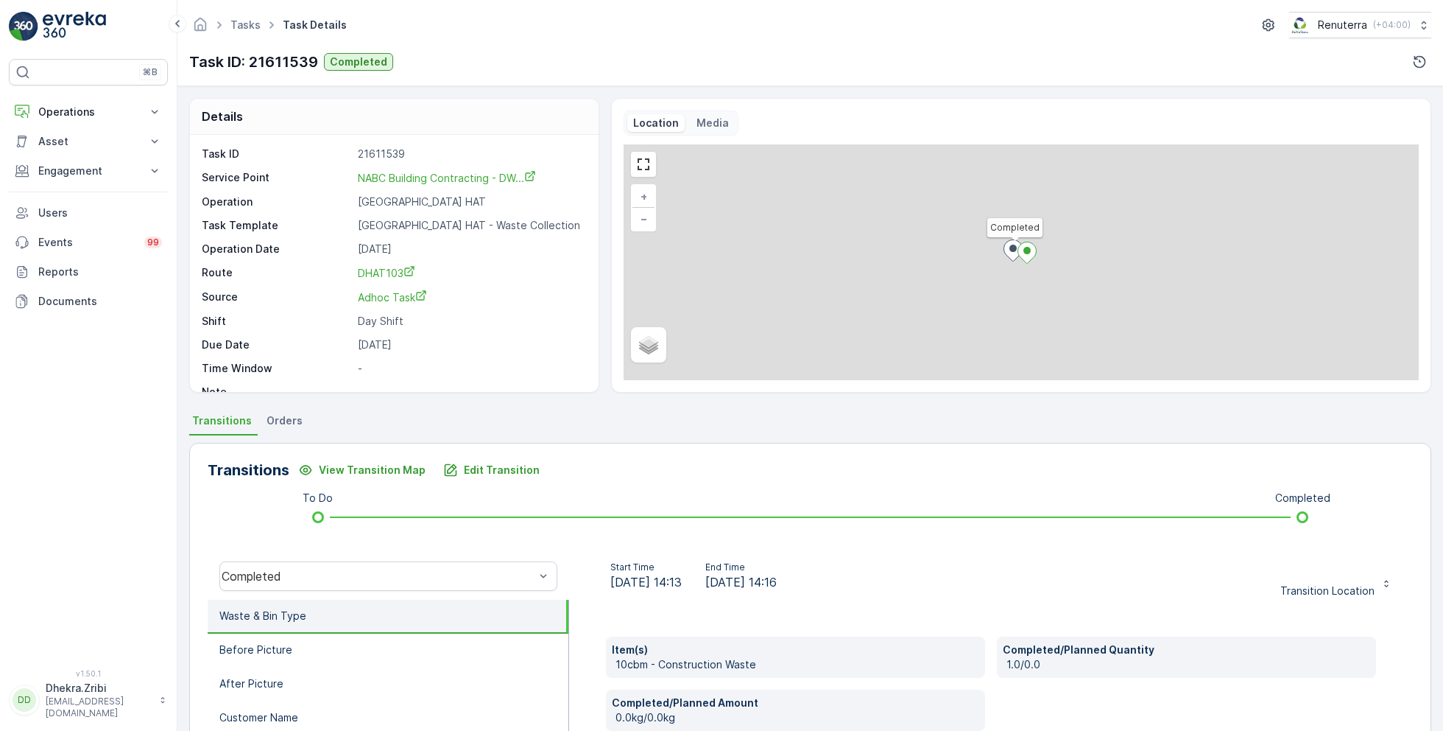
scroll to position [19, 0]
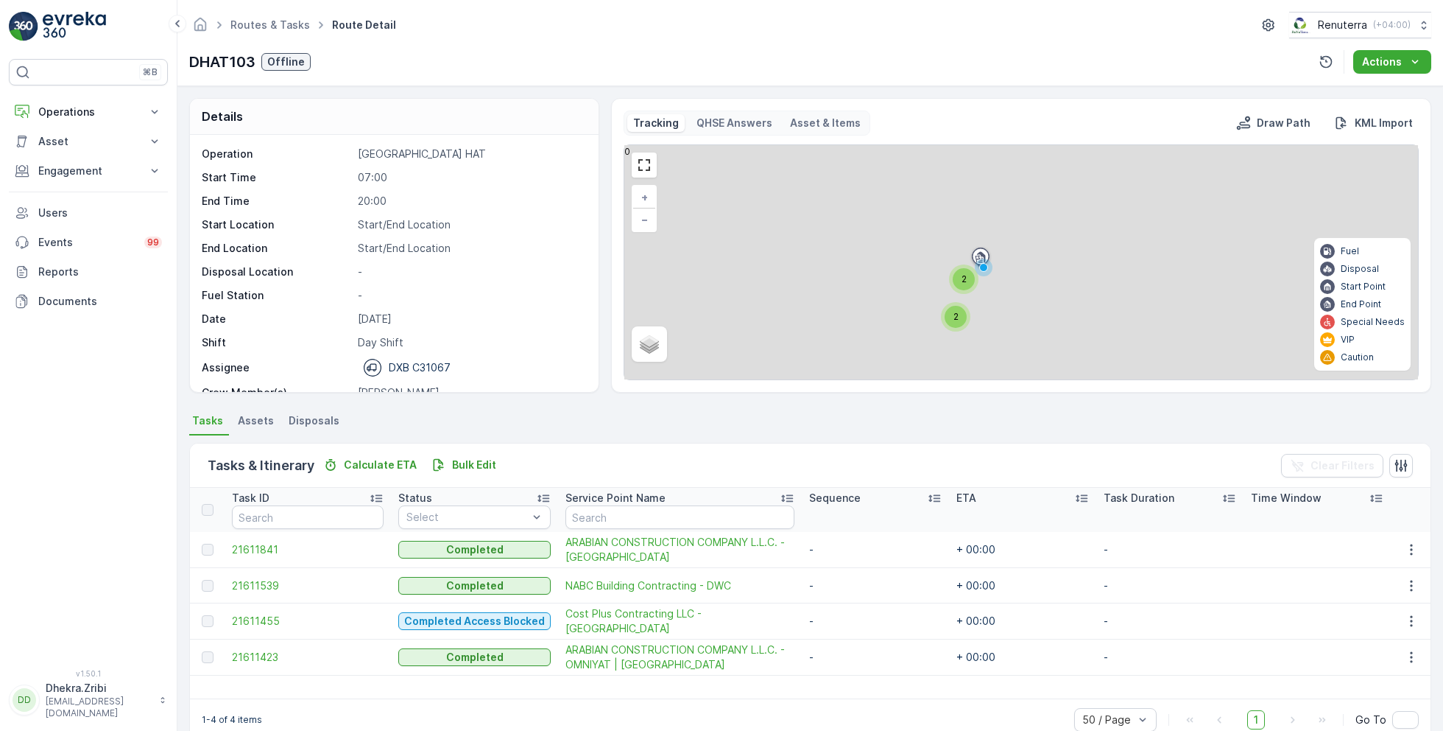
scroll to position [28, 0]
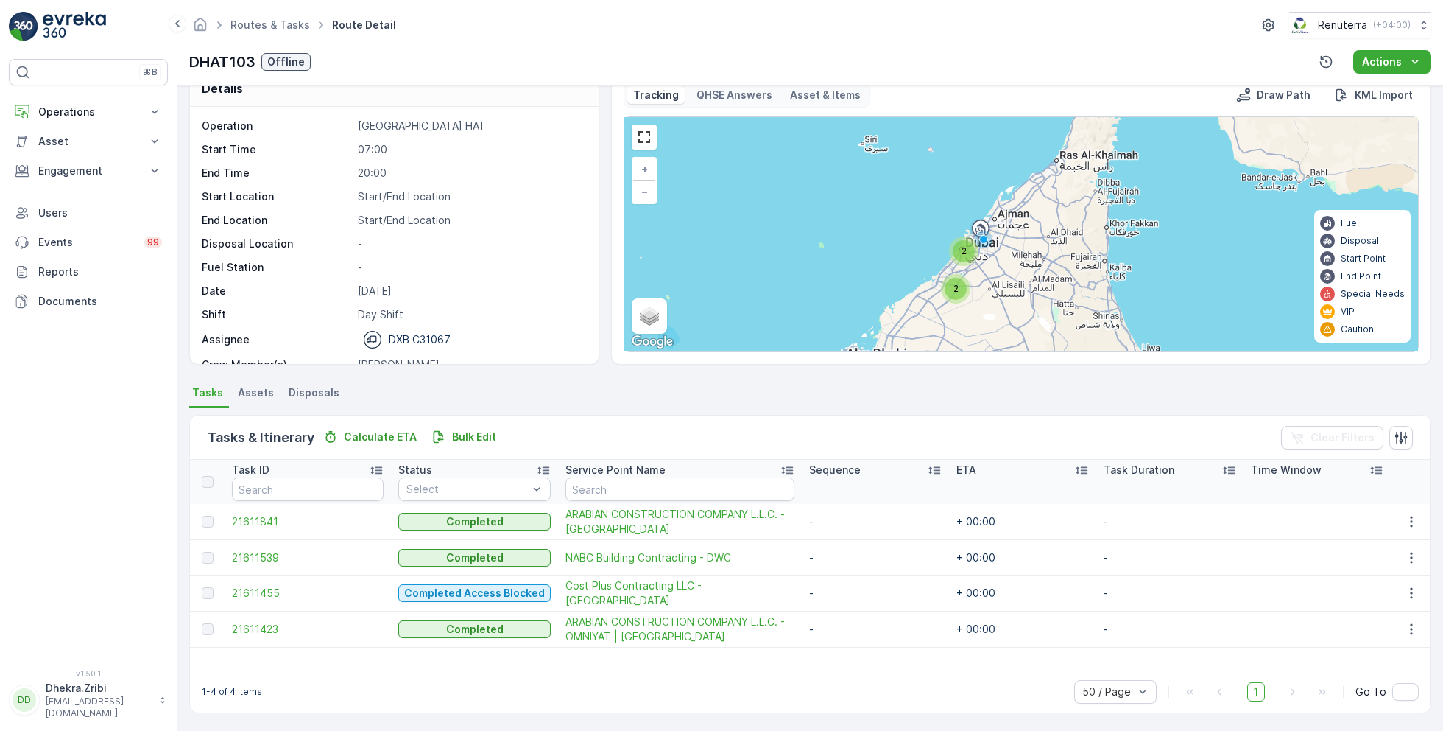
click at [267, 624] on span "21611423" at bounding box center [308, 629] width 152 height 15
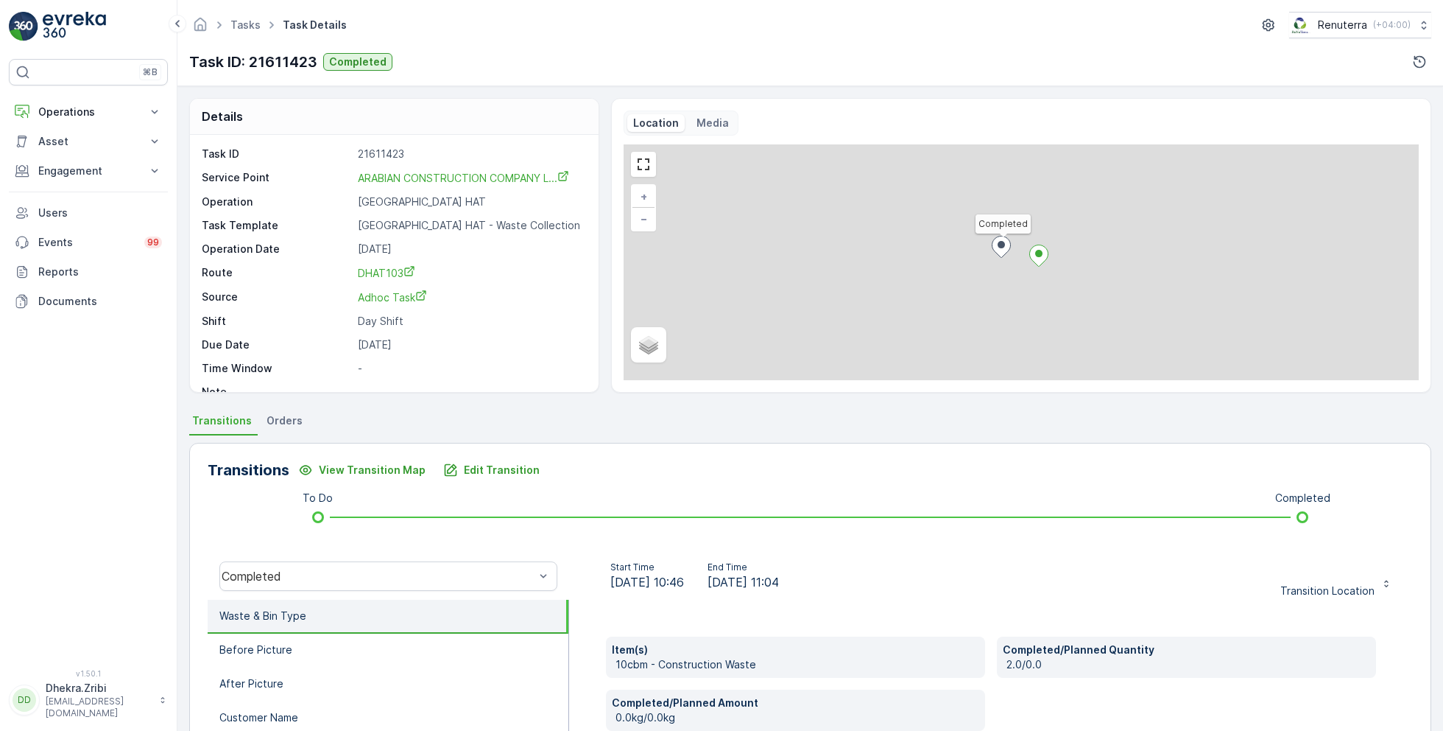
scroll to position [19, 0]
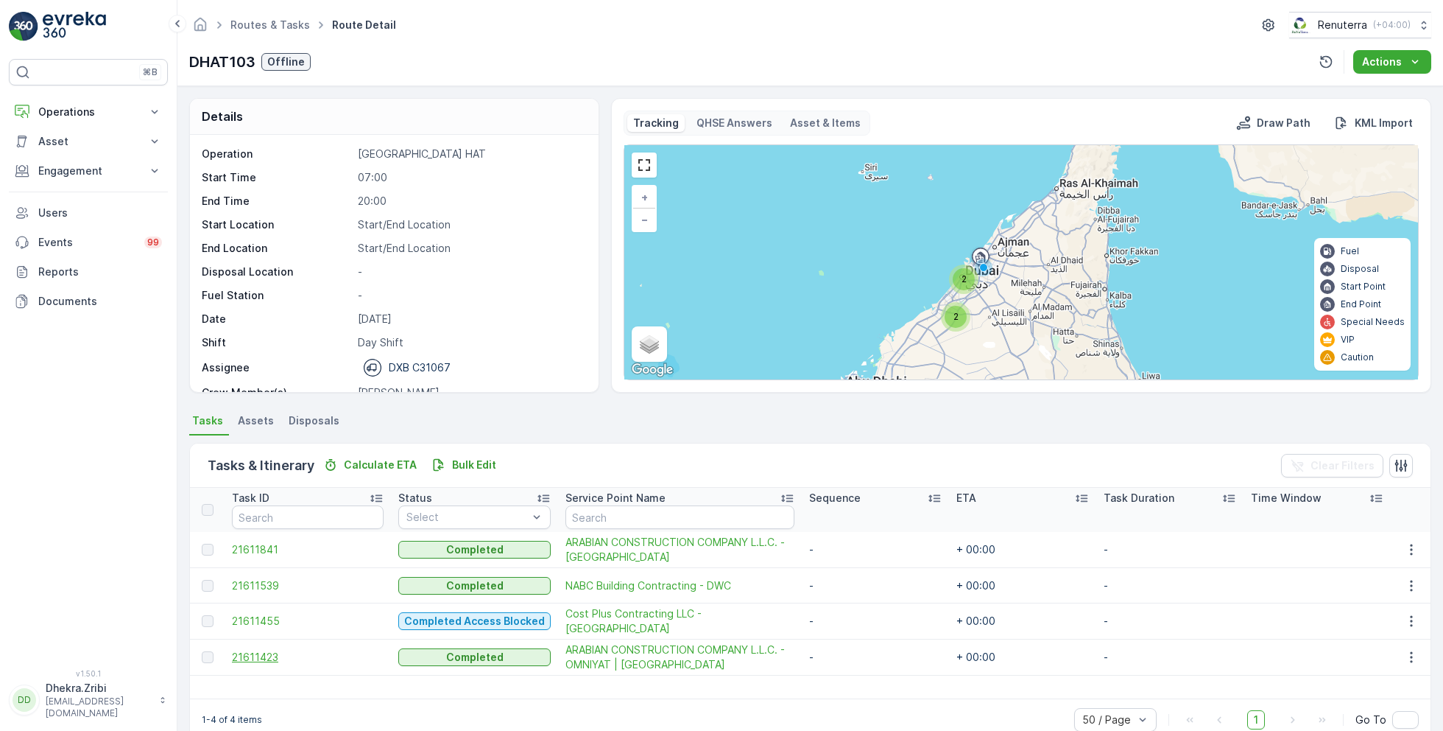
click at [278, 656] on span "21611423" at bounding box center [308, 657] width 152 height 15
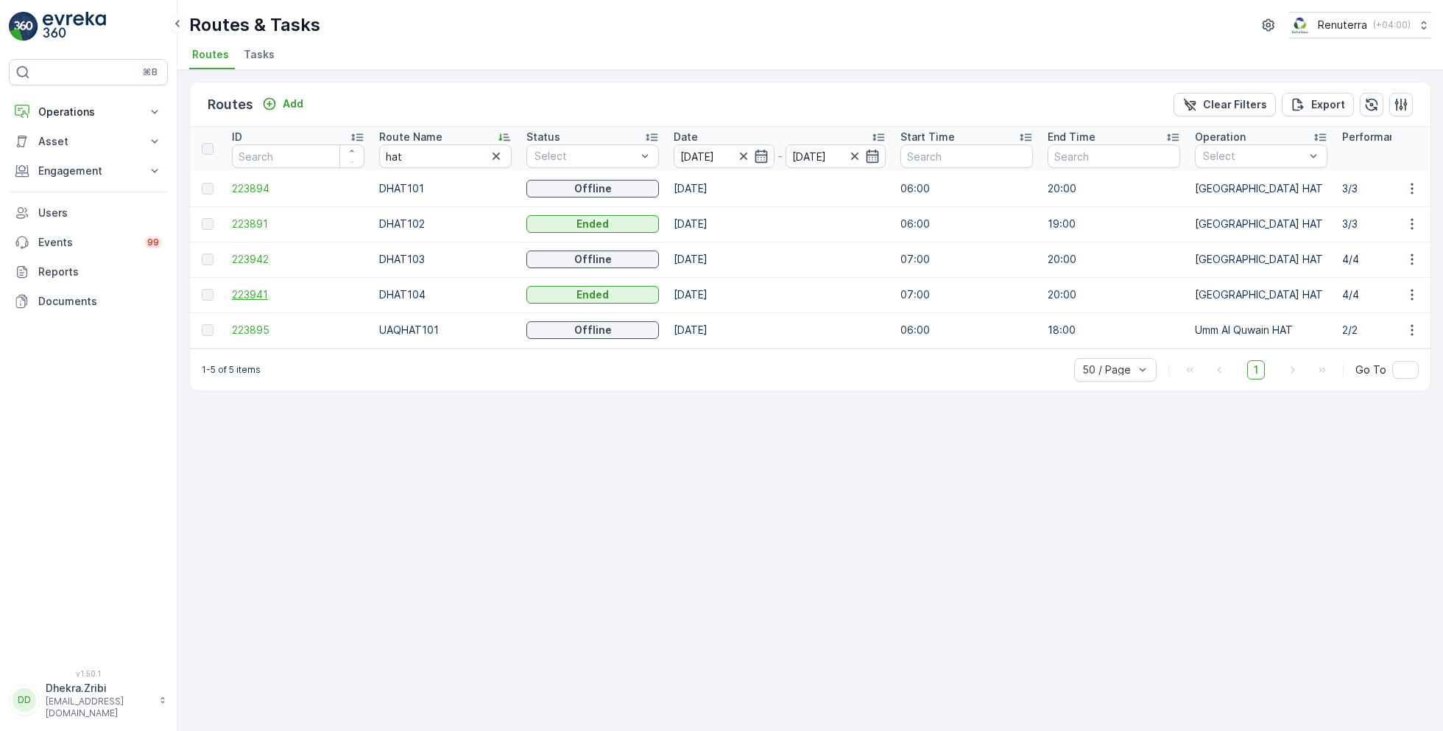
click at [247, 291] on span "223941" at bounding box center [298, 294] width 133 height 15
click at [419, 156] on input "hat" at bounding box center [445, 156] width 133 height 24
click at [252, 290] on span "223941" at bounding box center [298, 294] width 133 height 15
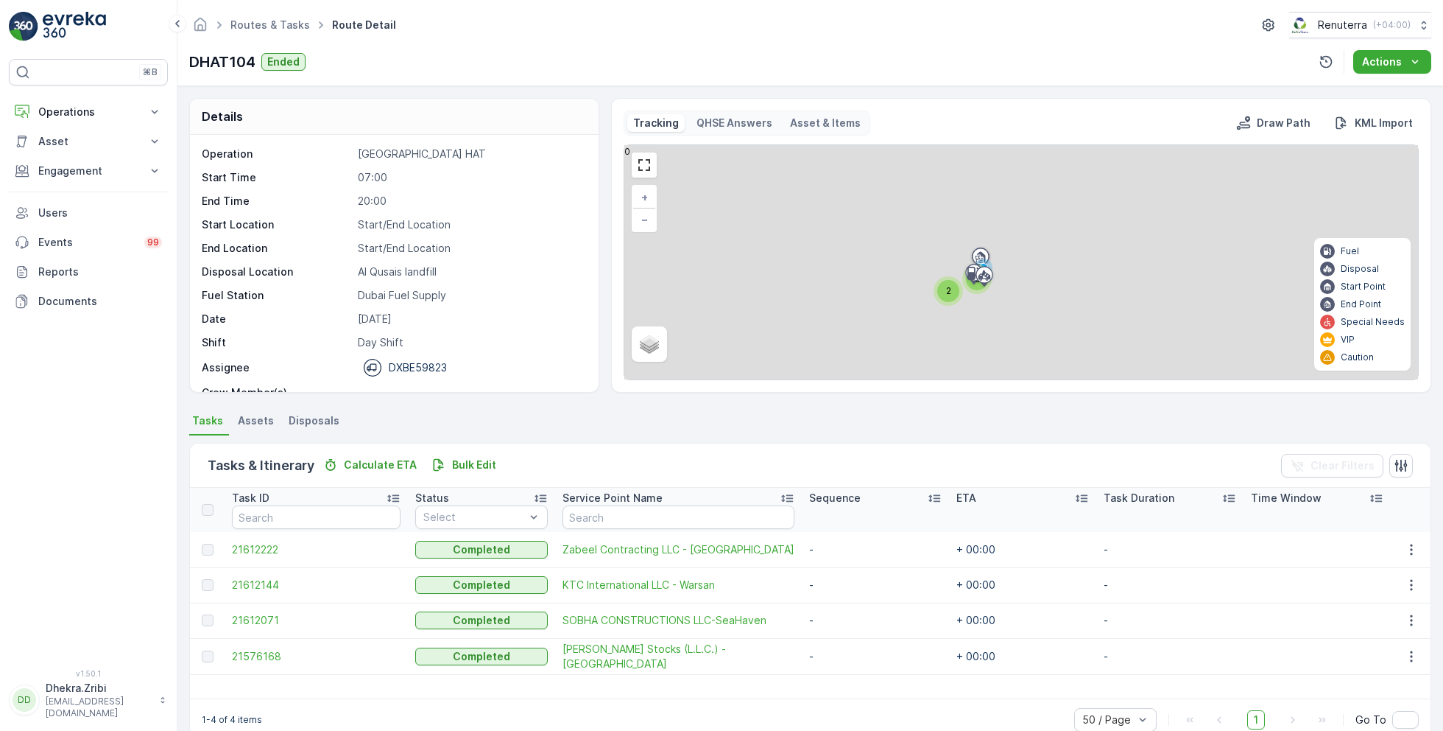
scroll to position [28, 0]
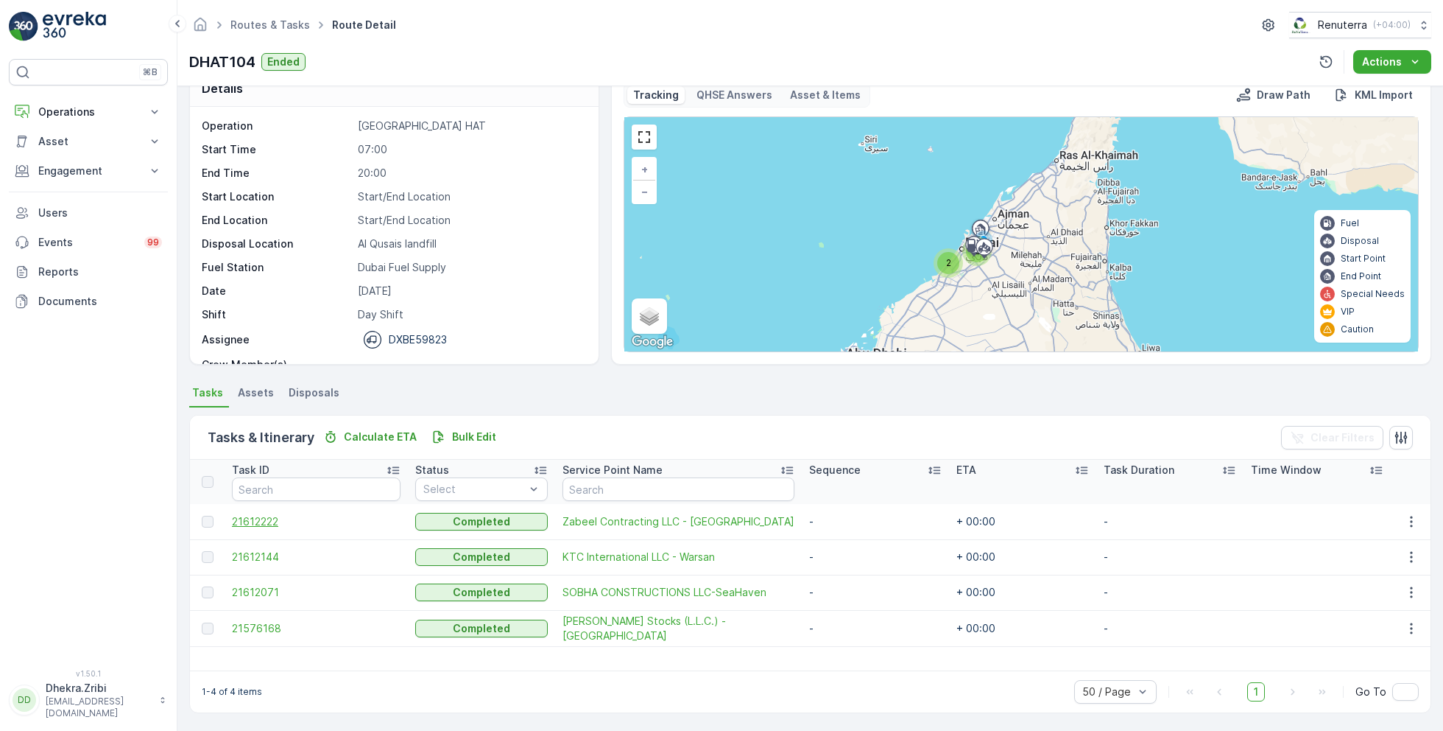
click at [271, 515] on span "21612222" at bounding box center [316, 521] width 169 height 15
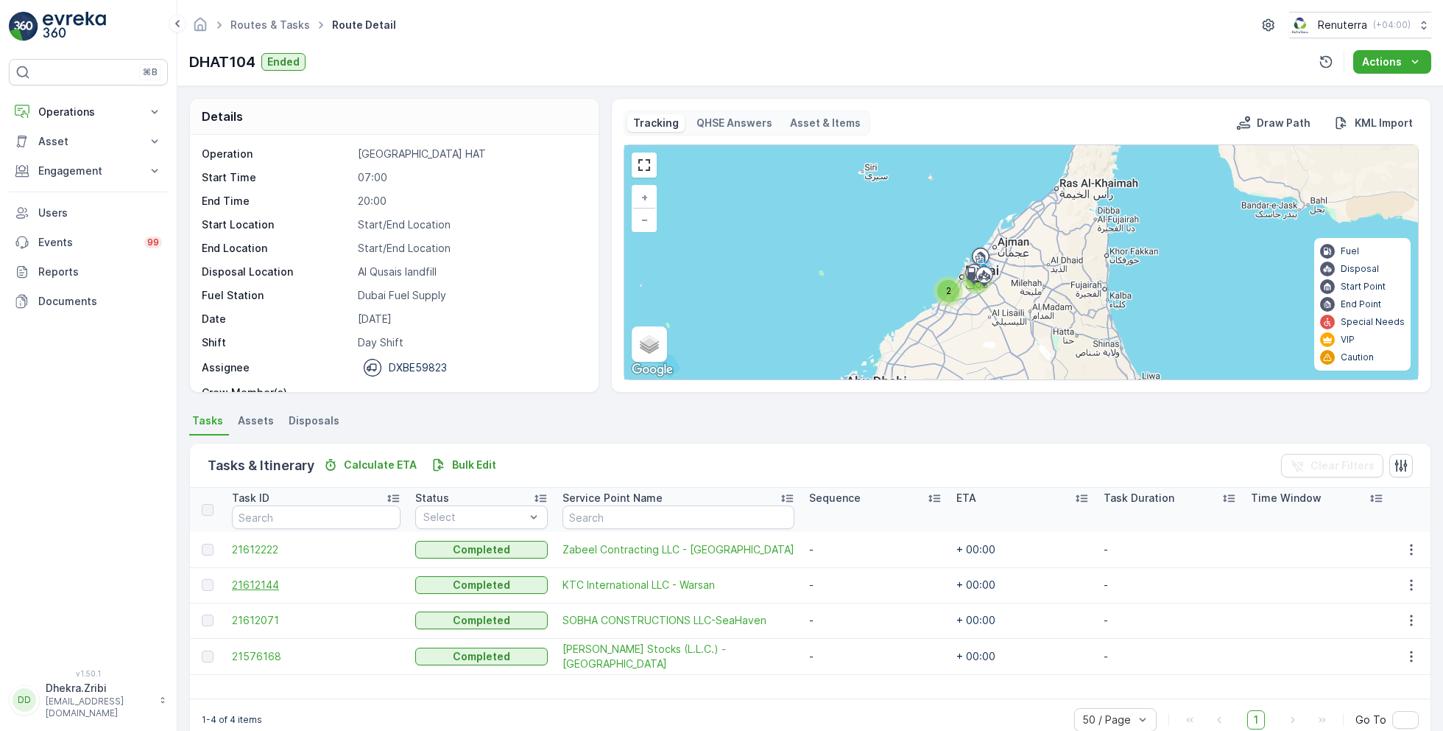
click at [264, 577] on span "21612144" at bounding box center [316, 584] width 169 height 15
click at [267, 616] on span "21612071" at bounding box center [316, 620] width 169 height 15
click at [261, 655] on span "21576168" at bounding box center [316, 656] width 169 height 15
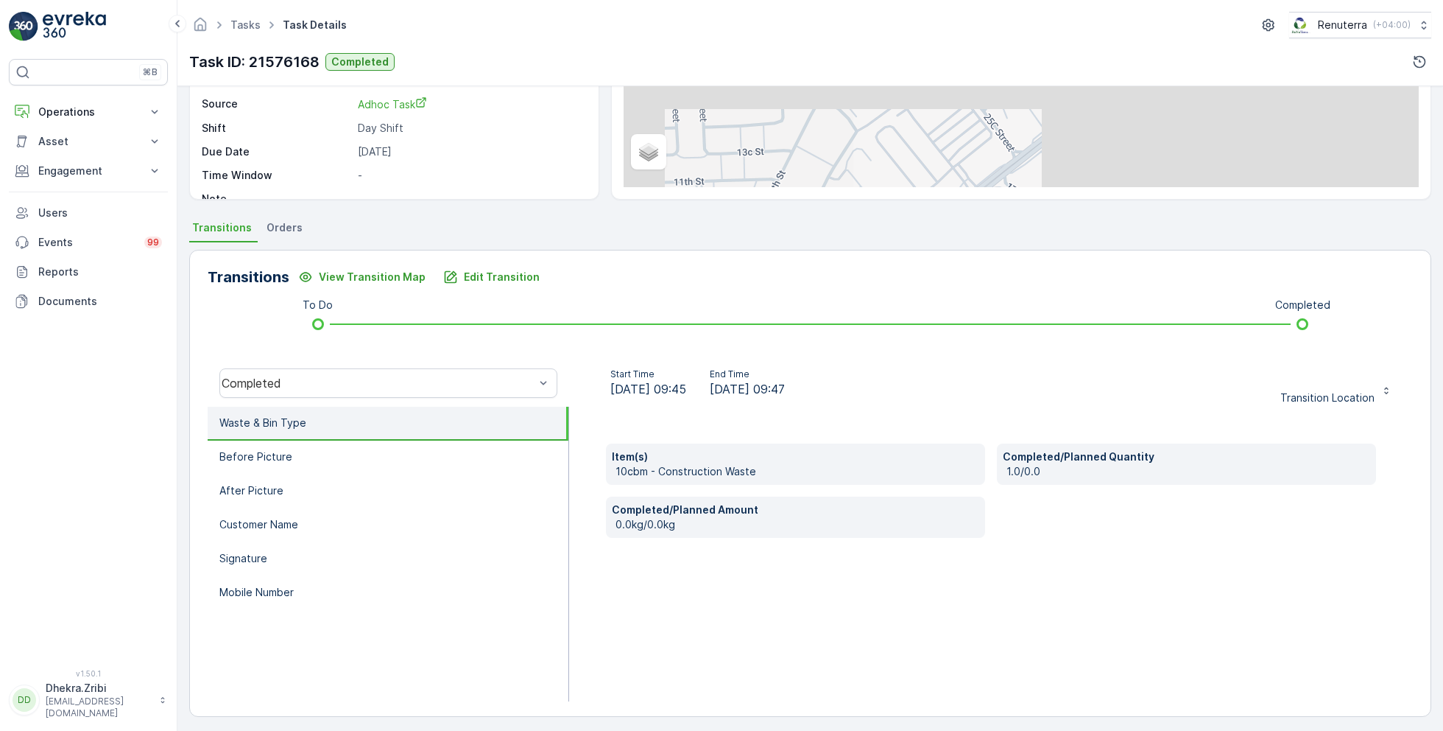
scroll to position [197, 0]
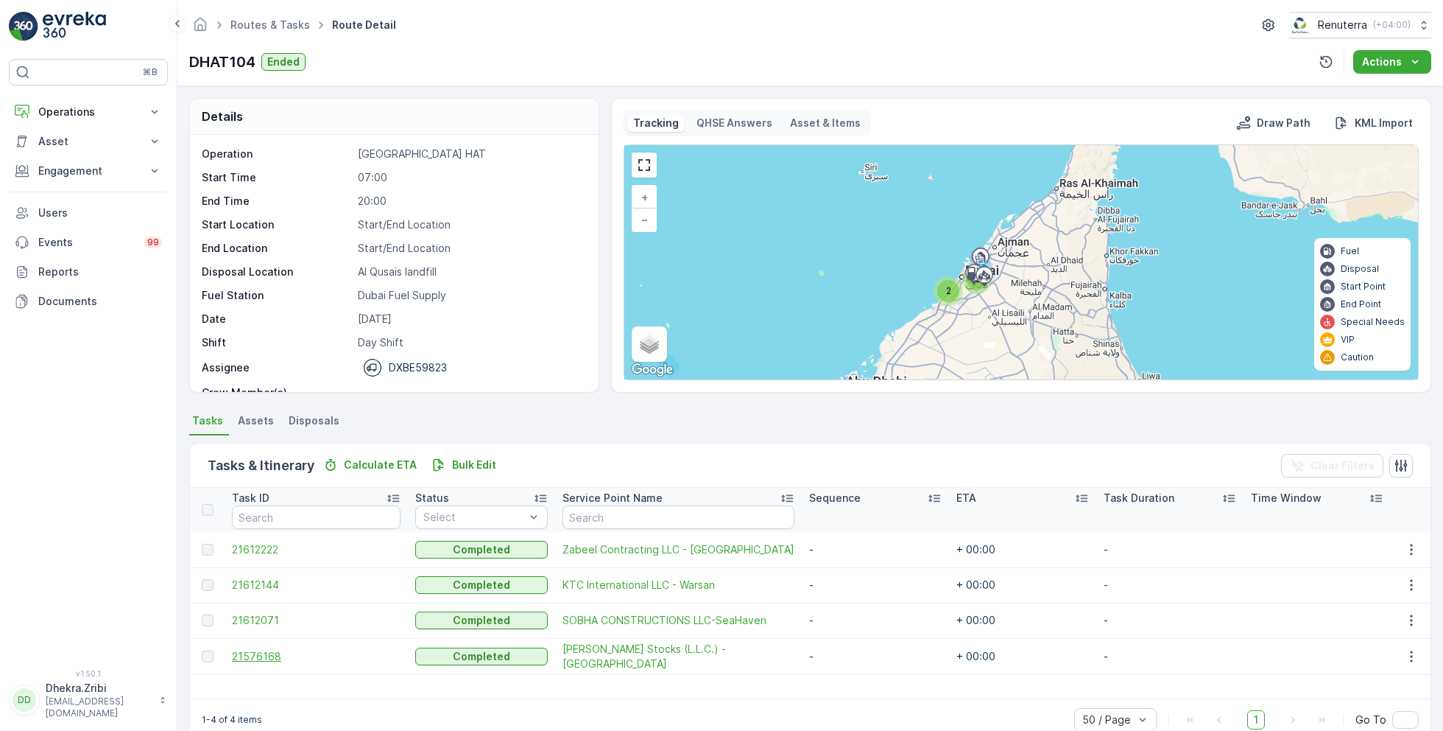
click at [260, 652] on span "21576168" at bounding box center [316, 656] width 169 height 15
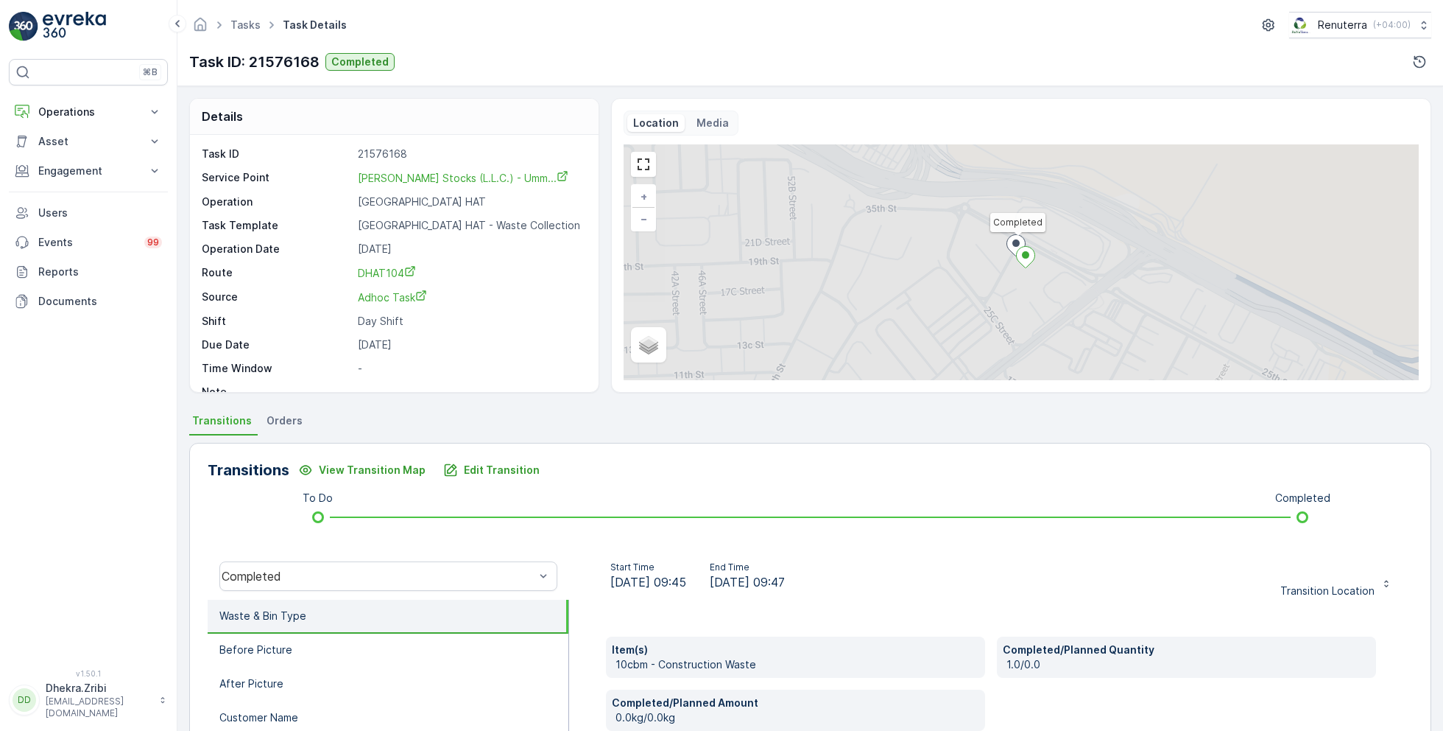
scroll to position [19, 0]
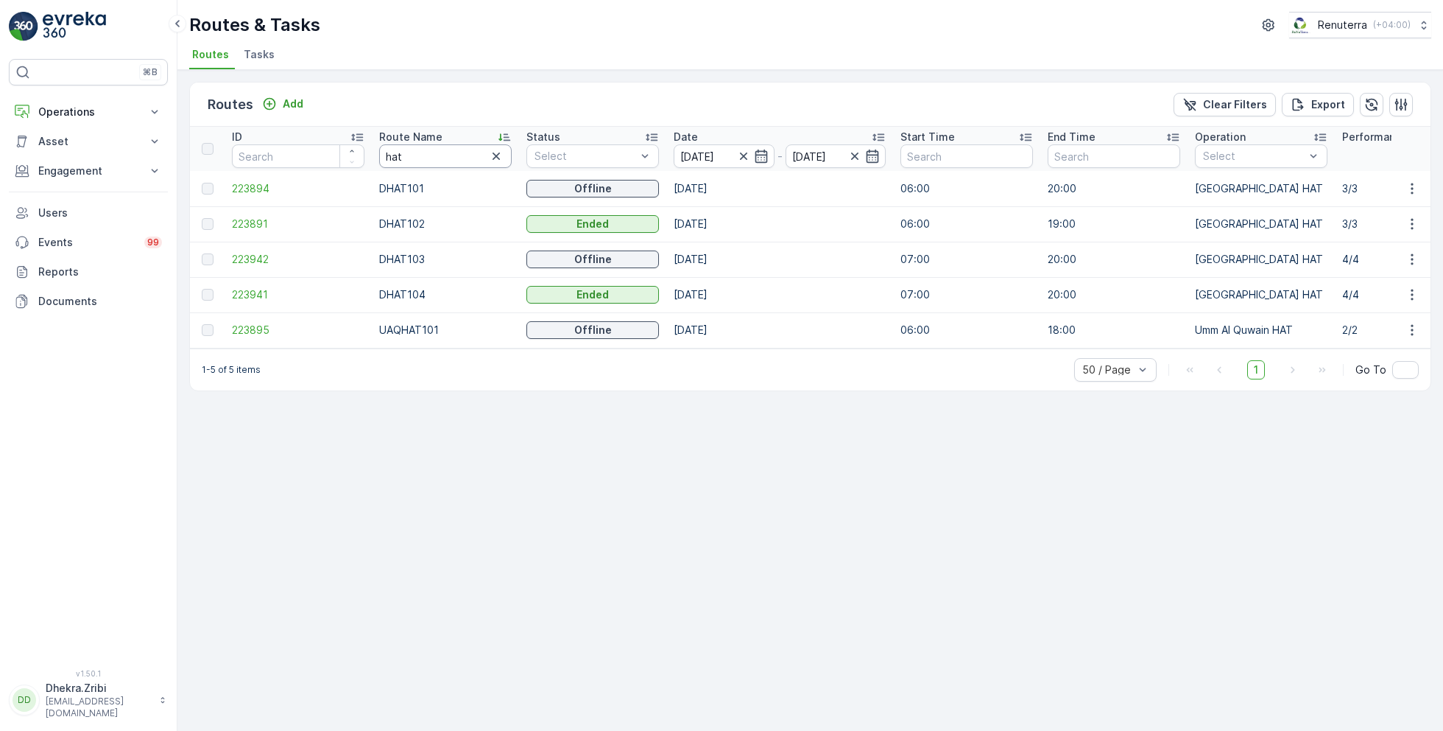
click at [413, 152] on input "hat" at bounding box center [445, 156] width 133 height 24
type input "roro"
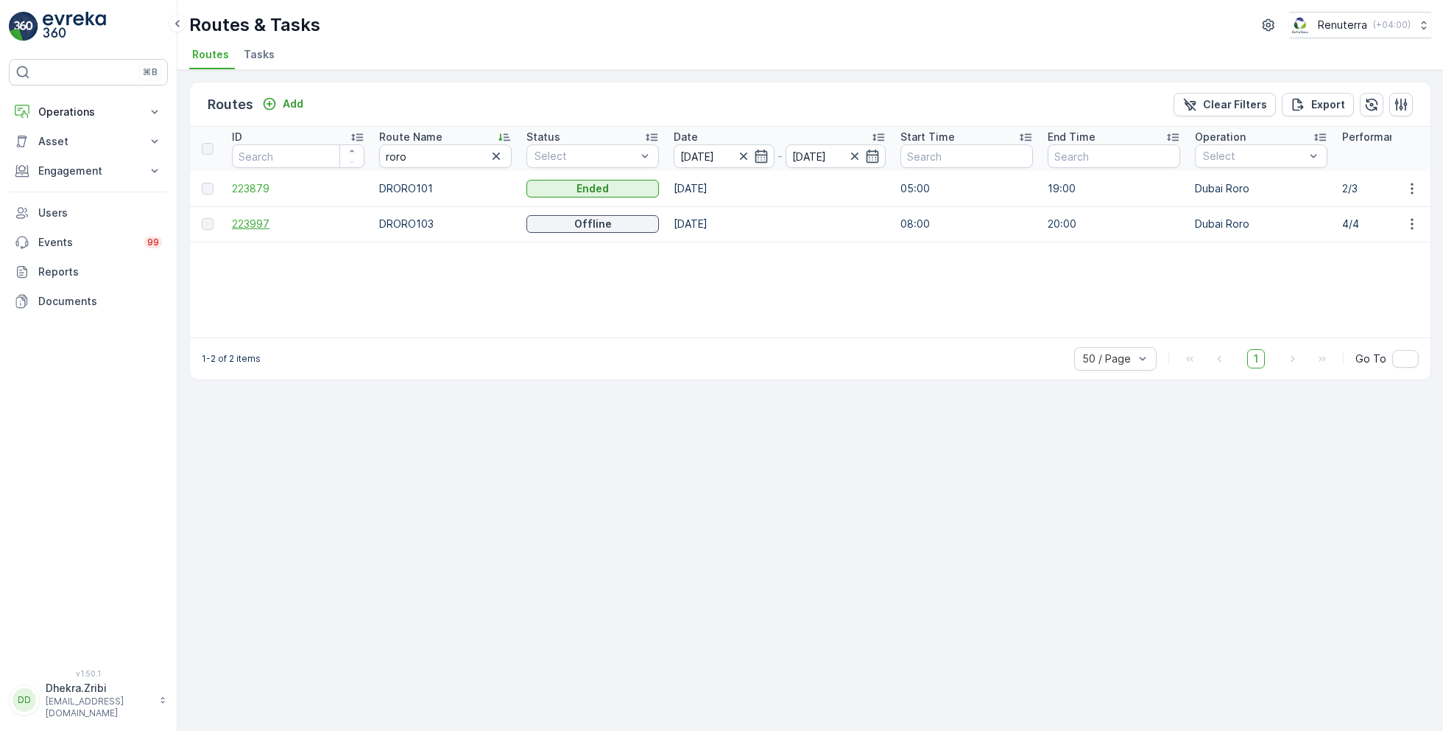
click at [253, 221] on span "223997" at bounding box center [298, 224] width 133 height 15
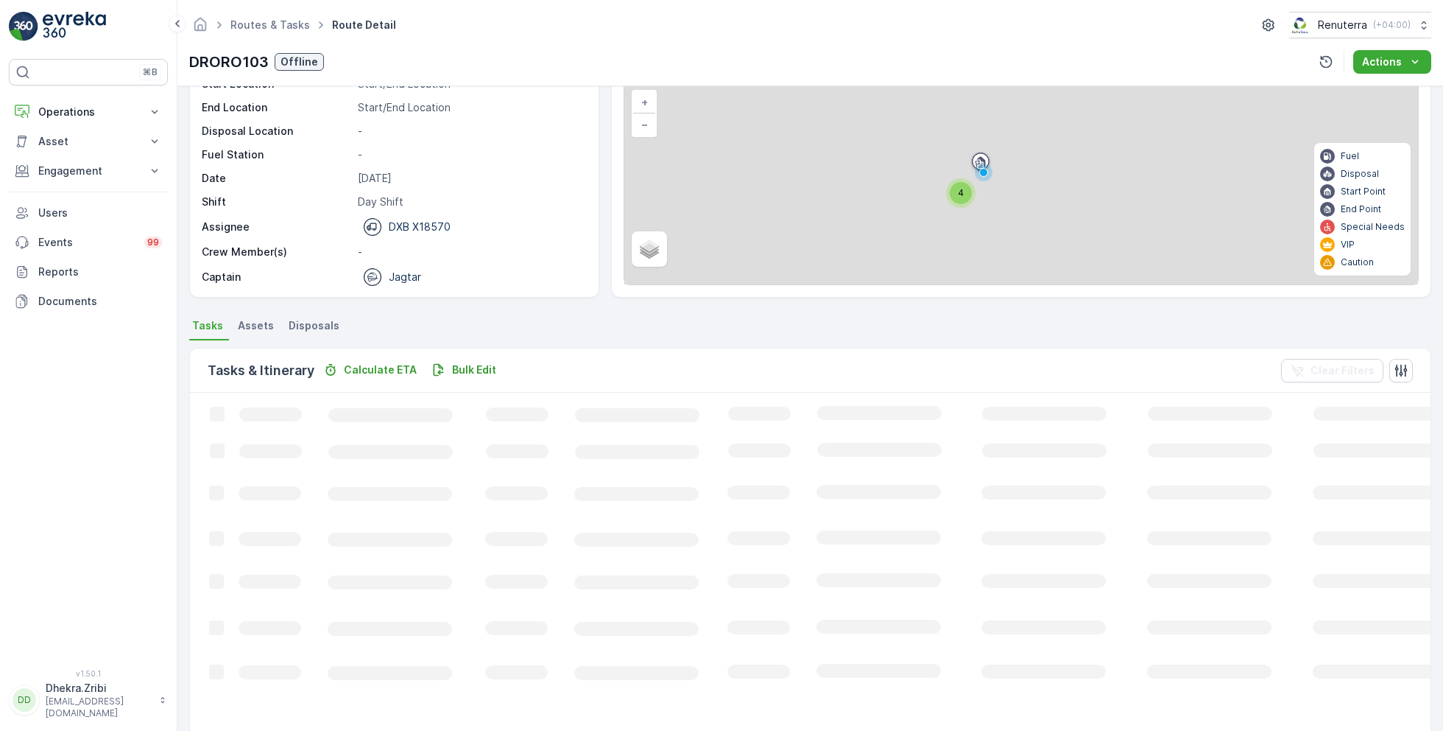
scroll to position [28, 0]
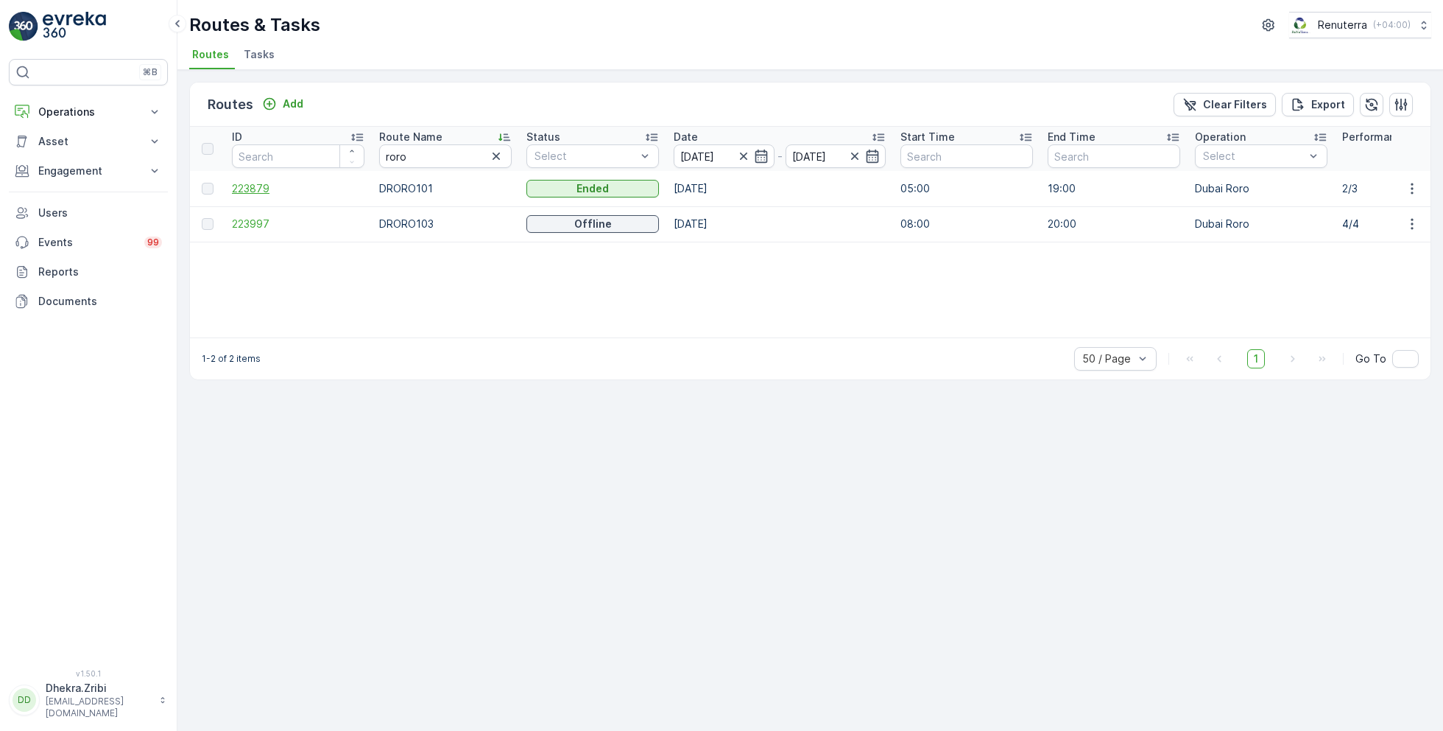
click at [254, 183] on span "223879" at bounding box center [298, 188] width 133 height 15
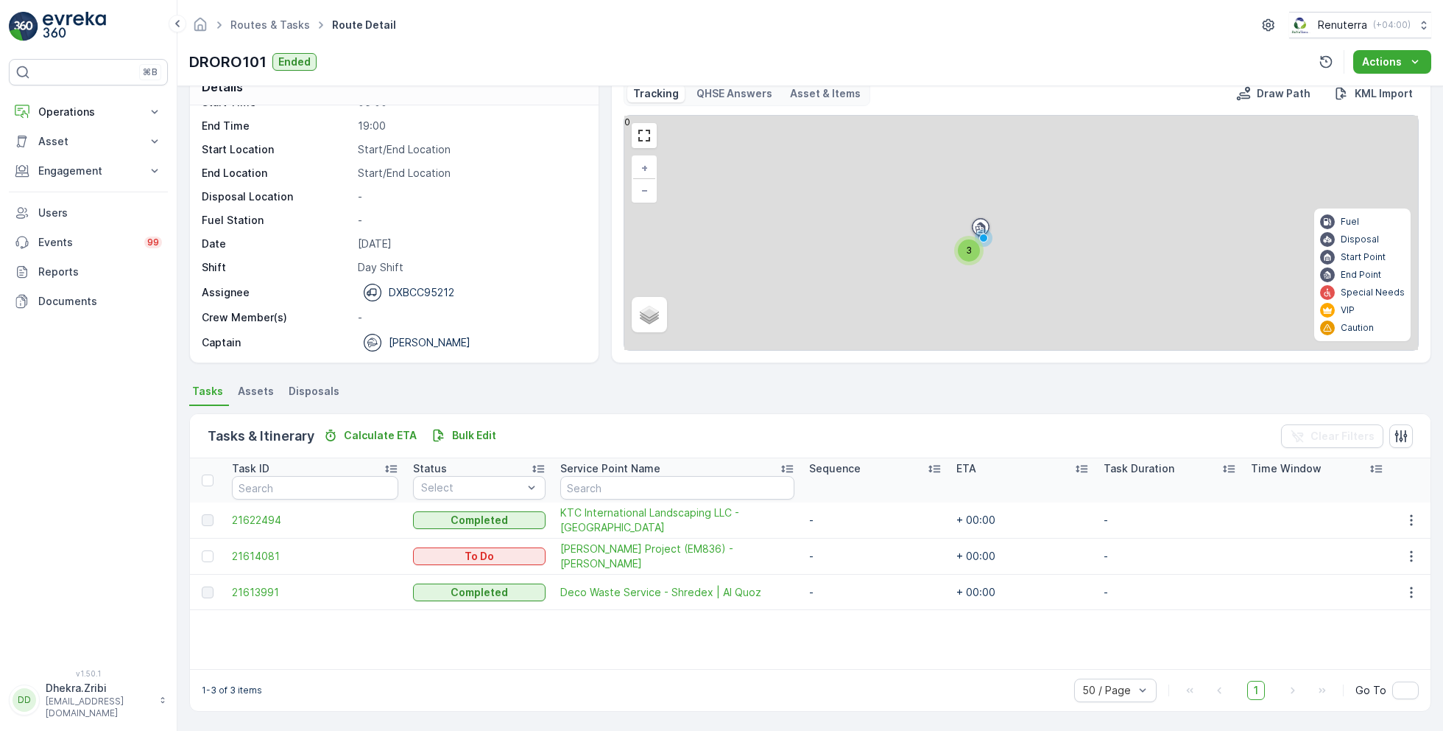
scroll to position [28, 0]
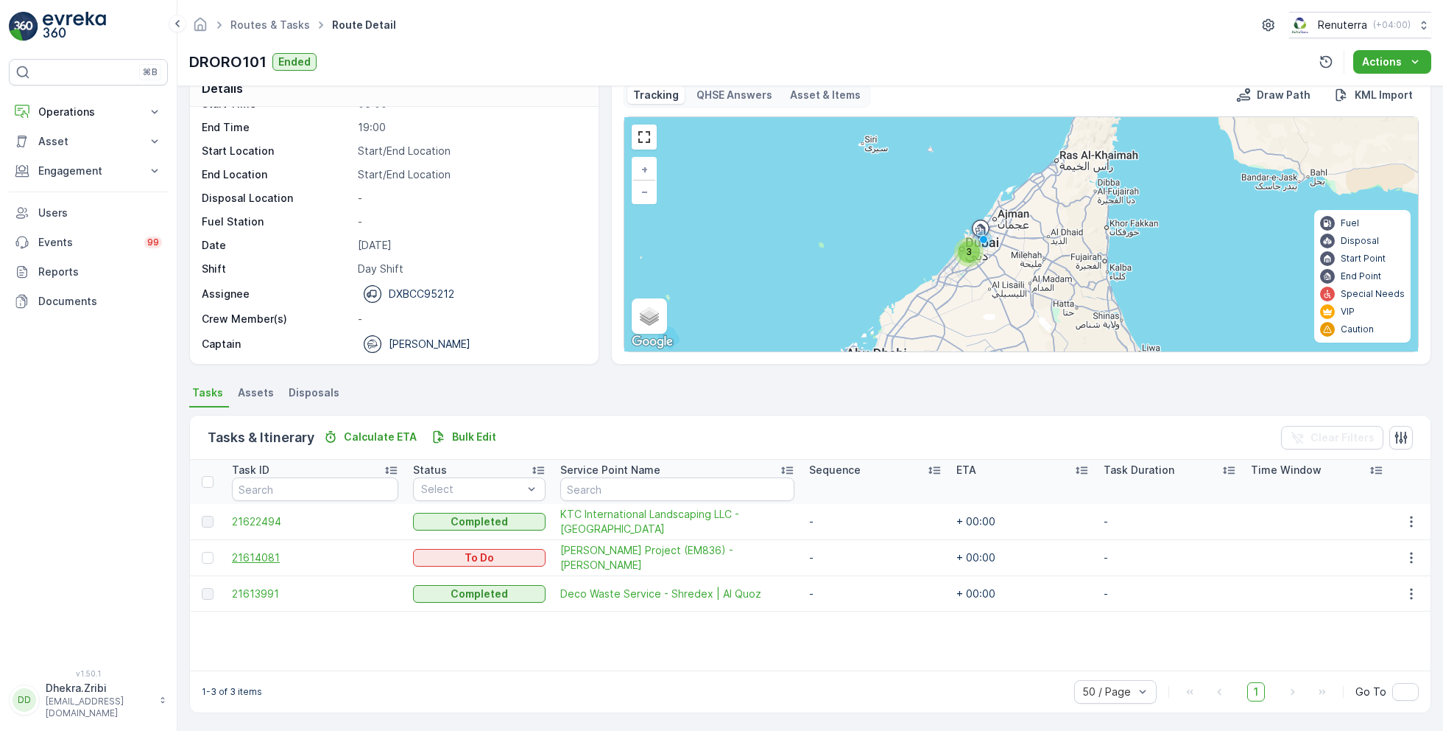
click at [275, 551] on span "21614081" at bounding box center [315, 557] width 166 height 15
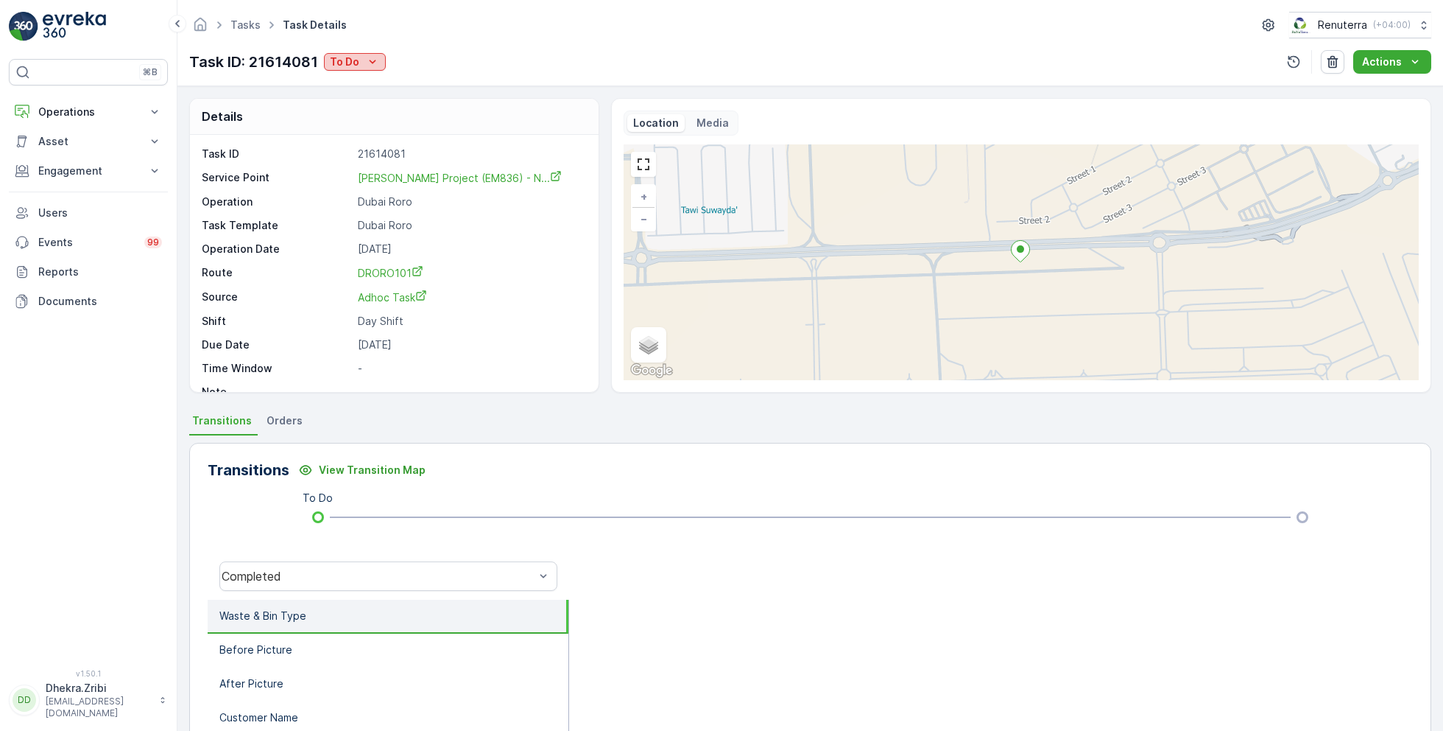
click at [360, 54] on div "To Do" at bounding box center [355, 61] width 50 height 15
click at [418, 122] on span "Completed No one to sign" at bounding box center [398, 124] width 131 height 15
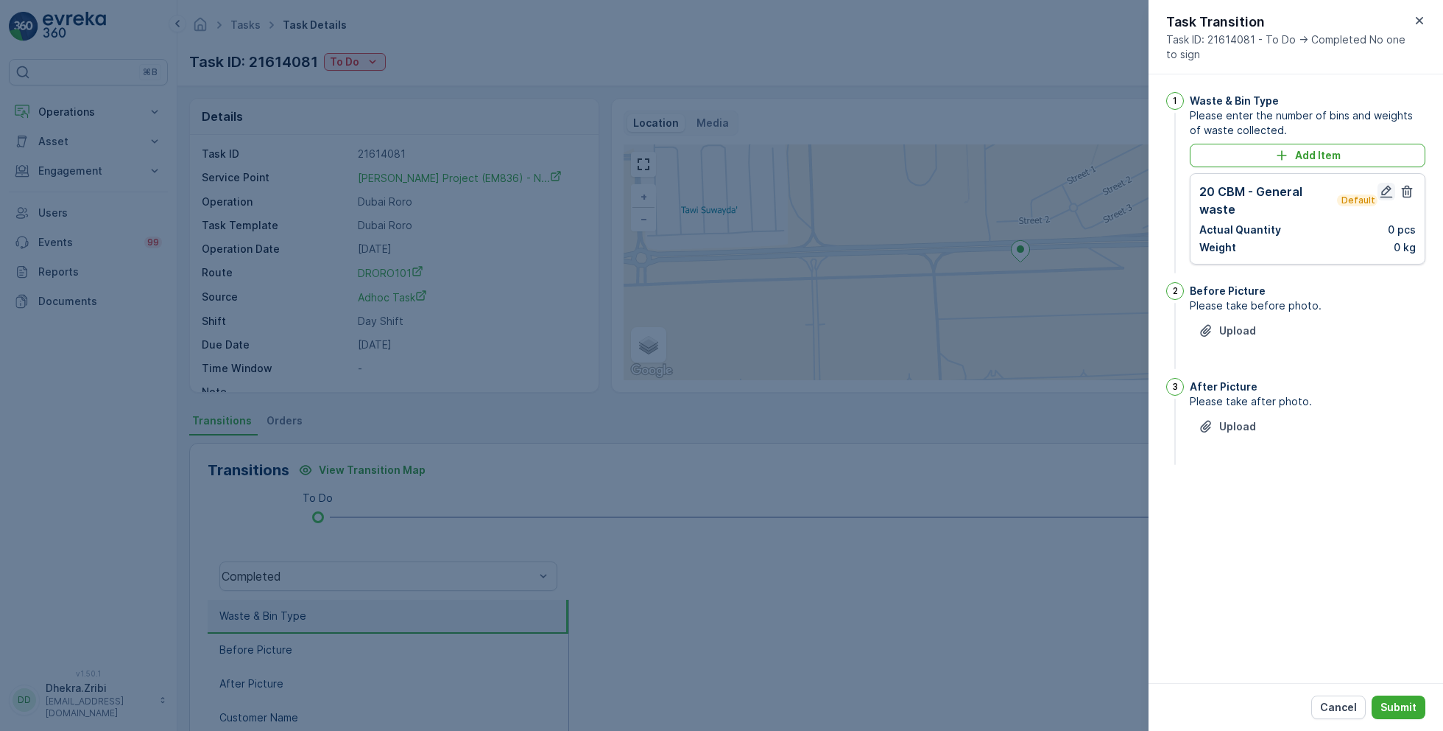
click at [1382, 189] on icon "button" at bounding box center [1386, 191] width 15 height 15
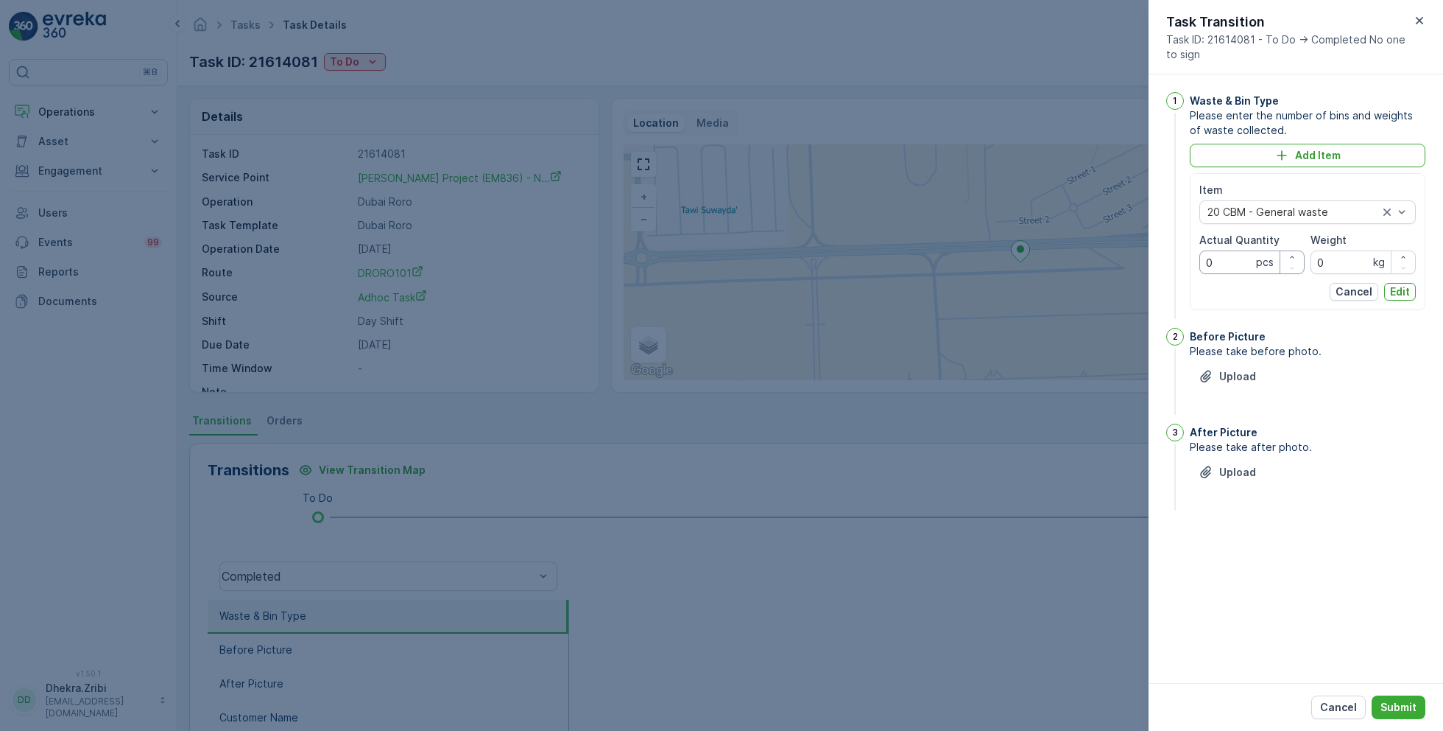
click at [1226, 263] on Quantity "0" at bounding box center [1252, 262] width 105 height 24
type Quantity "0"
type Quantity "1"
click at [1393, 290] on p "Edit" at bounding box center [1400, 291] width 20 height 15
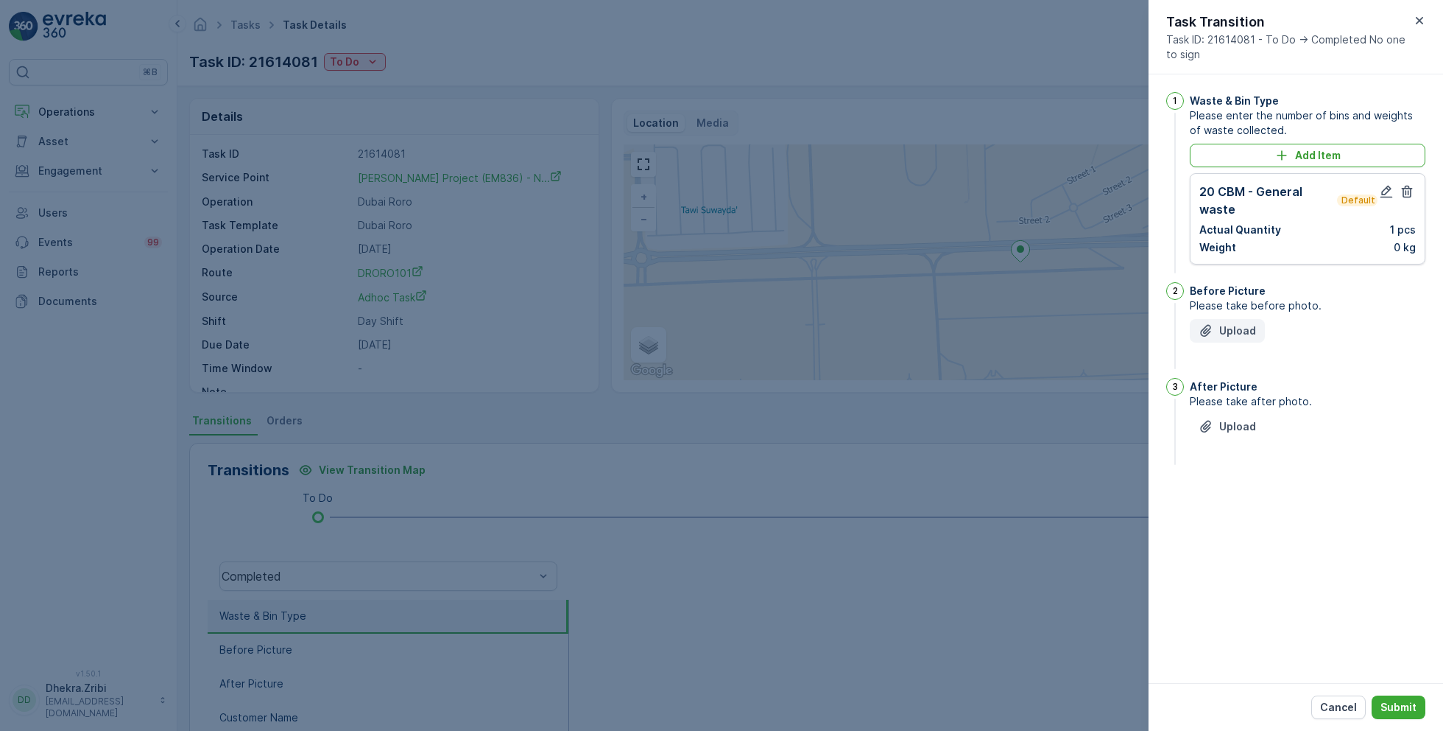
click at [1246, 326] on p "Upload" at bounding box center [1237, 330] width 37 height 15
click at [1242, 499] on p "Upload" at bounding box center [1237, 500] width 37 height 15
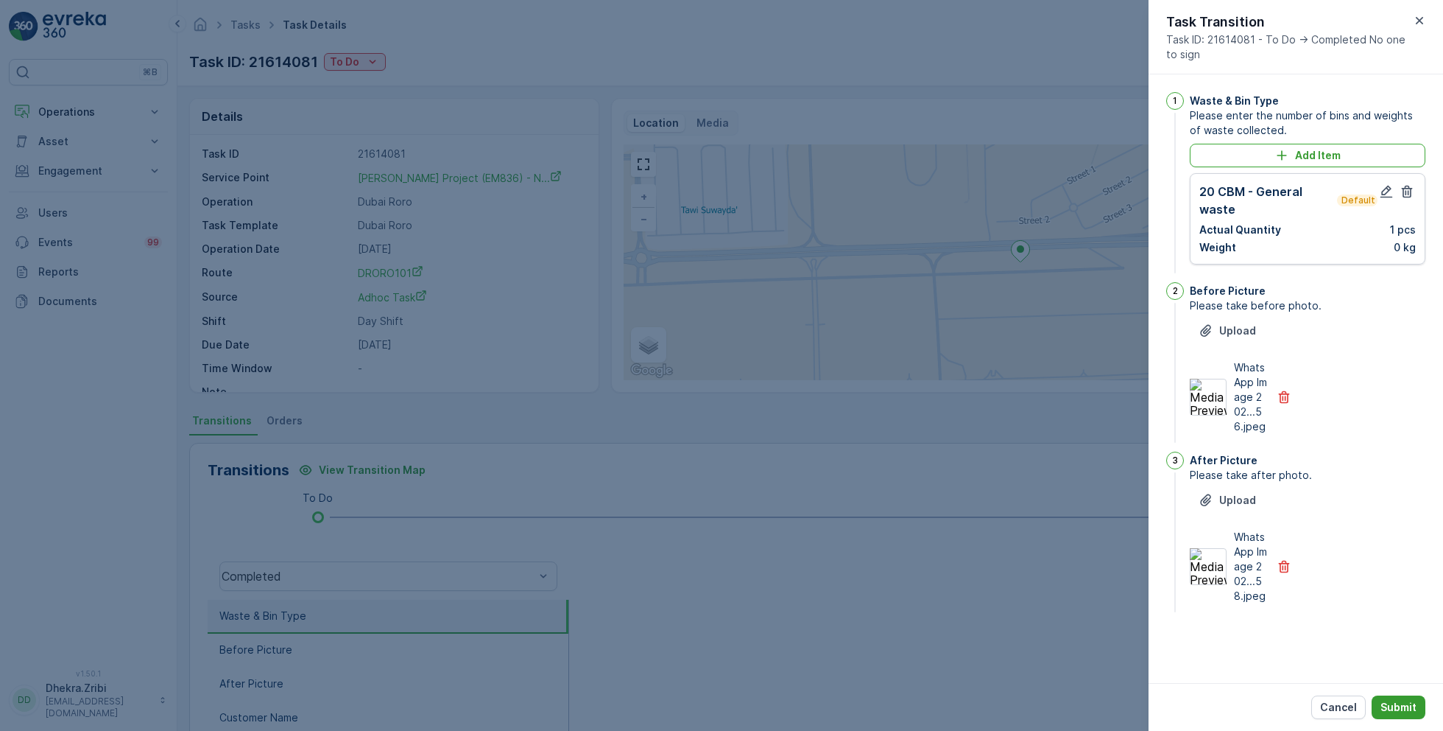
click at [1404, 703] on p "Submit" at bounding box center [1399, 707] width 36 height 15
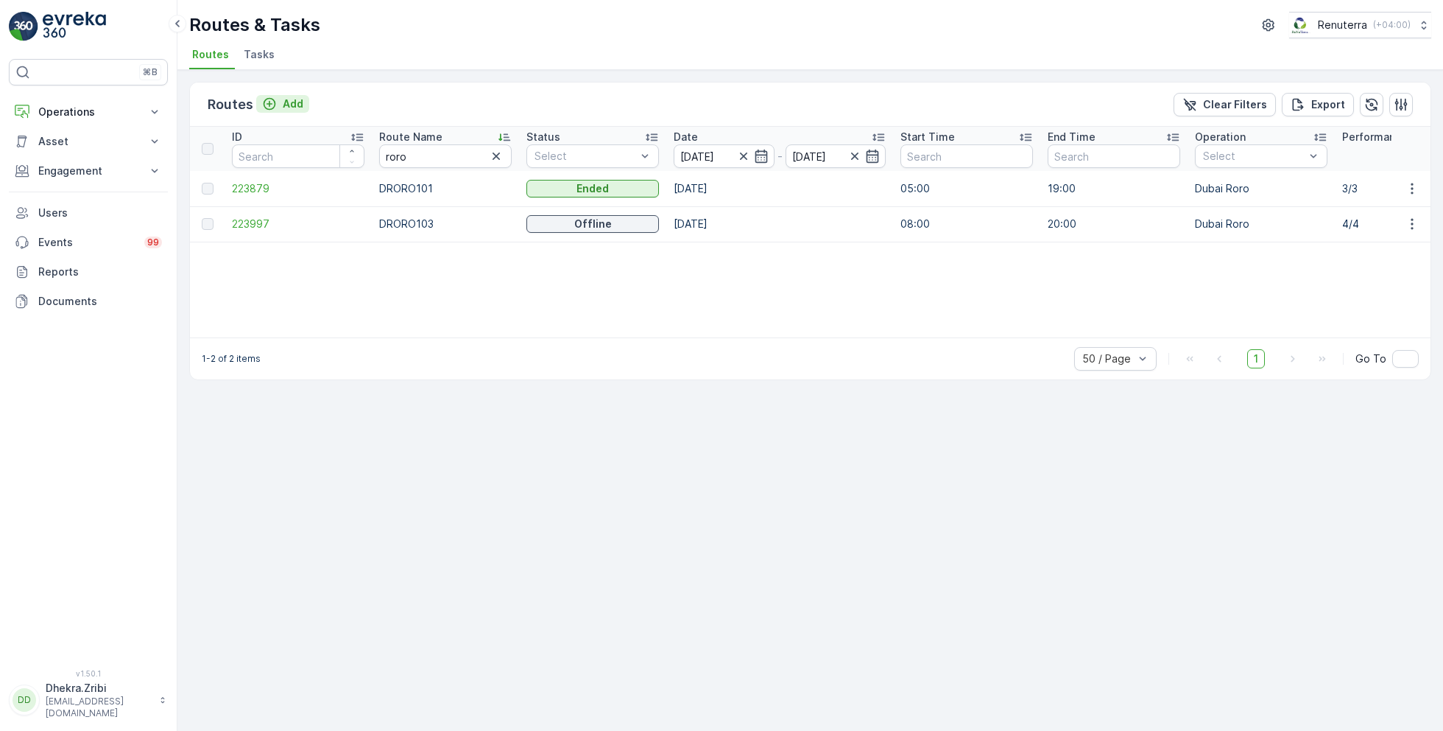
click at [288, 98] on p "Add" at bounding box center [293, 103] width 21 height 15
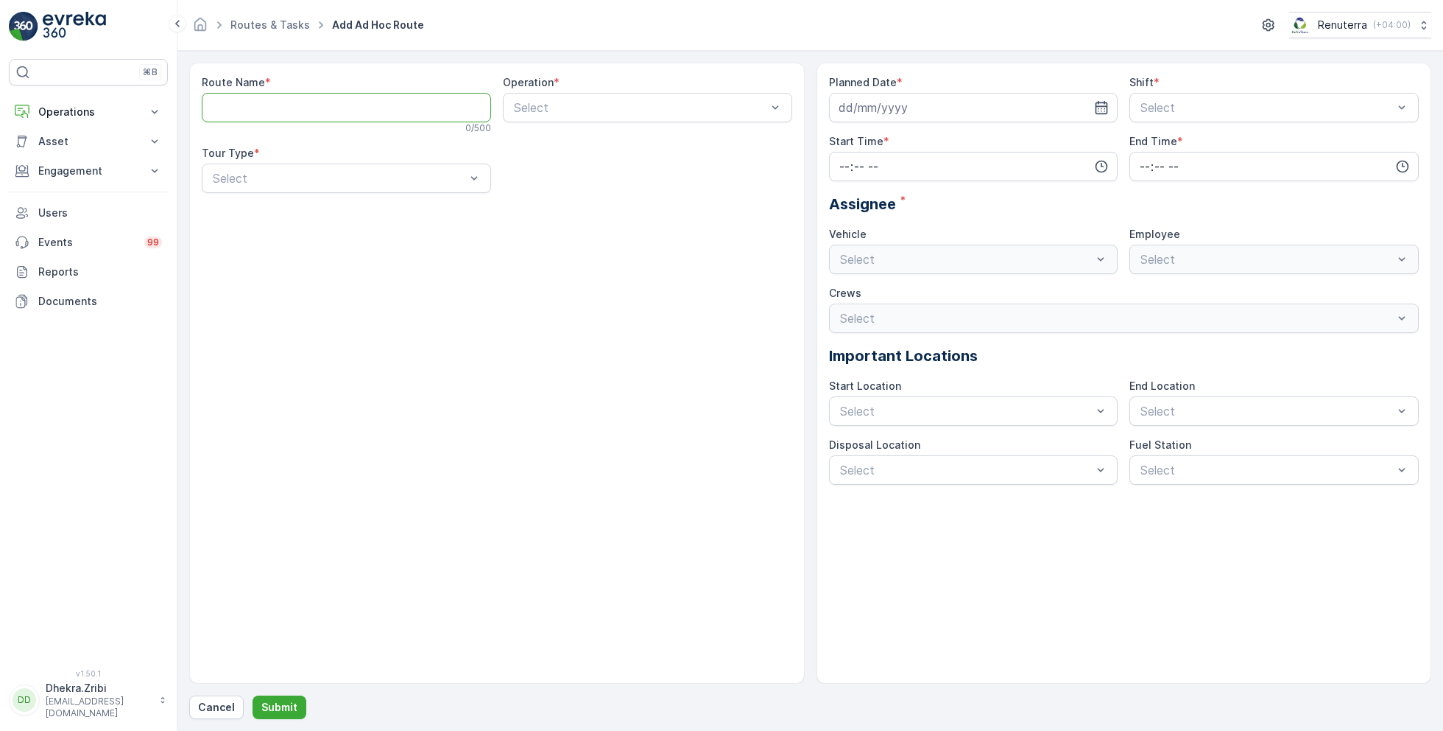
click at [425, 105] on Name "Route Name" at bounding box center [346, 107] width 289 height 29
type Name "AJHAZ101"
click at [592, 116] on div "Select" at bounding box center [647, 107] width 289 height 29
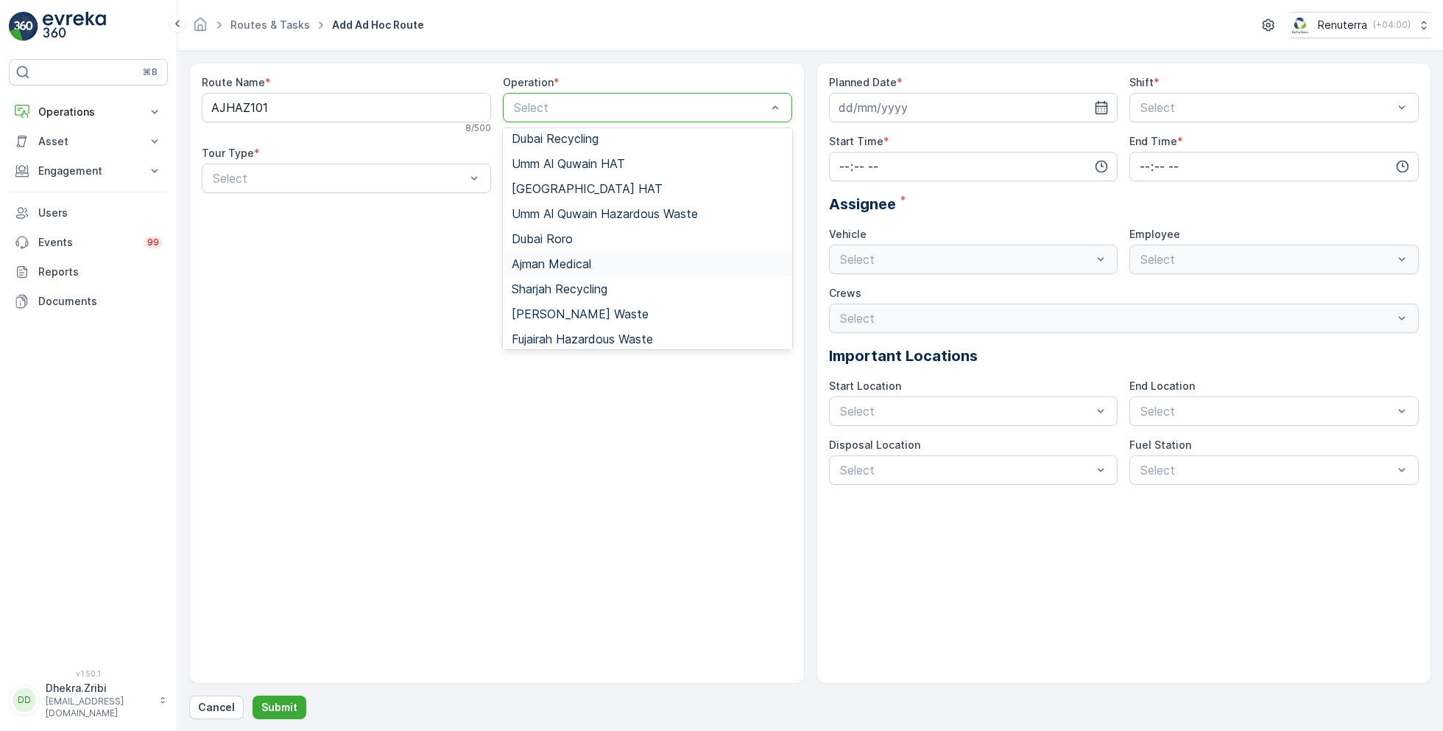
scroll to position [186, 0]
click at [597, 314] on div "[PERSON_NAME] Waste" at bounding box center [647, 308] width 289 height 25
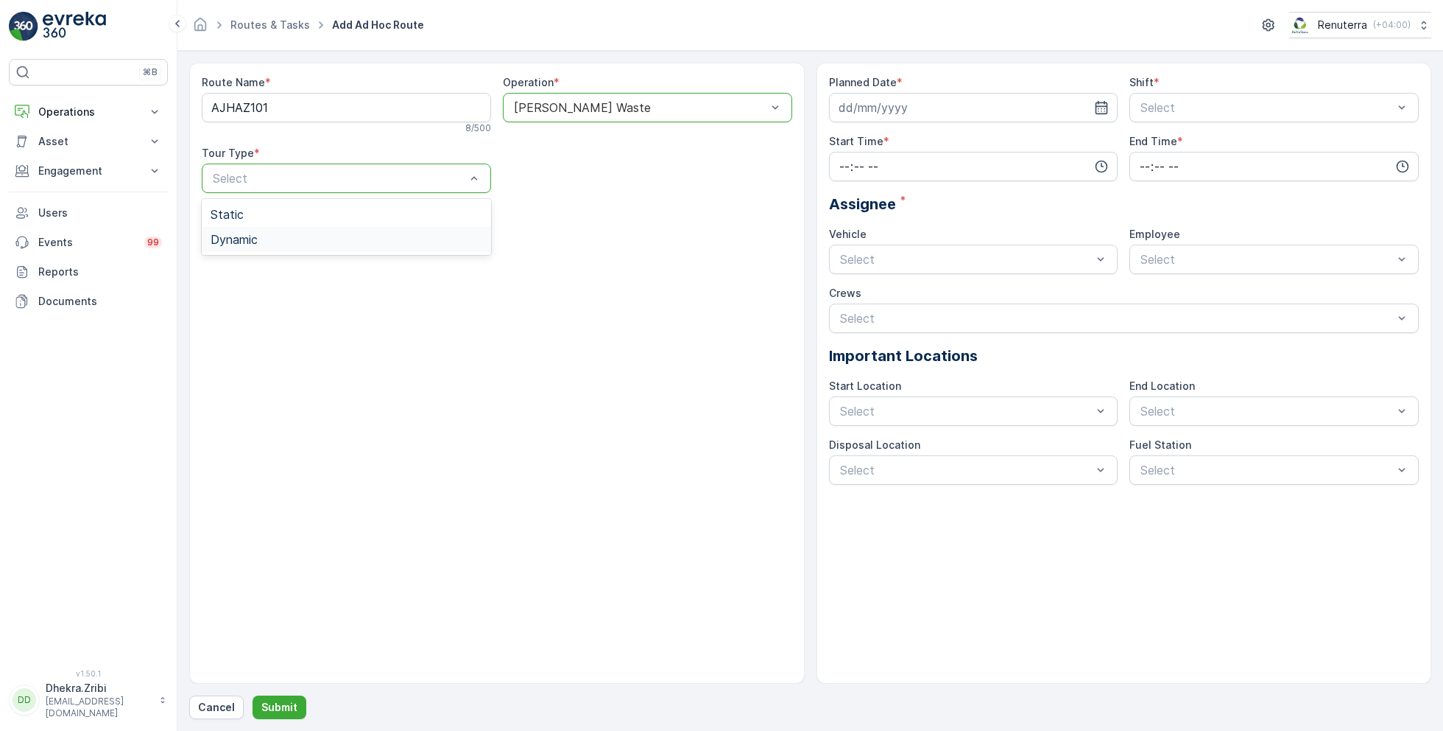
click at [263, 240] on div "Dynamic" at bounding box center [347, 239] width 272 height 13
click at [1016, 97] on input at bounding box center [973, 107] width 289 height 29
click at [991, 231] on div "12" at bounding box center [986, 230] width 24 height 24
type input "[DATE]"
click at [1200, 96] on div "Select" at bounding box center [1274, 107] width 289 height 29
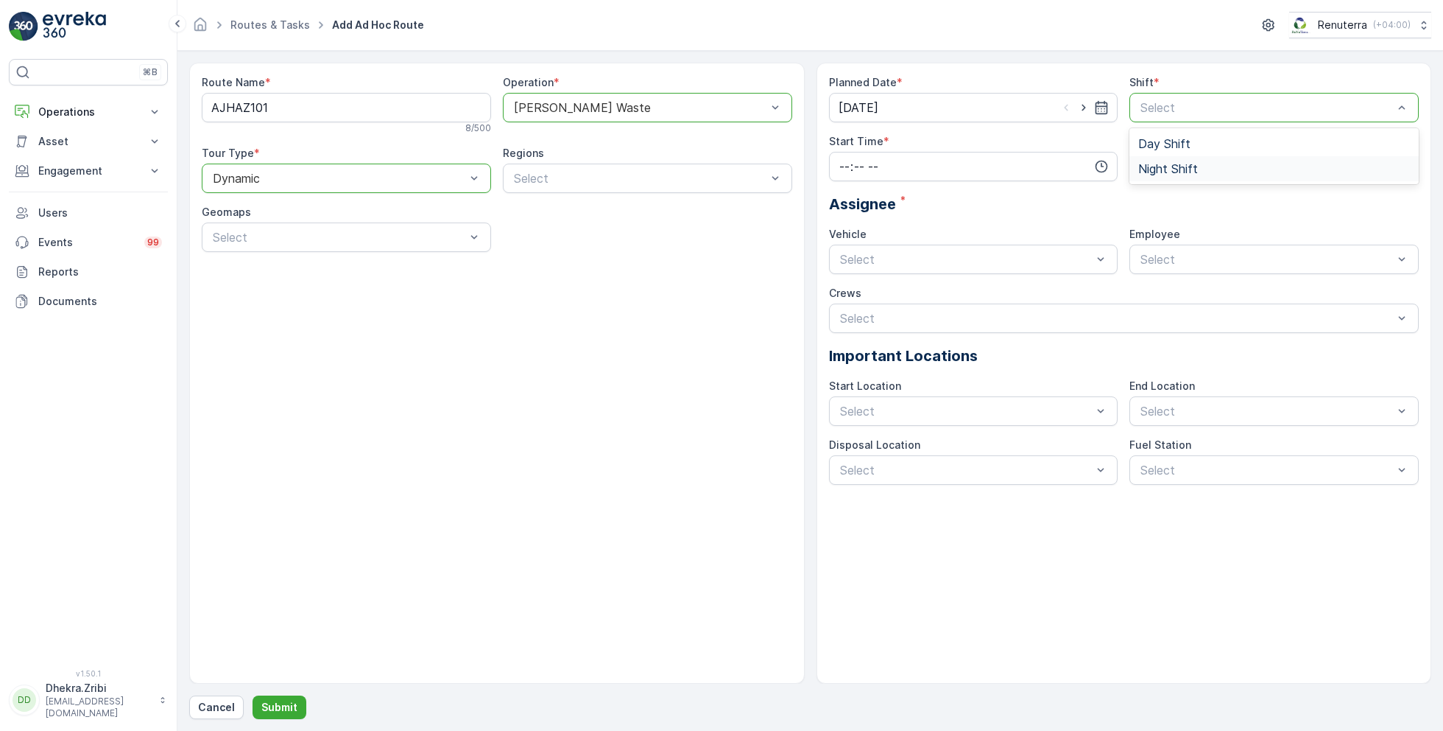
click at [1165, 168] on span "Night Shift" at bounding box center [1168, 168] width 60 height 13
click at [1004, 169] on input "time" at bounding box center [973, 166] width 289 height 29
click at [848, 257] on span "20" at bounding box center [844, 253] width 13 height 15
type input "20:00"
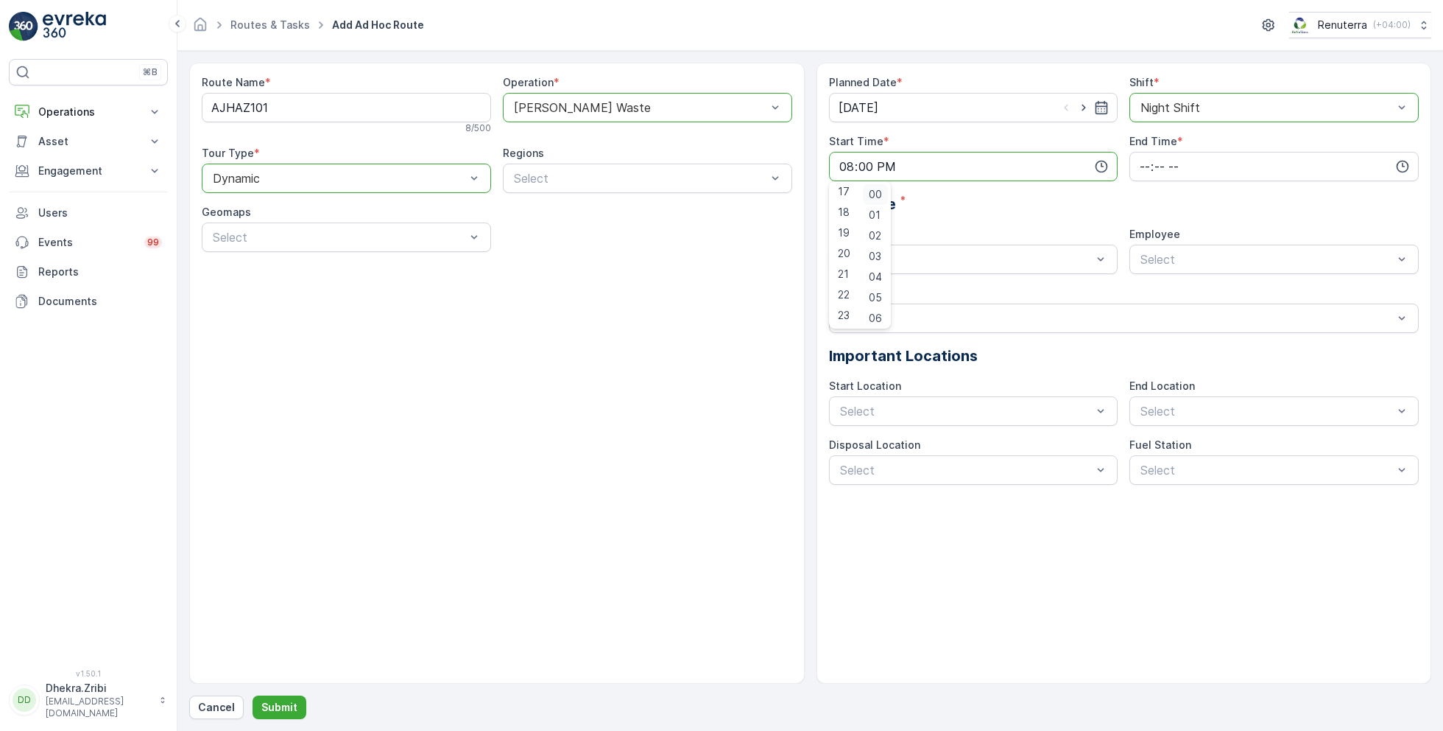
click at [882, 195] on span "00" at bounding box center [875, 194] width 13 height 15
click at [1219, 152] on input "time" at bounding box center [1274, 166] width 289 height 29
click at [1146, 267] on span "21" at bounding box center [1143, 274] width 11 height 15
type input "21:00"
click at [1055, 216] on div "Planned Date * [DATE] Shift * option Night Shift, selected. Night Shift Start T…" at bounding box center [1124, 279] width 591 height 409
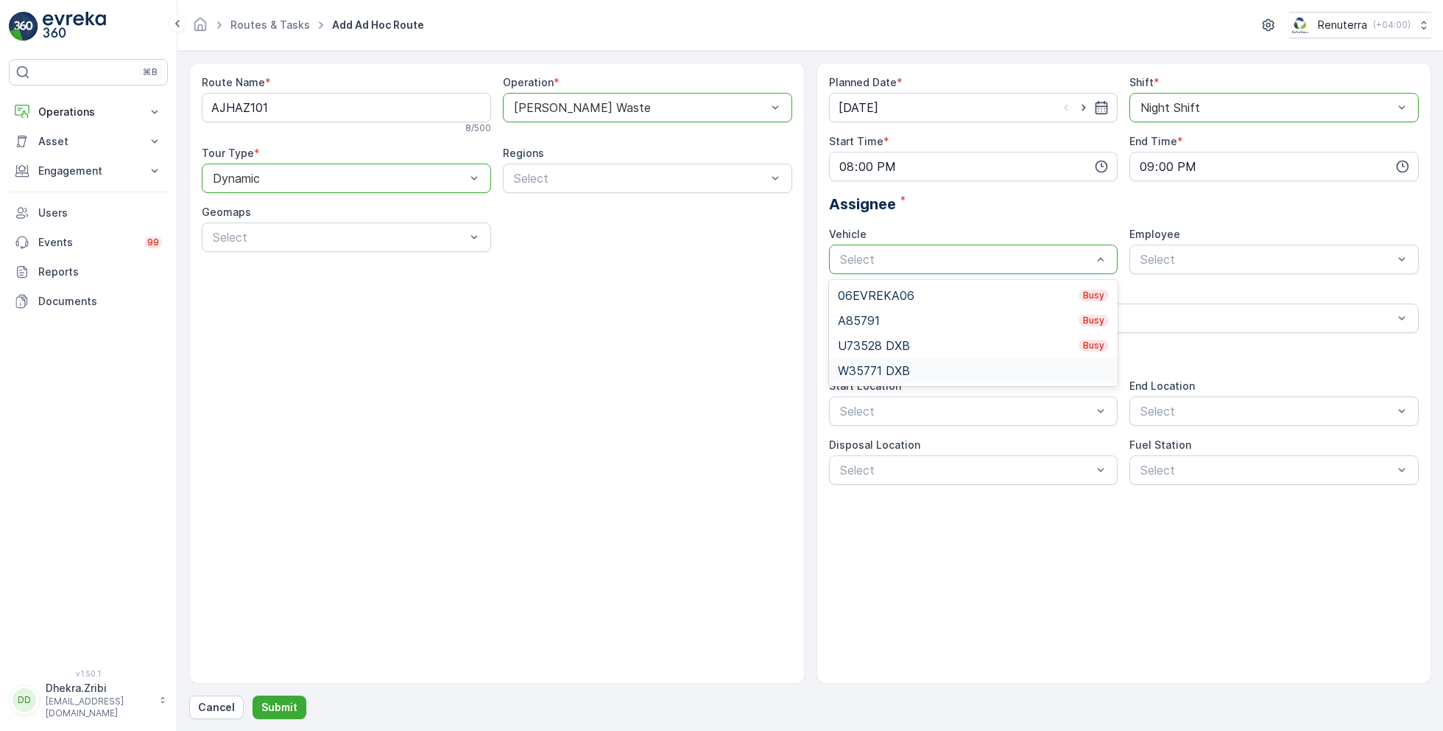
click at [907, 369] on span "W35771 DXB" at bounding box center [874, 370] width 72 height 13
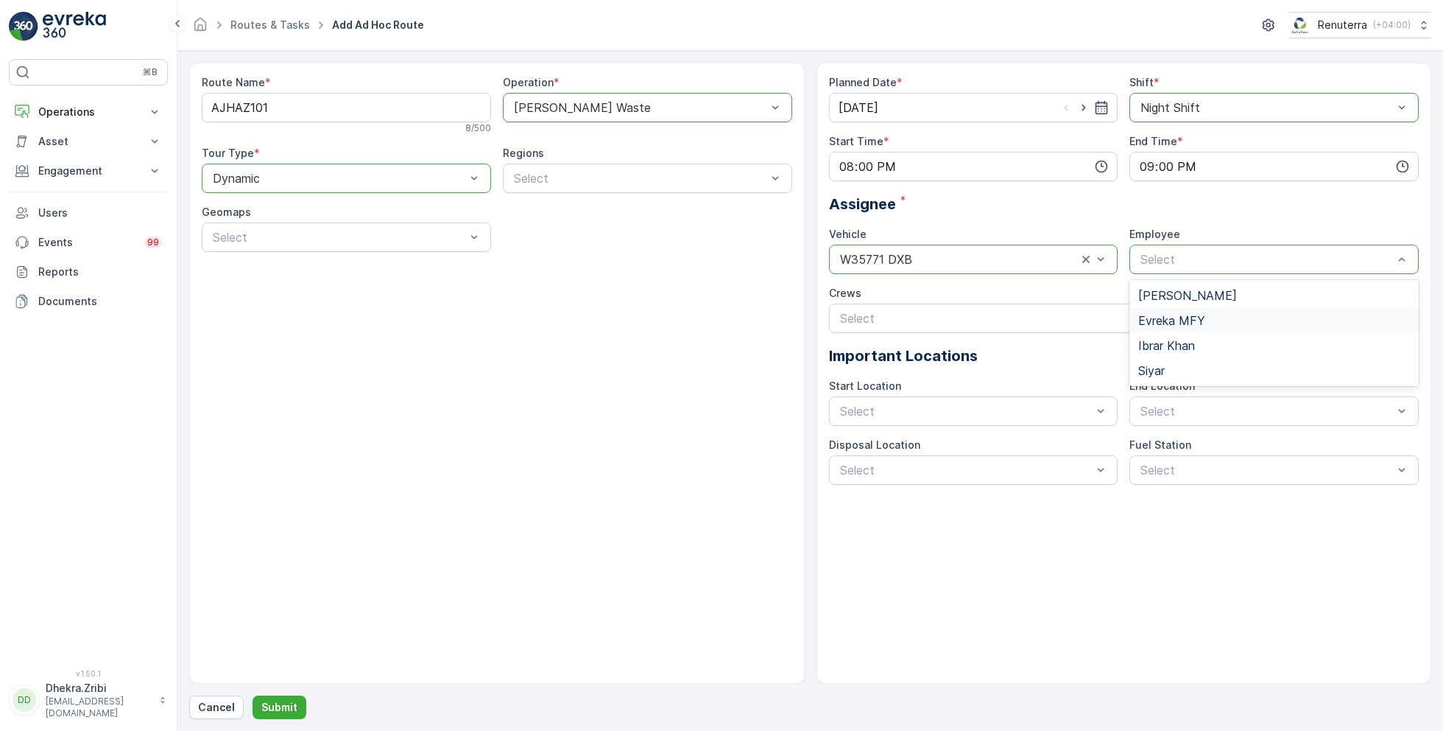
click at [1189, 321] on span "Evreka MFY" at bounding box center [1171, 320] width 67 height 13
click at [282, 695] on button "Submit" at bounding box center [280, 707] width 54 height 24
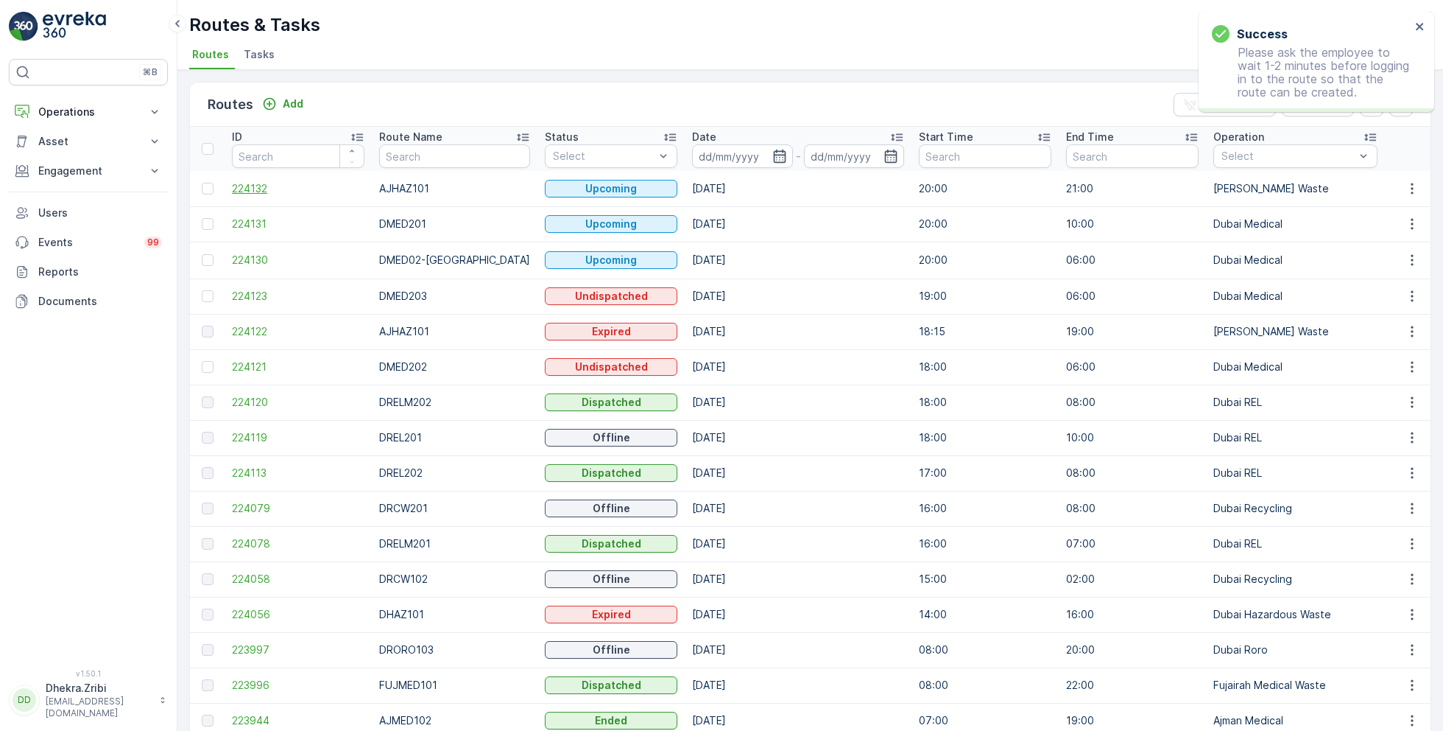
click at [256, 189] on span "224132" at bounding box center [298, 188] width 133 height 15
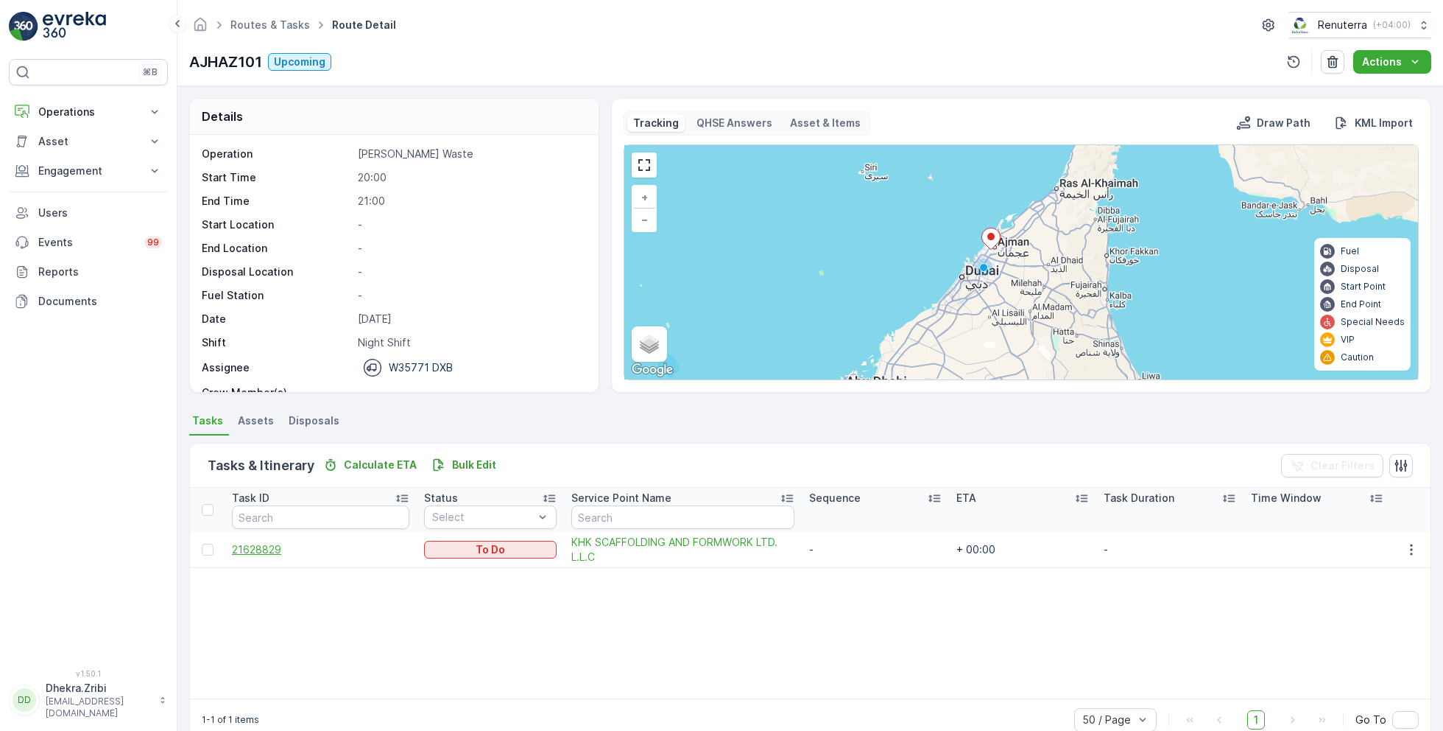
click at [261, 547] on span "21628829" at bounding box center [320, 549] width 177 height 15
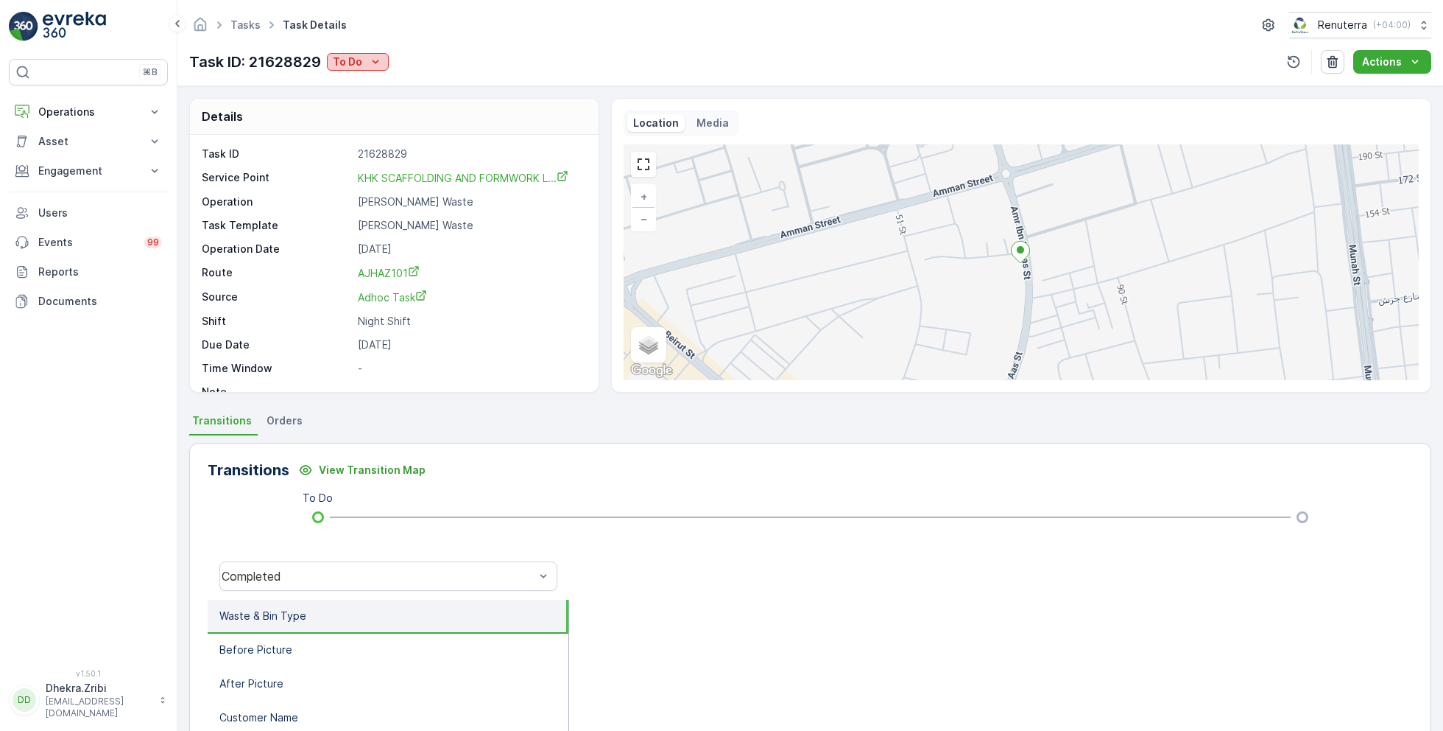
click at [366, 60] on div "To Do" at bounding box center [358, 61] width 50 height 15
click at [426, 124] on span "Completed No One to Sign" at bounding box center [404, 124] width 134 height 15
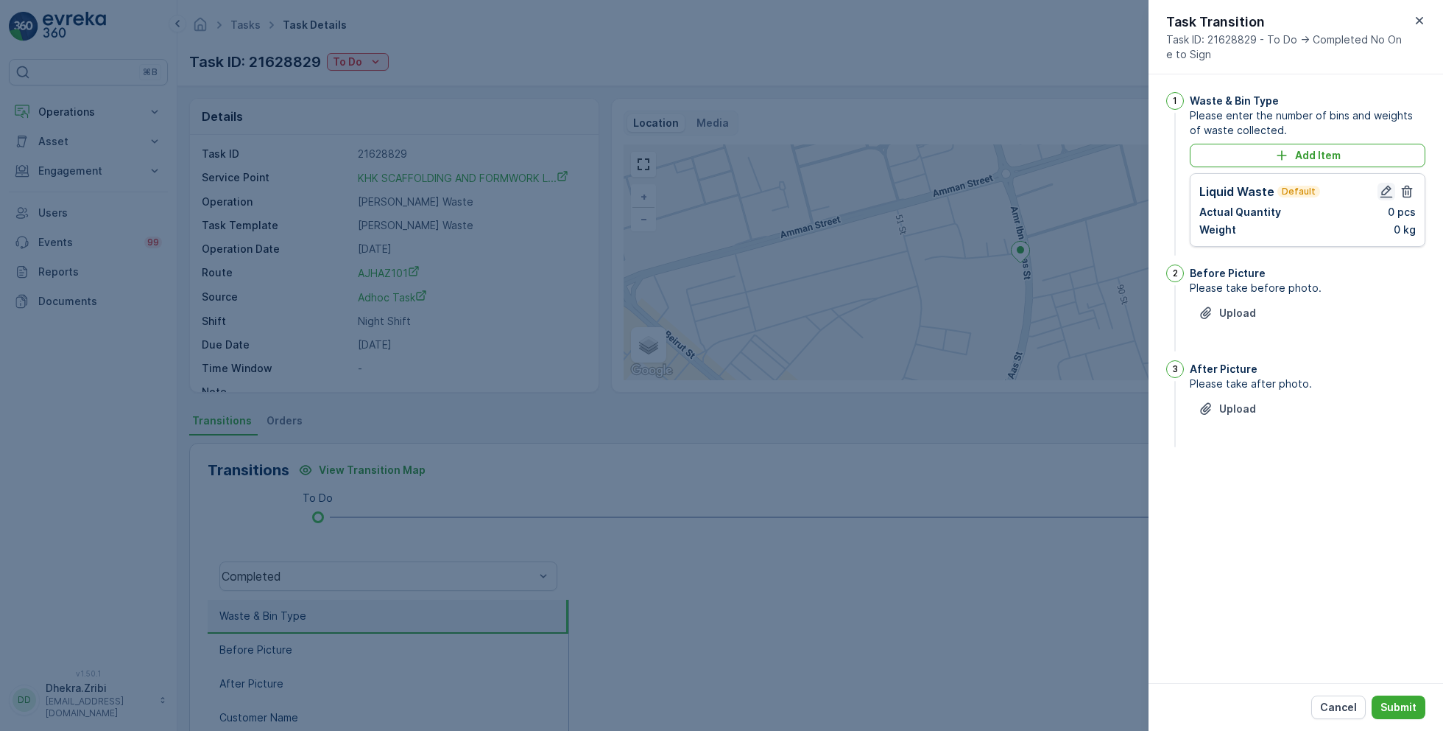
click at [1387, 192] on icon "button" at bounding box center [1386, 191] width 15 height 15
